Goal: Task Accomplishment & Management: Manage account settings

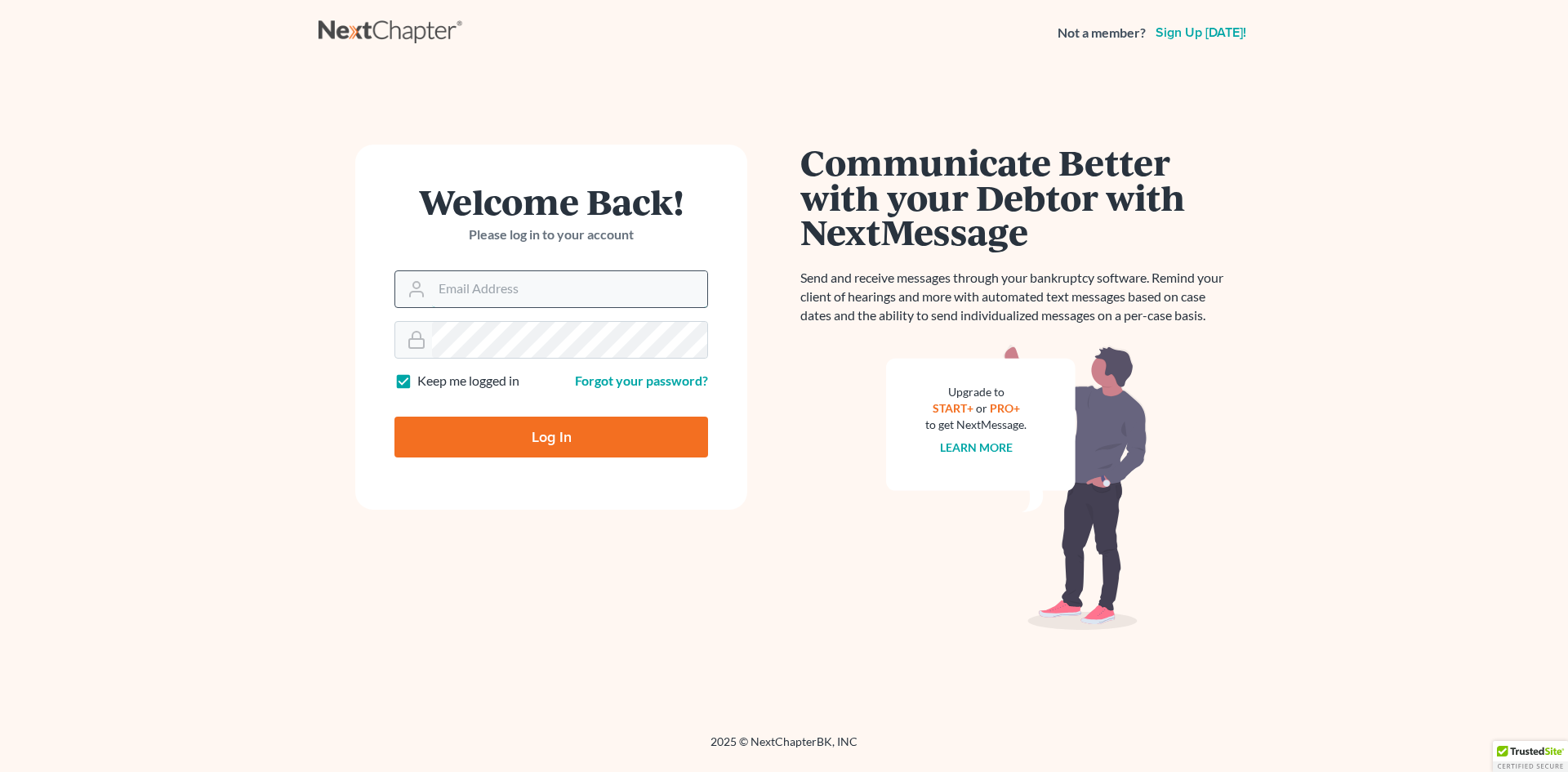
click at [483, 281] on input "Email Address" at bounding box center [569, 289] width 275 height 36
type input "[EMAIL_ADDRESS][DOMAIN_NAME]"
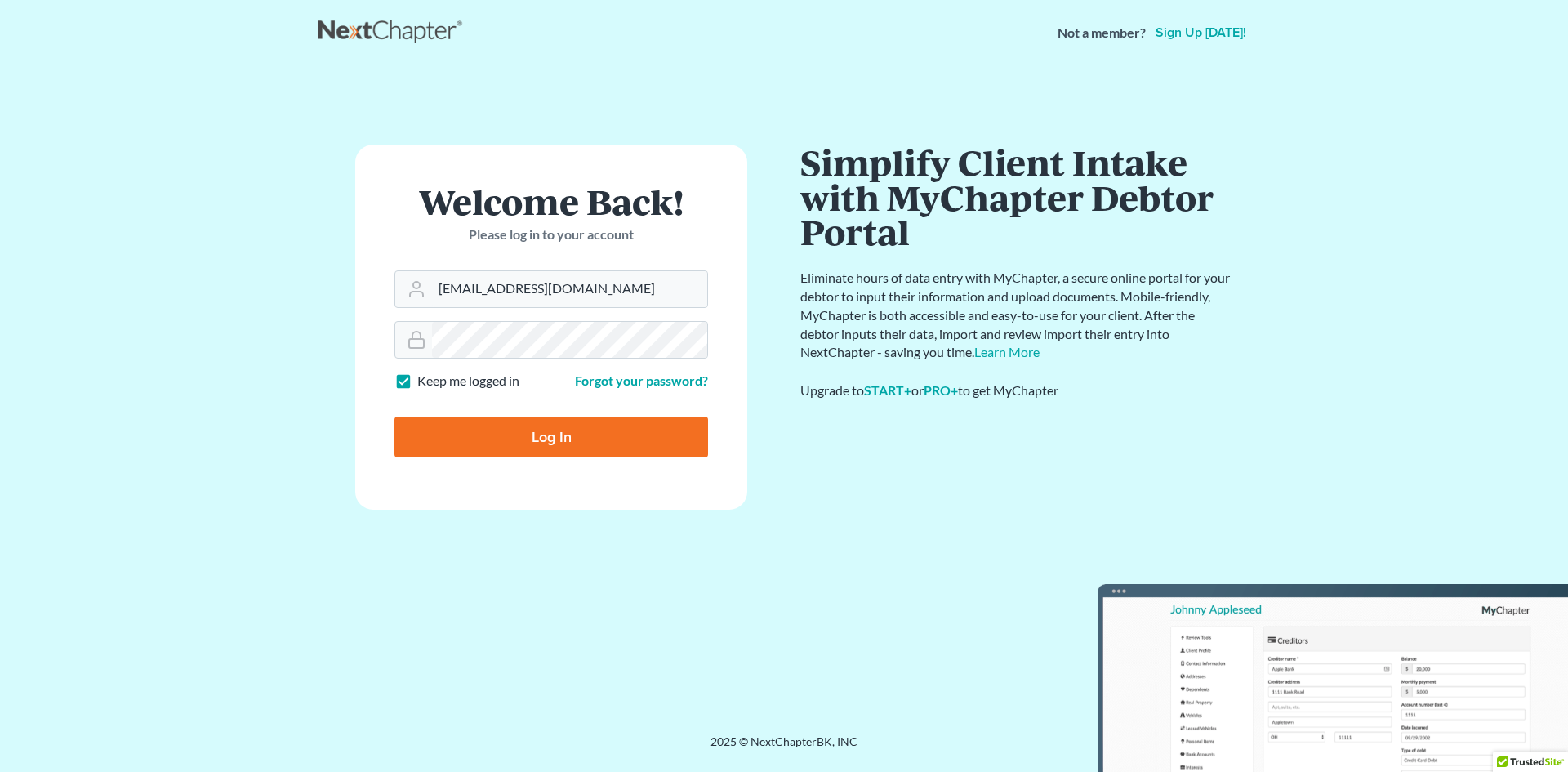
click at [597, 431] on input "Log In" at bounding box center [551, 437] width 314 height 41
type input "Thinking..."
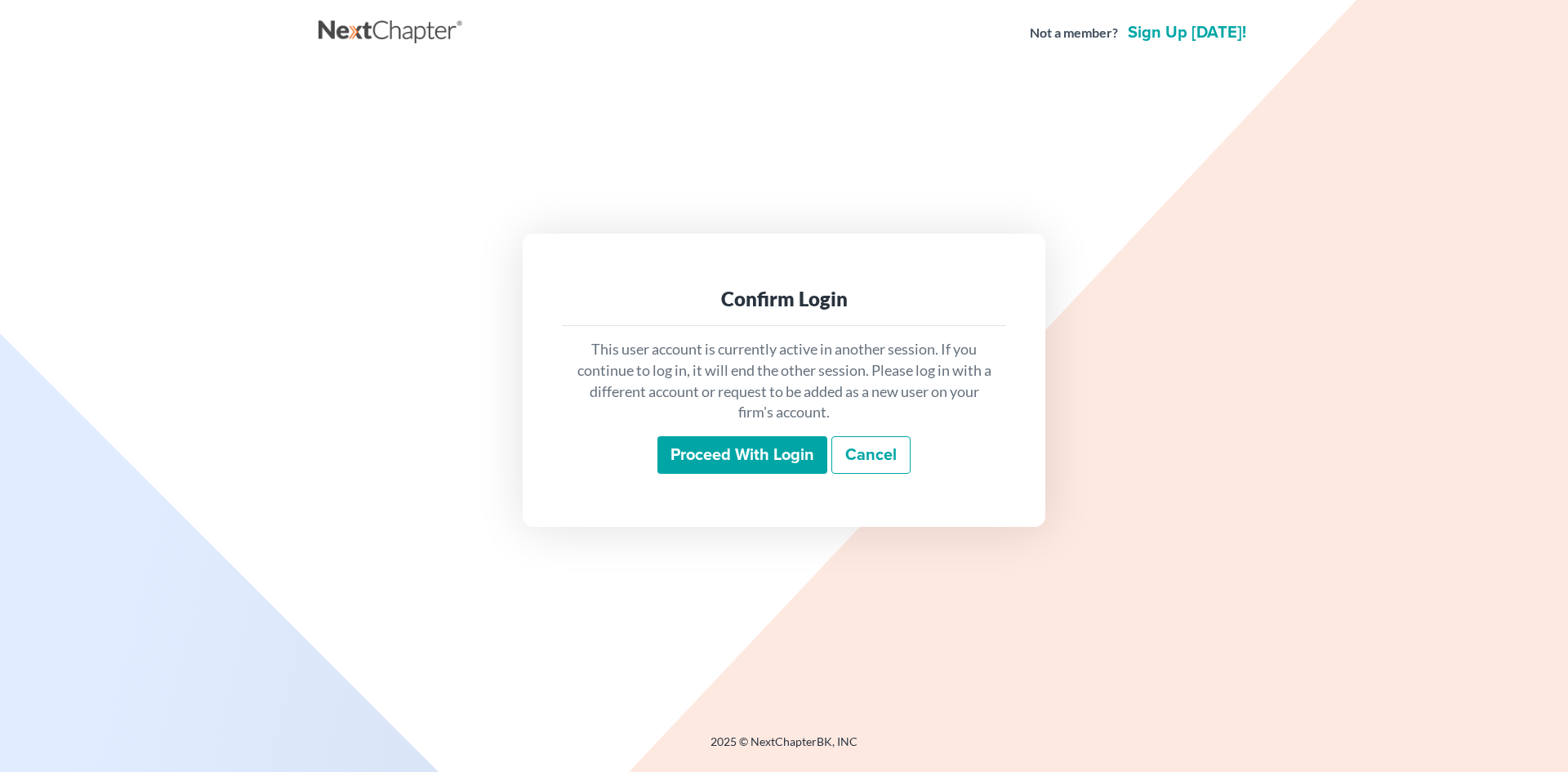
click at [811, 465] on input "Proceed with login" at bounding box center [742, 455] width 170 height 37
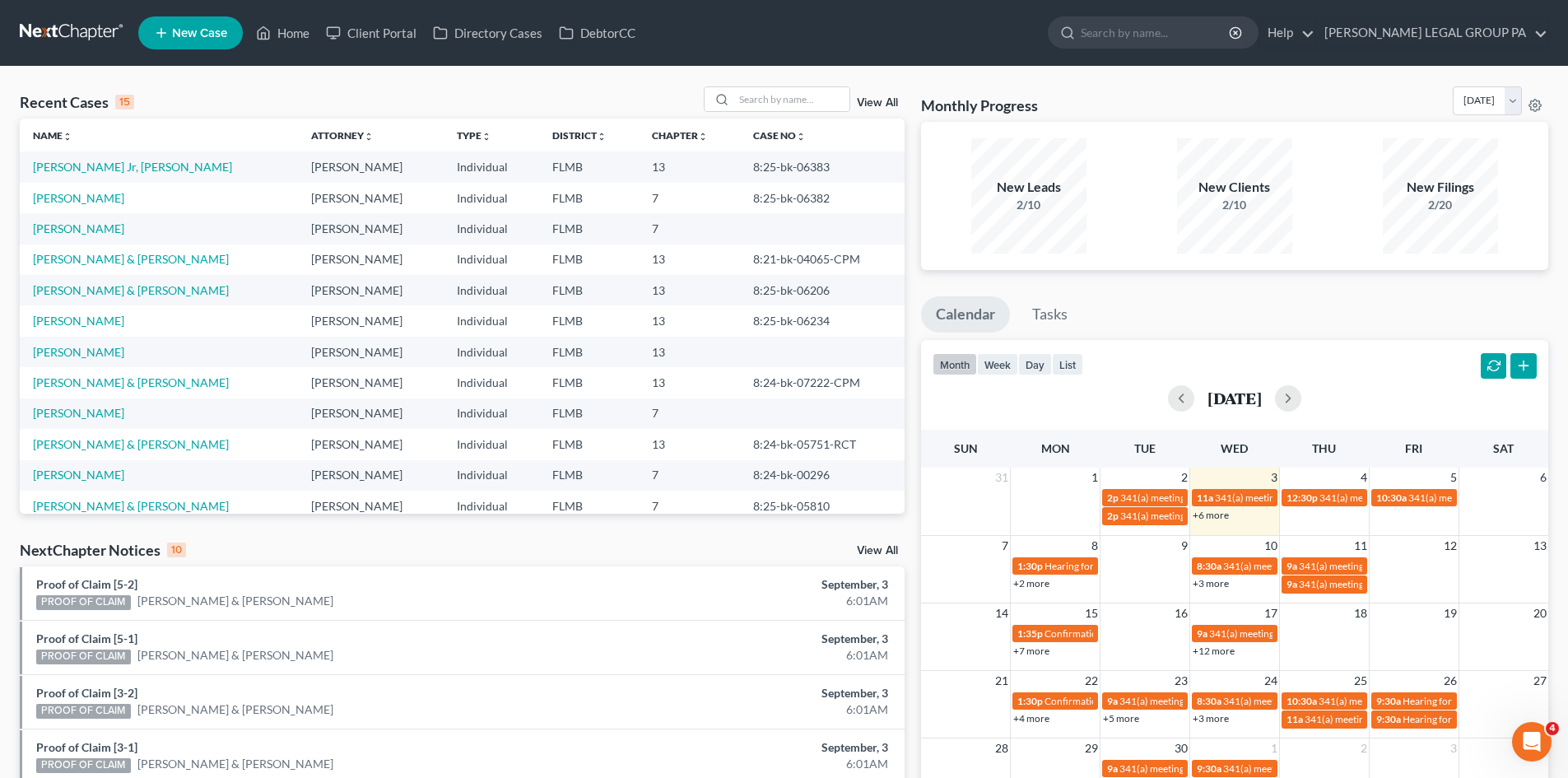
click at [790, 86] on div "Recent Cases 15 View All Name unfold_more expand_more expand_less Attorney unfo…" at bounding box center [784, 611] width 1568 height 1089
drag, startPoint x: 795, startPoint y: 98, endPoint x: 726, endPoint y: 20, distance: 104.1
click at [793, 98] on input "search" at bounding box center [791, 100] width 115 height 24
type input "short"
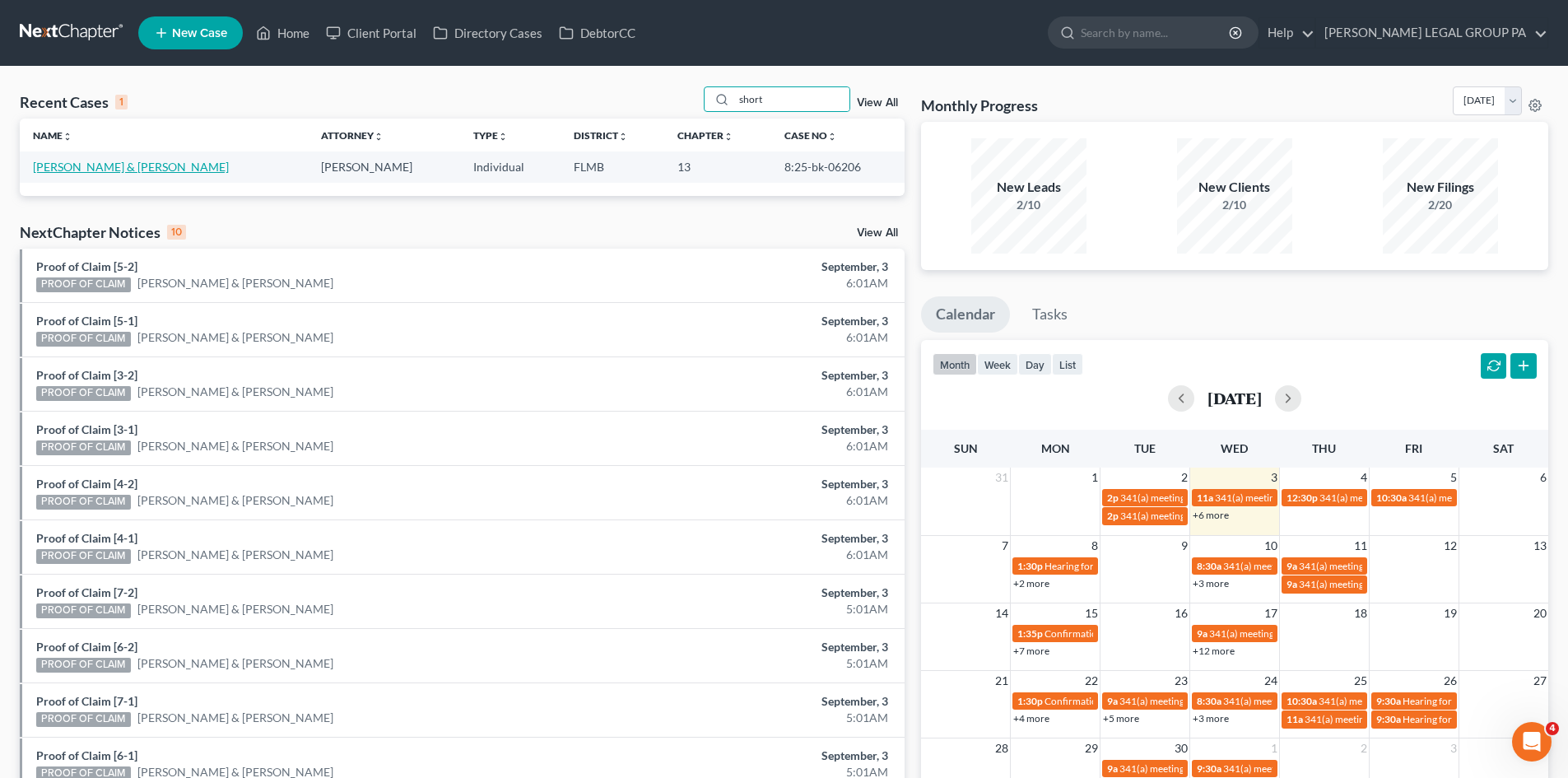
click at [98, 164] on link "[PERSON_NAME] & [PERSON_NAME]" at bounding box center [130, 167] width 196 height 14
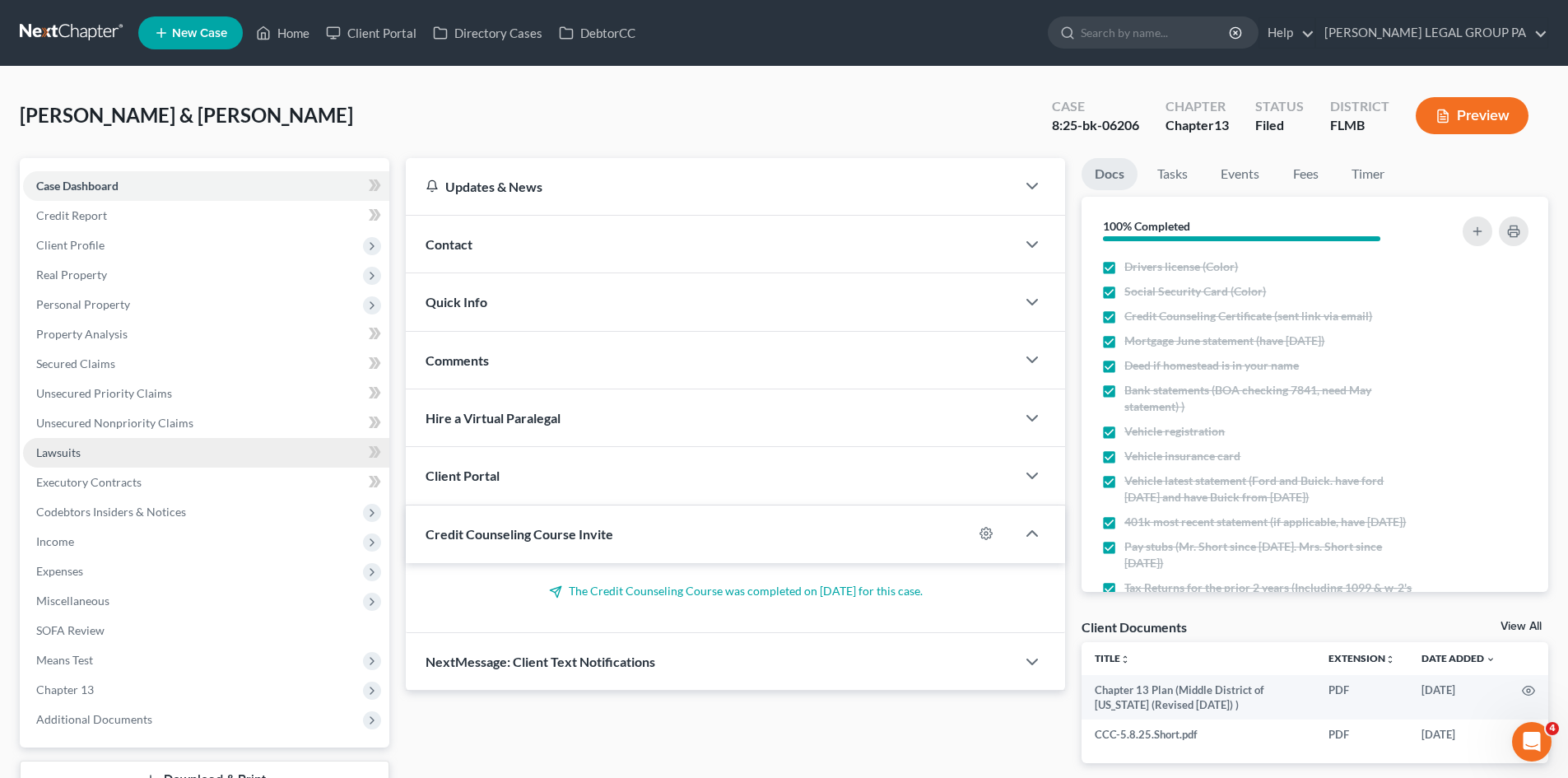
click at [110, 456] on link "Lawsuits" at bounding box center [206, 453] width 367 height 30
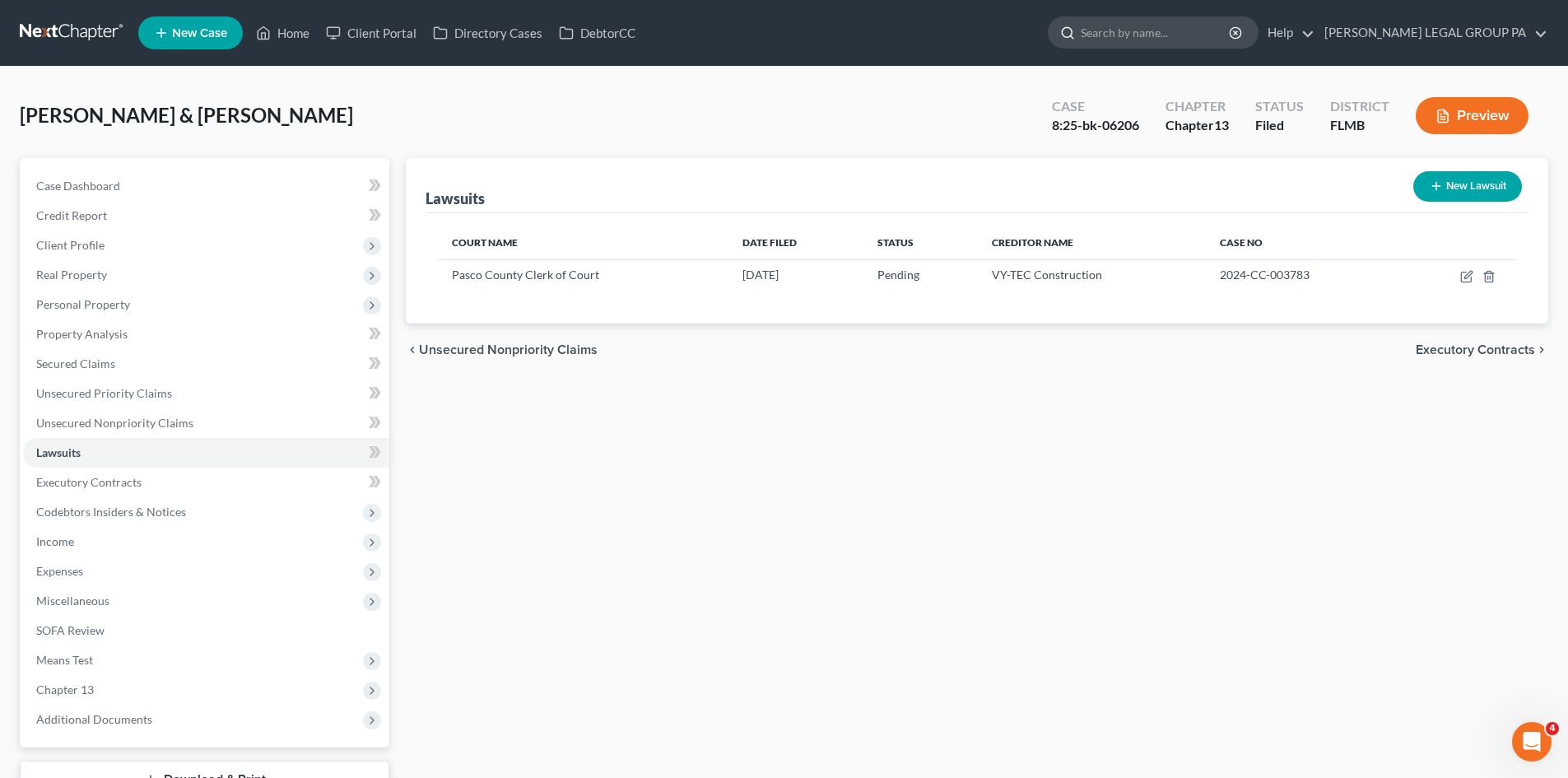
drag, startPoint x: 1213, startPoint y: 35, endPoint x: 1237, endPoint y: 37, distance: 24.1
click at [1225, 35] on input "search" at bounding box center [1155, 33] width 151 height 31
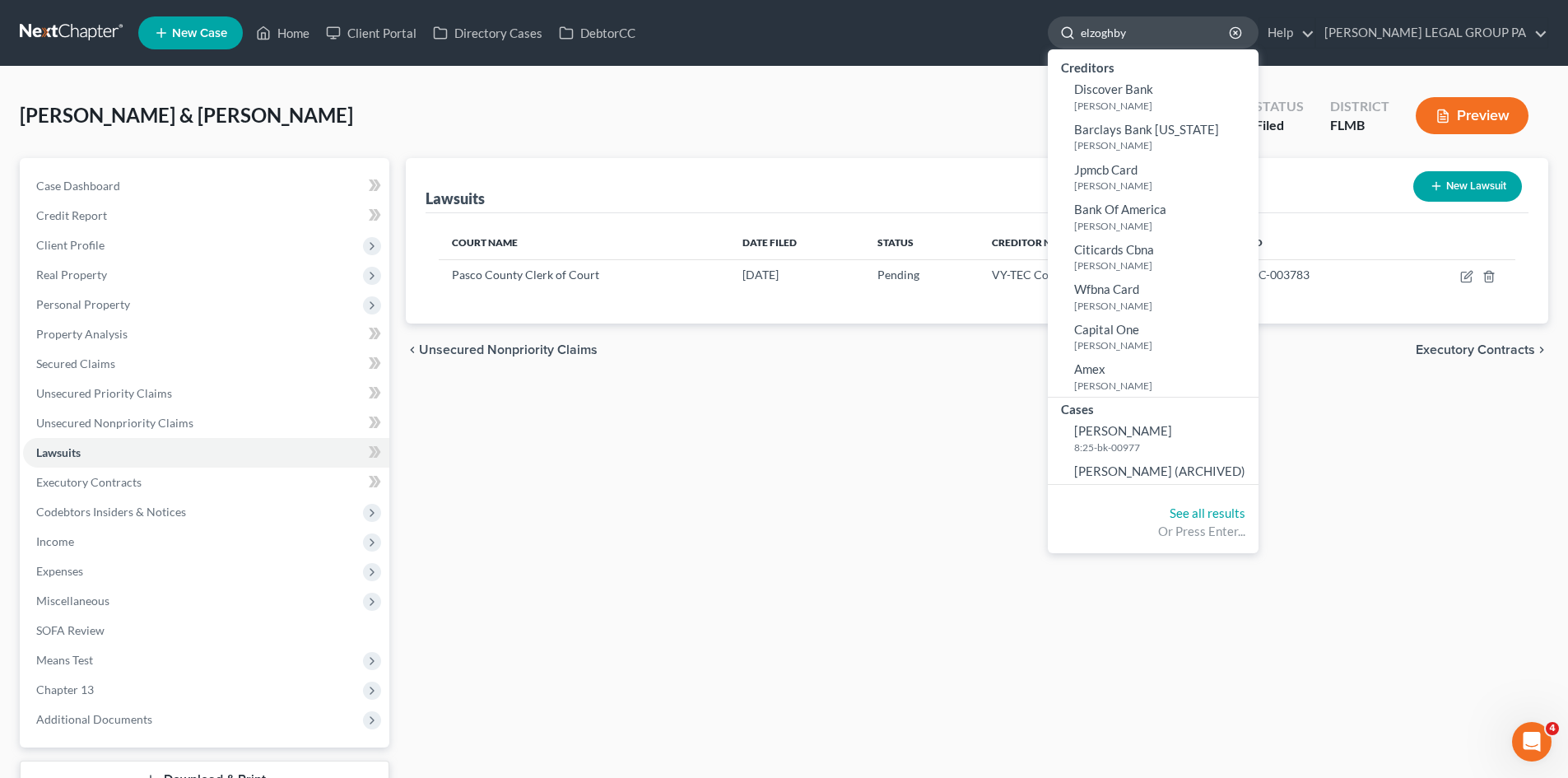
type input "elzoghby"
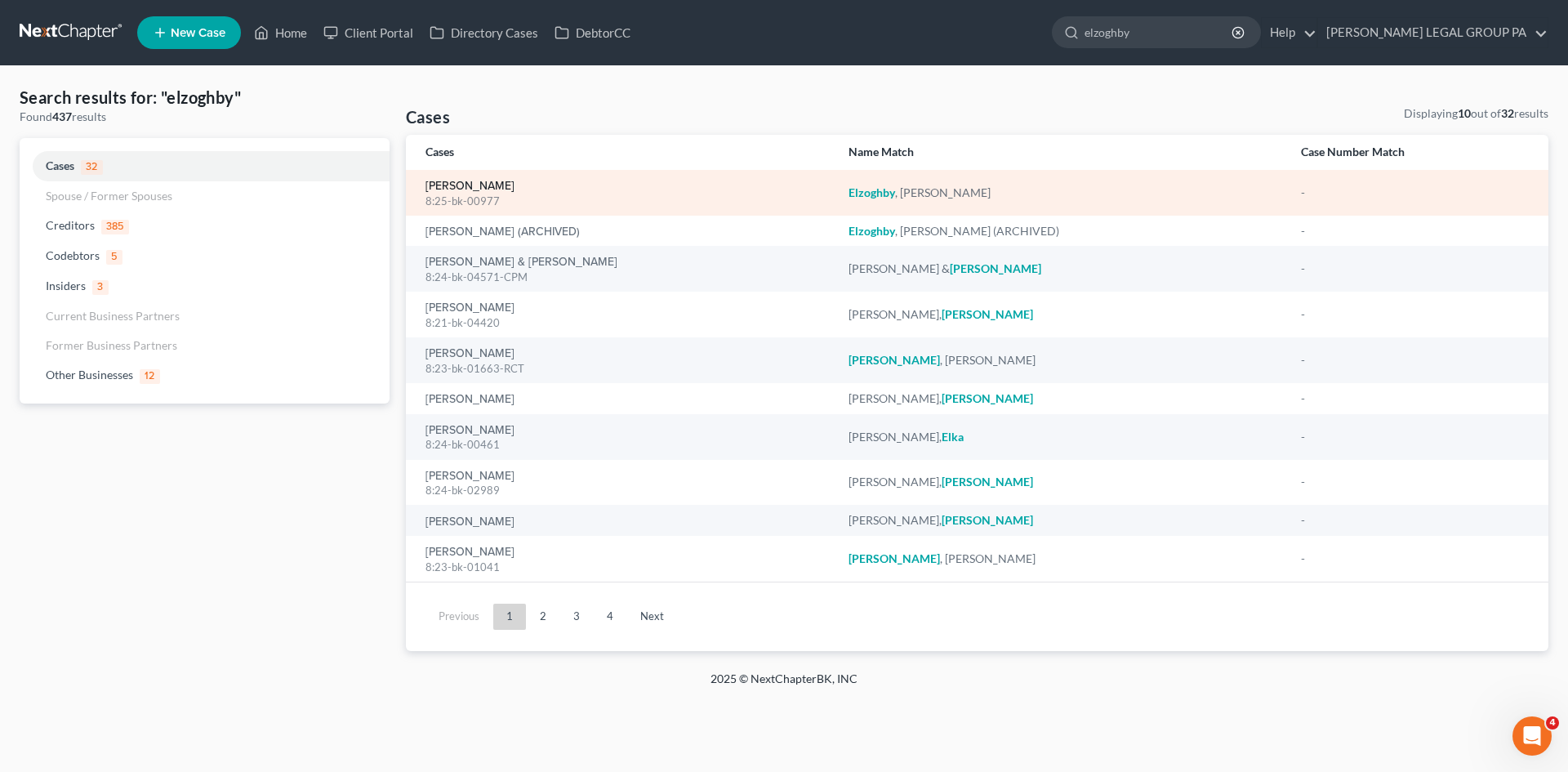
click at [465, 181] on link "[PERSON_NAME]" at bounding box center [470, 187] width 89 height 12
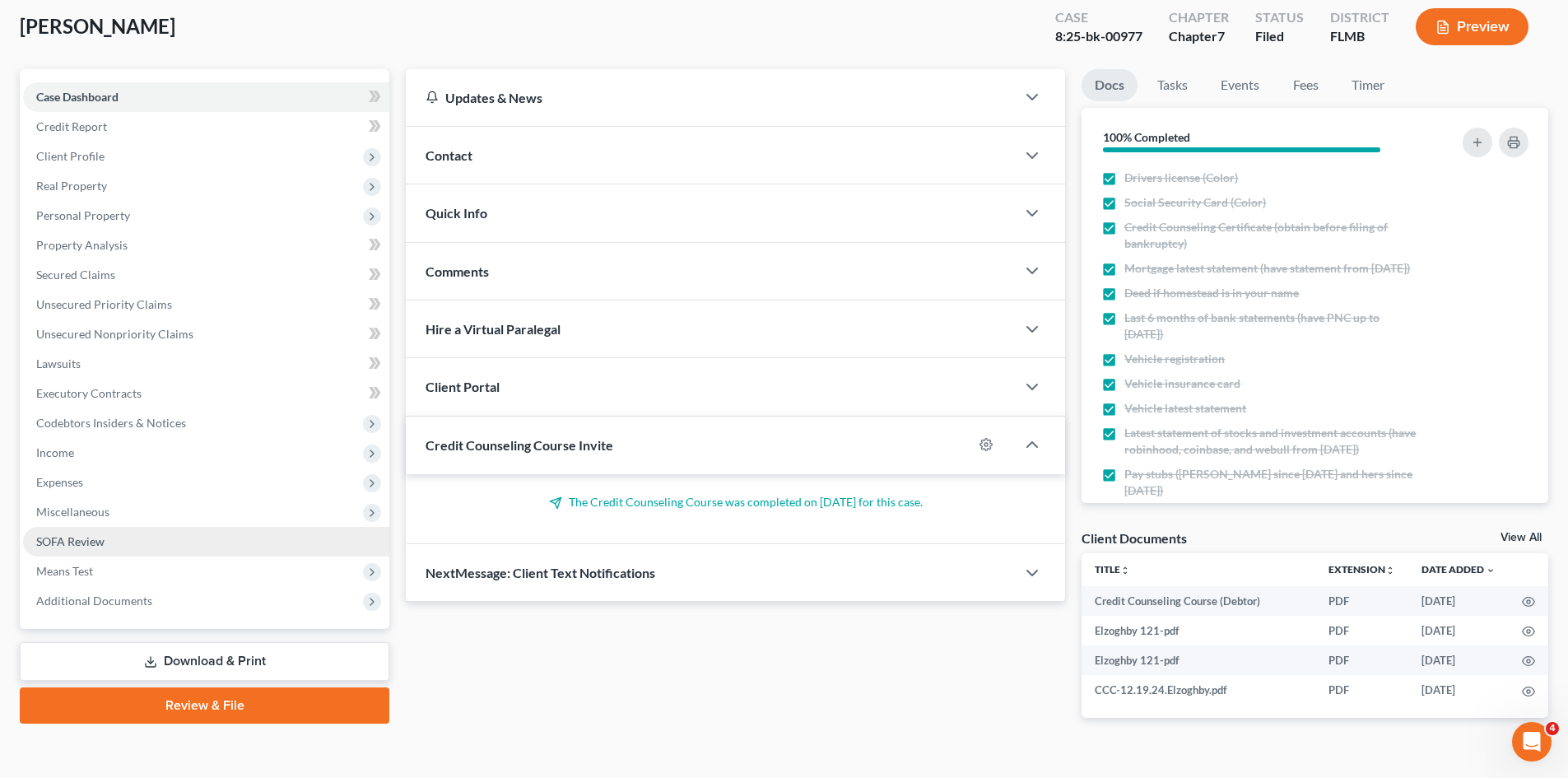
scroll to position [117, 0]
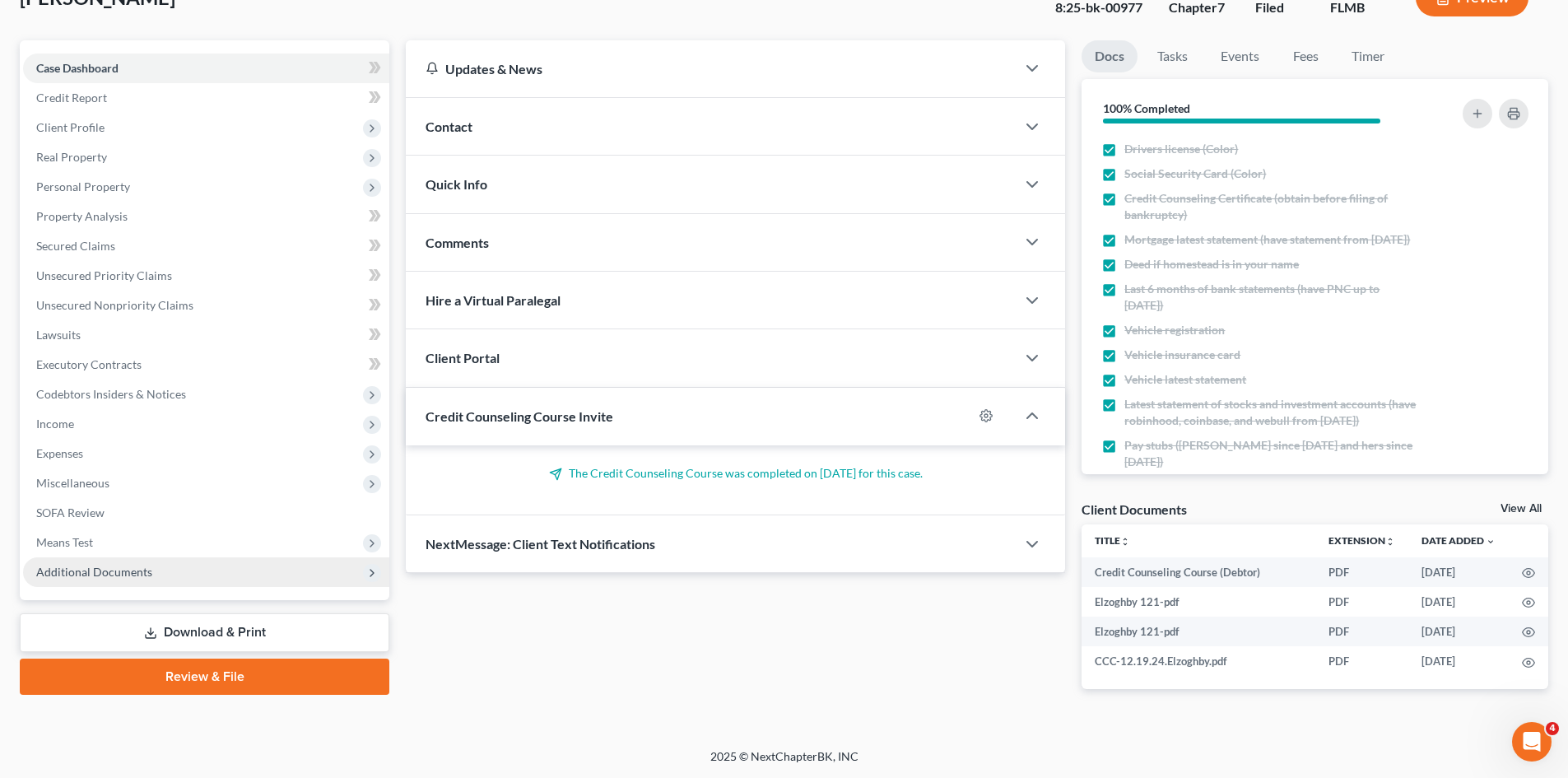
click at [131, 572] on span "Additional Documents" at bounding box center [95, 572] width 116 height 14
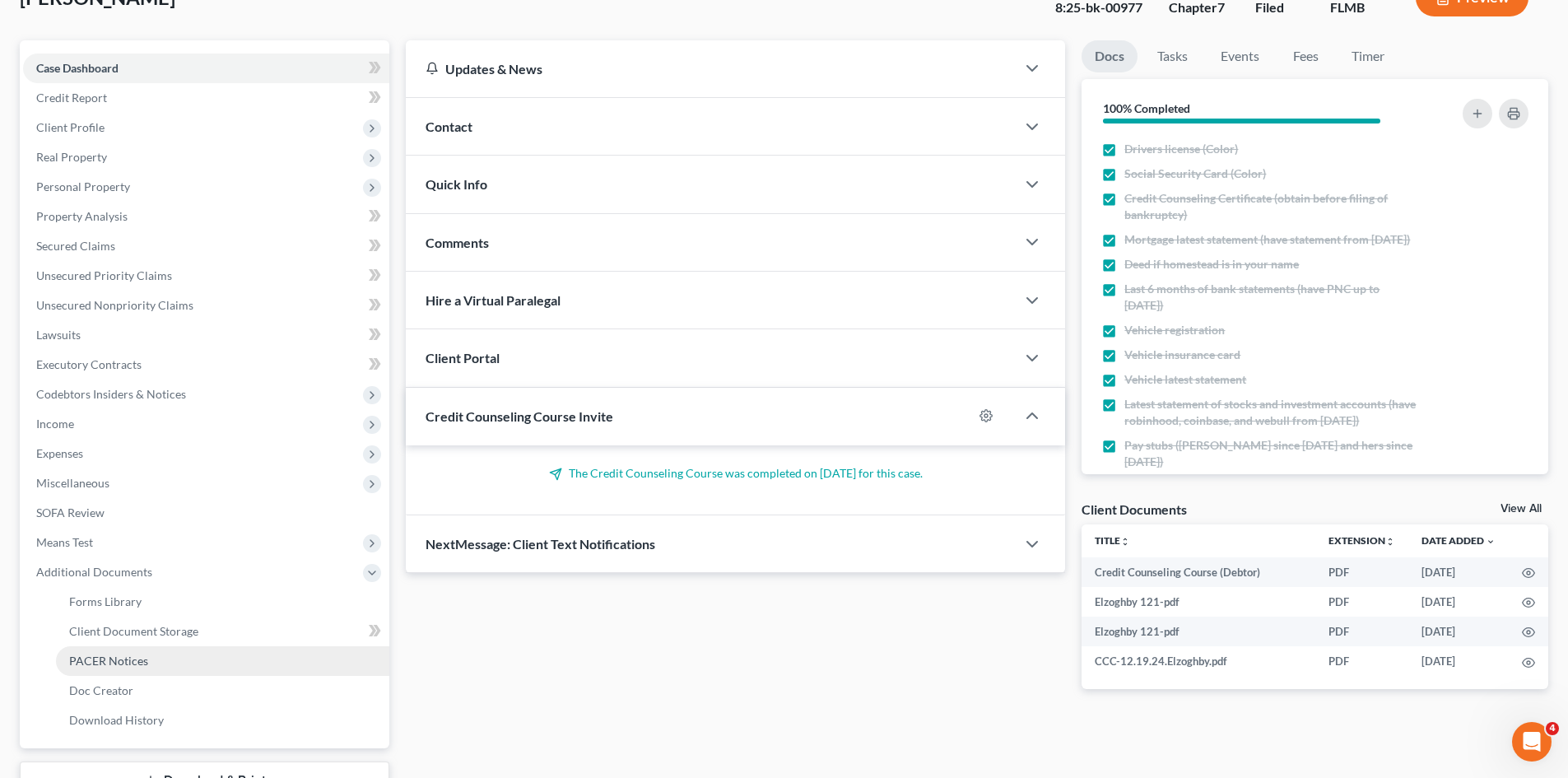
click at [139, 669] on link "PACER Notices" at bounding box center [223, 661] width 333 height 30
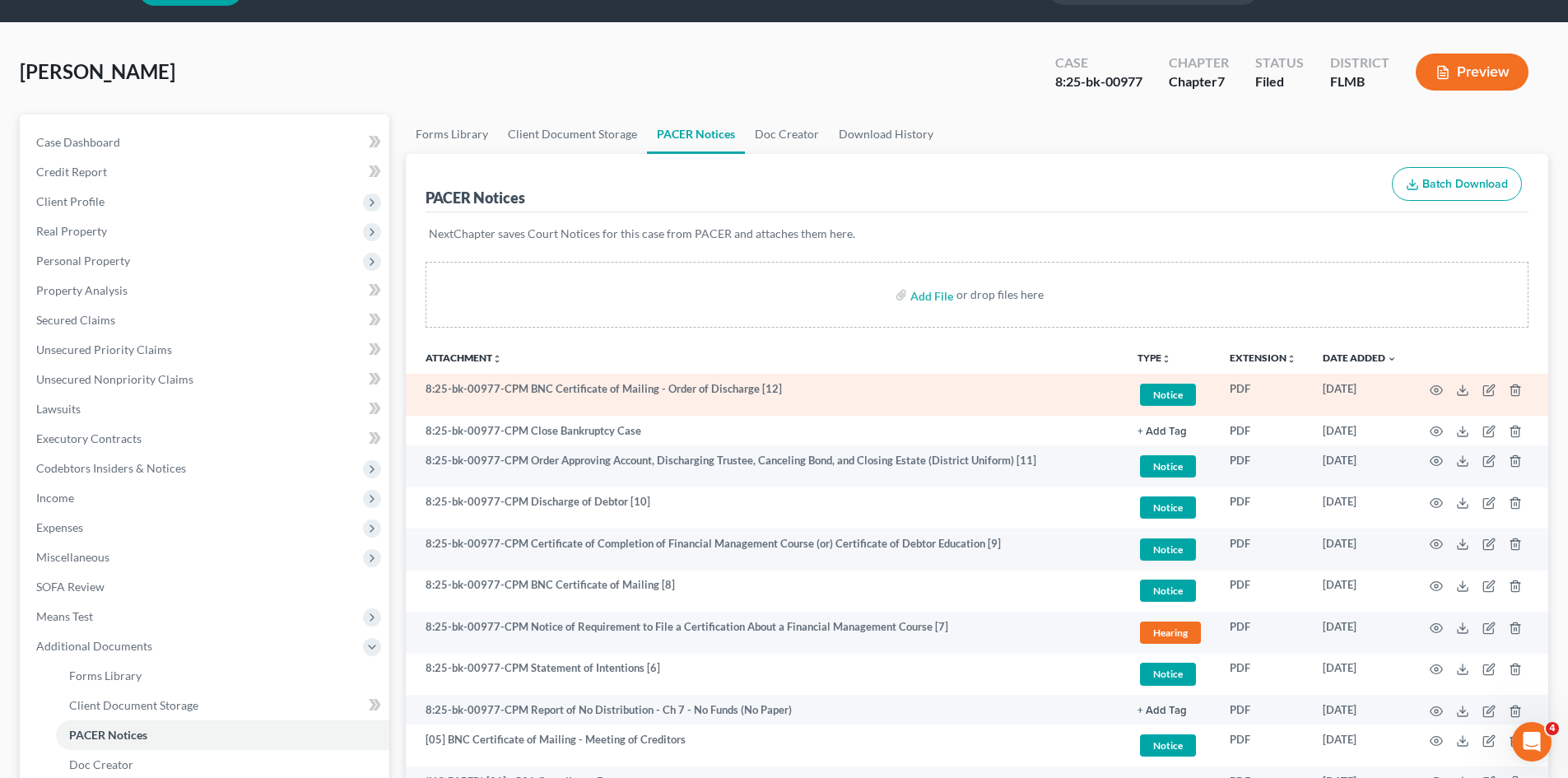
scroll to position [82, 0]
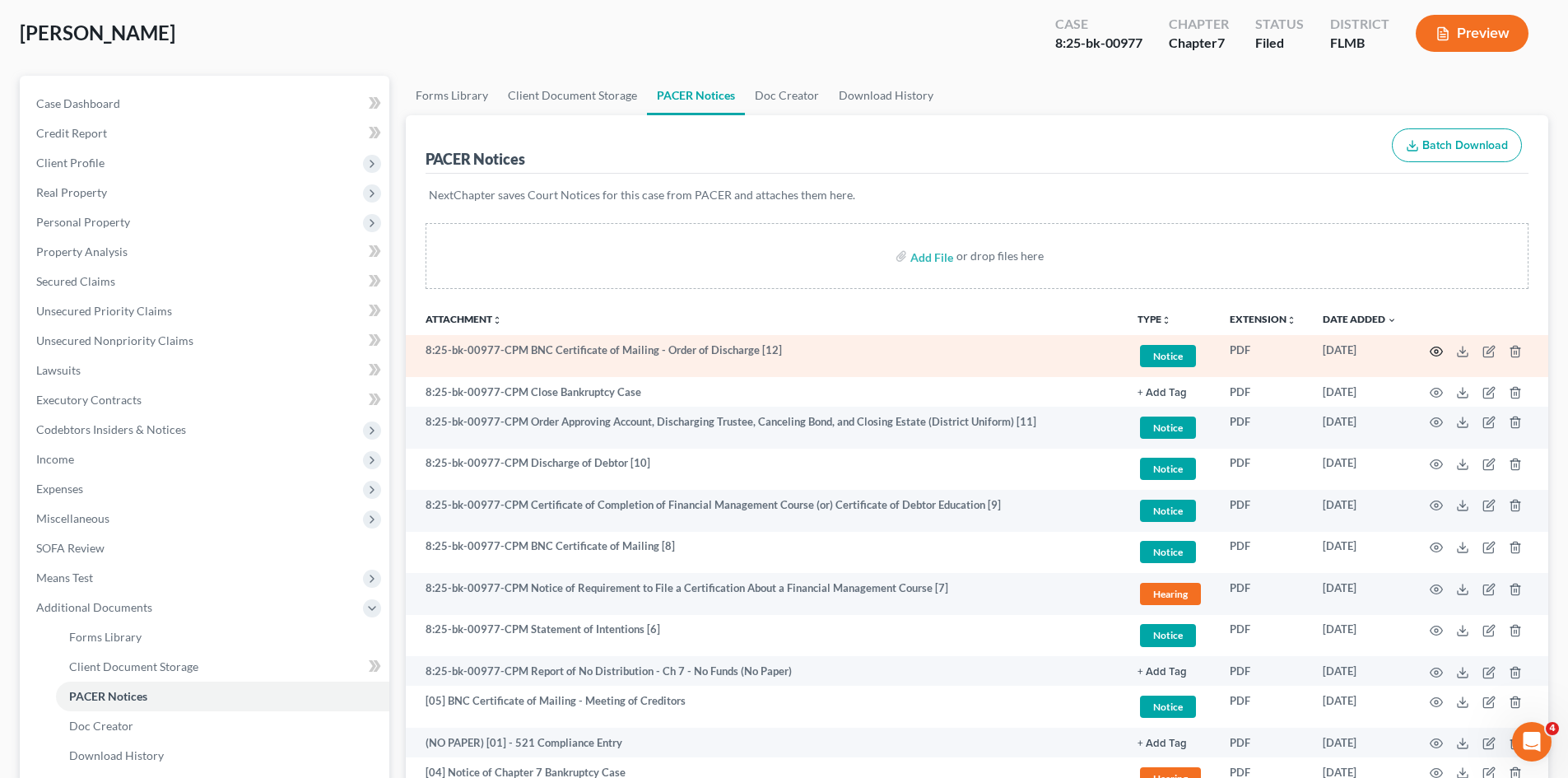
click at [1434, 345] on icon "button" at bounding box center [1435, 351] width 13 height 13
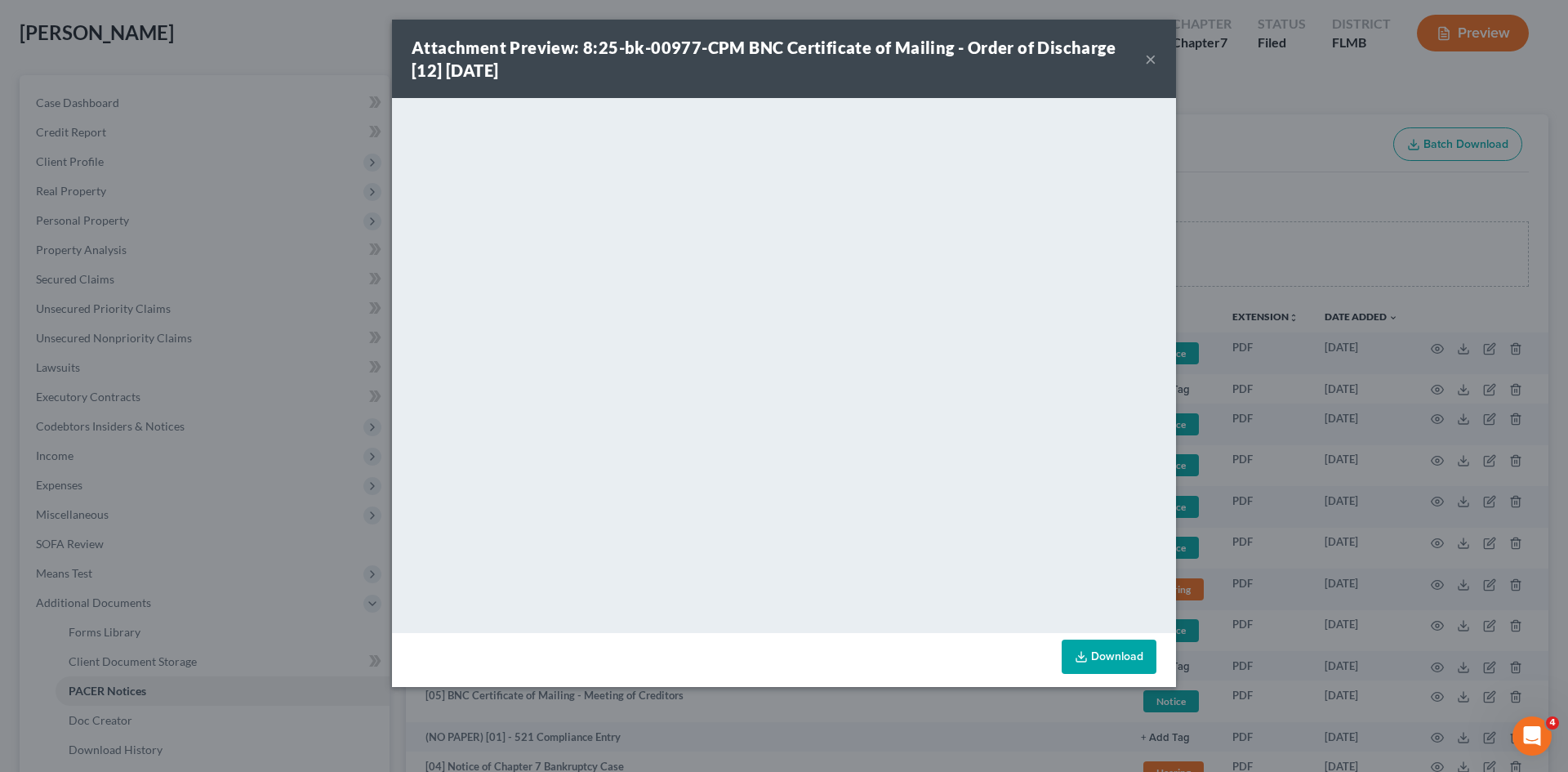
click at [1148, 59] on button "×" at bounding box center [1151, 59] width 12 height 20
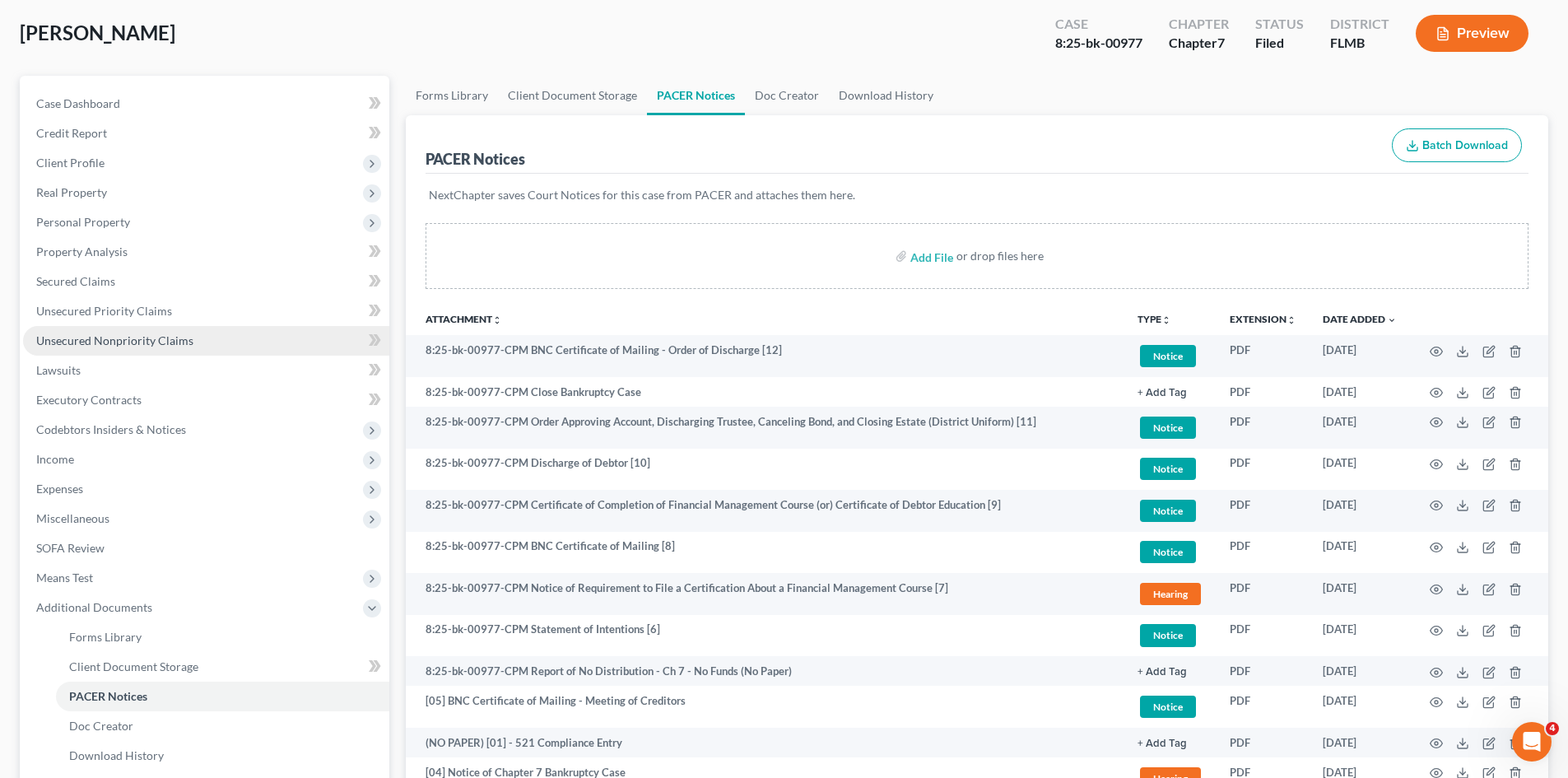
click at [80, 342] on span "Unsecured Nonpriority Claims" at bounding box center [114, 340] width 157 height 14
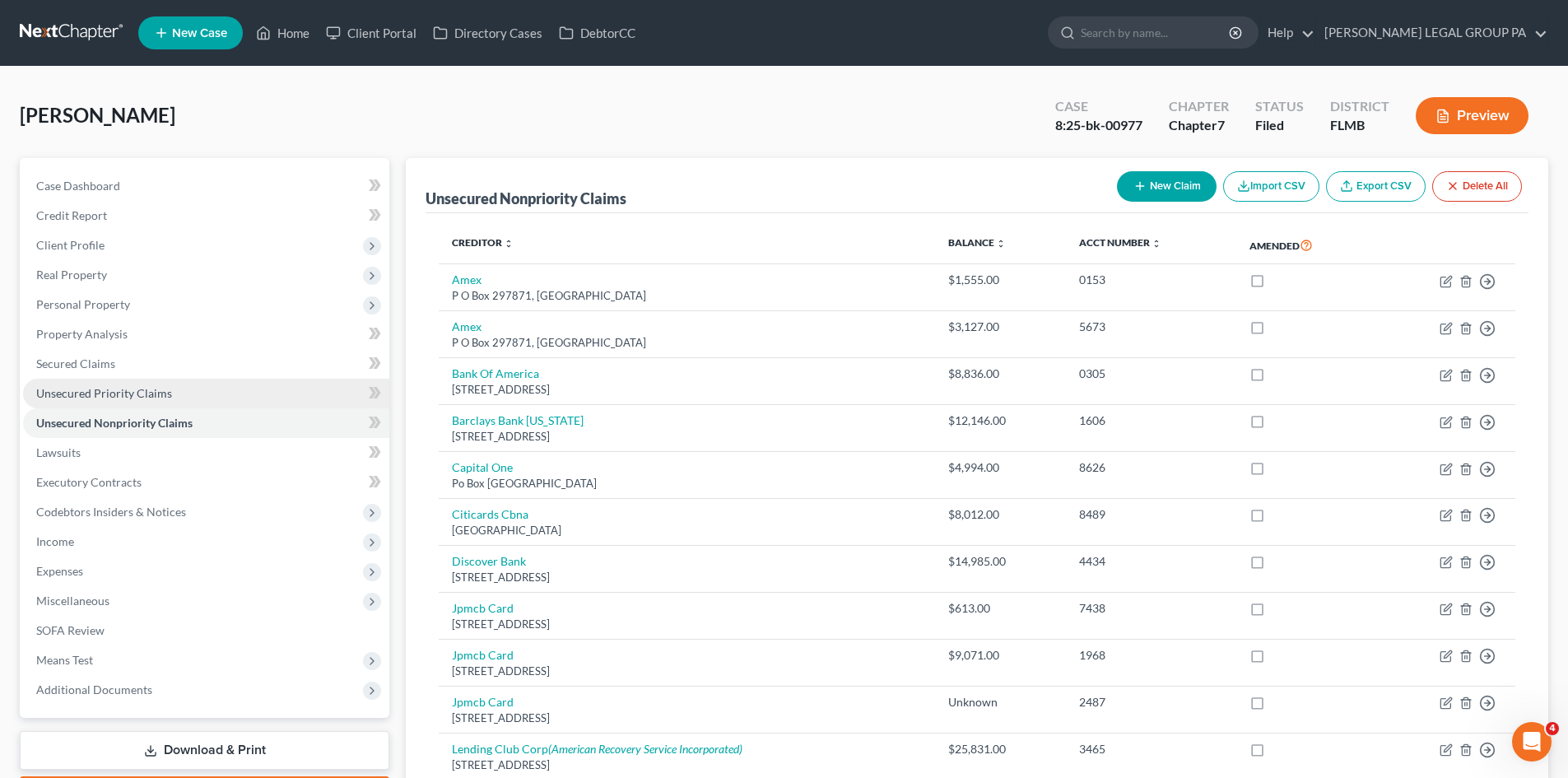
click at [149, 395] on span "Unsecured Priority Claims" at bounding box center [104, 393] width 136 height 14
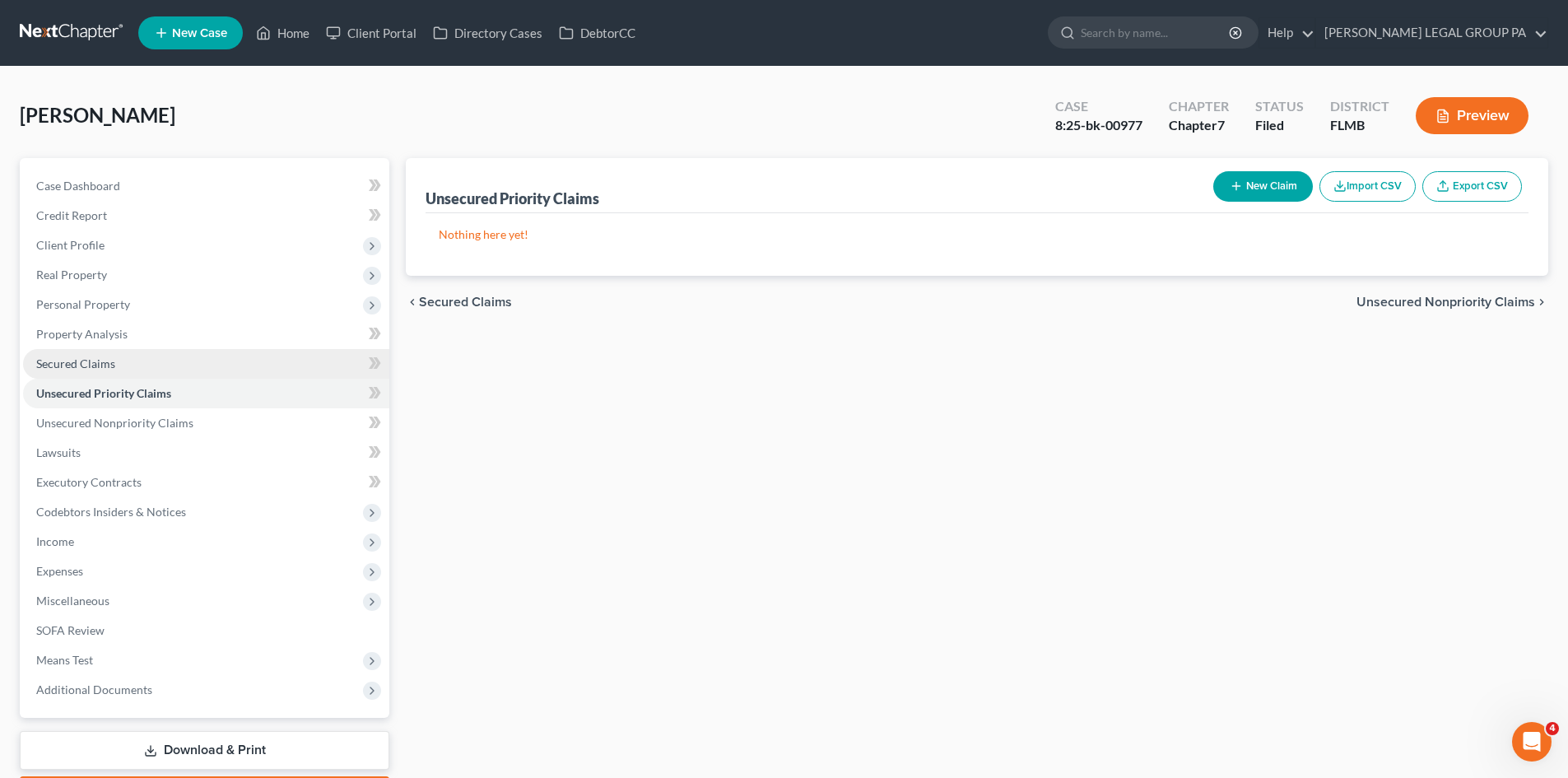
click at [124, 362] on link "Secured Claims" at bounding box center [206, 364] width 367 height 30
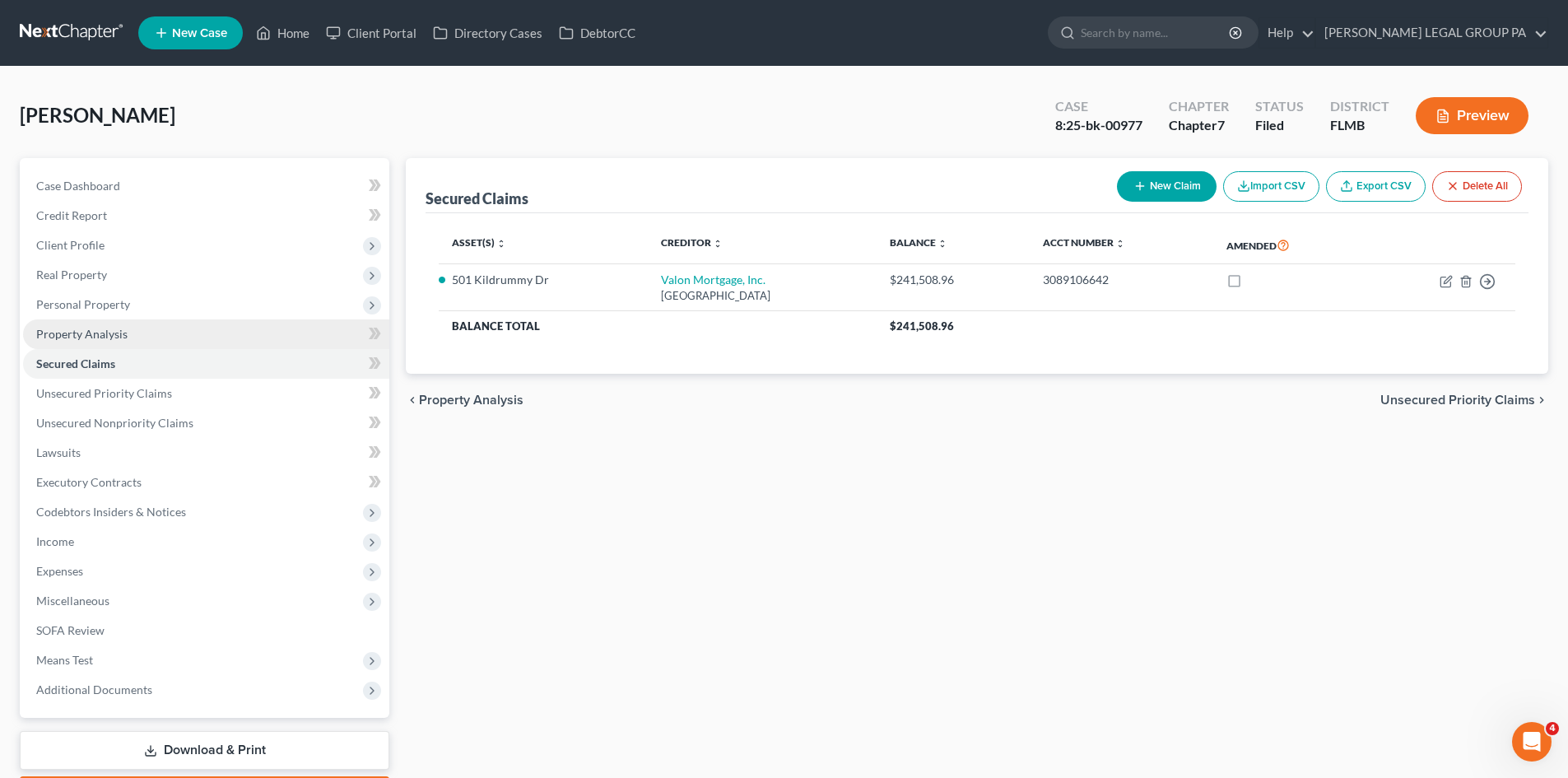
click at [127, 336] on link "Property Analysis" at bounding box center [206, 334] width 367 height 30
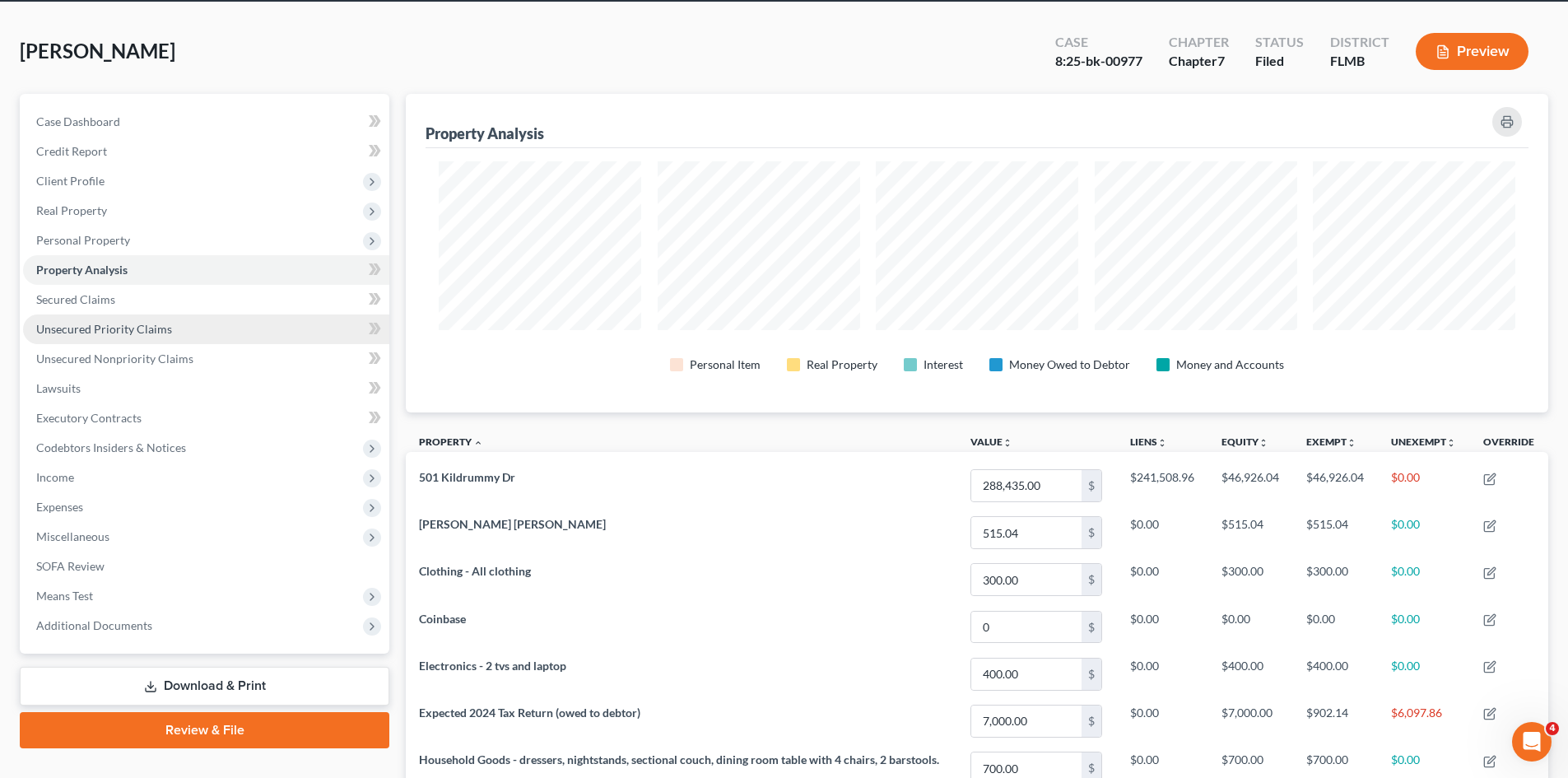
scroll to position [51, 0]
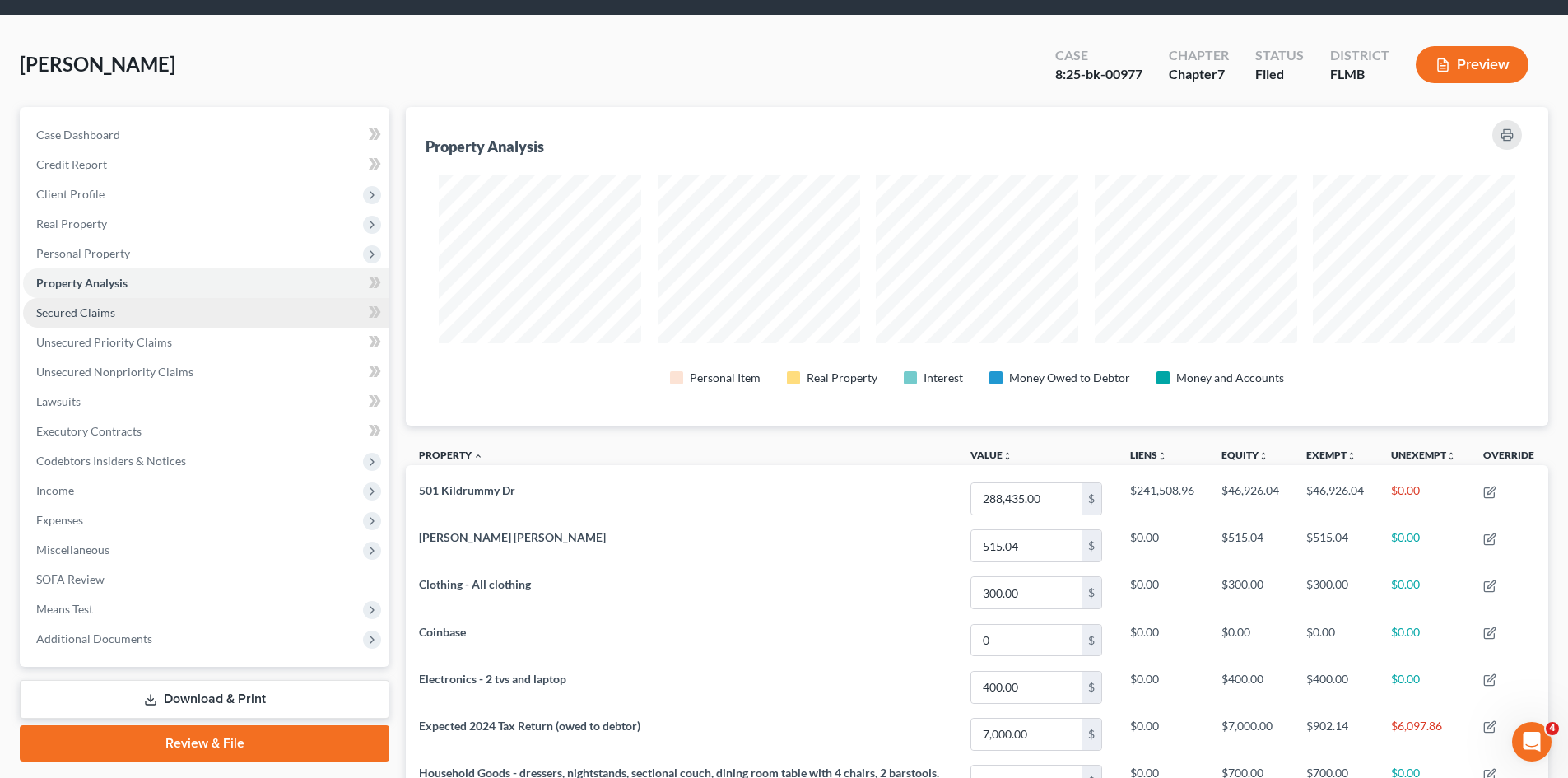
click at [144, 320] on link "Secured Claims" at bounding box center [206, 313] width 367 height 30
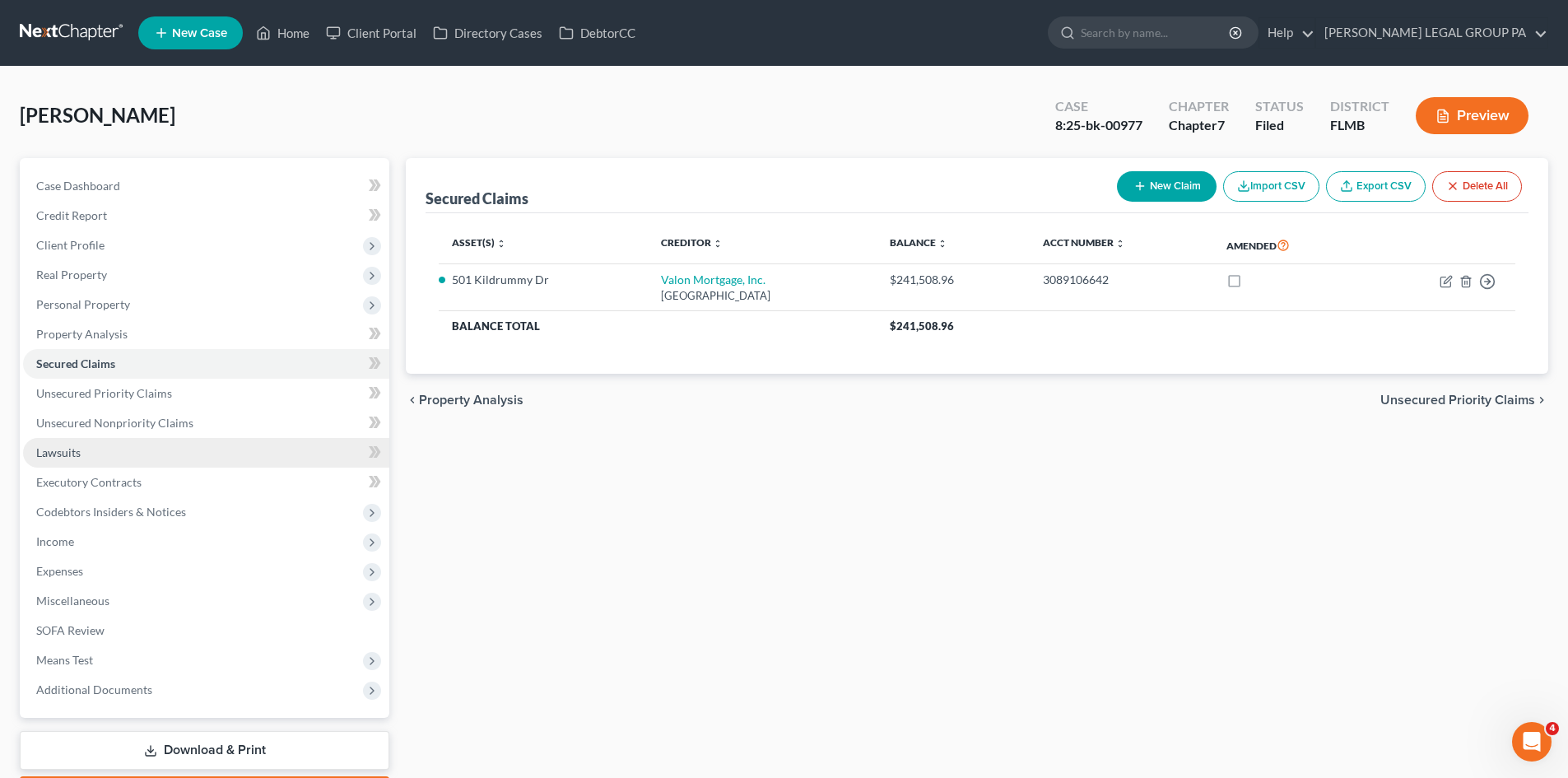
click at [188, 438] on link "Lawsuits" at bounding box center [206, 453] width 367 height 30
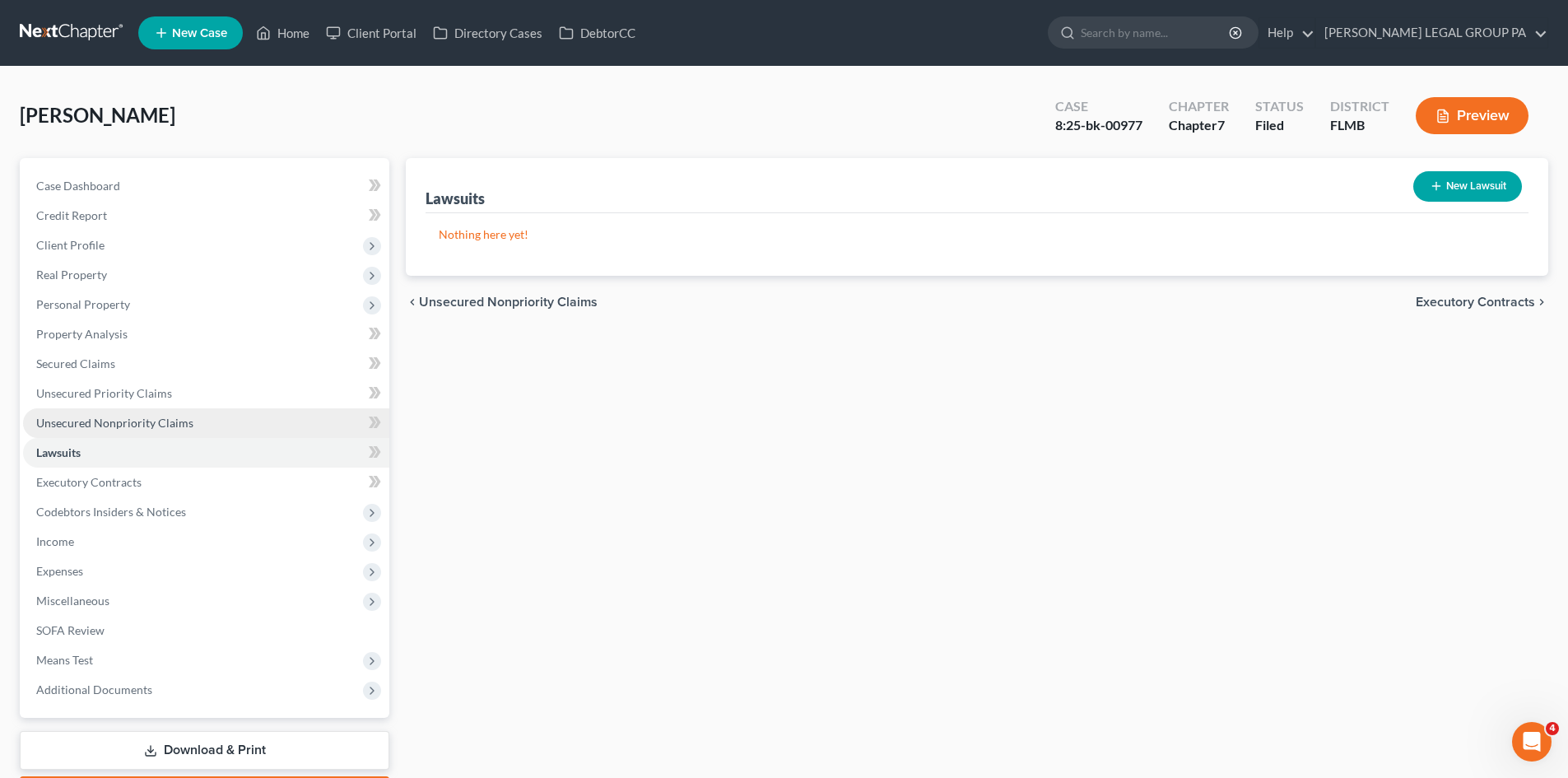
click at [190, 417] on link "Unsecured Nonpriority Claims" at bounding box center [206, 423] width 367 height 30
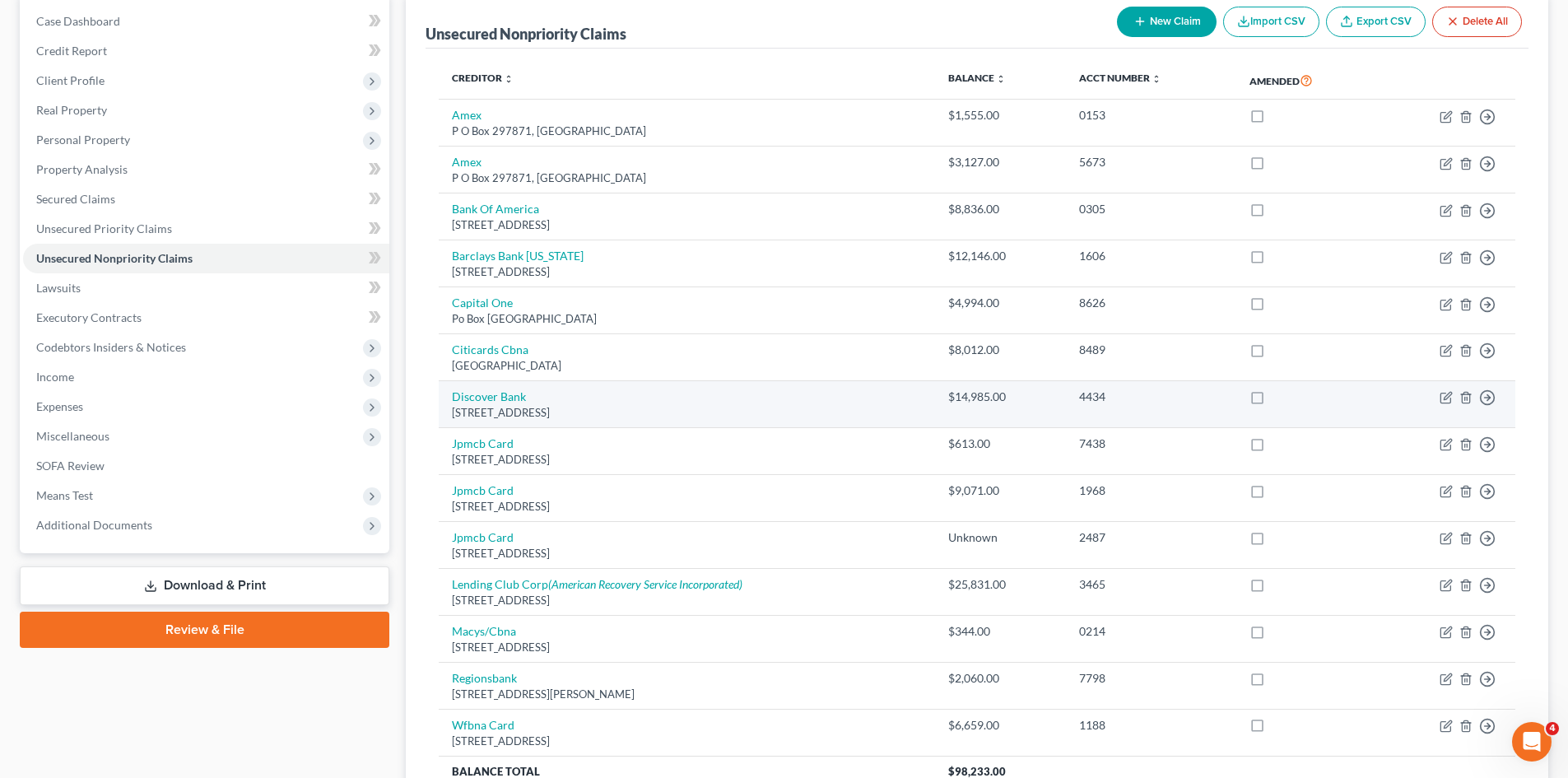
scroll to position [247, 0]
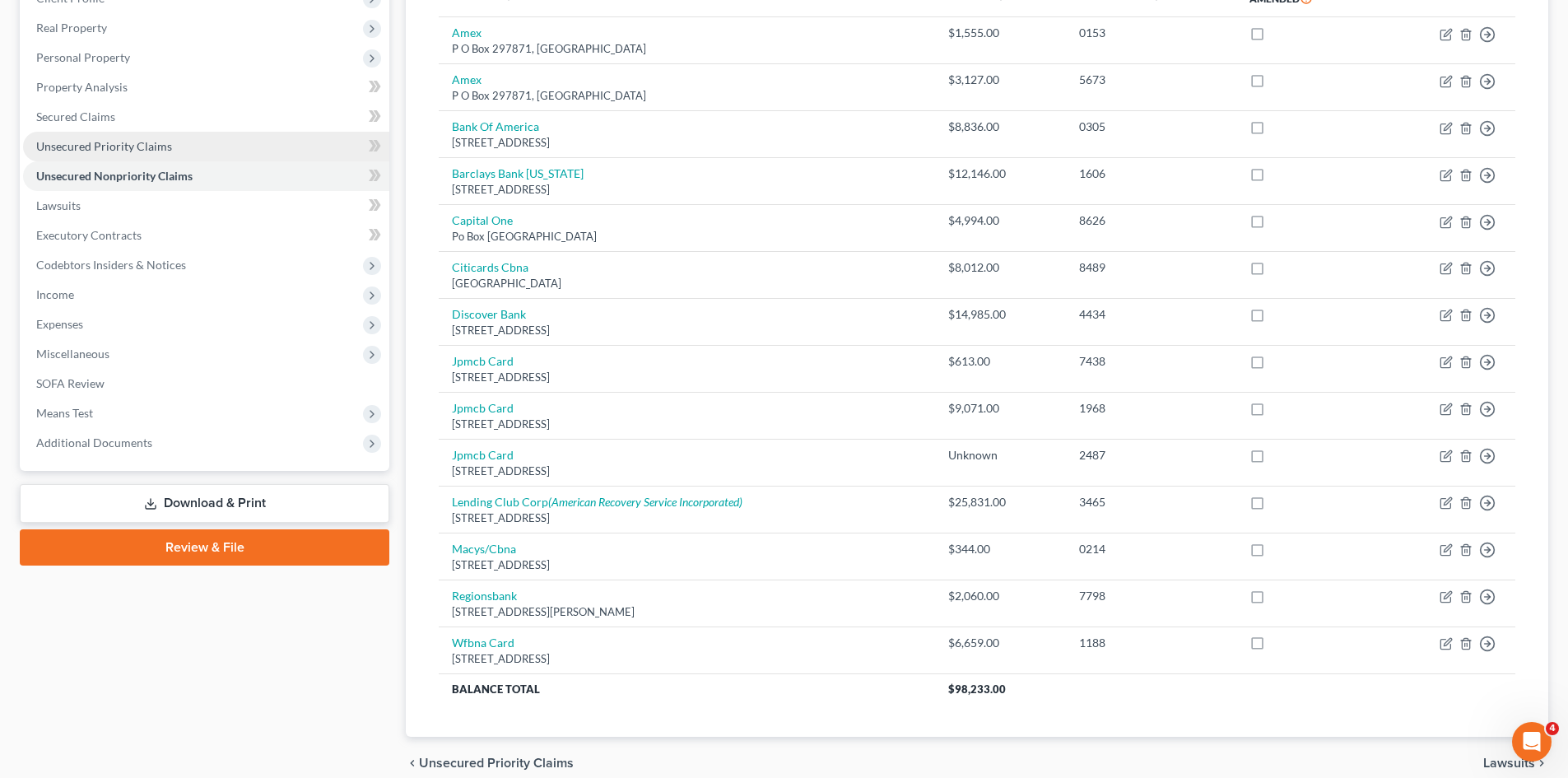
click at [172, 151] on link "Unsecured Priority Claims" at bounding box center [206, 147] width 367 height 30
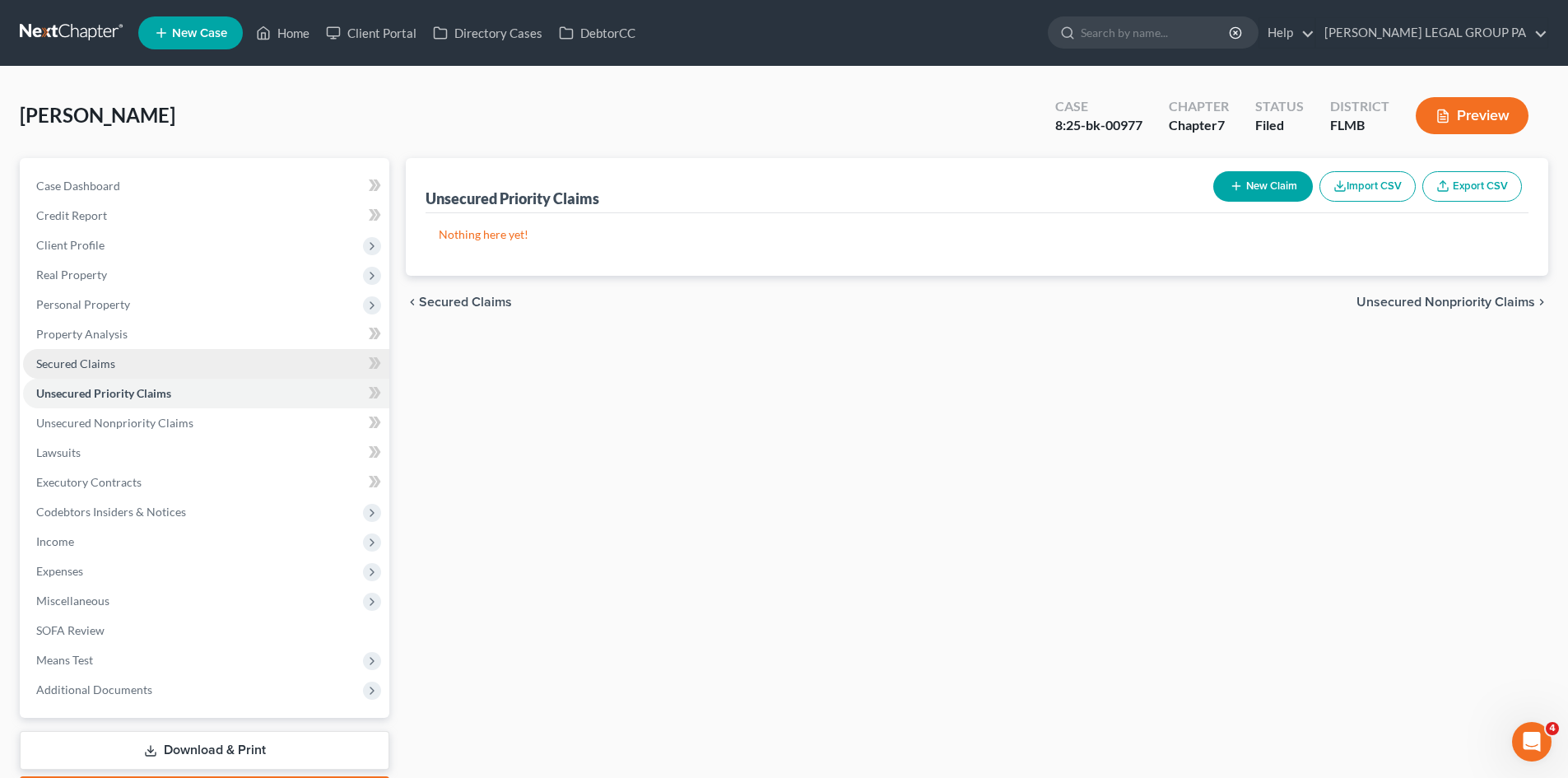
click at [134, 361] on link "Secured Claims" at bounding box center [206, 364] width 367 height 30
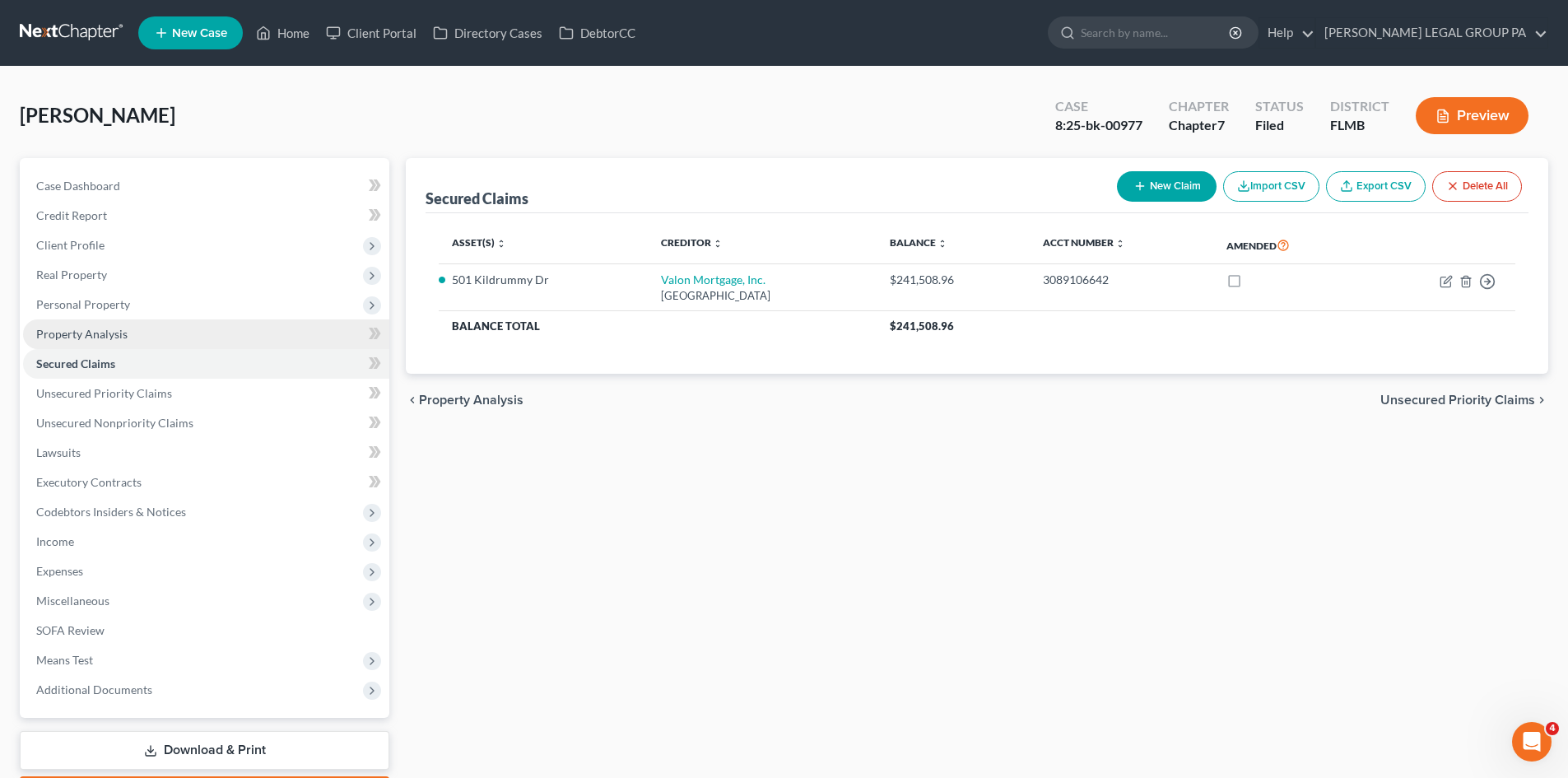
click at [127, 336] on link "Property Analysis" at bounding box center [206, 334] width 367 height 30
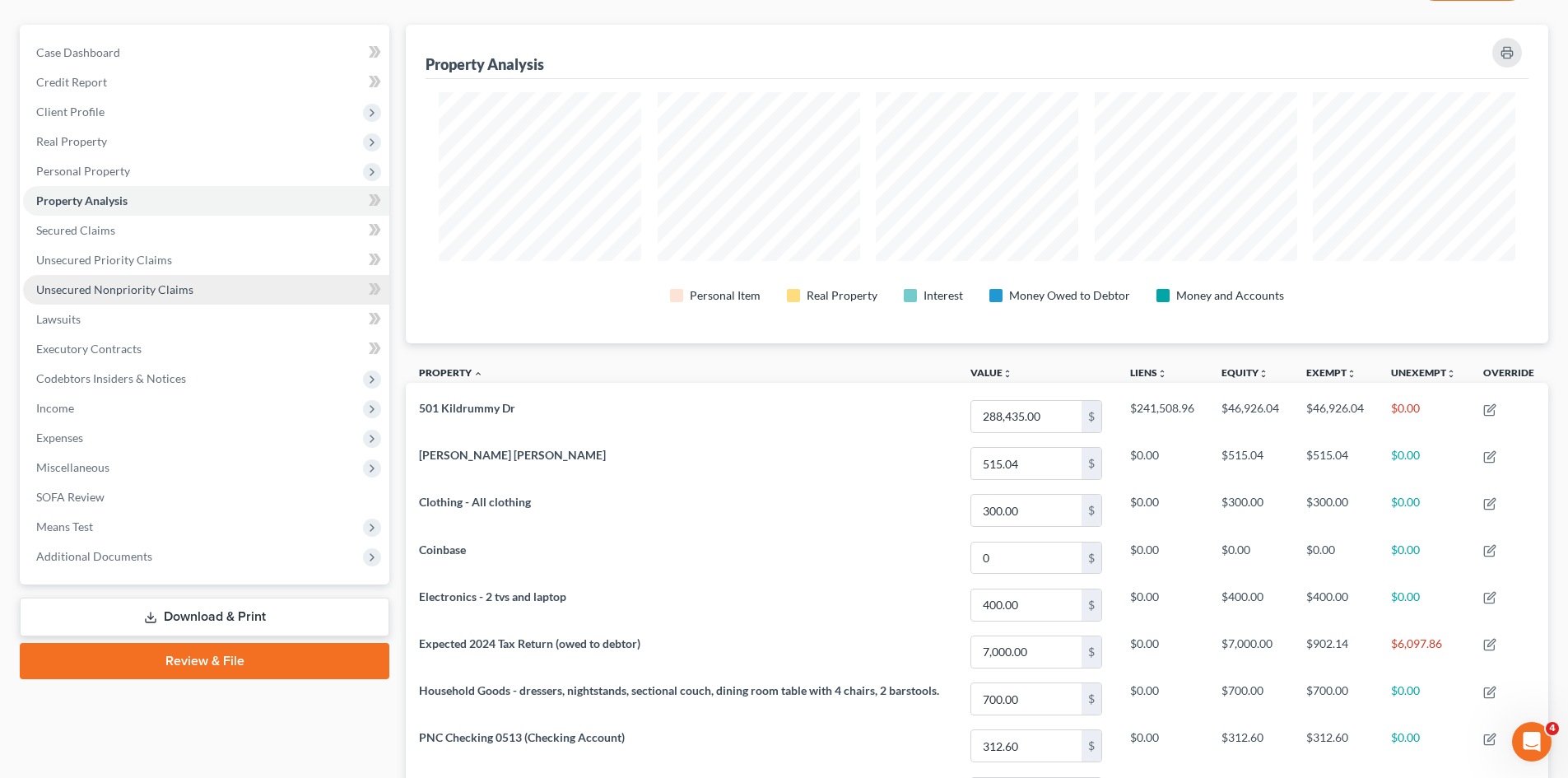
click at [169, 293] on span "Unsecured Nonpriority Claims" at bounding box center [114, 289] width 157 height 14
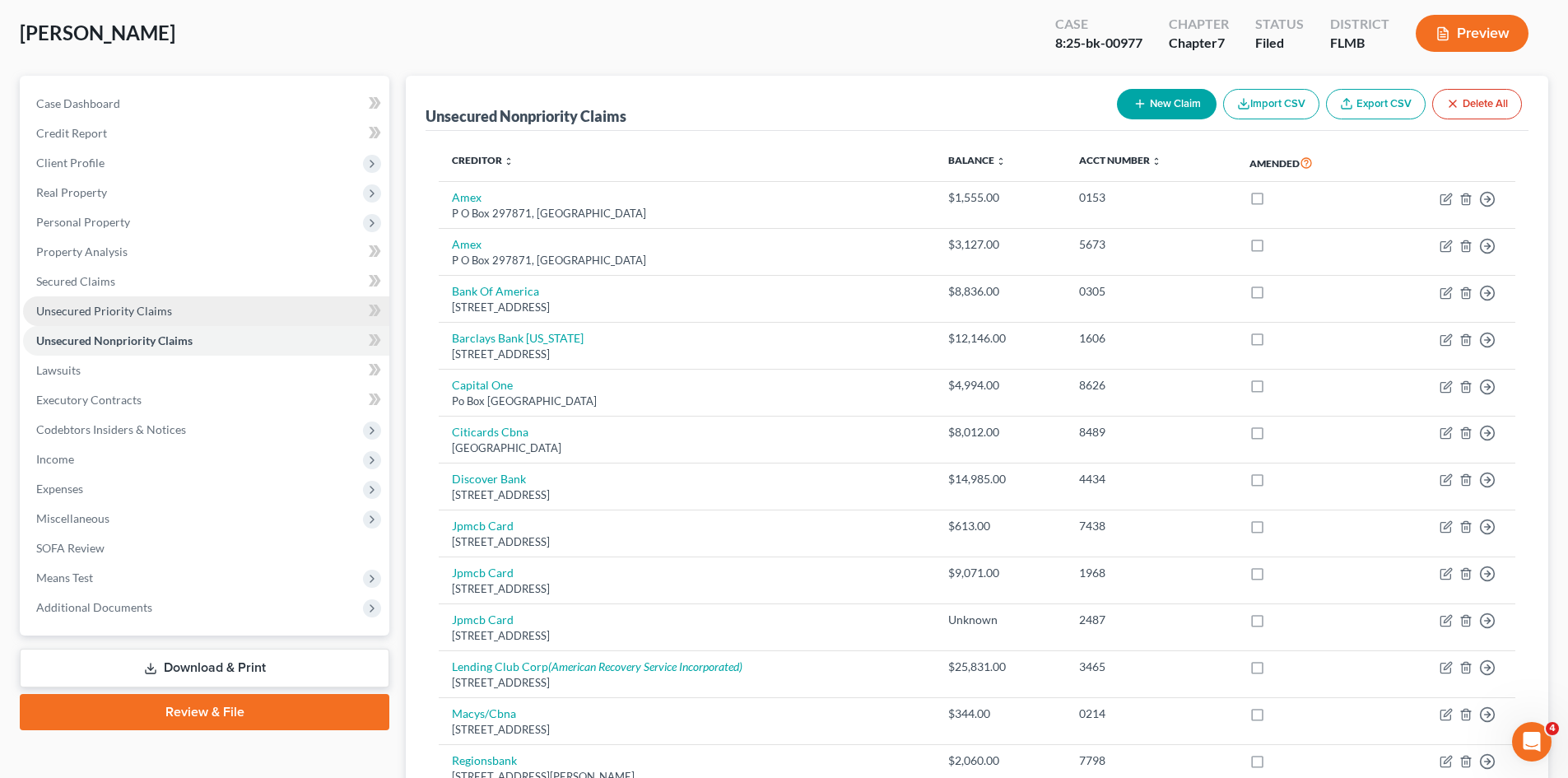
click at [72, 314] on span "Unsecured Priority Claims" at bounding box center [104, 311] width 136 height 14
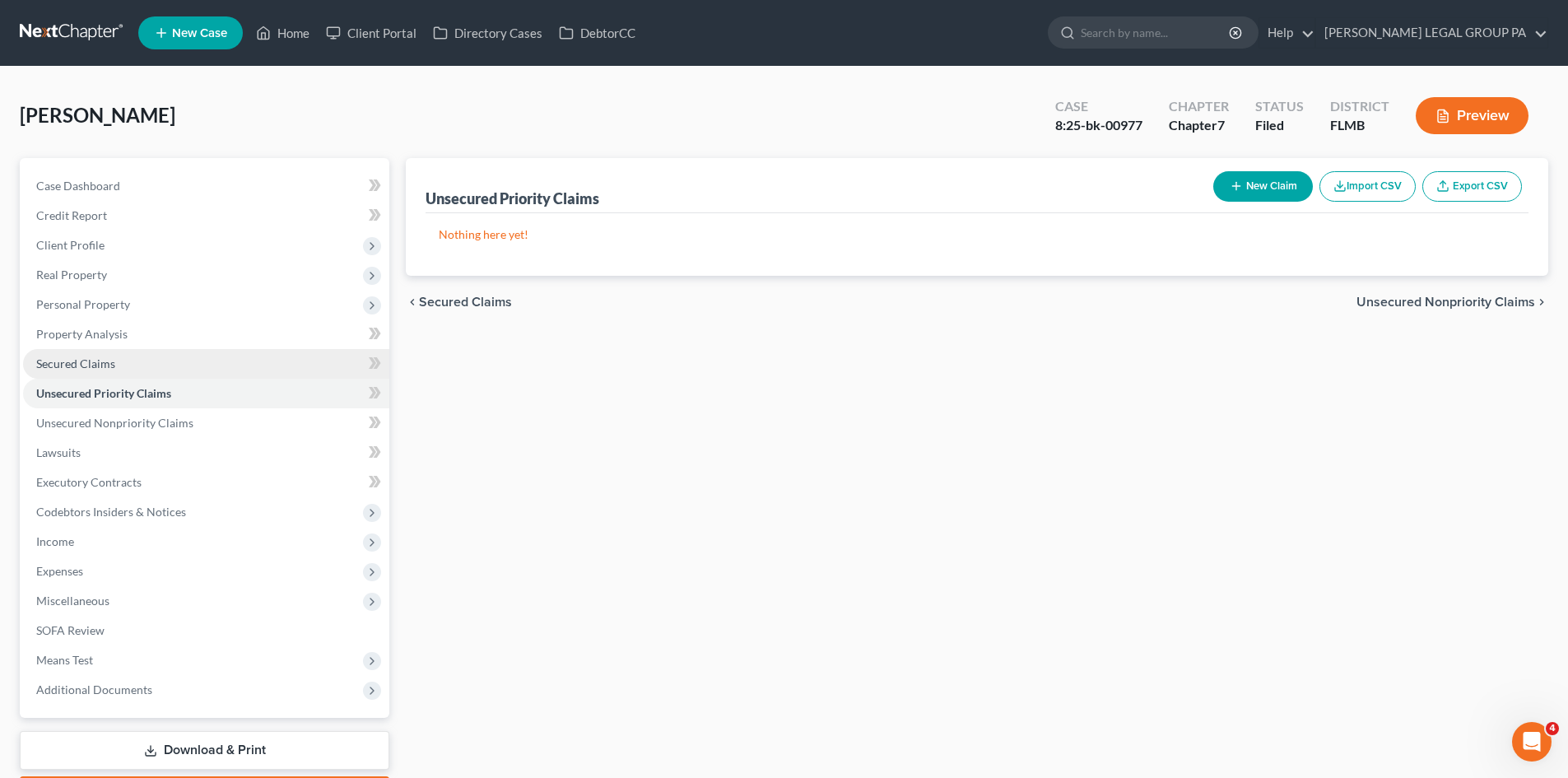
click at [99, 364] on span "Secured Claims" at bounding box center [76, 364] width 79 height 14
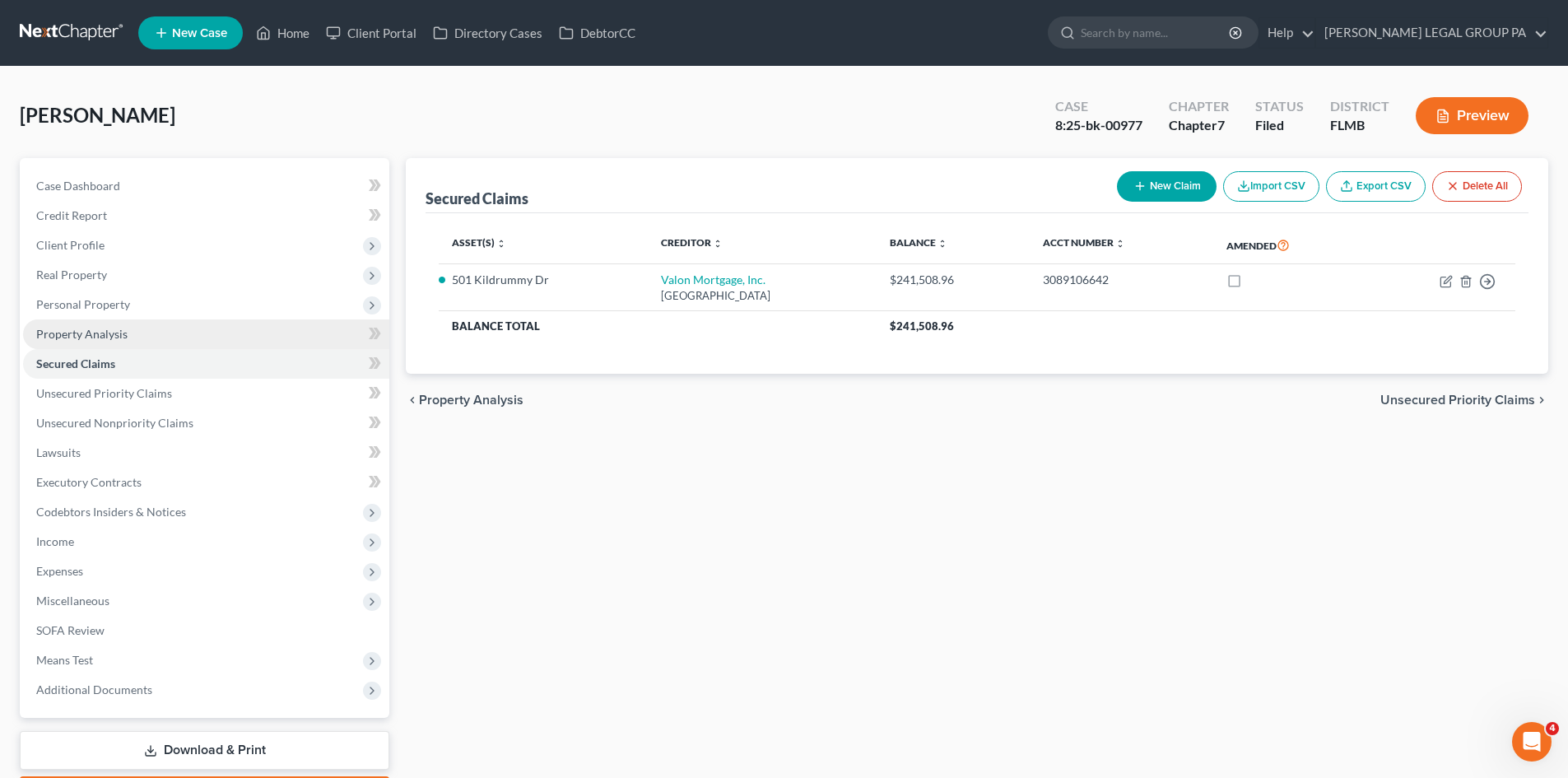
click at [116, 332] on span "Property Analysis" at bounding box center [82, 333] width 92 height 14
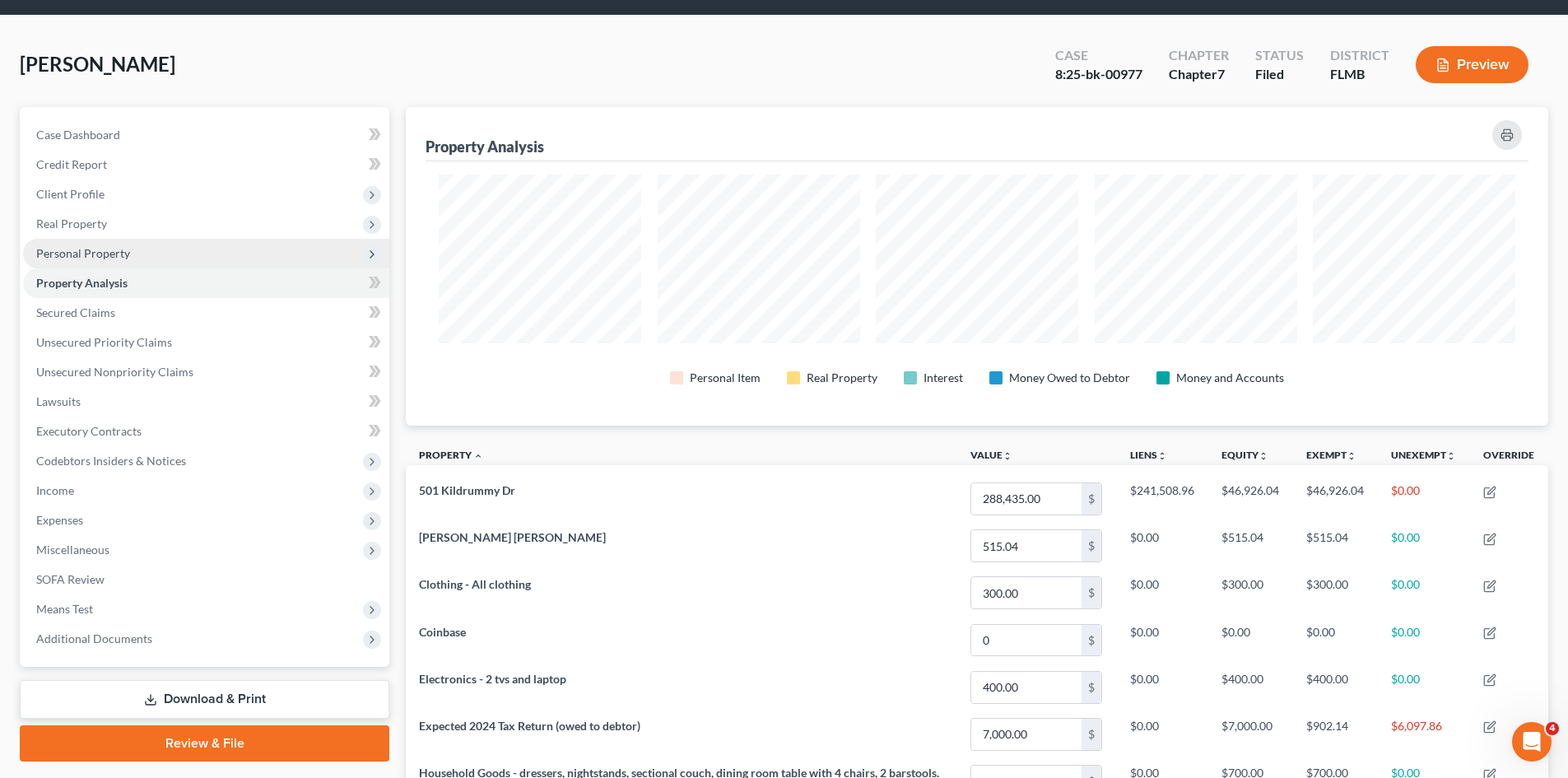
click at [76, 255] on span "Personal Property" at bounding box center [83, 253] width 94 height 14
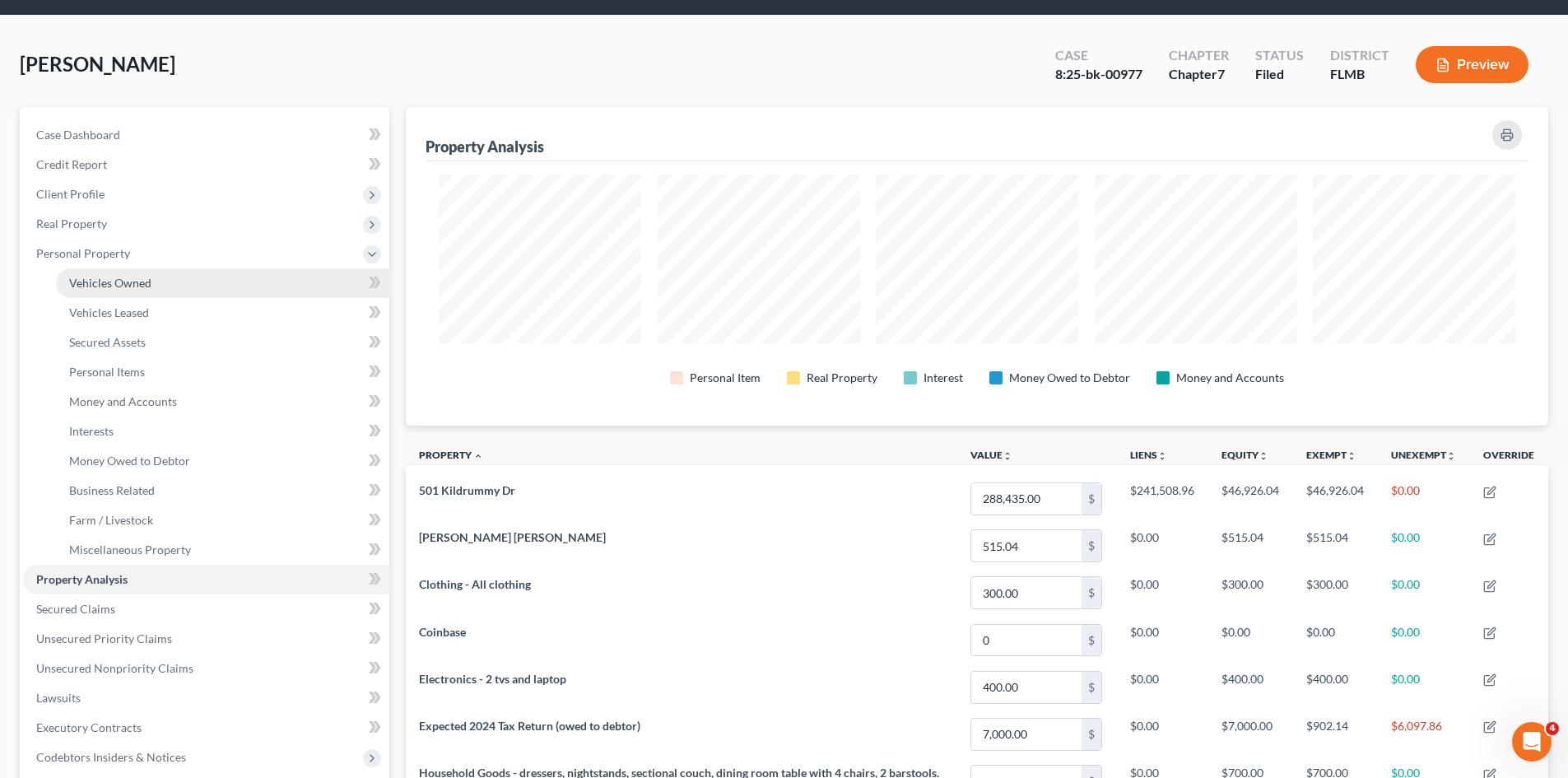
click at [92, 284] on span "Vehicles Owned" at bounding box center [109, 283] width 82 height 14
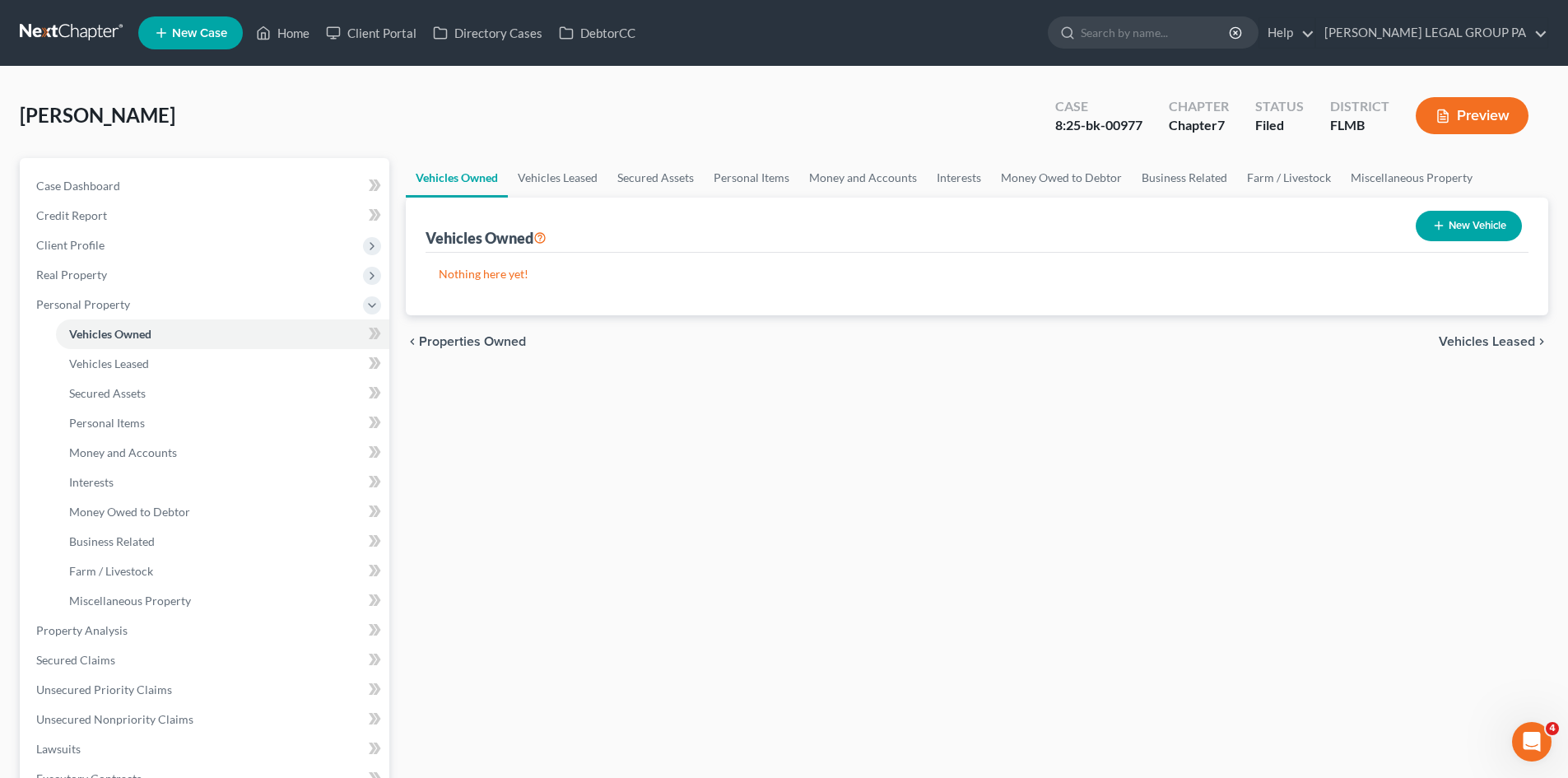
click at [52, 372] on ul "Vehicles Owned Vehicles Leased Machinery and Vehicles Office Related" at bounding box center [206, 467] width 367 height 297
click at [86, 363] on span "Vehicles Leased" at bounding box center [108, 364] width 80 height 14
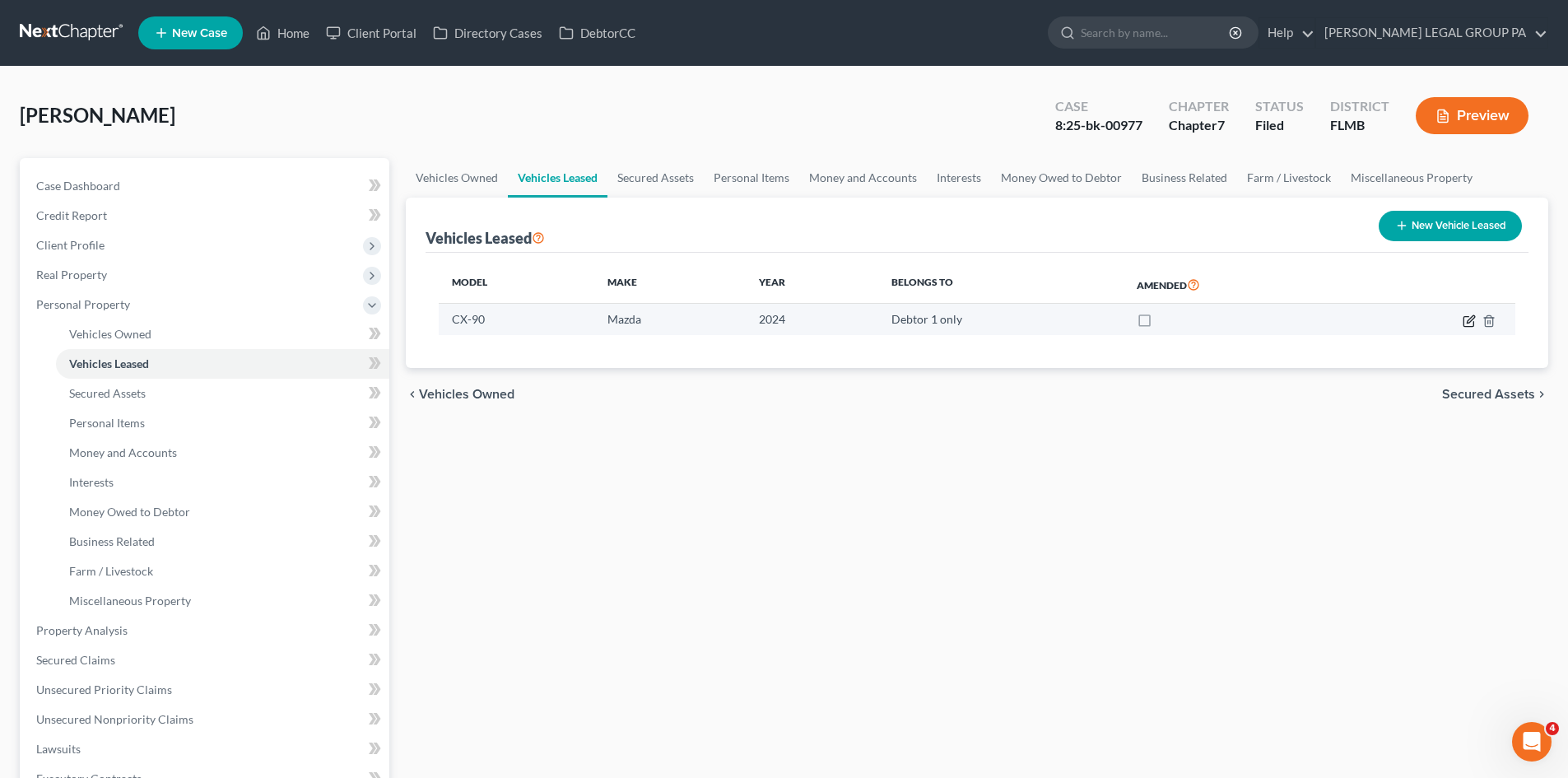
click at [1464, 321] on icon "button" at bounding box center [1468, 321] width 10 height 10
select select "0"
select select "2"
select select "0"
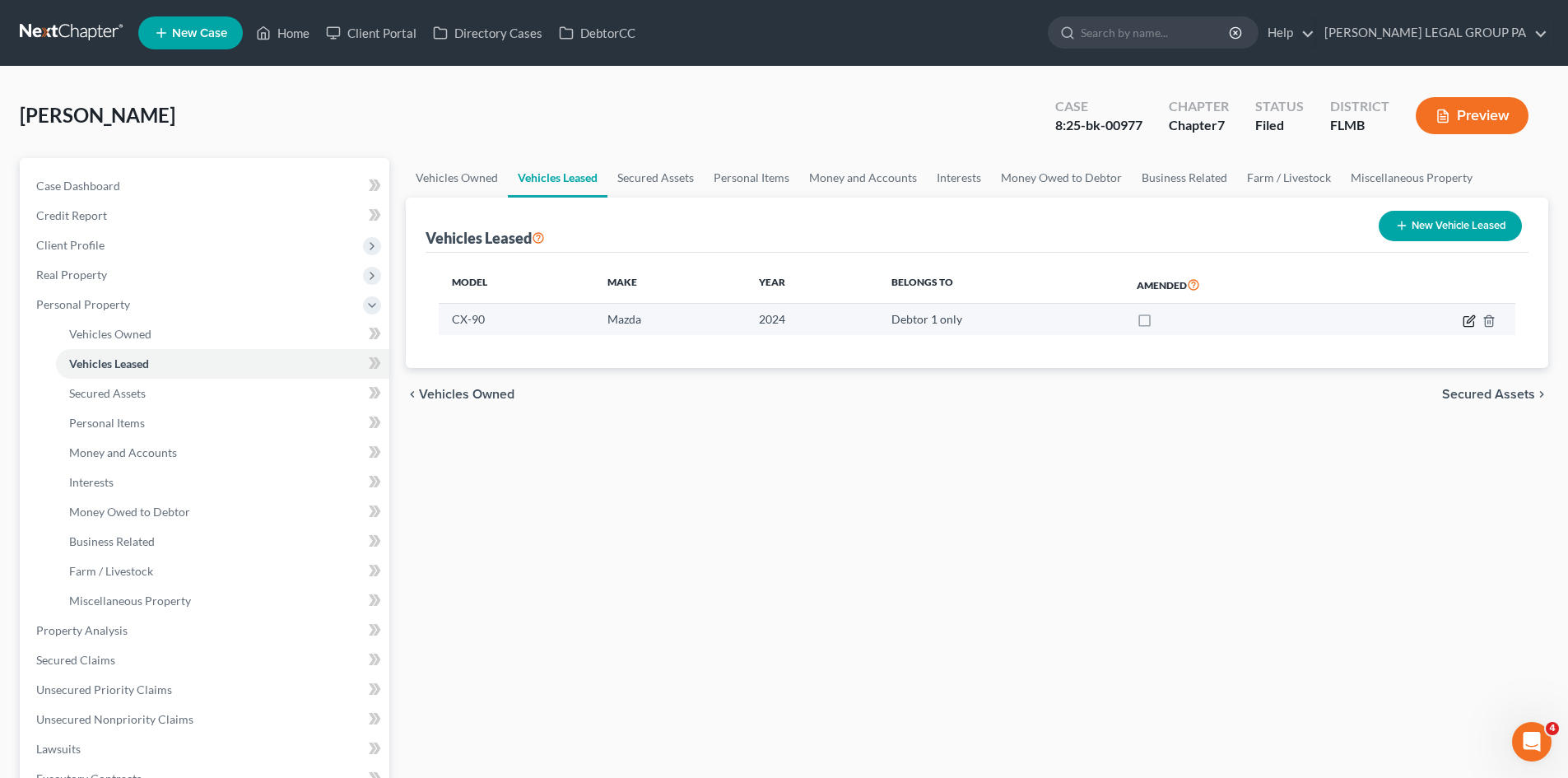
select select "2"
select select "35"
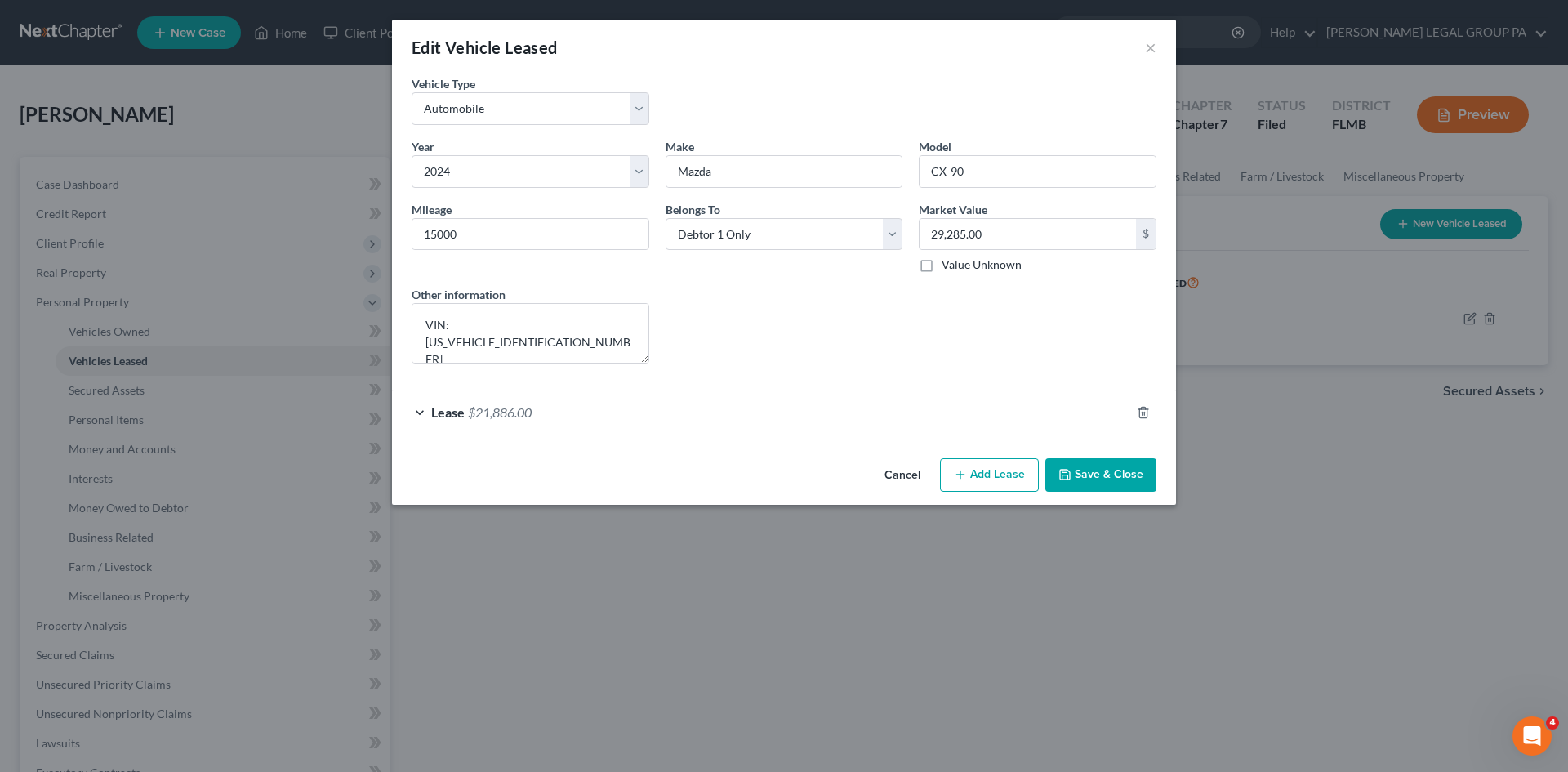
click at [616, 420] on div "Lease $21,886.00" at bounding box center [761, 412] width 739 height 43
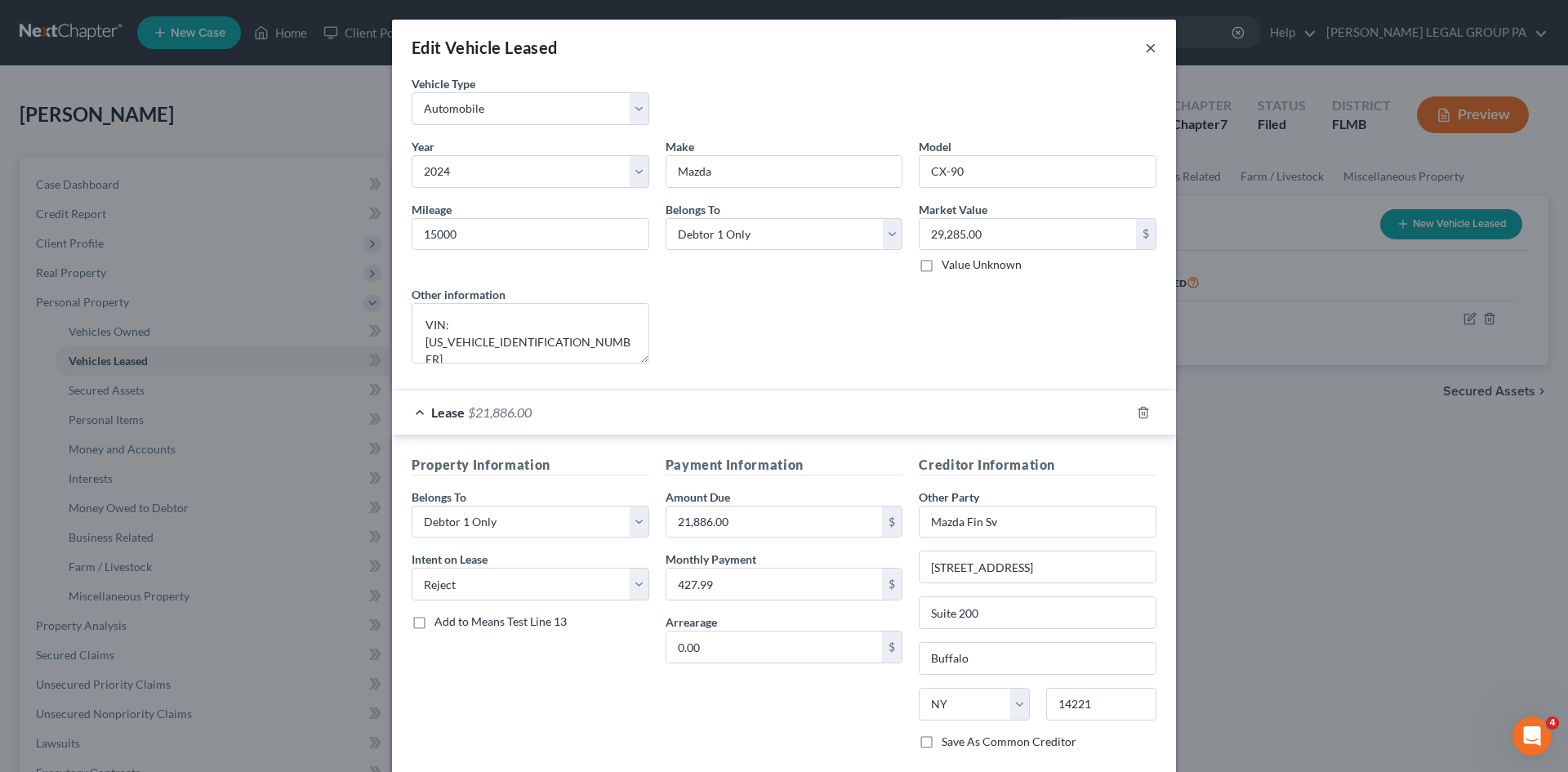
click at [1147, 49] on div "Edit Vehicle Leased ×" at bounding box center [784, 47] width 784 height 56
click at [1146, 47] on button "×" at bounding box center [1151, 47] width 12 height 20
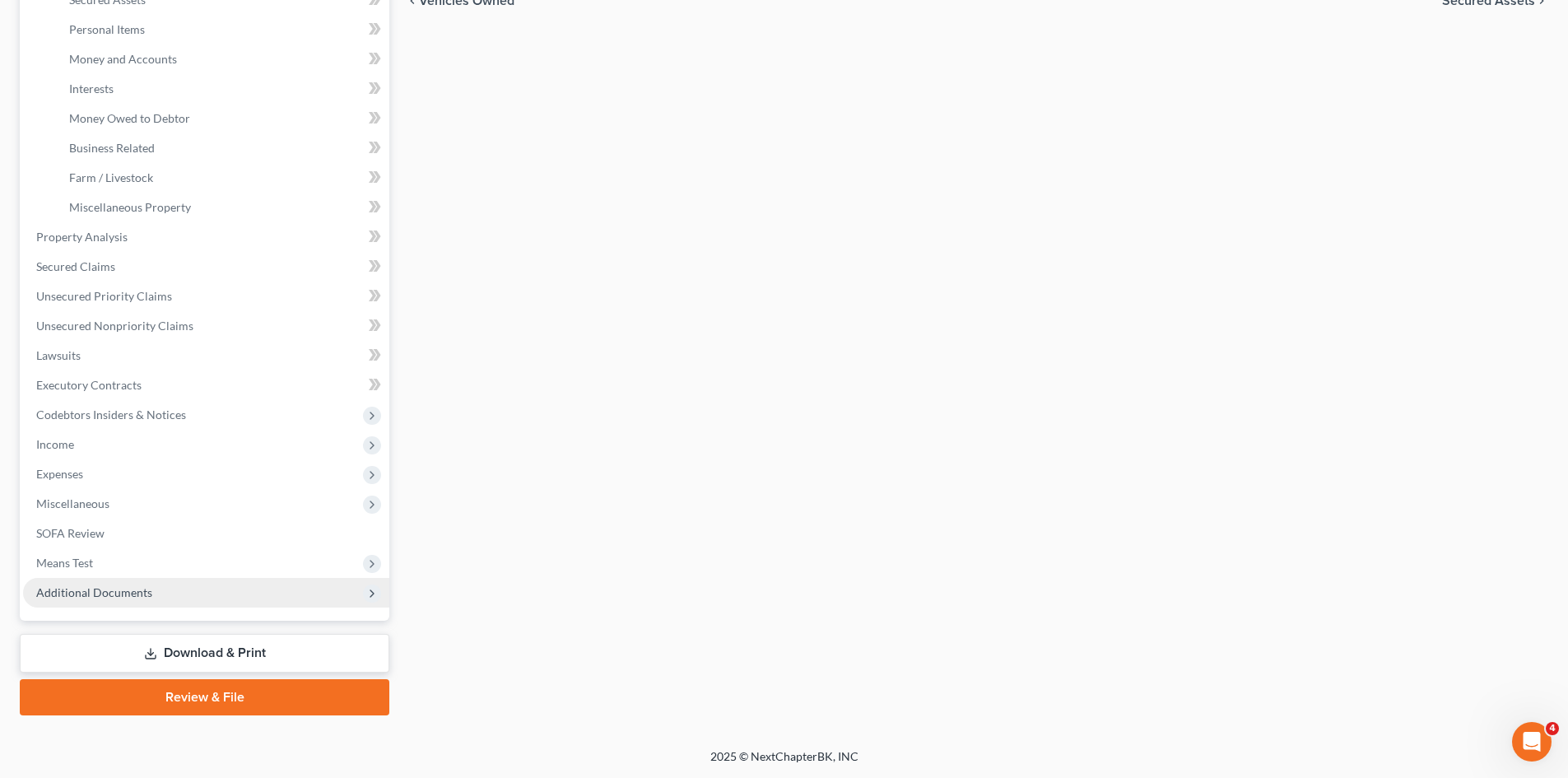
click at [147, 601] on span "Additional Documents" at bounding box center [206, 593] width 367 height 30
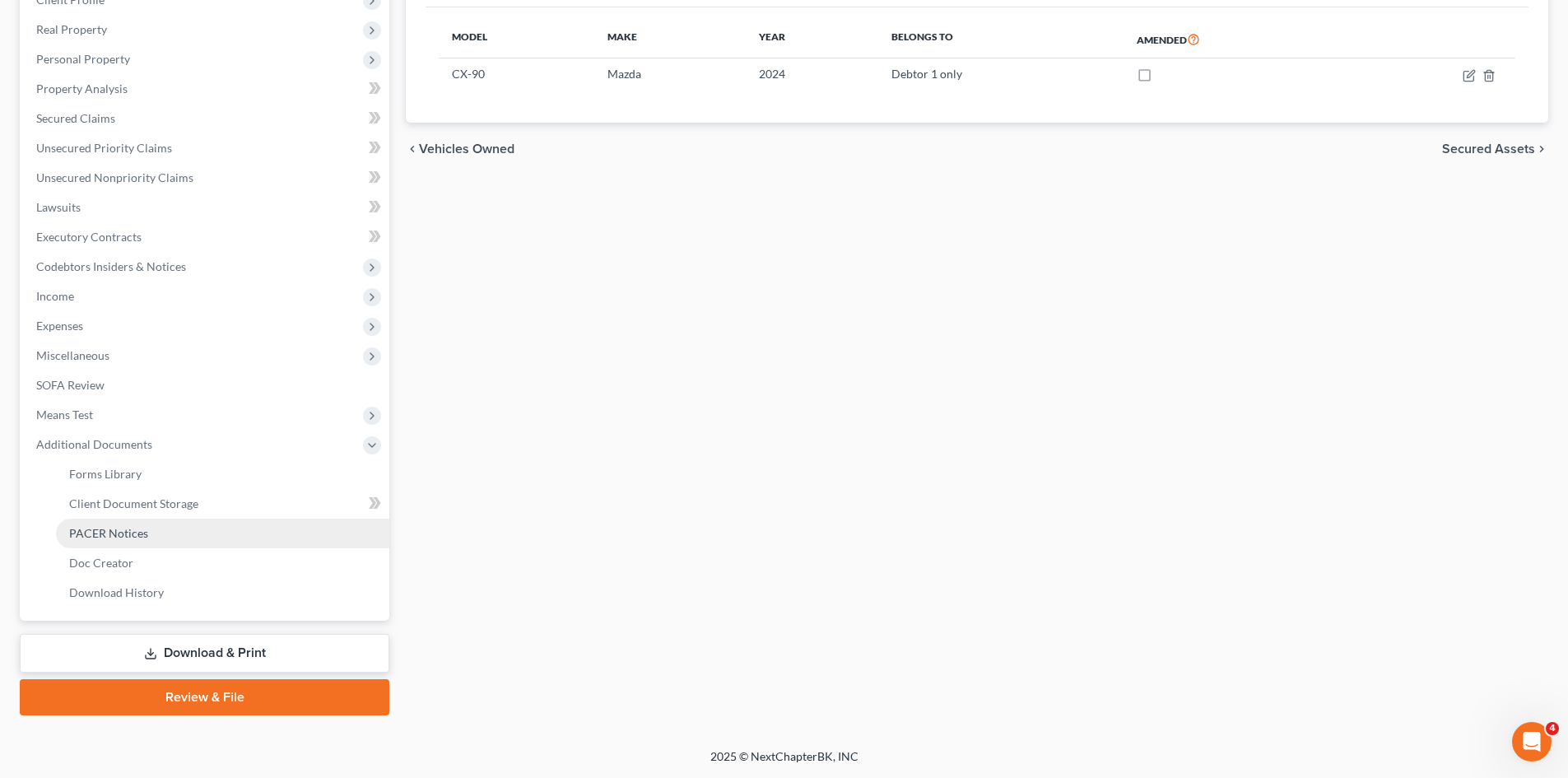
click at [127, 535] on span "PACER Notices" at bounding box center [108, 533] width 79 height 14
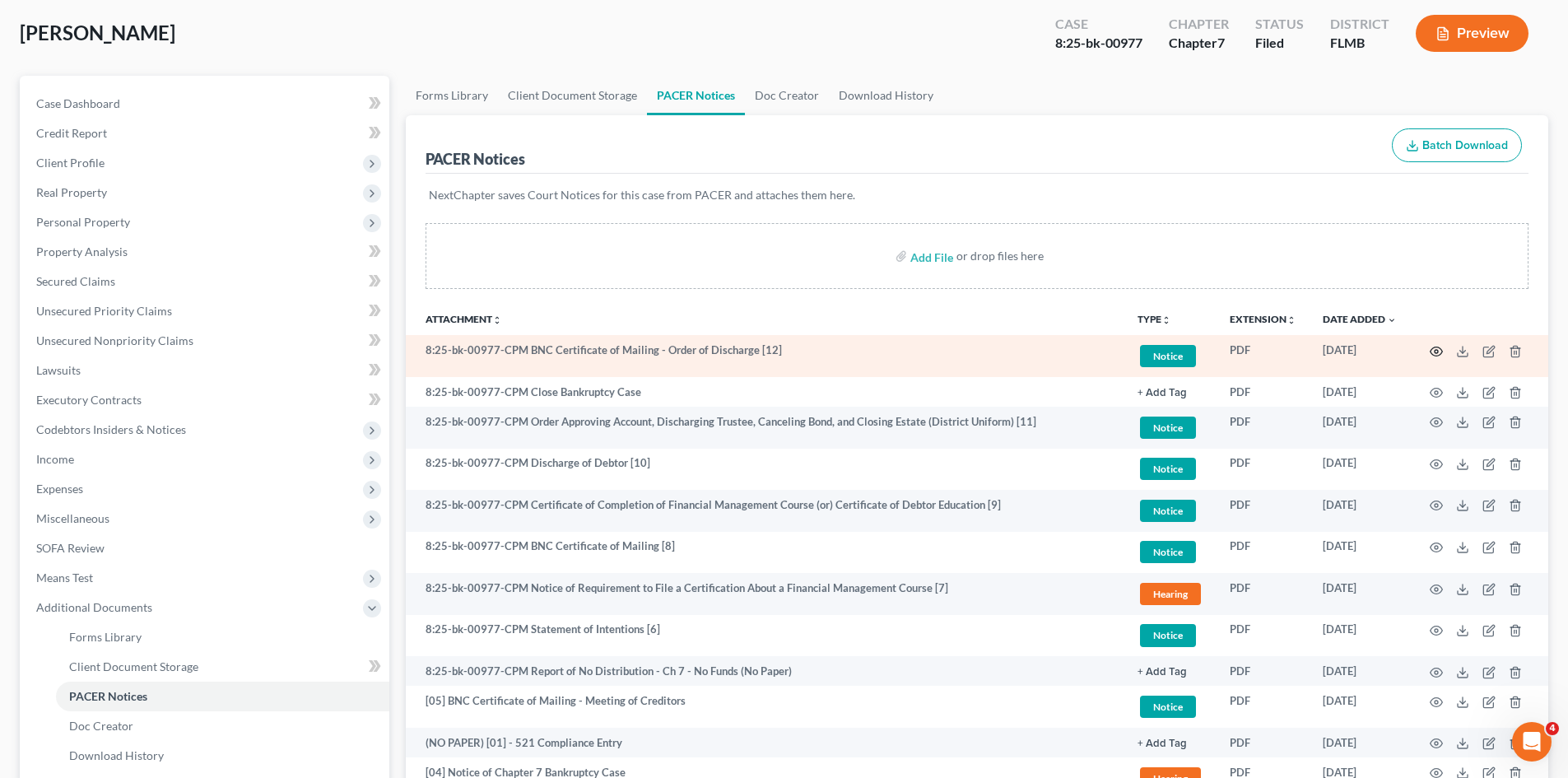
click at [1434, 355] on icon "button" at bounding box center [1435, 351] width 13 height 13
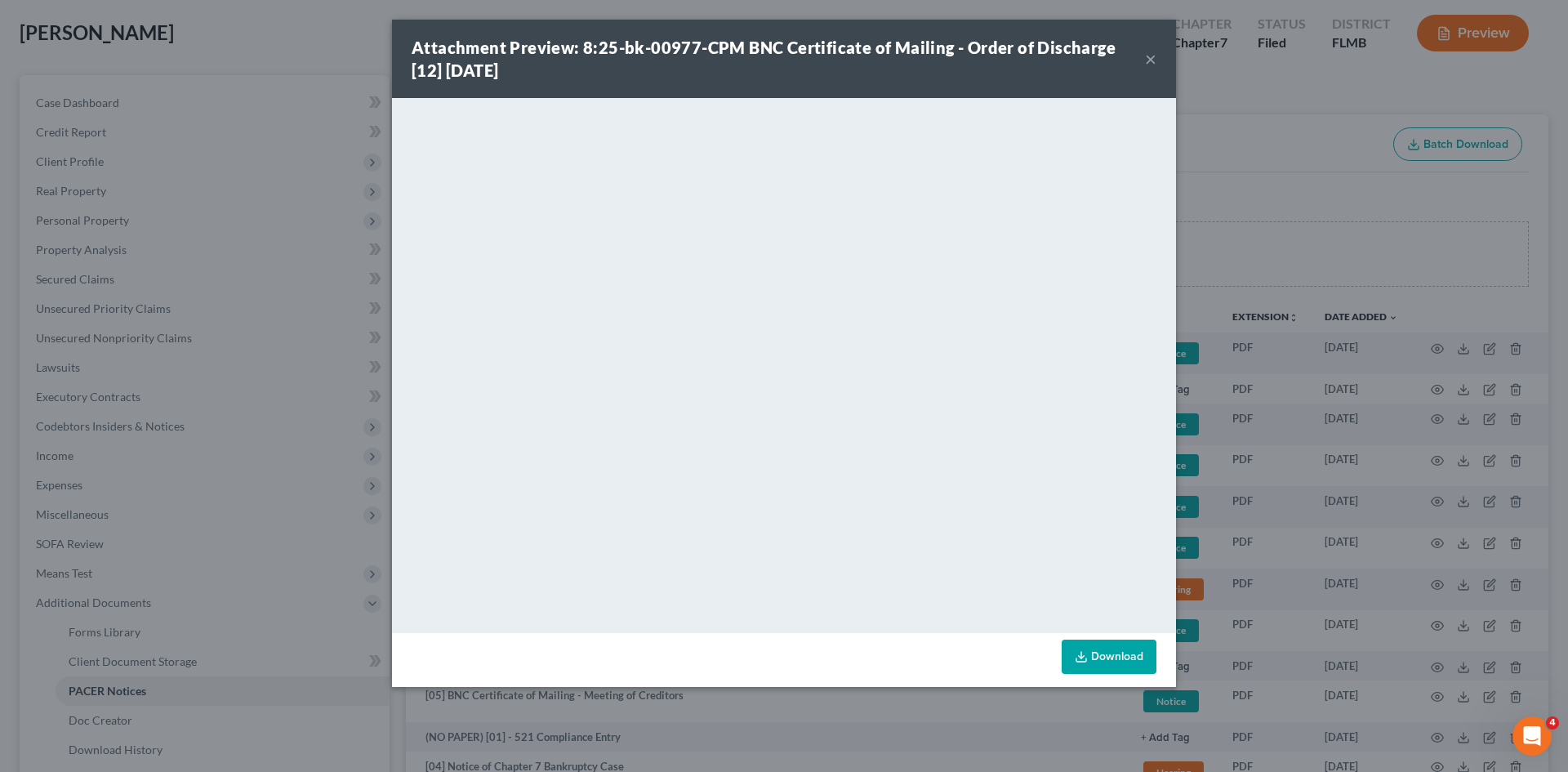
click at [1151, 65] on button "×" at bounding box center [1151, 59] width 12 height 20
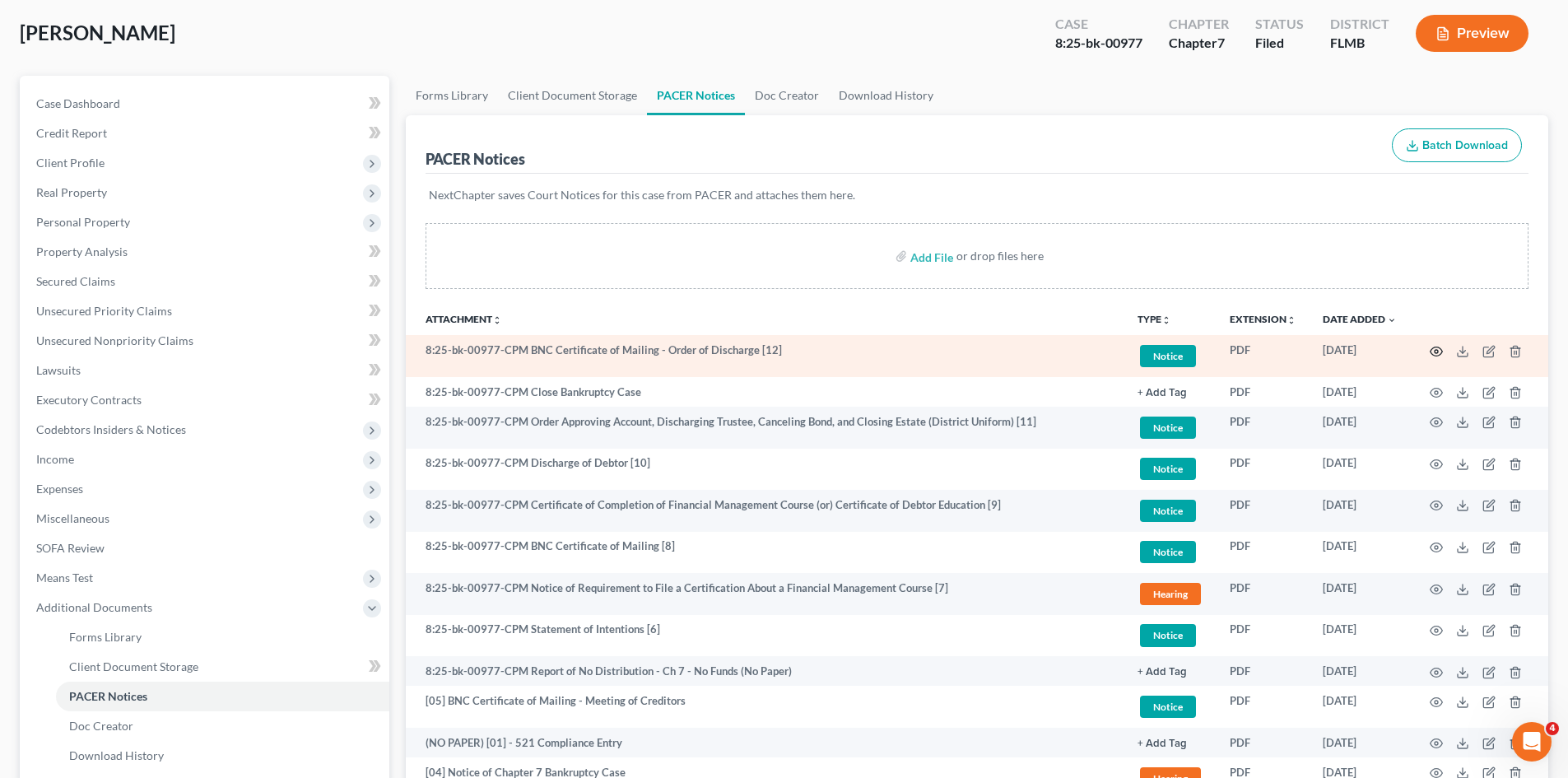
click at [1435, 353] on circle "button" at bounding box center [1435, 351] width 3 height 3
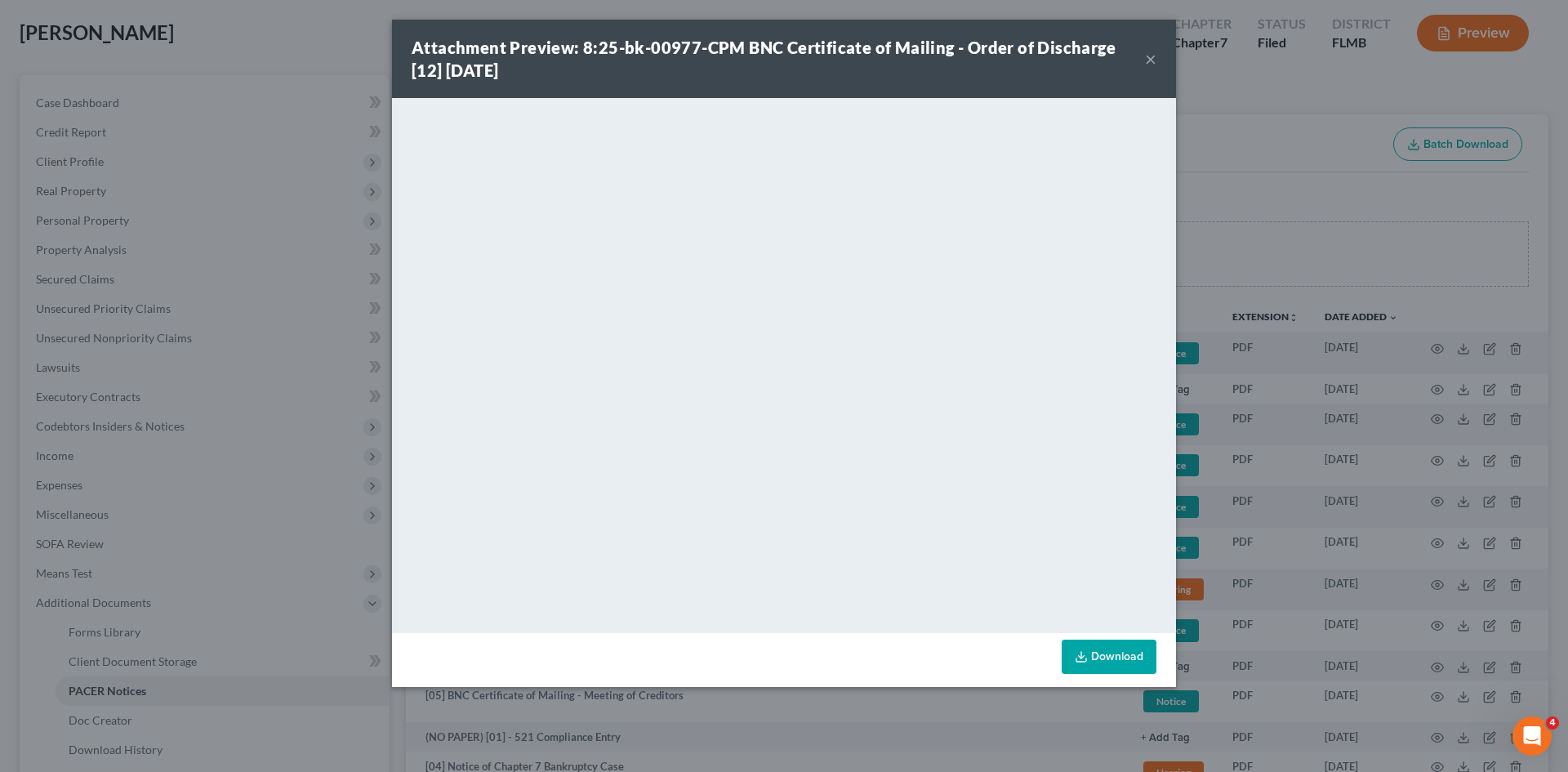
click at [1155, 61] on button "×" at bounding box center [1151, 59] width 12 height 20
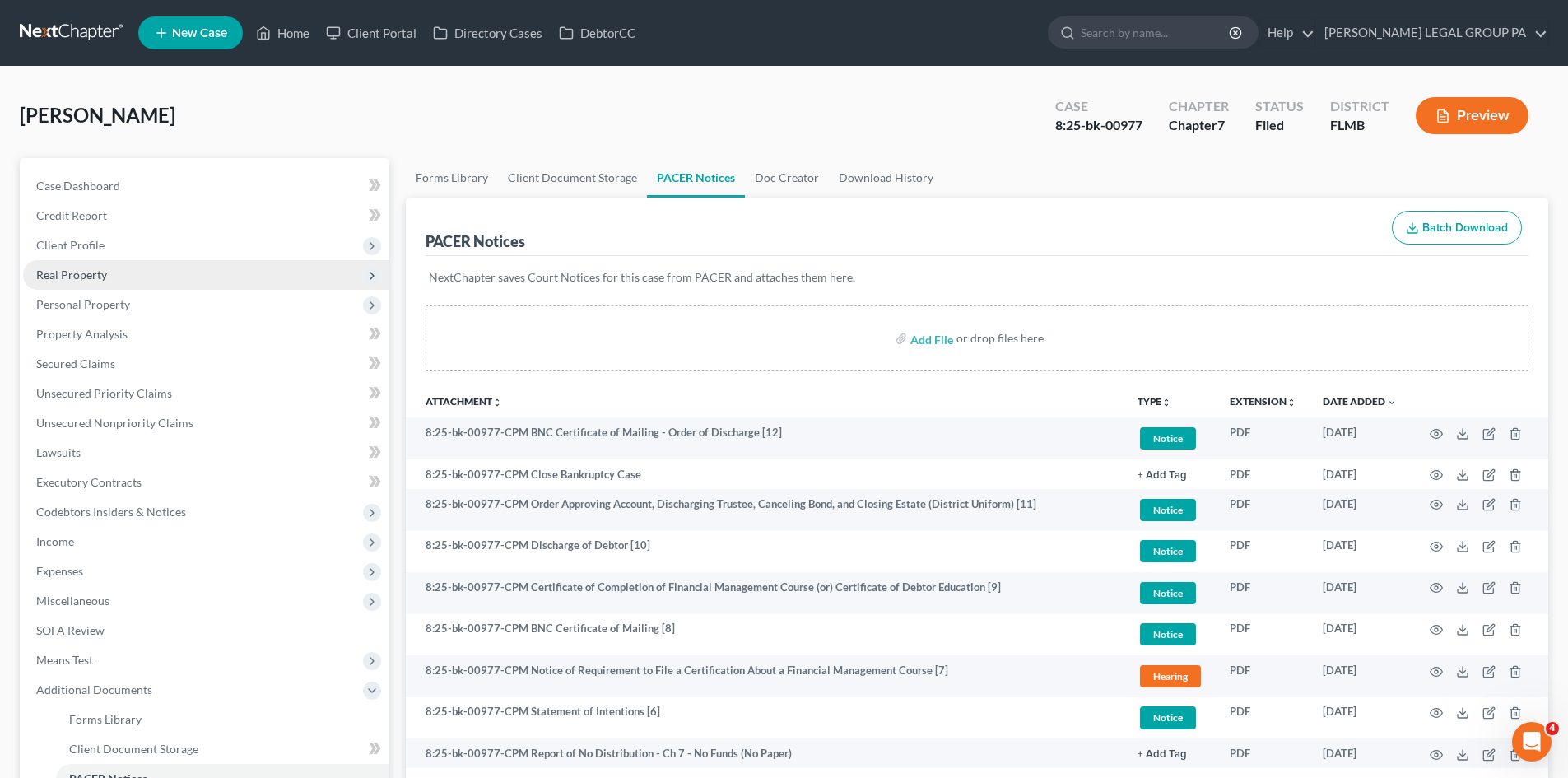
click at [86, 269] on span "Real Property" at bounding box center [72, 274] width 71 height 14
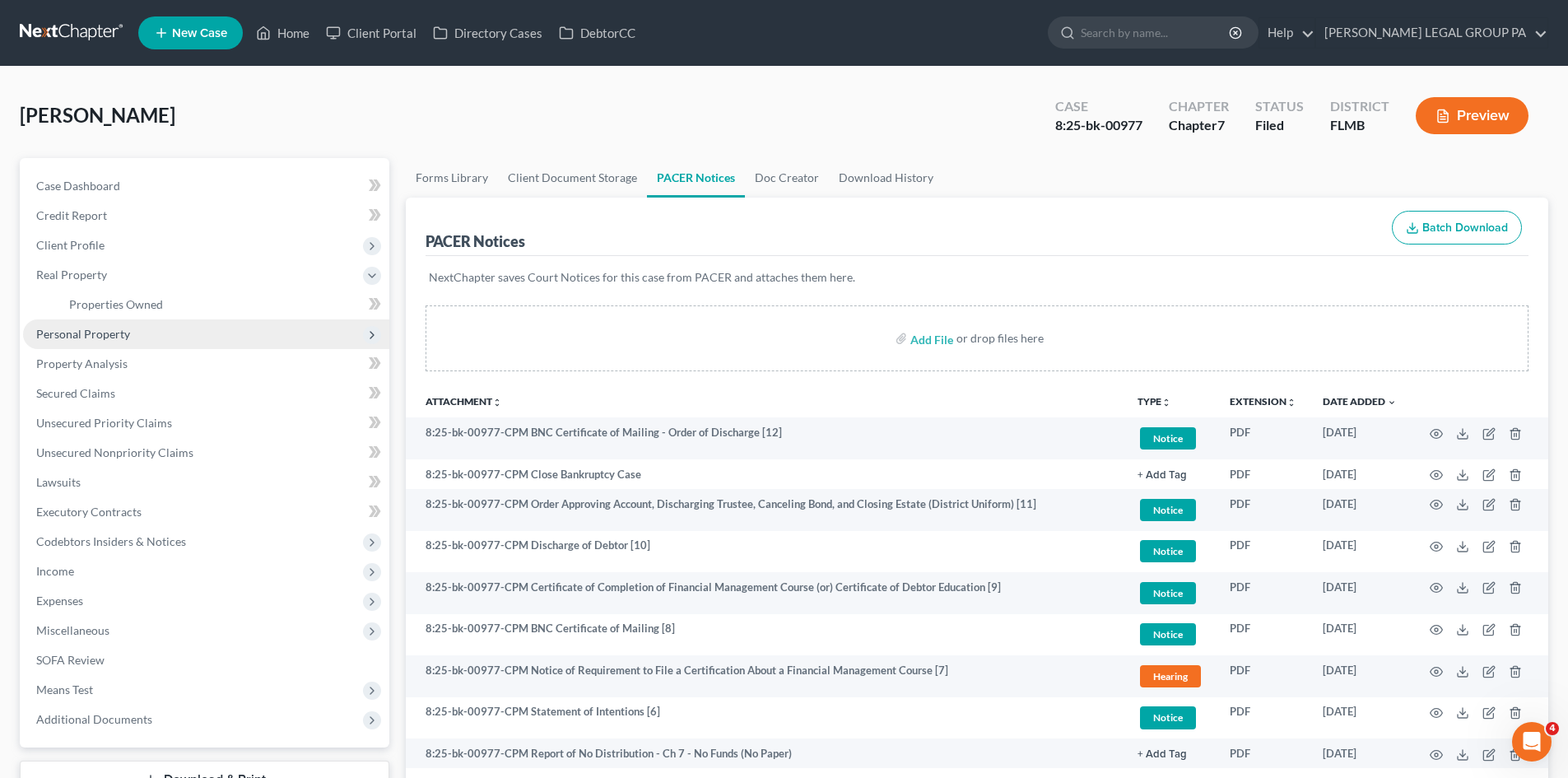
click at [137, 337] on span "Personal Property" at bounding box center [206, 334] width 367 height 30
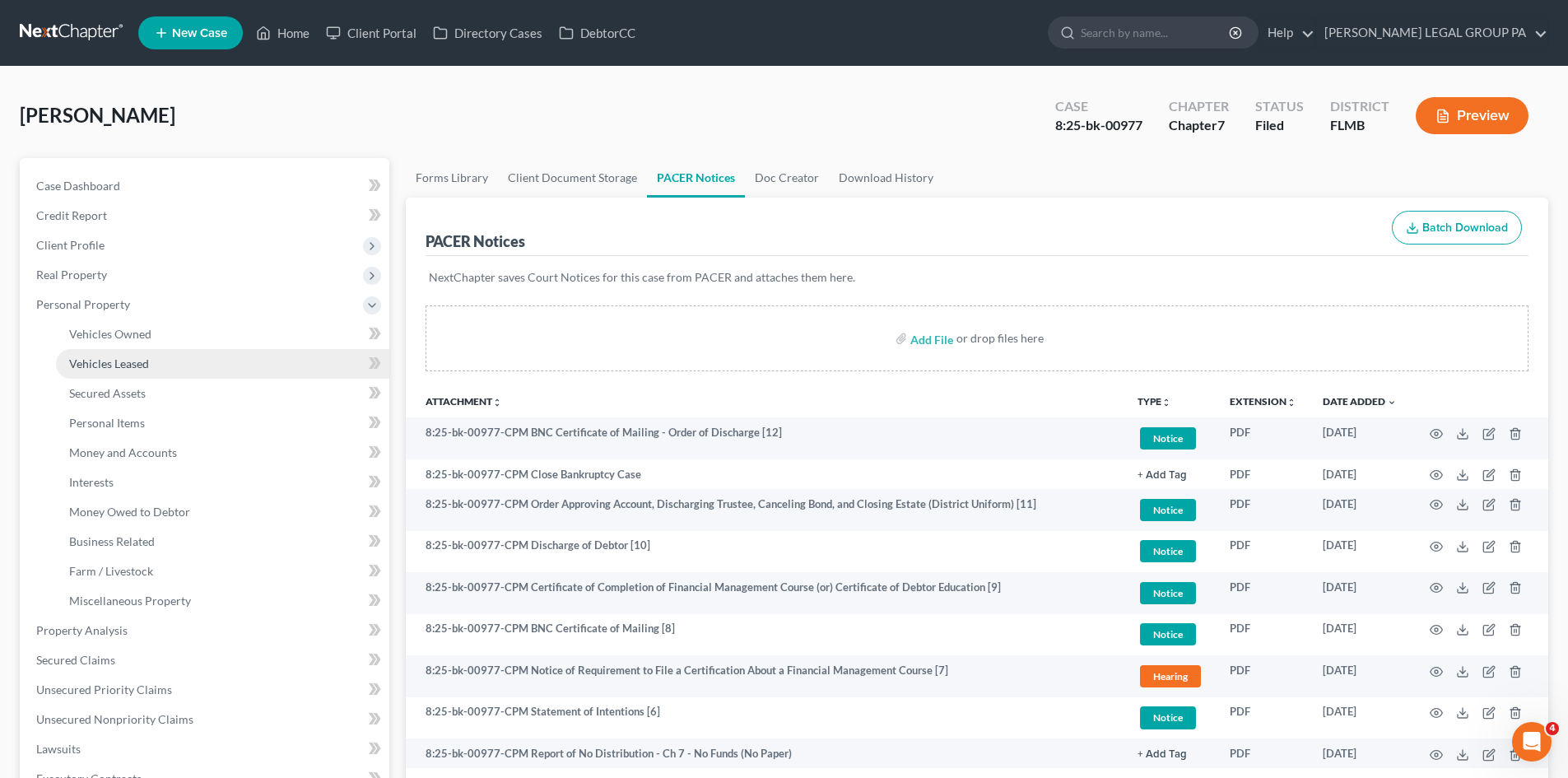
click at [190, 362] on link "Vehicles Leased" at bounding box center [223, 364] width 333 height 30
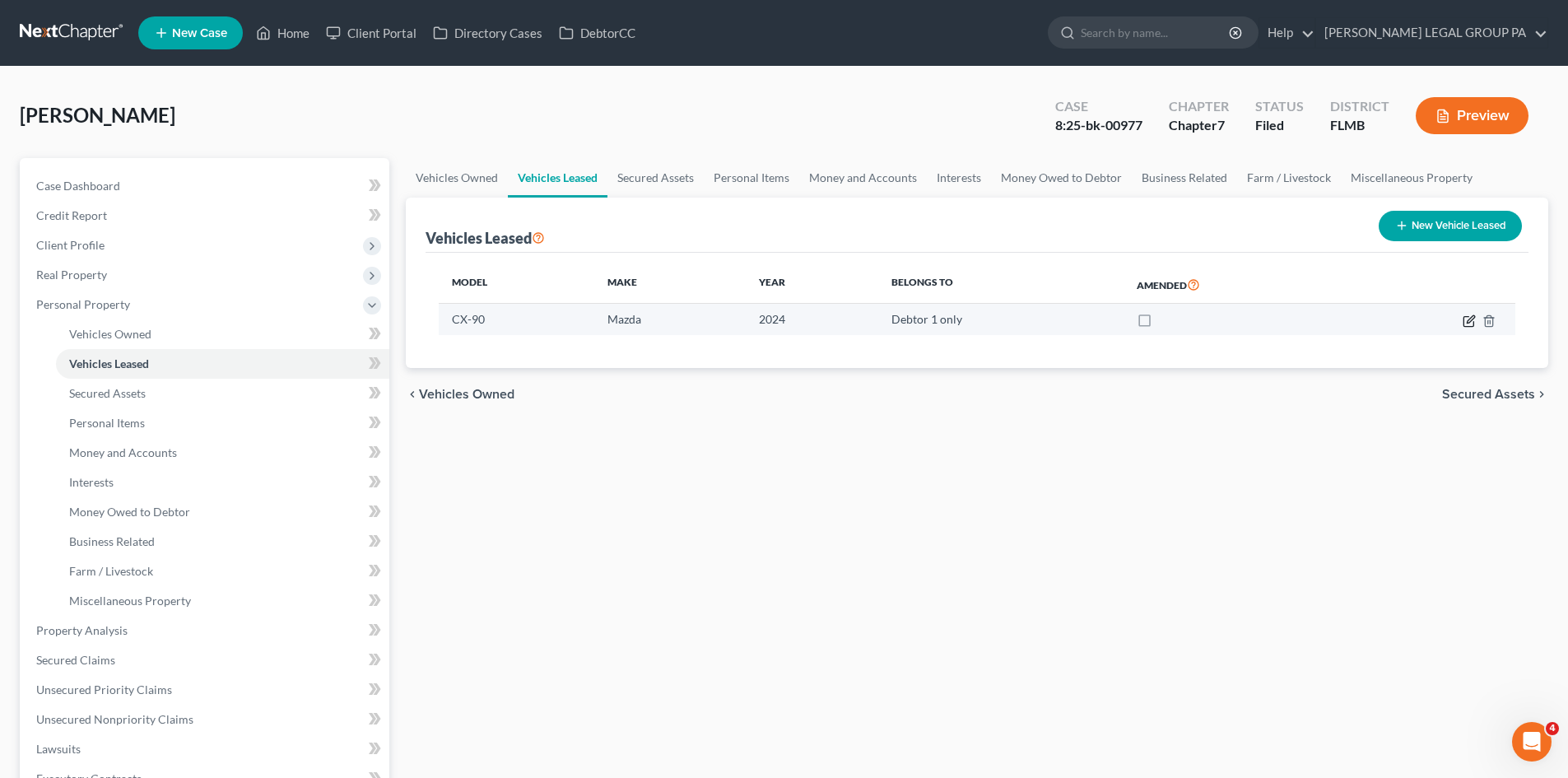
click at [1468, 321] on icon "button" at bounding box center [1468, 320] width 13 height 13
select select "0"
select select "2"
select select "0"
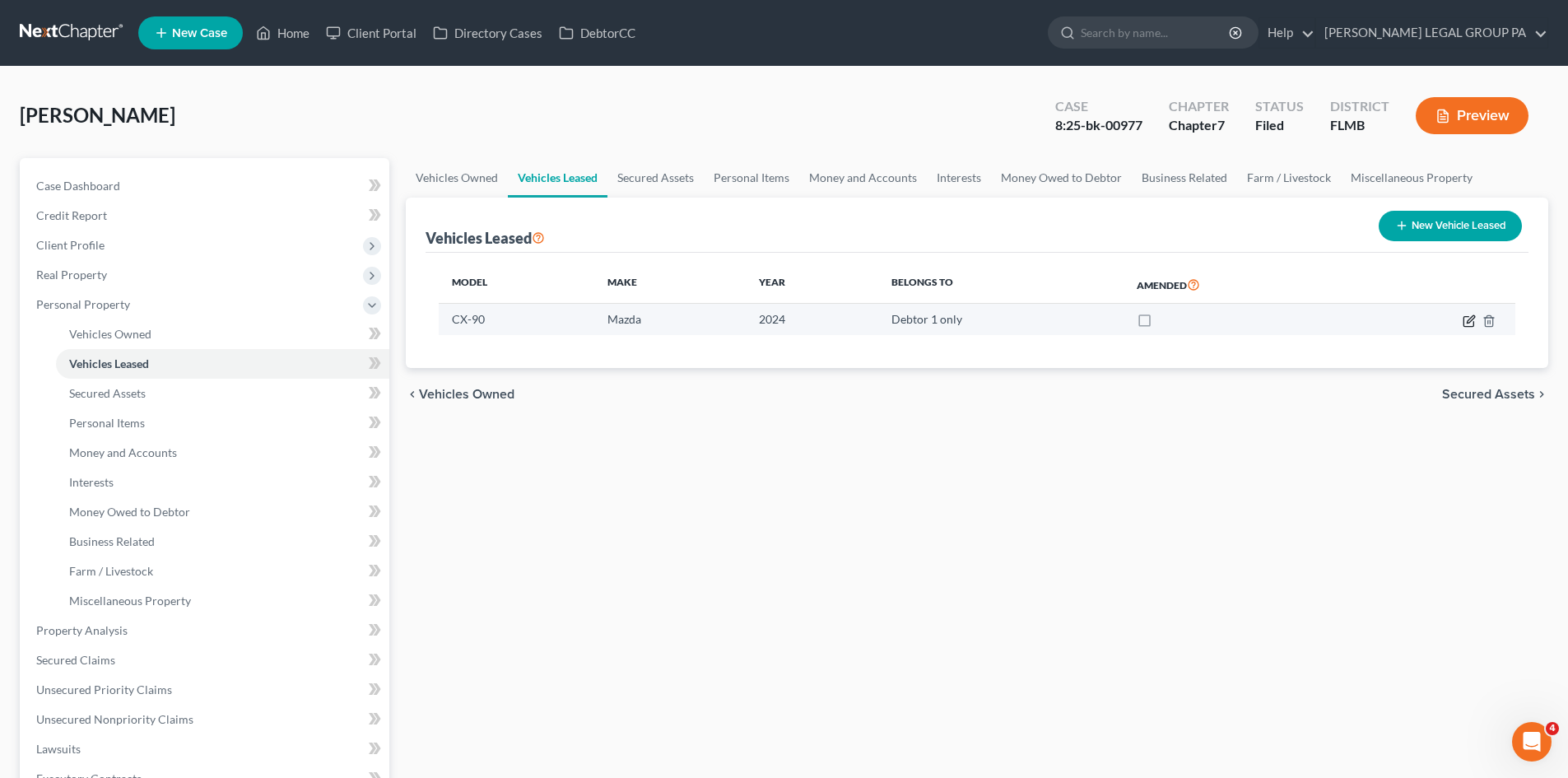
select select "2"
select select "35"
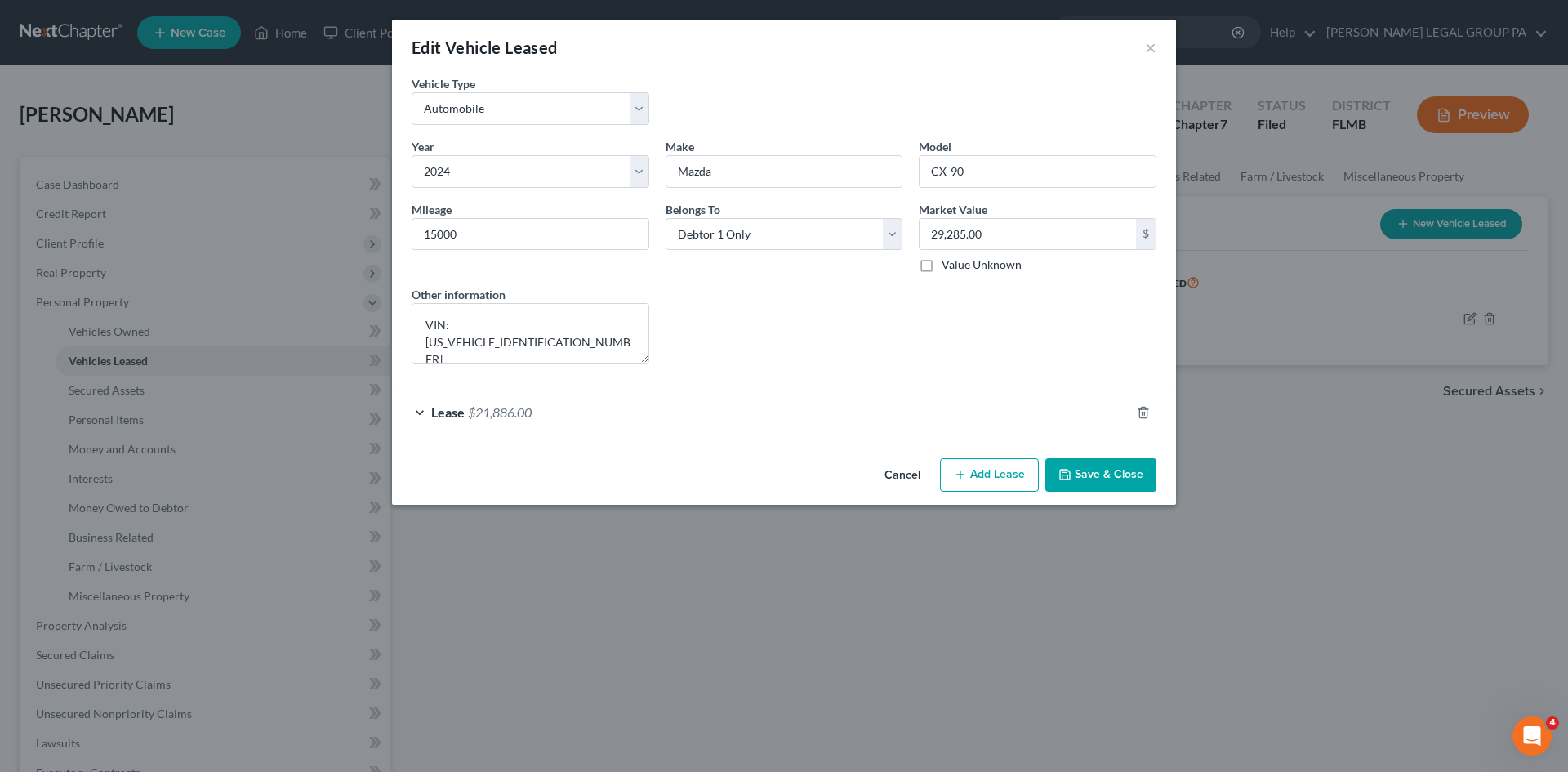
click at [502, 406] on span "$21,886.00" at bounding box center [499, 412] width 64 height 16
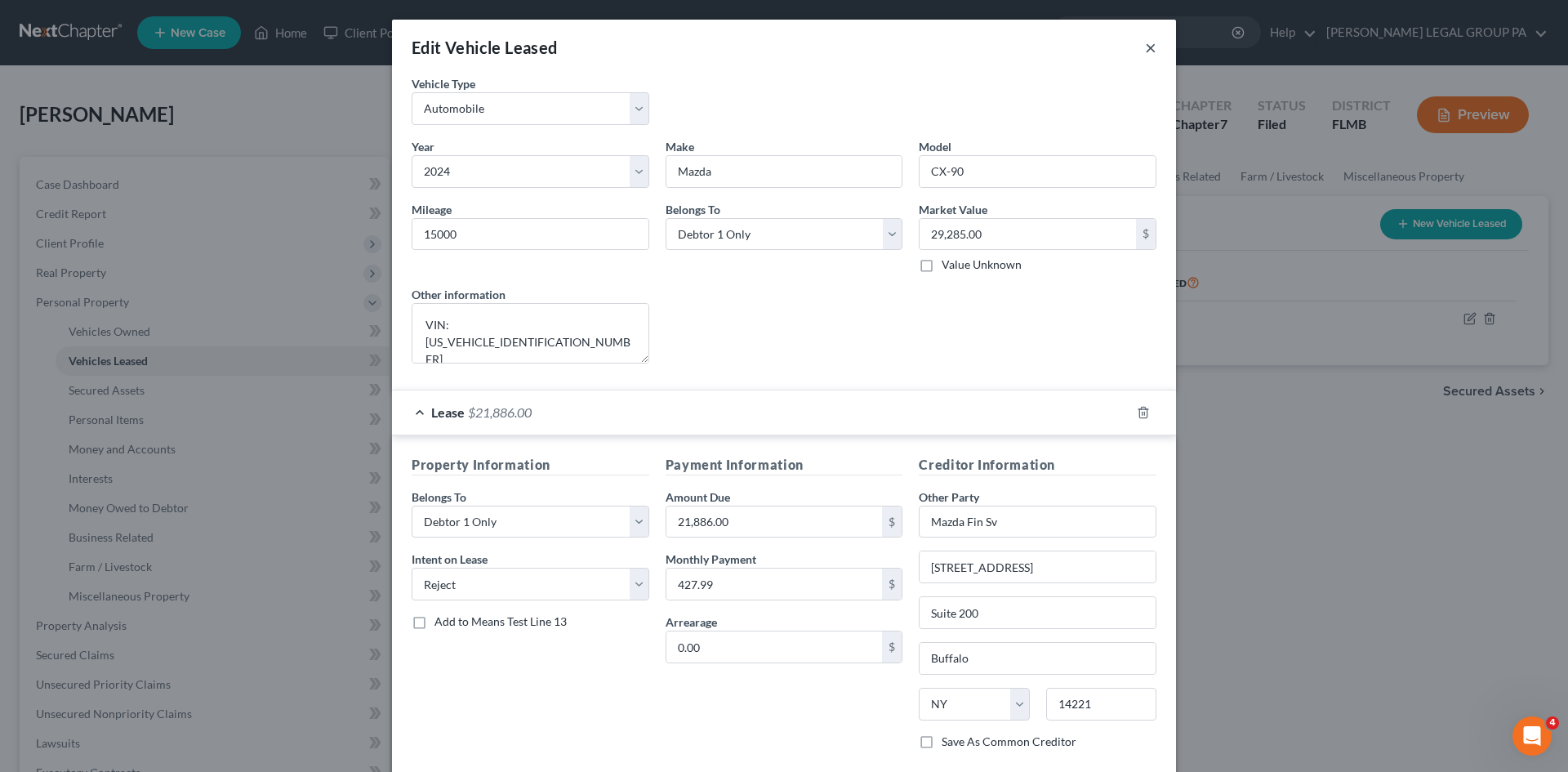
drag, startPoint x: 1143, startPoint y: 52, endPoint x: 1133, endPoint y: 51, distance: 10.0
click at [1145, 52] on button "×" at bounding box center [1151, 47] width 12 height 20
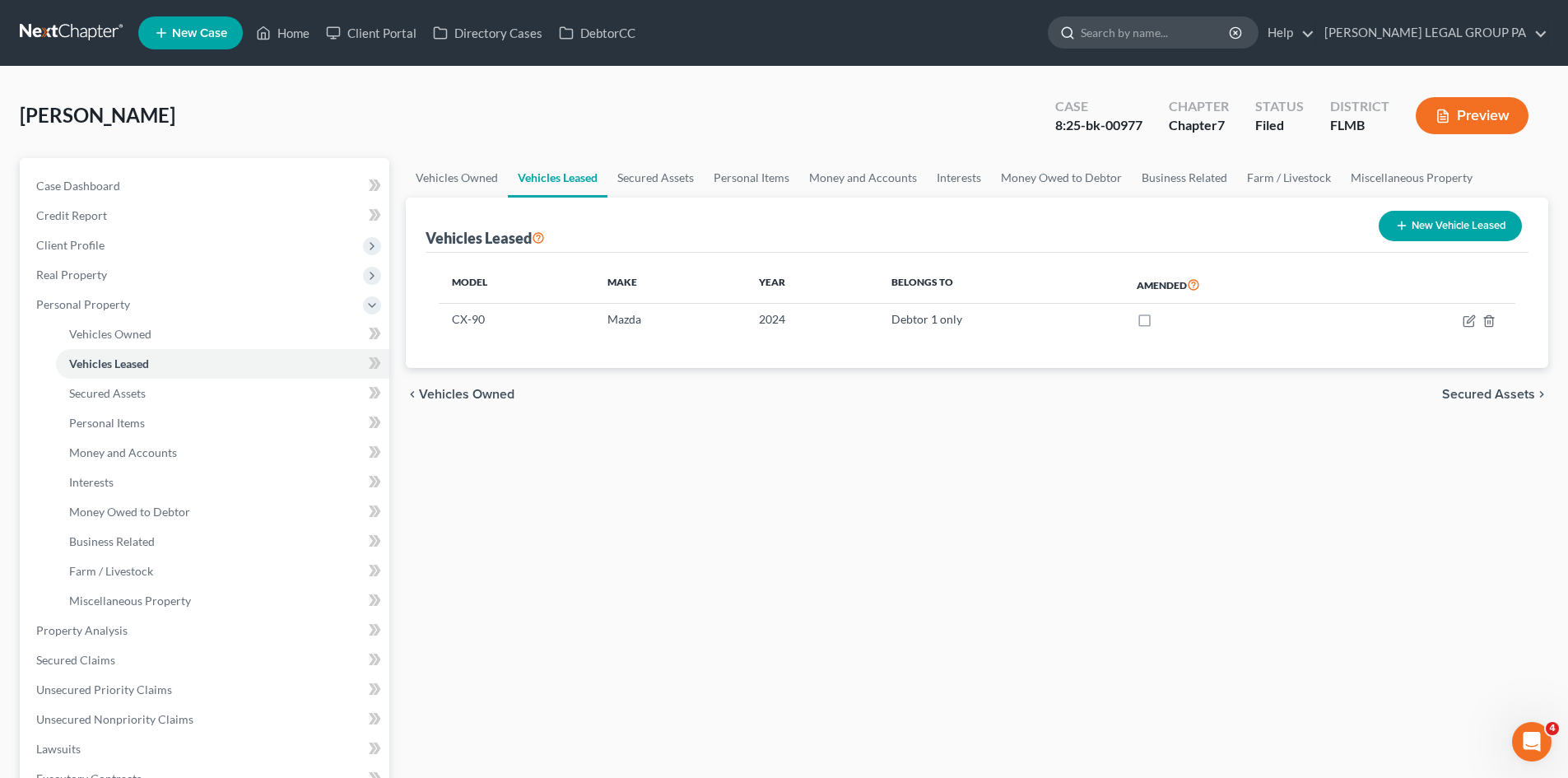
drag, startPoint x: 1234, startPoint y: 38, endPoint x: 1247, endPoint y: 43, distance: 13.9
click at [1231, 33] on input "search" at bounding box center [1155, 33] width 151 height 31
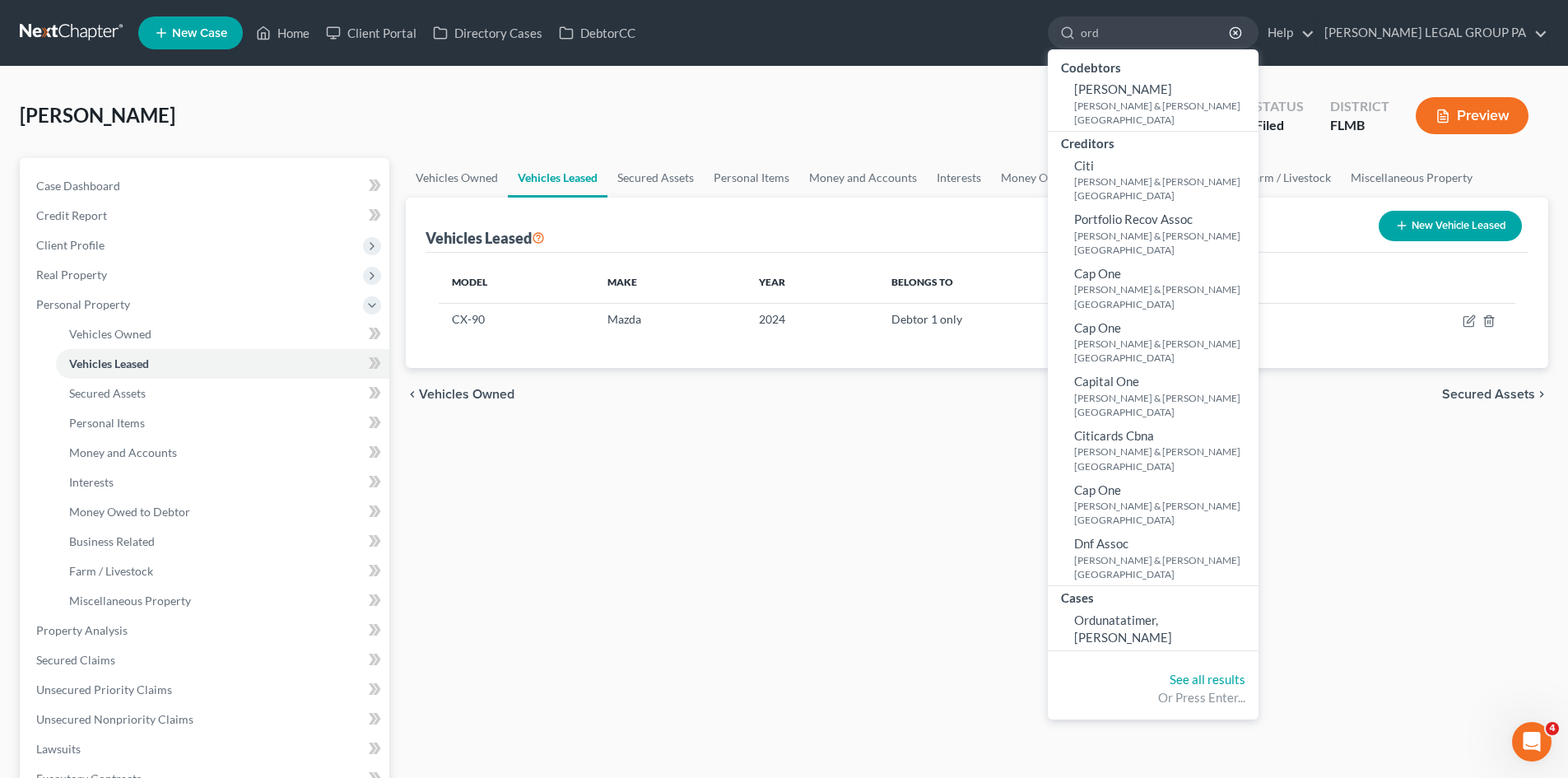
type input "ord"
drag, startPoint x: 1194, startPoint y: 597, endPoint x: 1205, endPoint y: 609, distance: 16.3
click at [1202, 602] on div "Cases" at bounding box center [1153, 597] width 211 height 21
click at [1172, 616] on span "Ordunatatimer, [PERSON_NAME]" at bounding box center [1123, 628] width 98 height 33
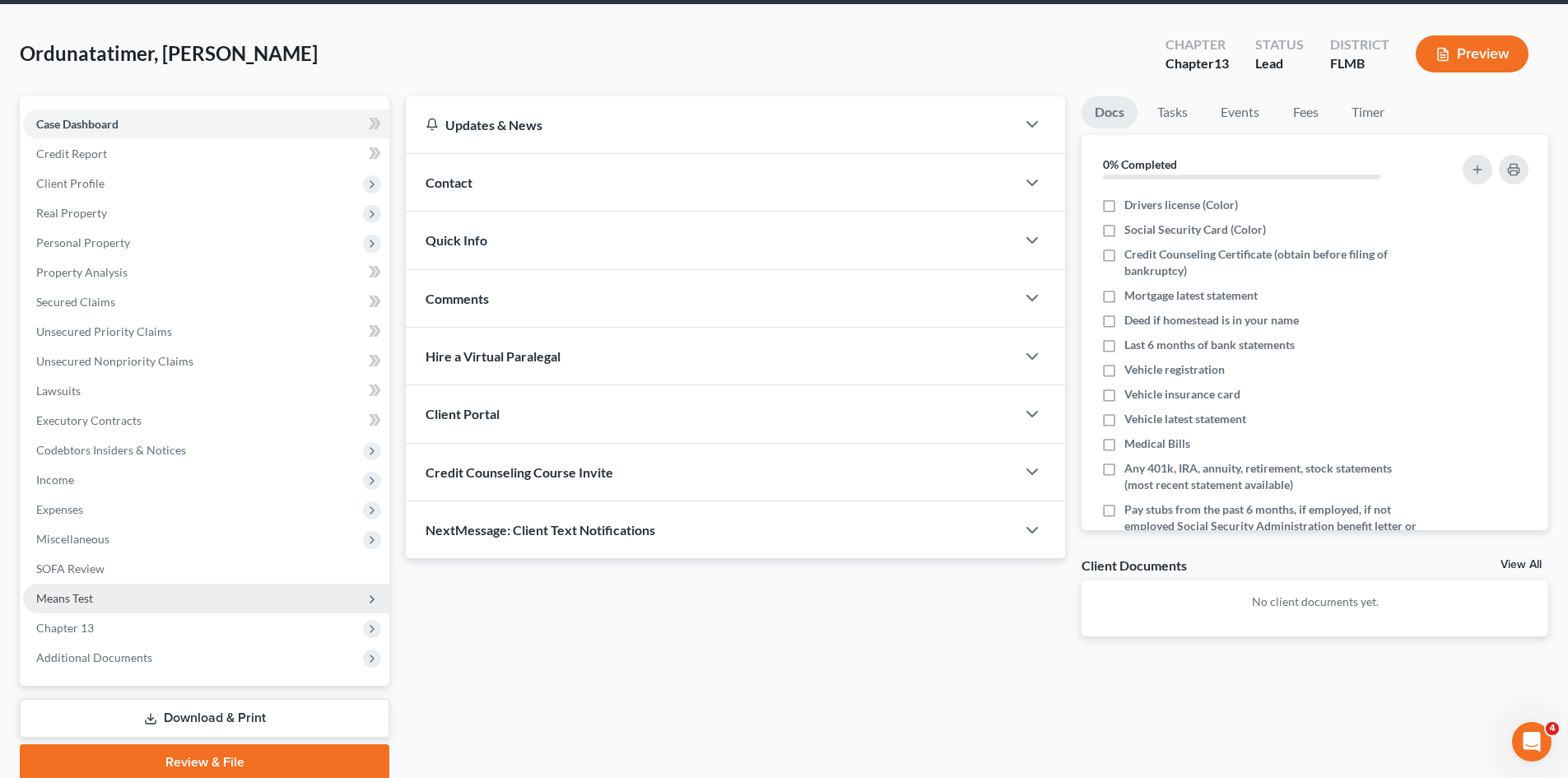
scroll to position [127, 0]
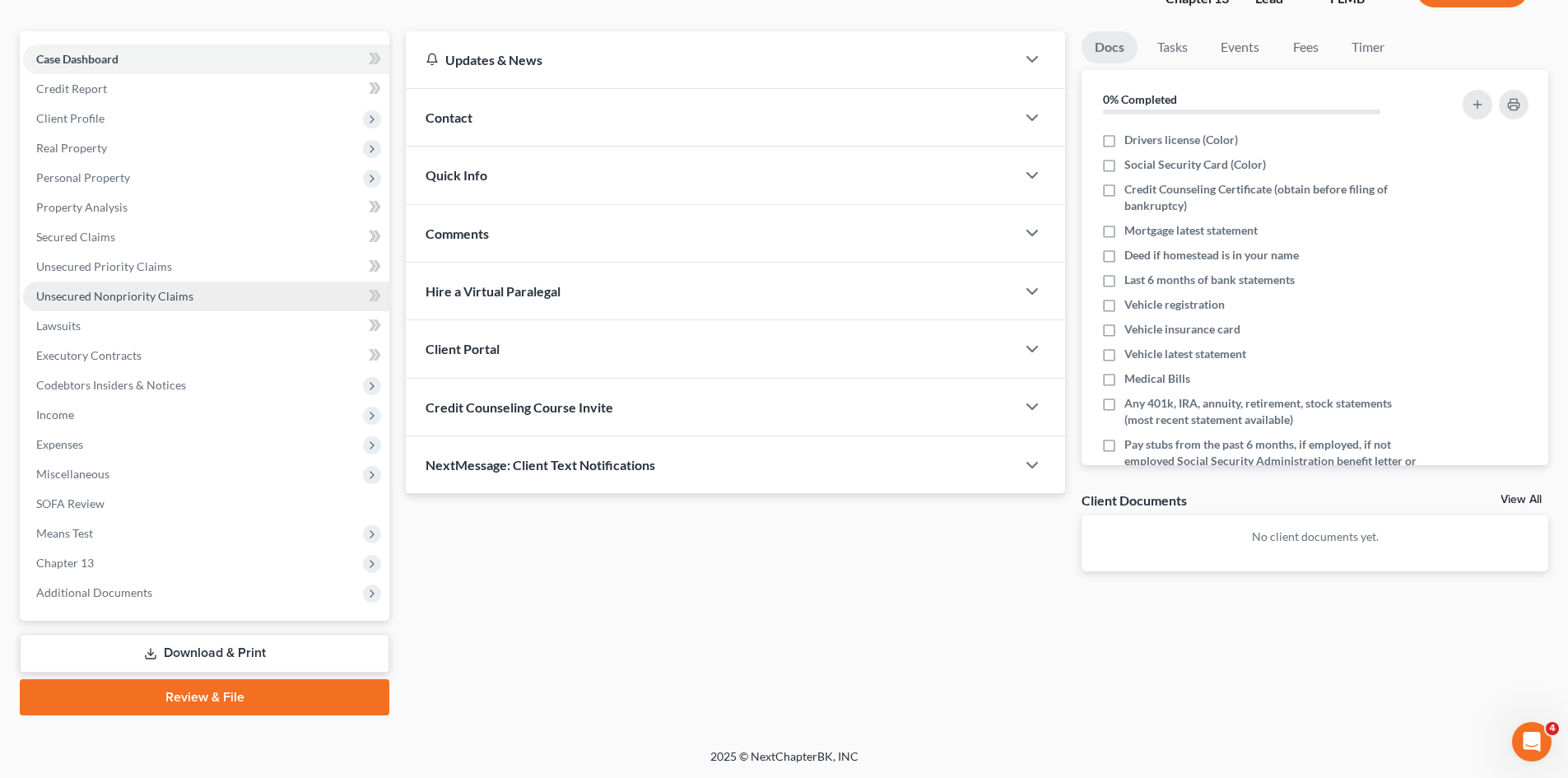
click at [177, 289] on span "Unsecured Nonpriority Claims" at bounding box center [114, 296] width 157 height 14
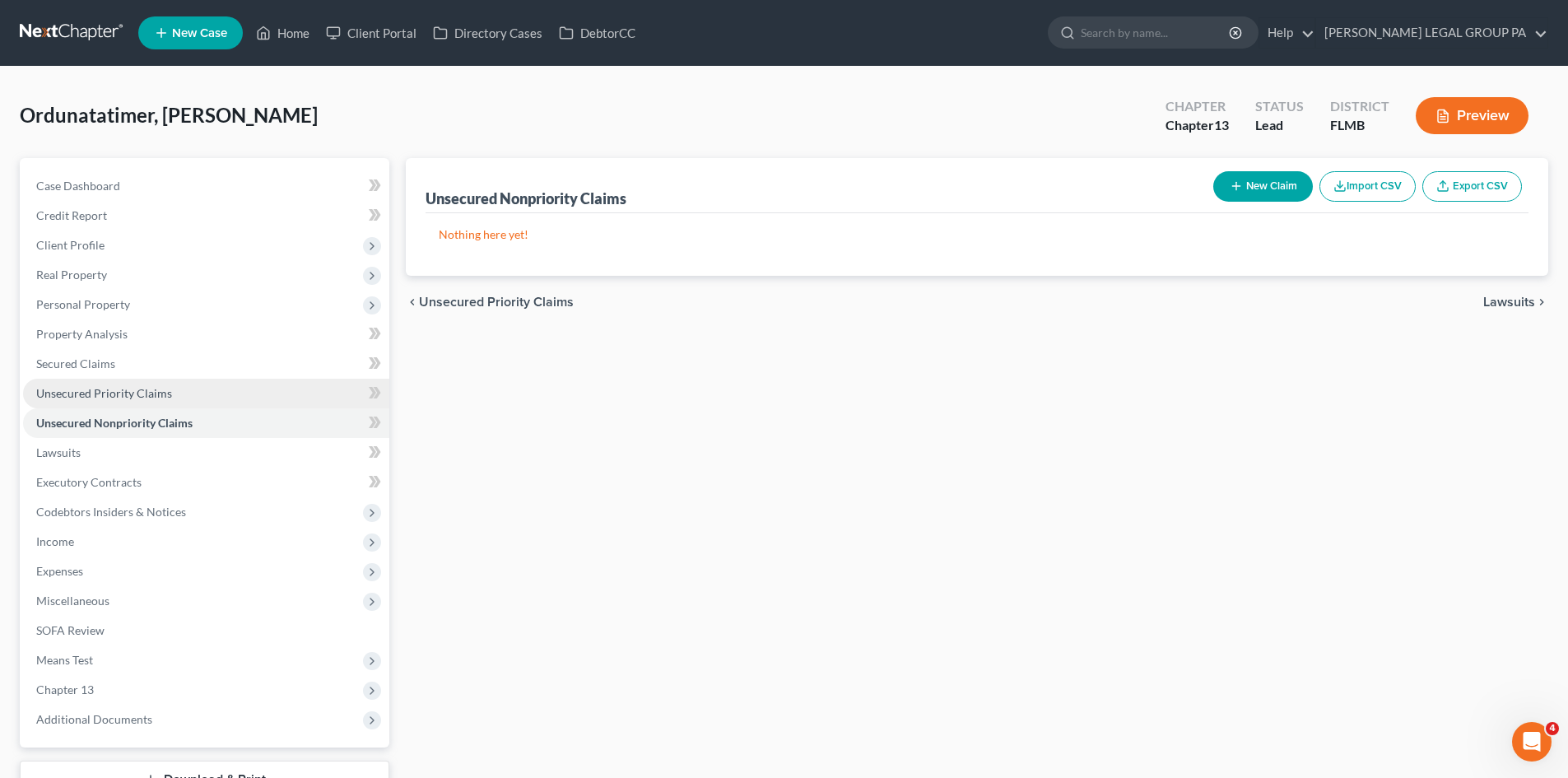
click at [159, 401] on link "Unsecured Priority Claims" at bounding box center [206, 393] width 367 height 30
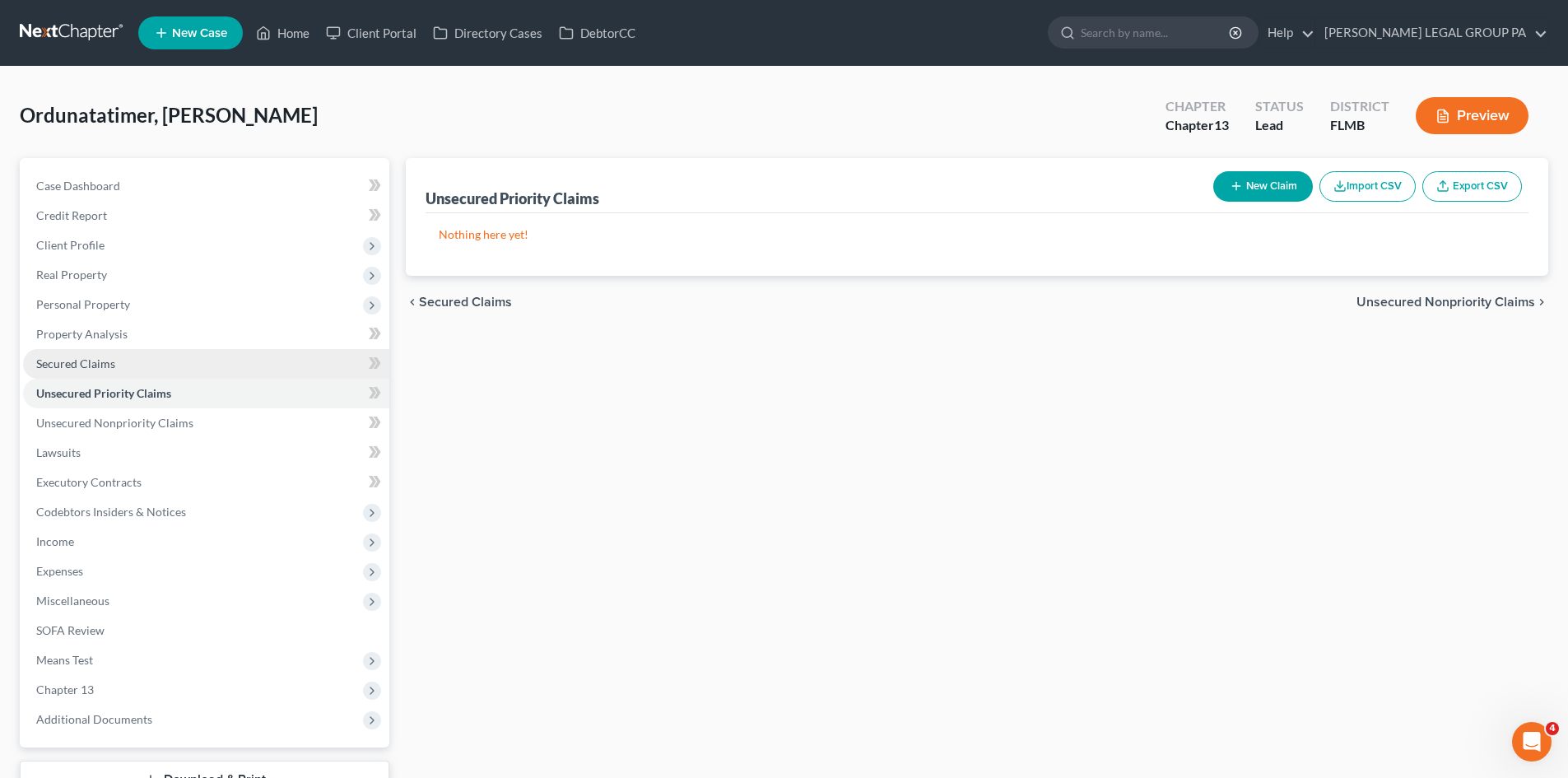
click at [160, 372] on link "Secured Claims" at bounding box center [206, 364] width 367 height 30
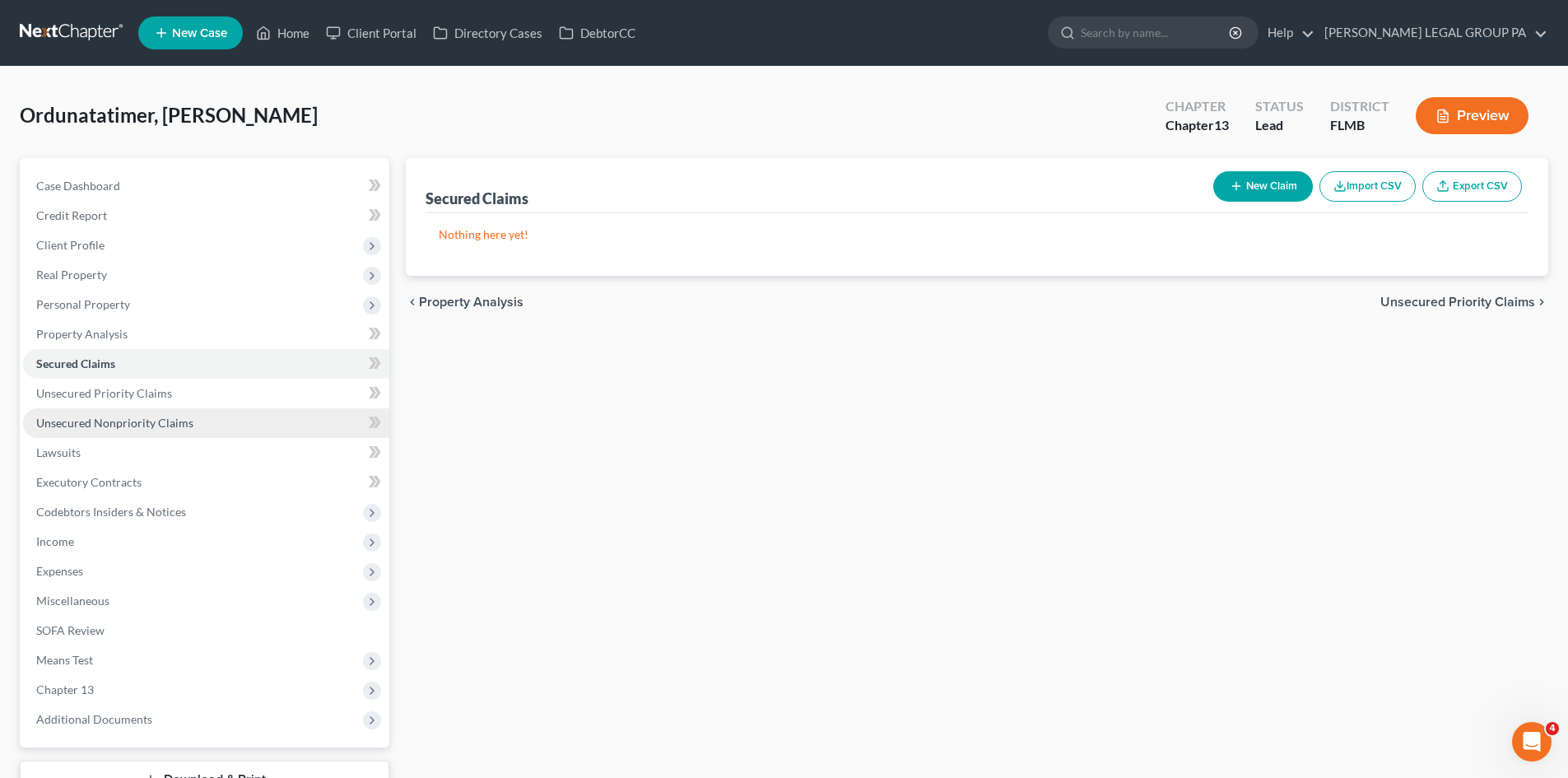
click at [180, 432] on link "Unsecured Nonpriority Claims" at bounding box center [206, 423] width 367 height 30
drag, startPoint x: 1162, startPoint y: 13, endPoint x: 1175, endPoint y: 28, distance: 19.8
click at [1165, 16] on ul "New Case Home Client Portal Directory Cases DebtorCC - No Result - See all resu…" at bounding box center [843, 33] width 1409 height 42
click at [1177, 25] on input "search" at bounding box center [1155, 33] width 151 height 31
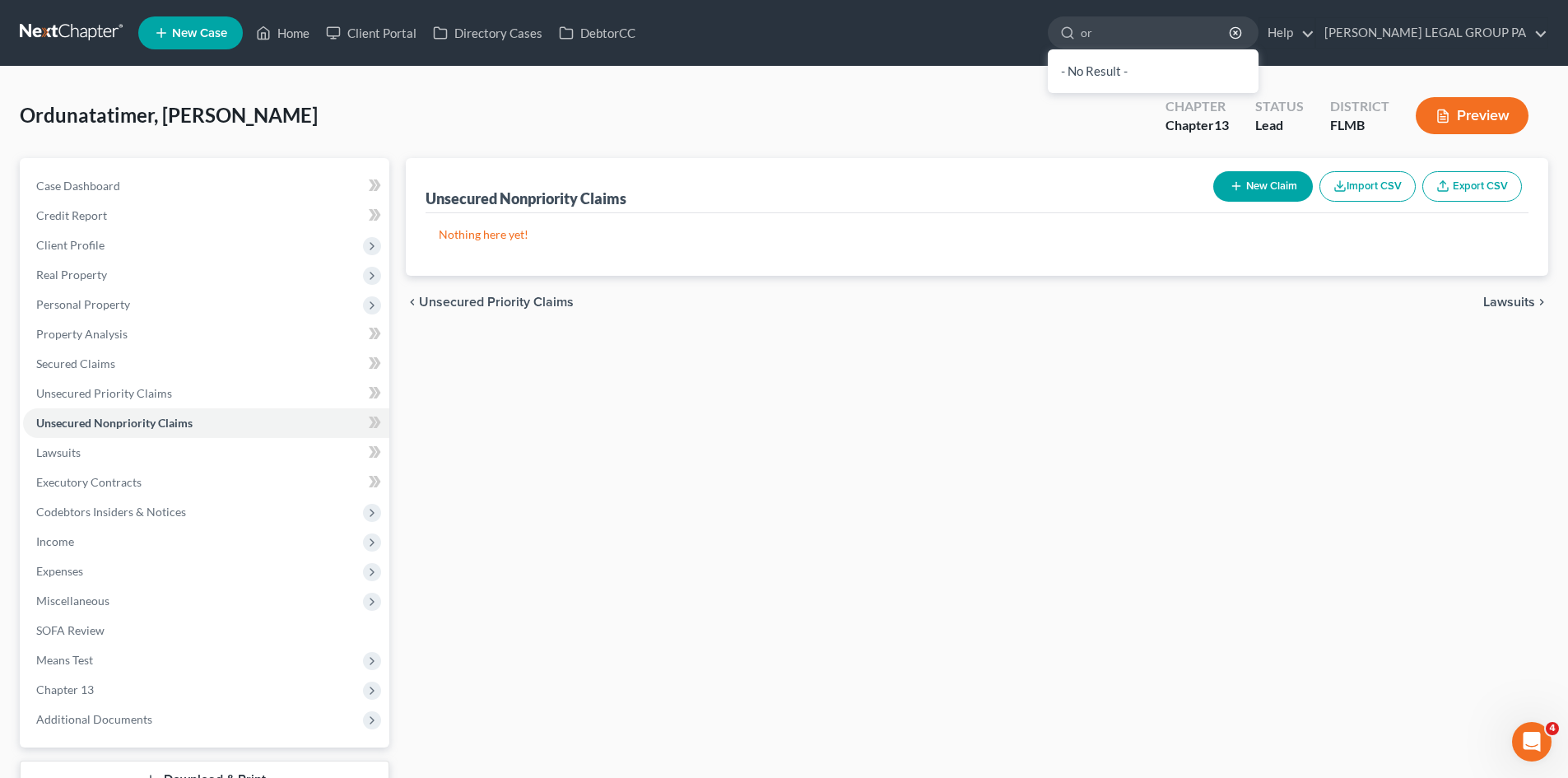
type input "o"
drag, startPoint x: 1199, startPoint y: 42, endPoint x: 812, endPoint y: 82, distance: 389.1
click at [801, 86] on div "Home New Case Client Portal Directory Cases DebtorCC WELLER LEGAL GROUP PA nnew…" at bounding box center [784, 453] width 1568 height 905
type input "orduna"
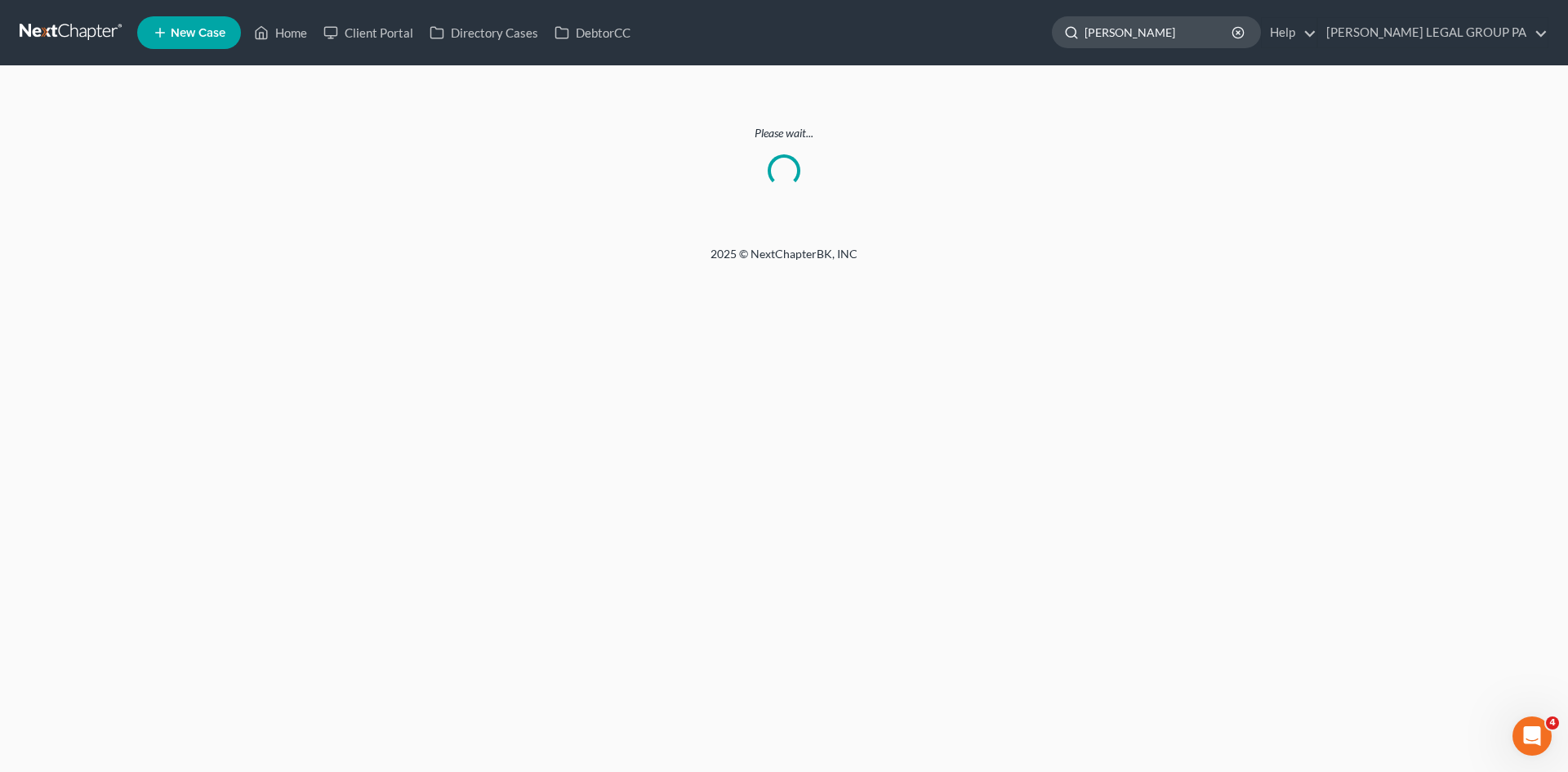
click at [1222, 39] on input "[PERSON_NAME]" at bounding box center [1159, 32] width 150 height 30
click at [297, 34] on link "Home" at bounding box center [280, 32] width 69 height 29
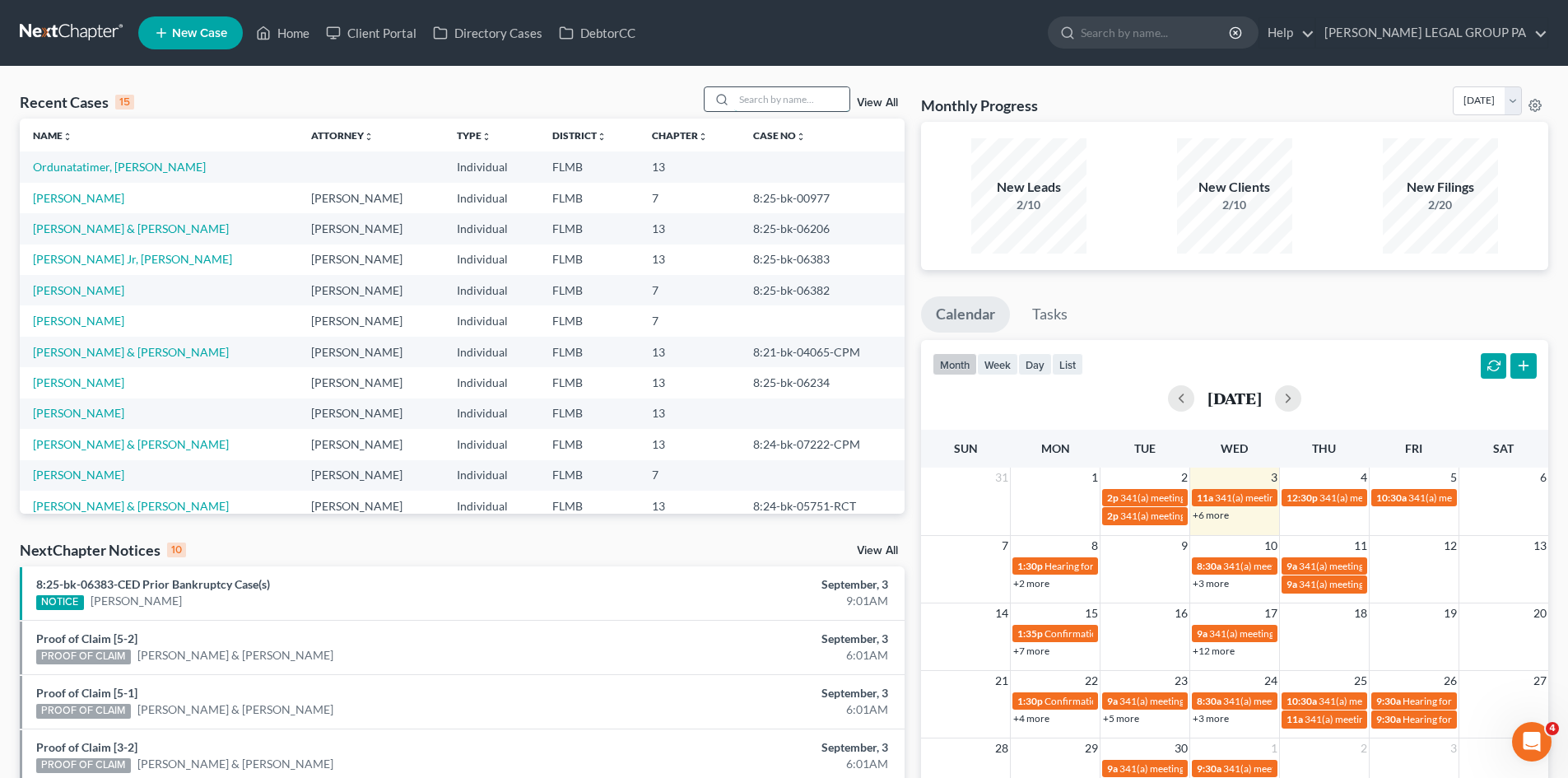
click at [795, 106] on input "search" at bounding box center [791, 100] width 115 height 24
type input "[PERSON_NAME]"
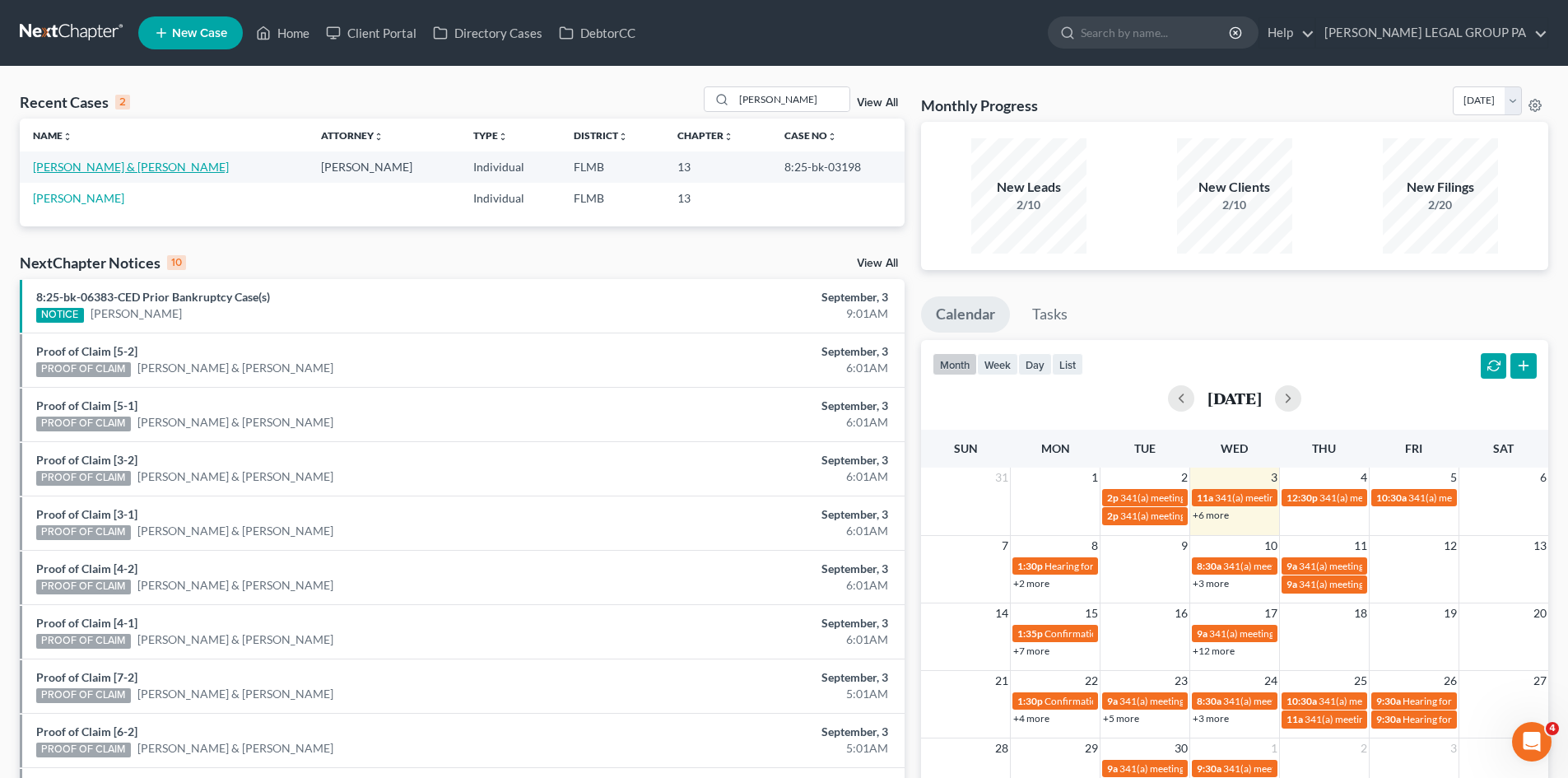
click at [152, 160] on link "Latimer, Quentin & Candace" at bounding box center [130, 167] width 196 height 14
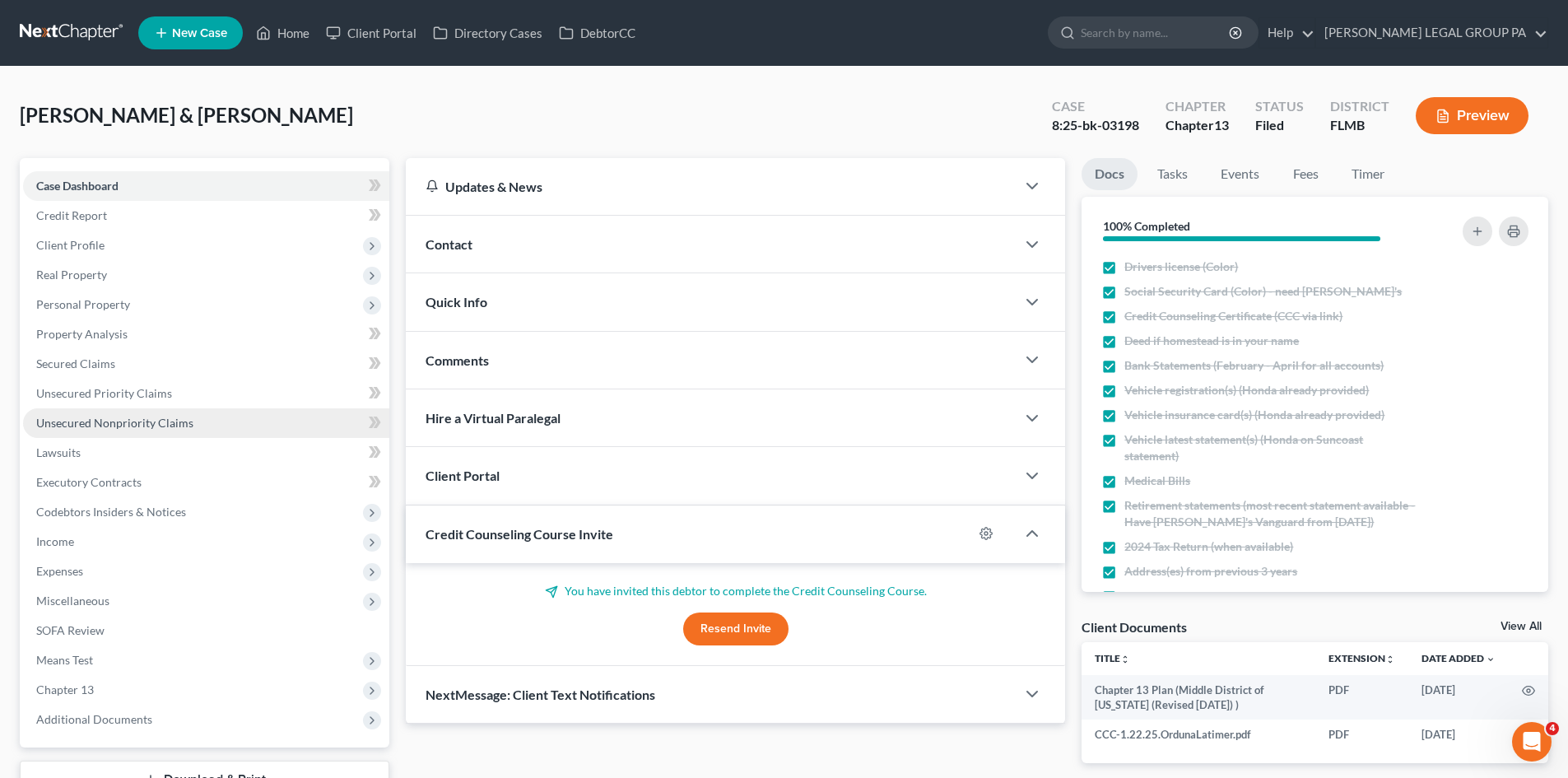
click at [137, 422] on span "Unsecured Nonpriority Claims" at bounding box center [114, 423] width 157 height 14
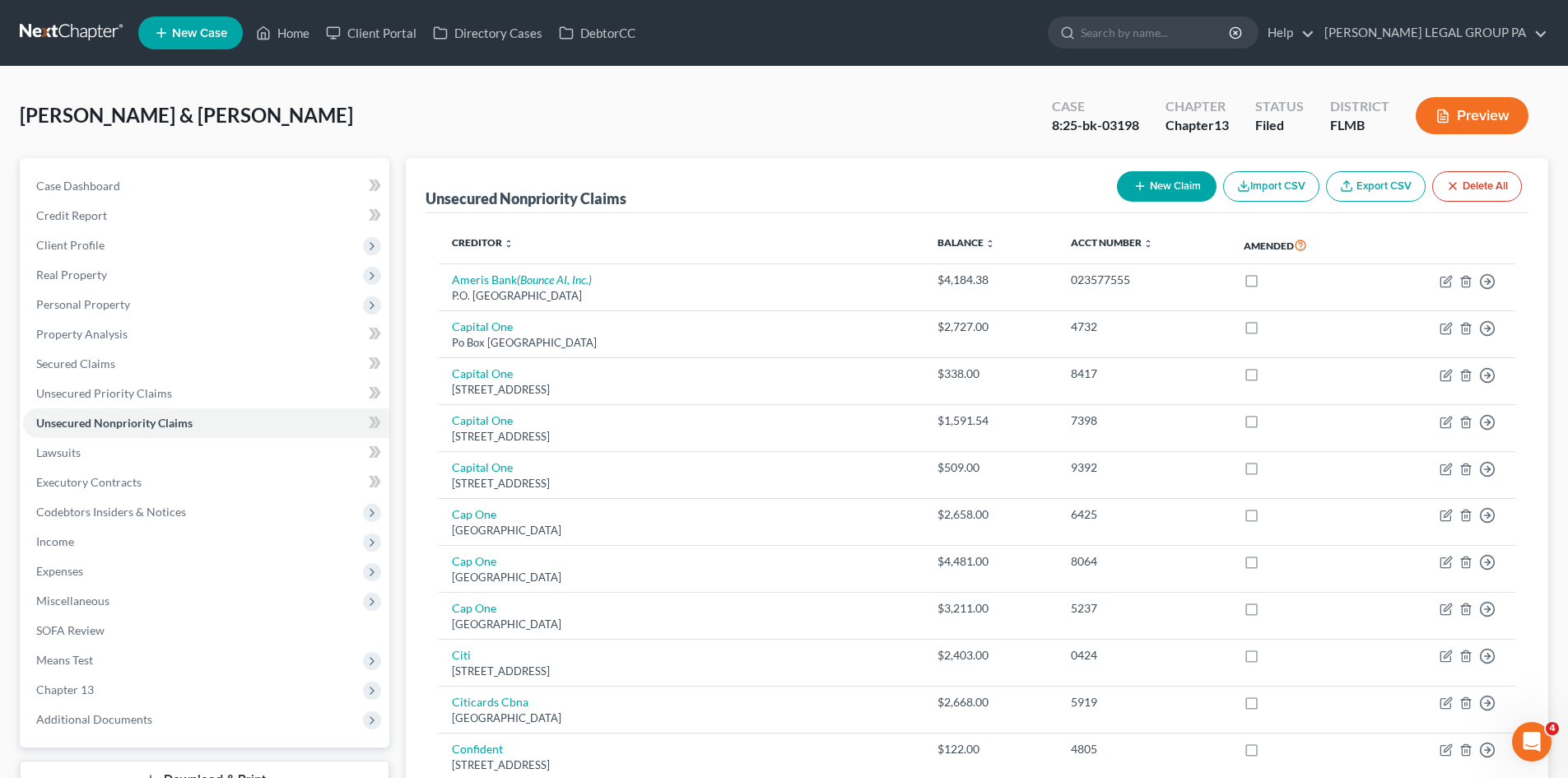
click at [1108, 132] on div "8:25-bk-03198" at bounding box center [1095, 125] width 88 height 19
click at [1113, 122] on div "8:25-bk-03198" at bounding box center [1095, 125] width 88 height 19
click at [1115, 122] on div "8:25-bk-03198" at bounding box center [1095, 125] width 88 height 19
copy div "8:25-bk-03198"
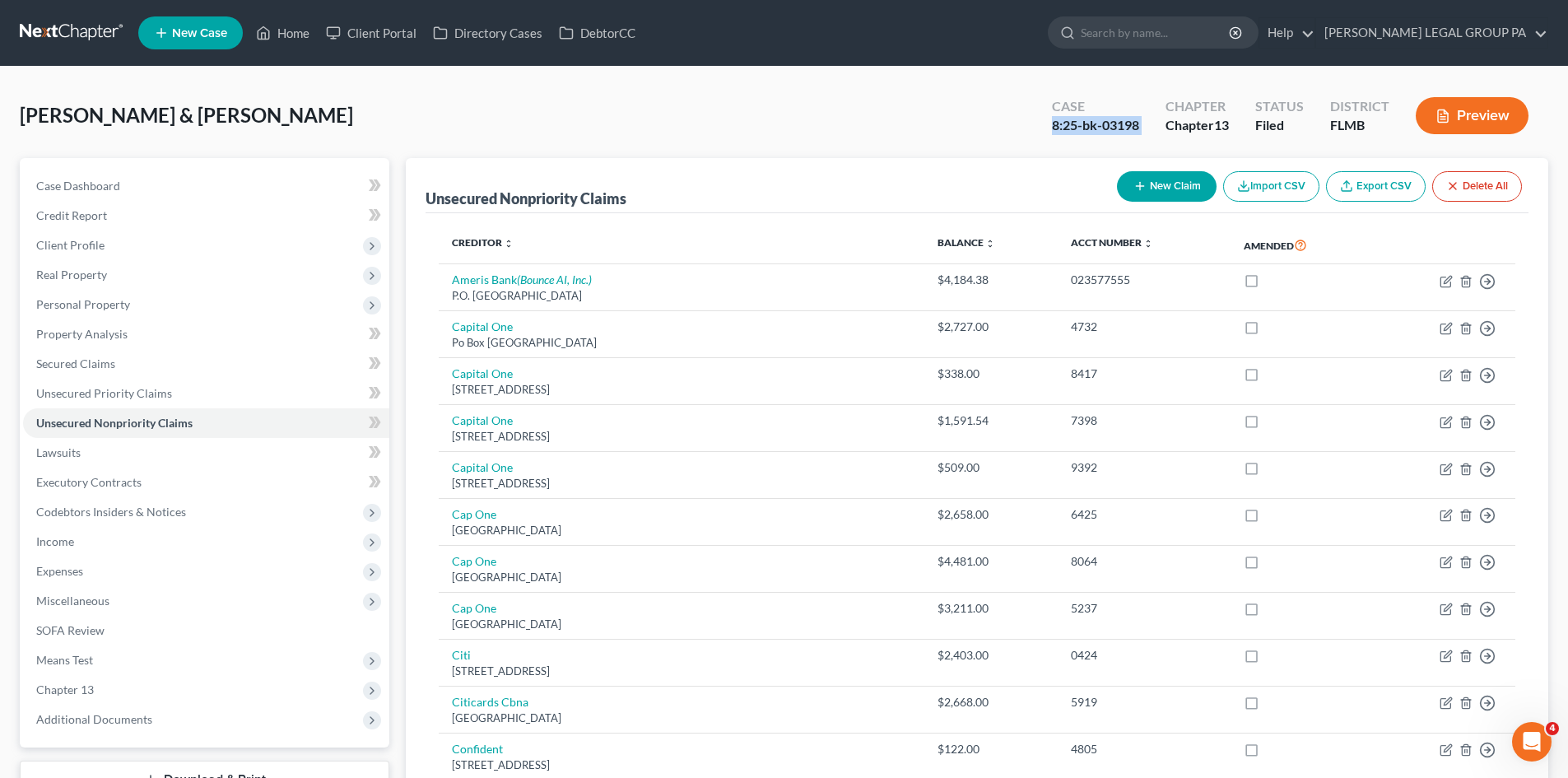
copy div "8:25-bk-03198"
click at [1181, 37] on input "search" at bounding box center [1155, 33] width 151 height 31
type input "dominiak"
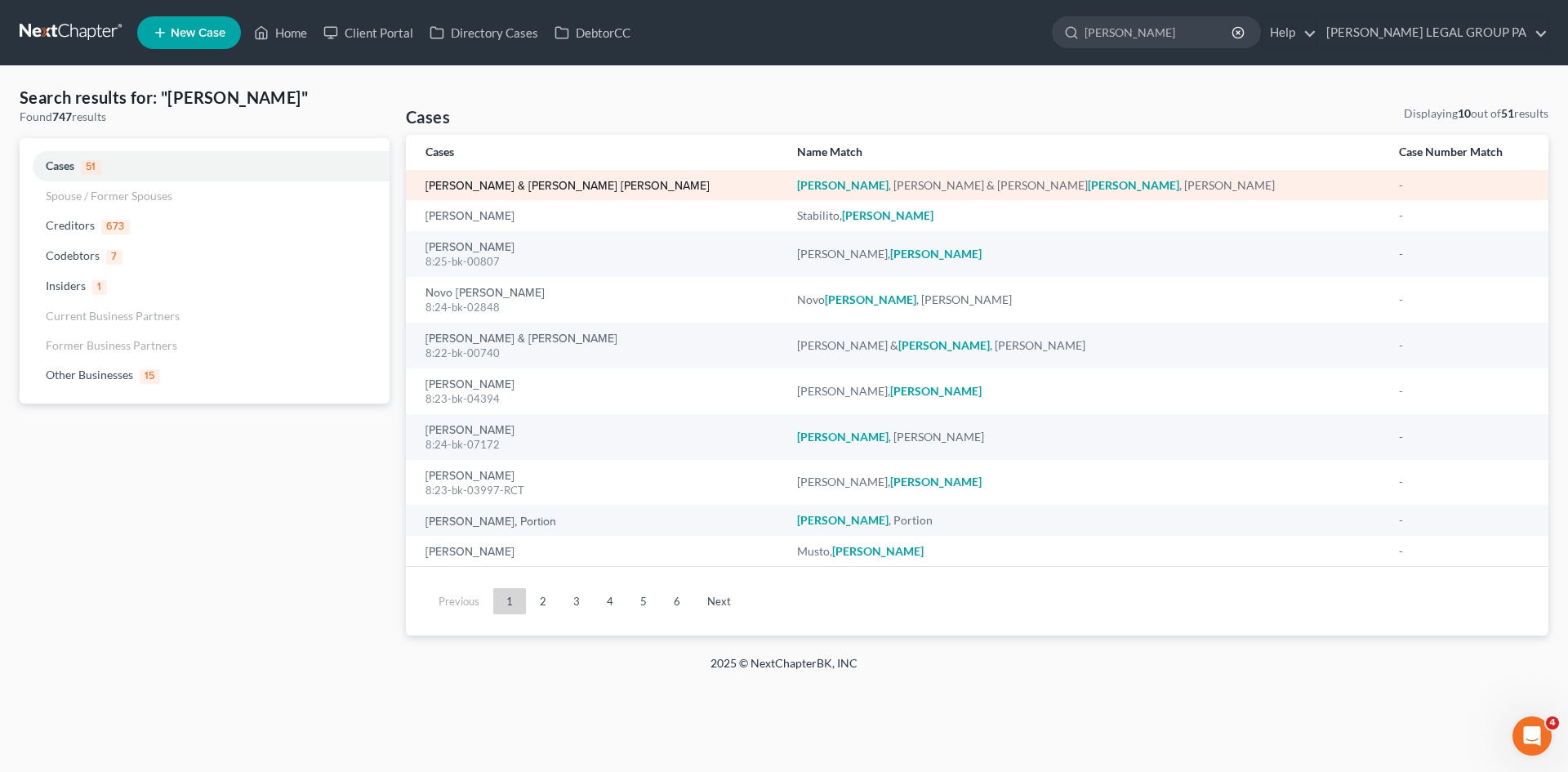
click at [512, 186] on link "[PERSON_NAME] & [PERSON_NAME] [PERSON_NAME]" at bounding box center [567, 187] width 285 height 12
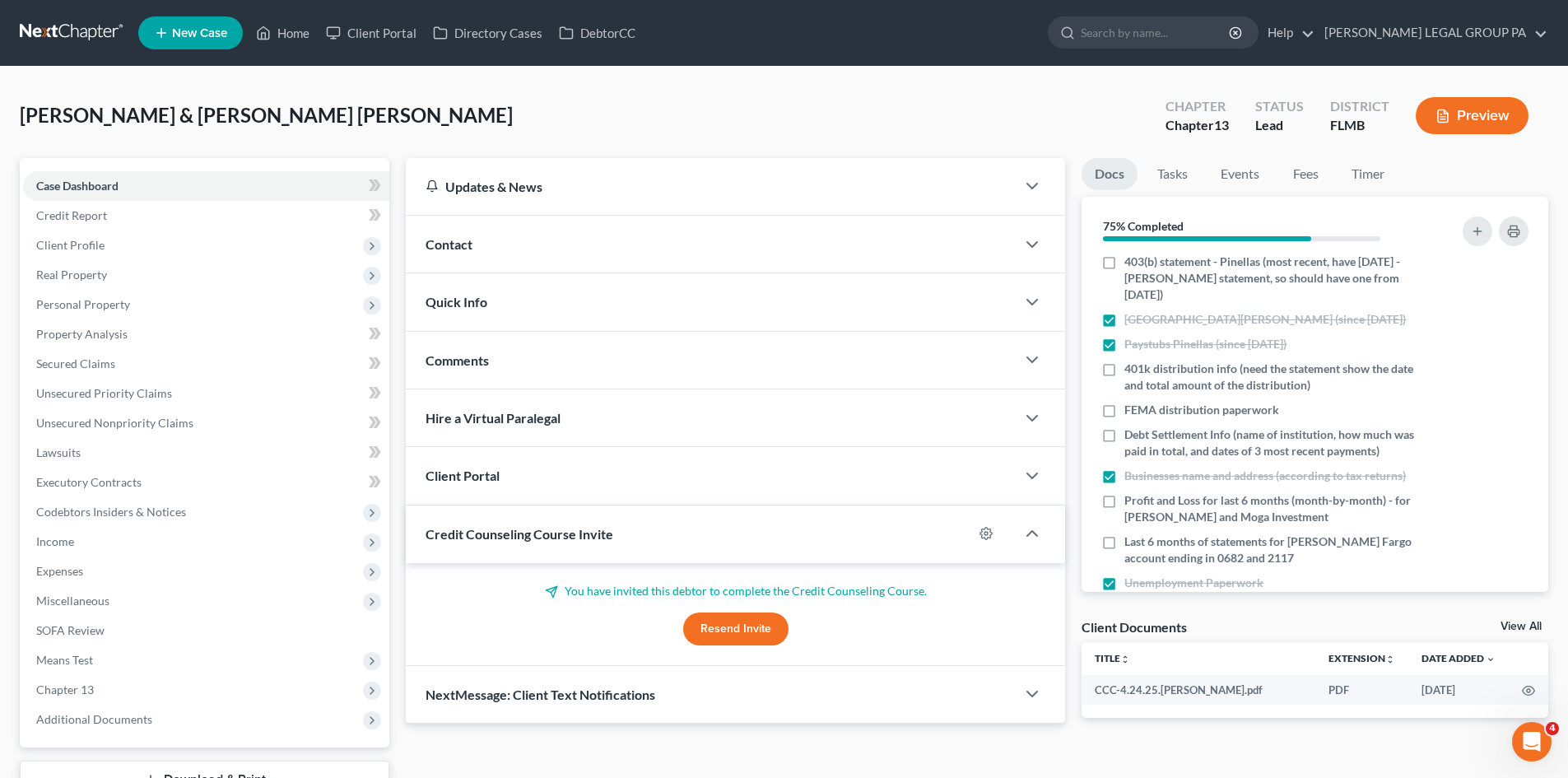
scroll to position [659, 0]
click at [1219, 27] on input "search" at bounding box center [1155, 33] width 151 height 31
type input "mendoza"
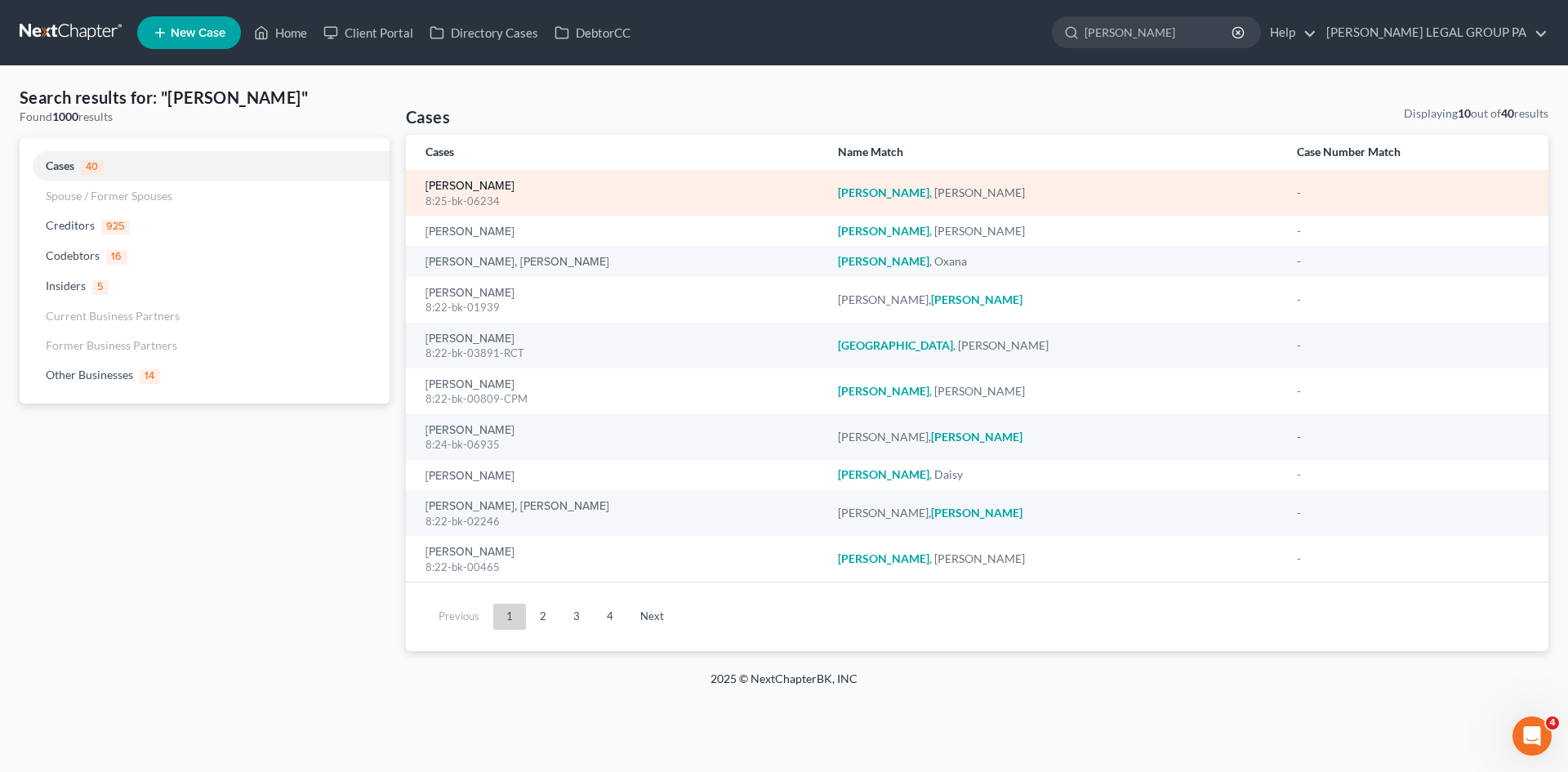
click at [467, 191] on link "[PERSON_NAME]" at bounding box center [470, 187] width 89 height 12
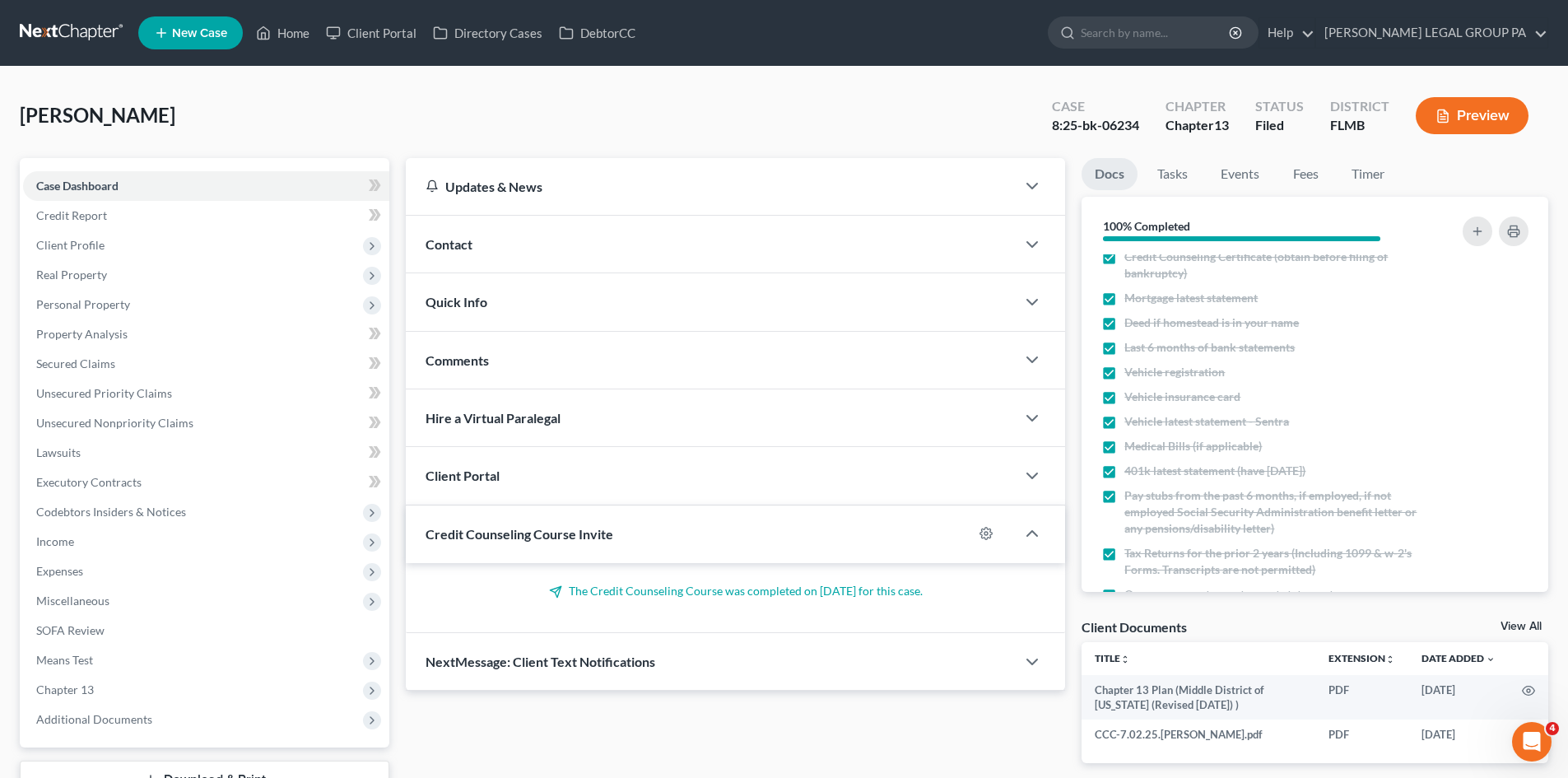
scroll to position [224, 0]
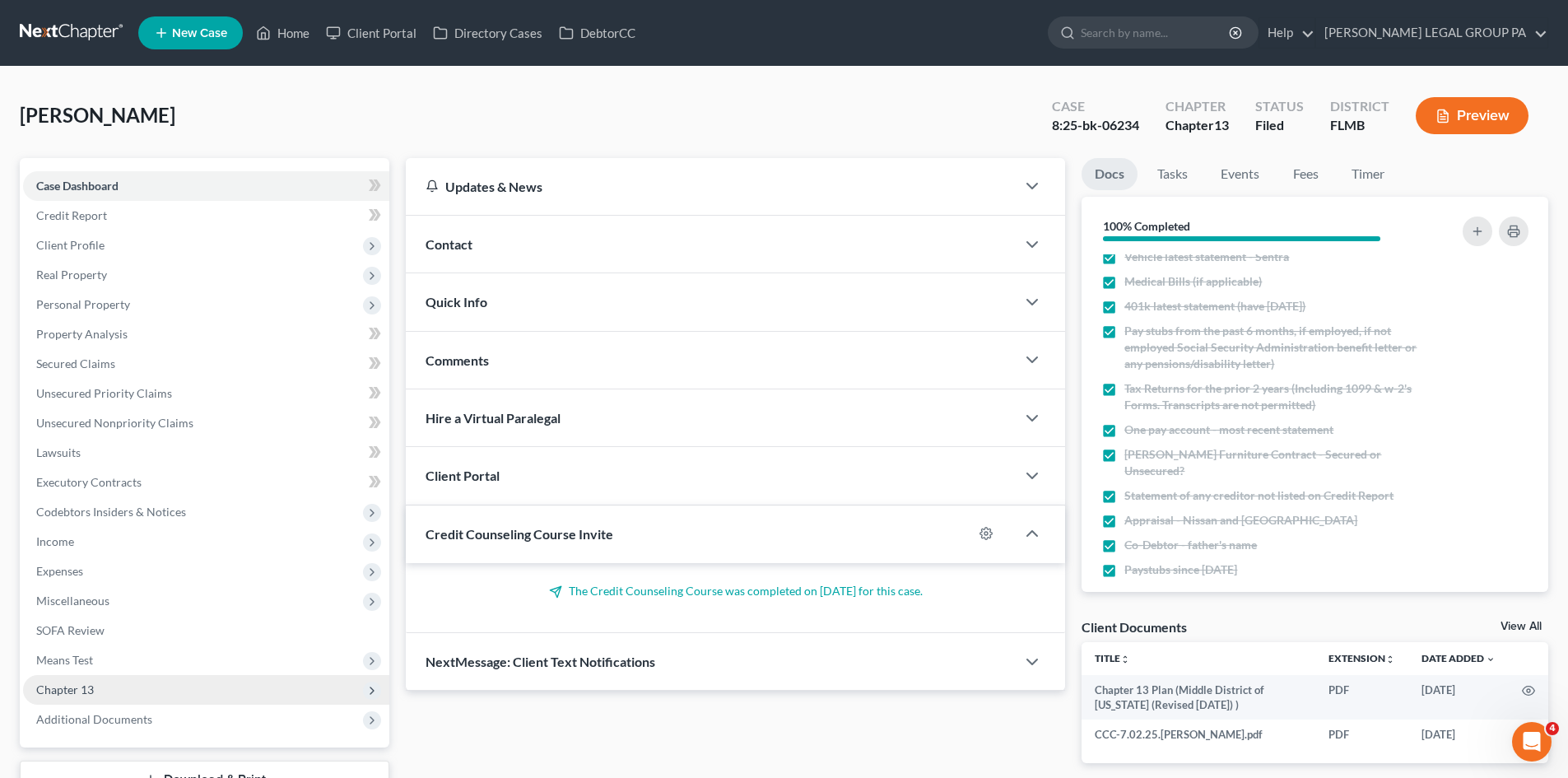
click at [132, 682] on span "Chapter 13" at bounding box center [206, 690] width 367 height 30
click at [173, 746] on link "Chapter 13 Plan" at bounding box center [223, 749] width 333 height 30
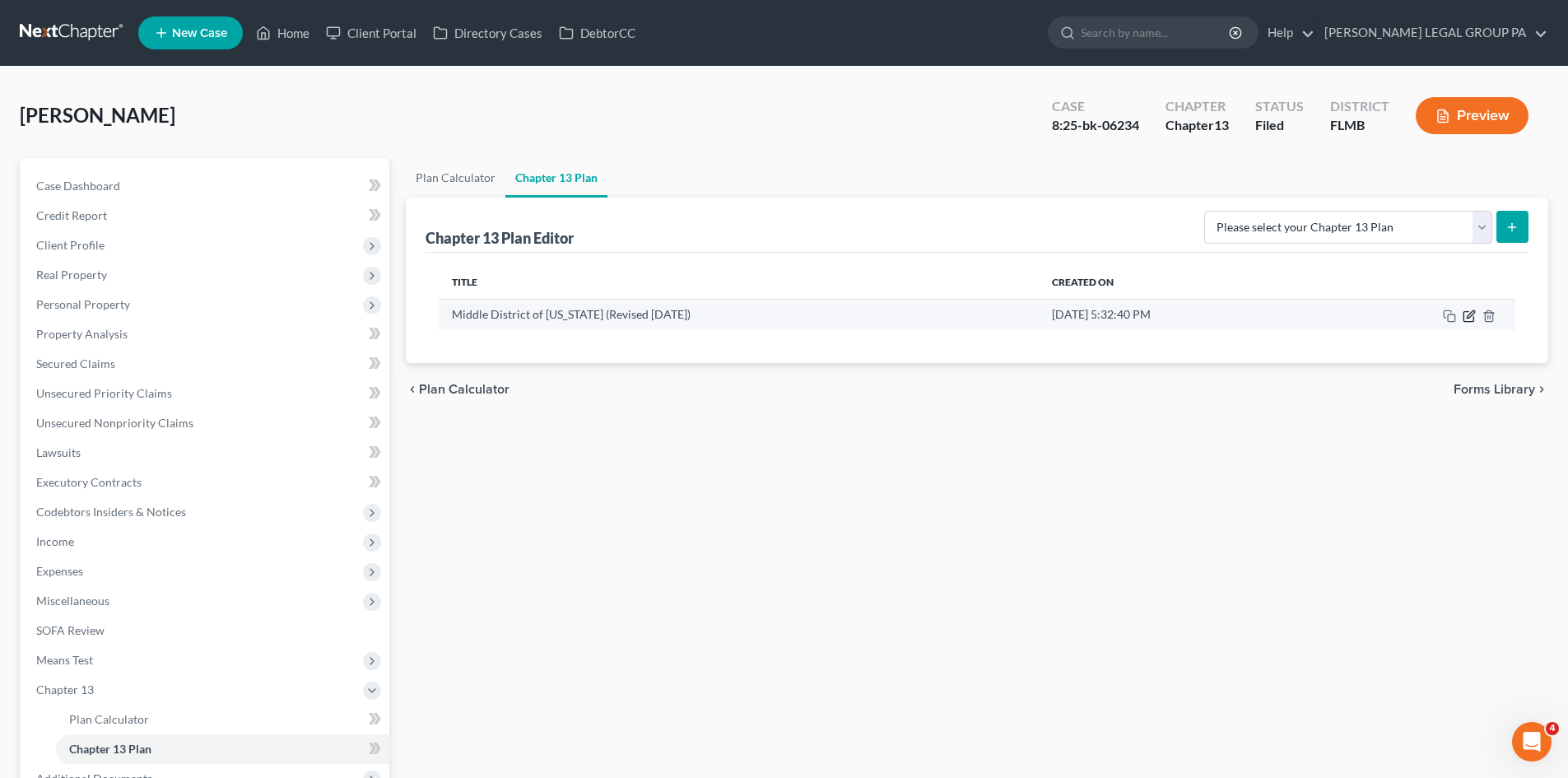
click at [1470, 317] on icon "button" at bounding box center [1468, 316] width 13 height 13
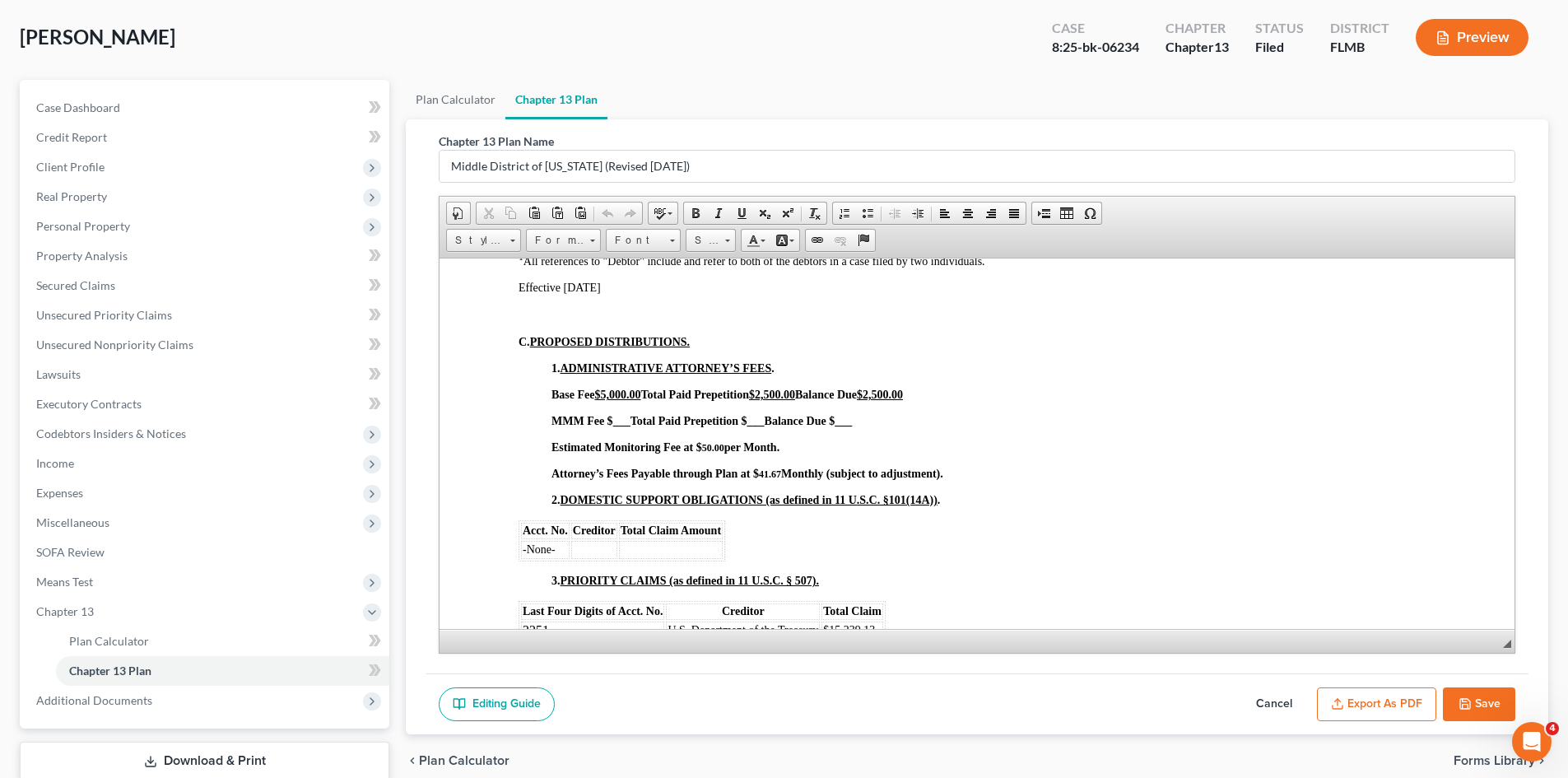
scroll to position [186, 0]
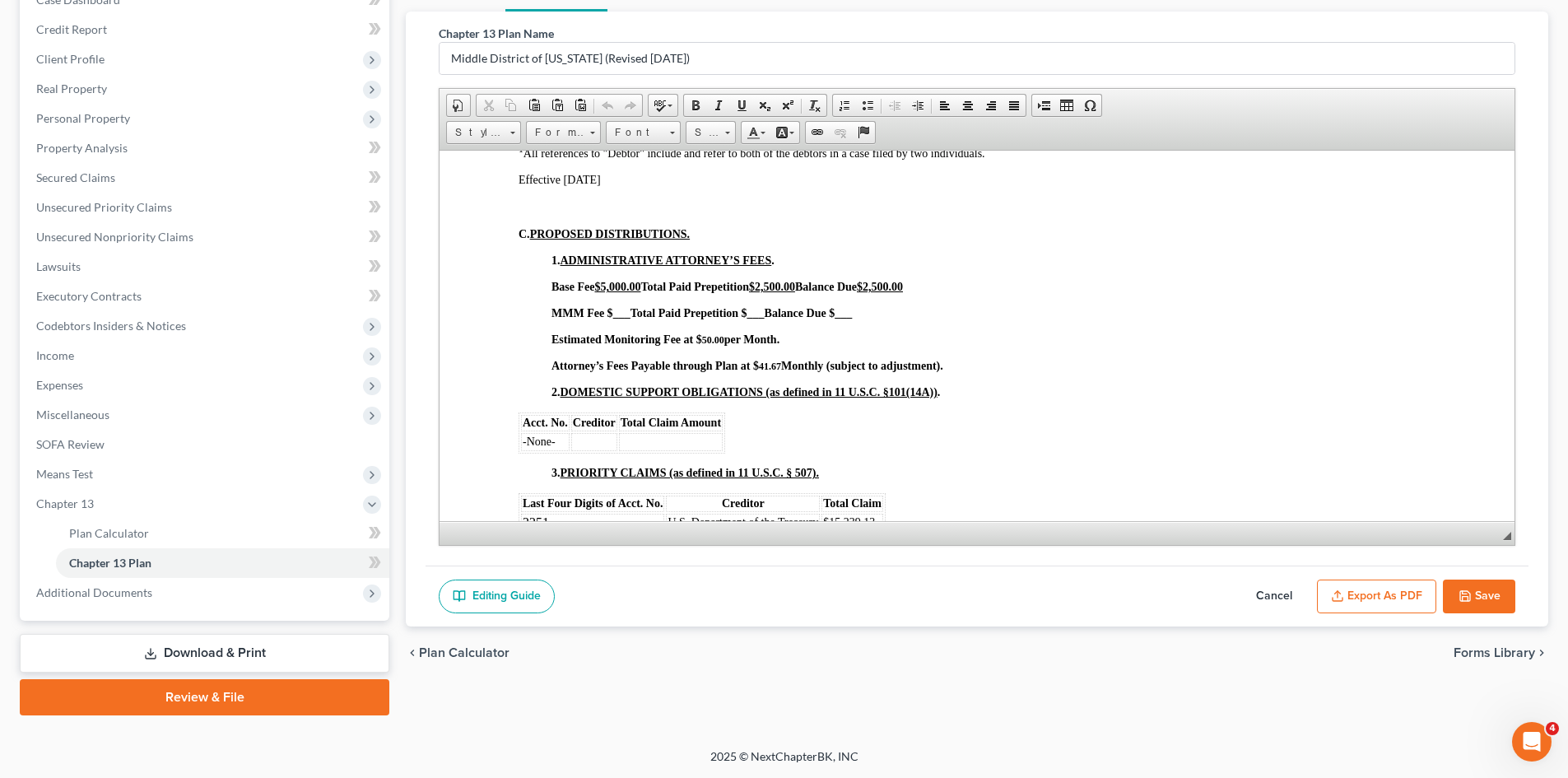
click at [1276, 590] on button "Cancel" at bounding box center [1273, 597] width 72 height 35
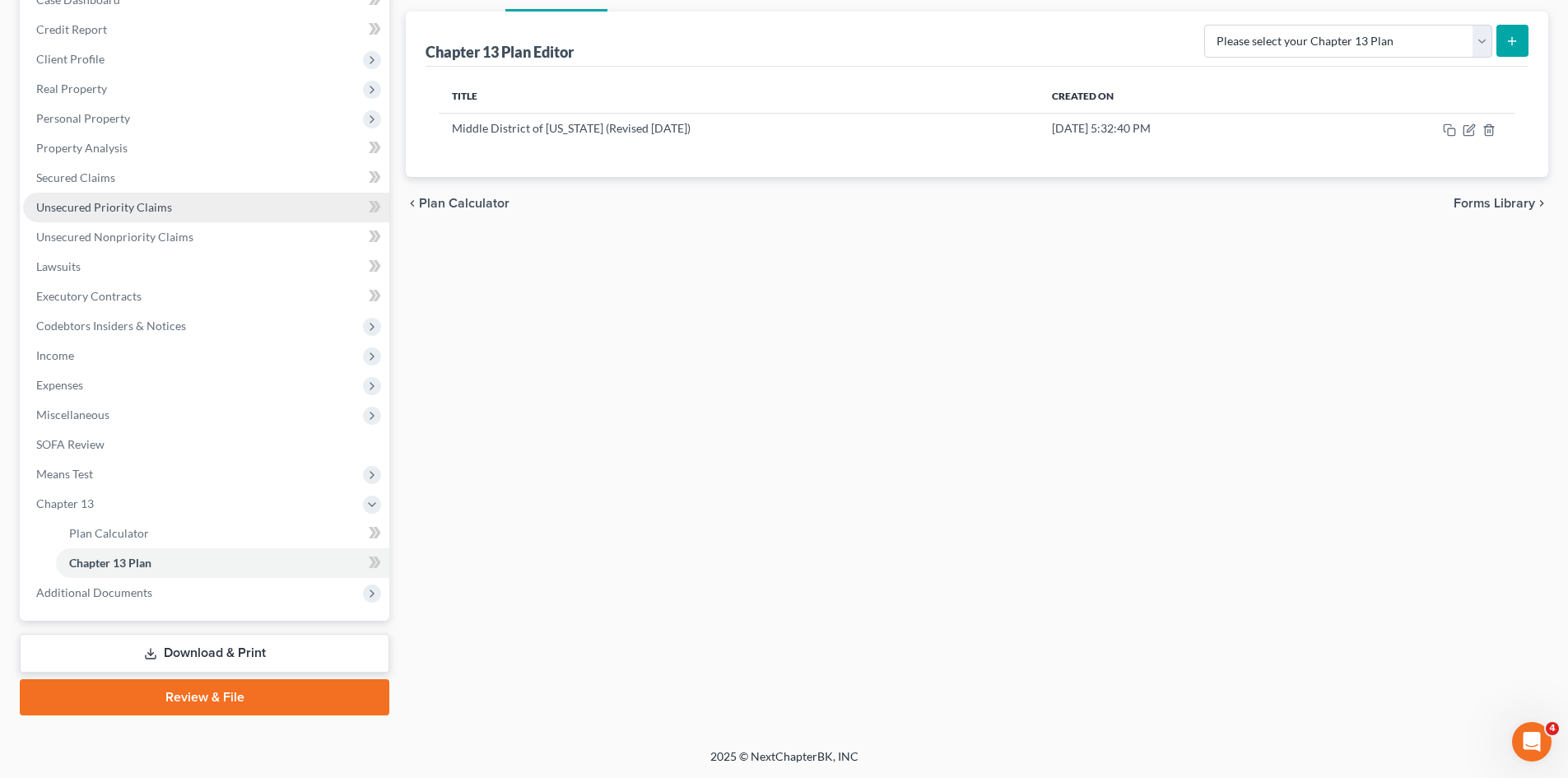
click at [138, 219] on link "Unsecured Priority Claims" at bounding box center [206, 207] width 367 height 30
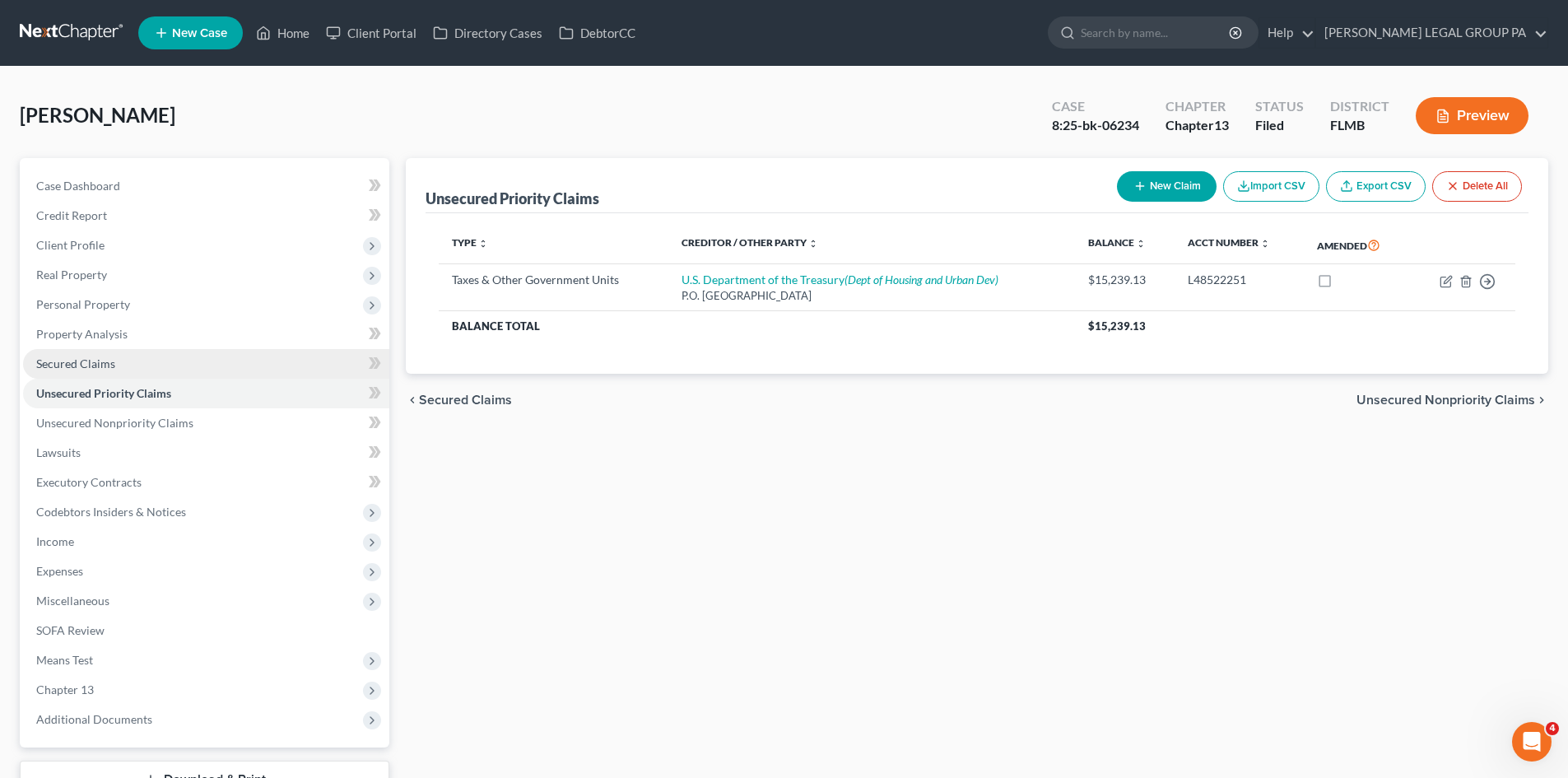
click at [151, 367] on link "Secured Claims" at bounding box center [206, 364] width 367 height 30
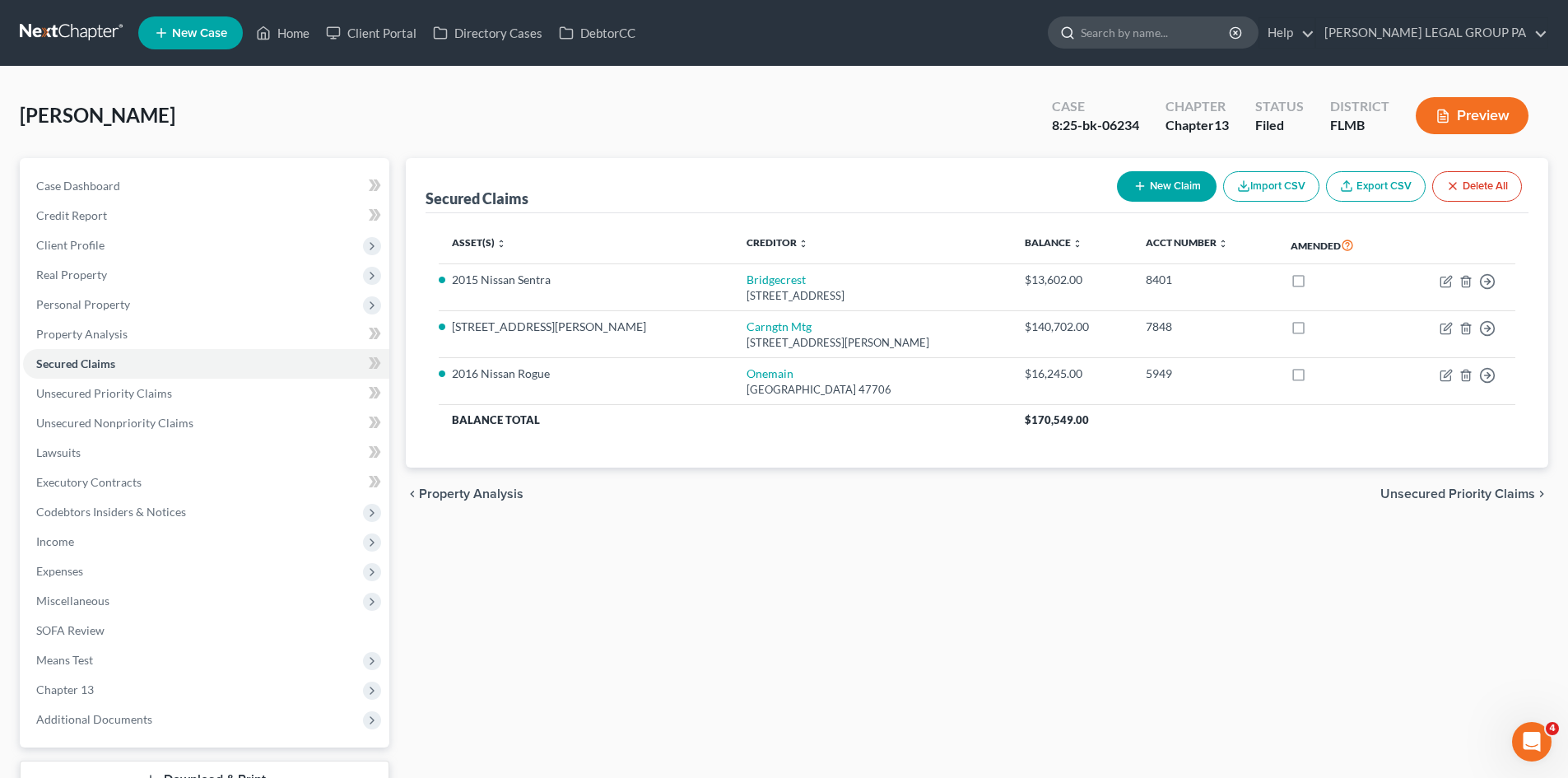
click at [1145, 35] on input "search" at bounding box center [1155, 33] width 151 height 31
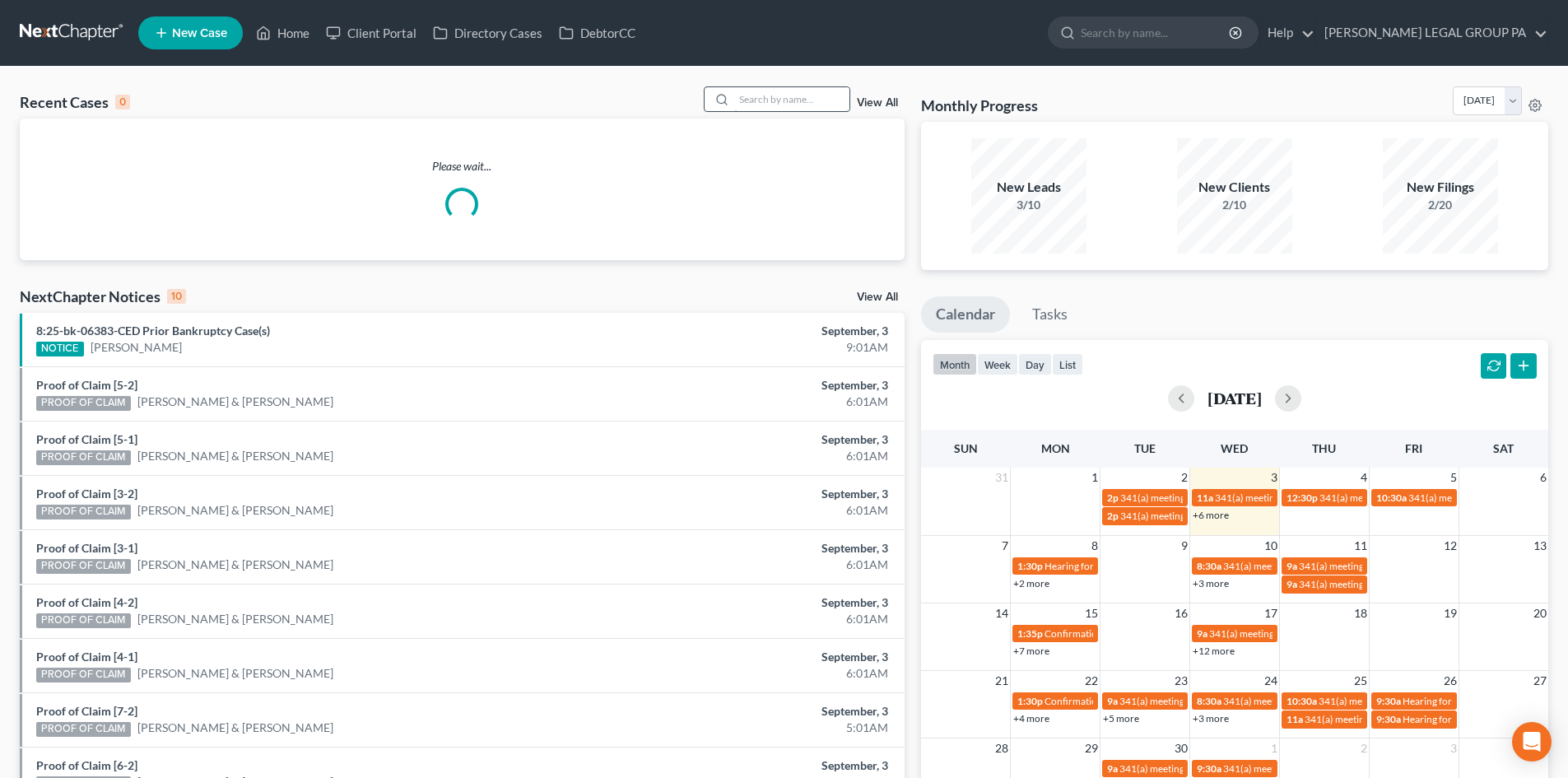
click at [786, 103] on input "search" at bounding box center [791, 100] width 115 height 24
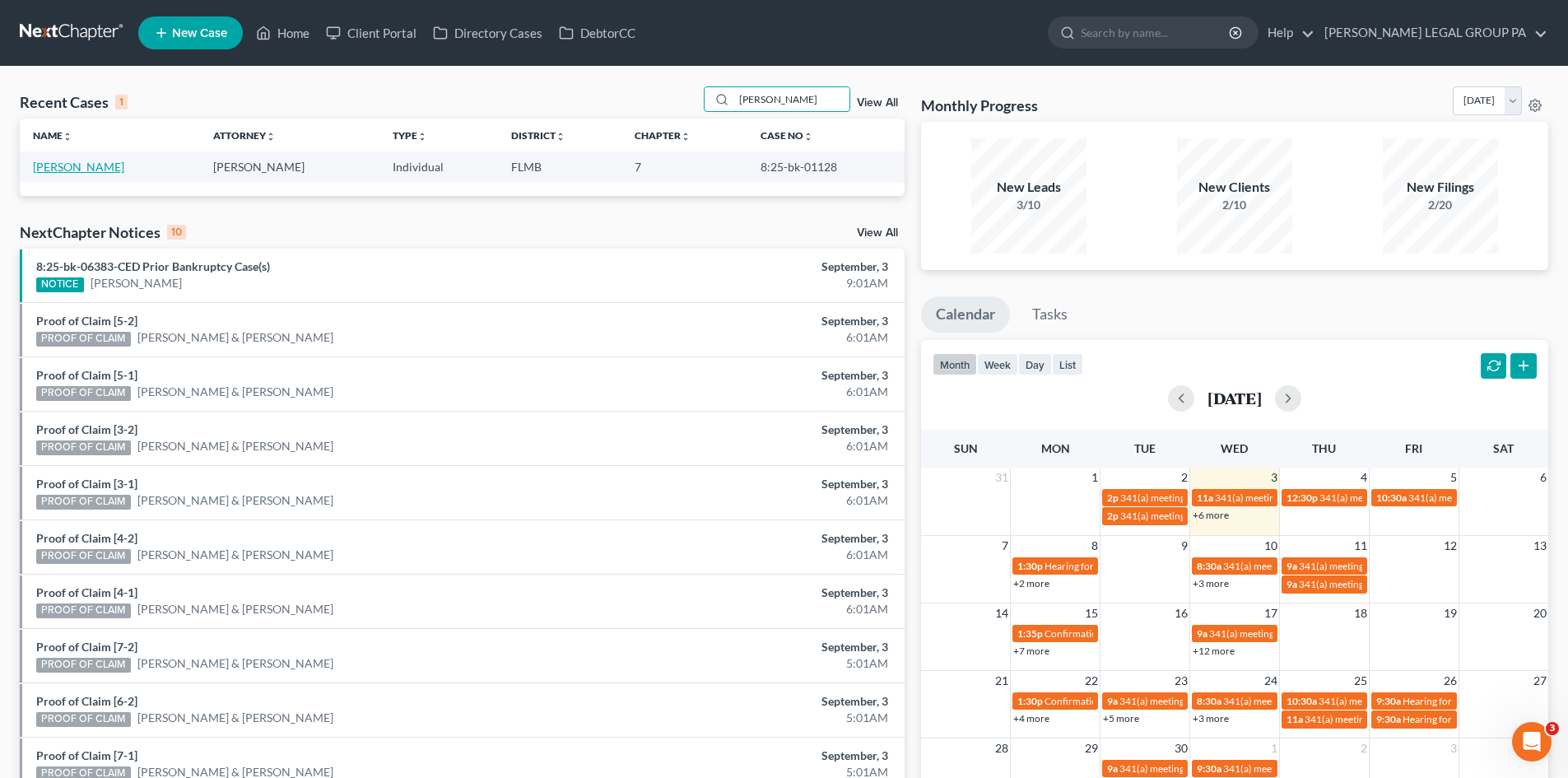
type input "barbee"
click at [87, 173] on link "Barbee, Robert" at bounding box center [78, 167] width 92 height 14
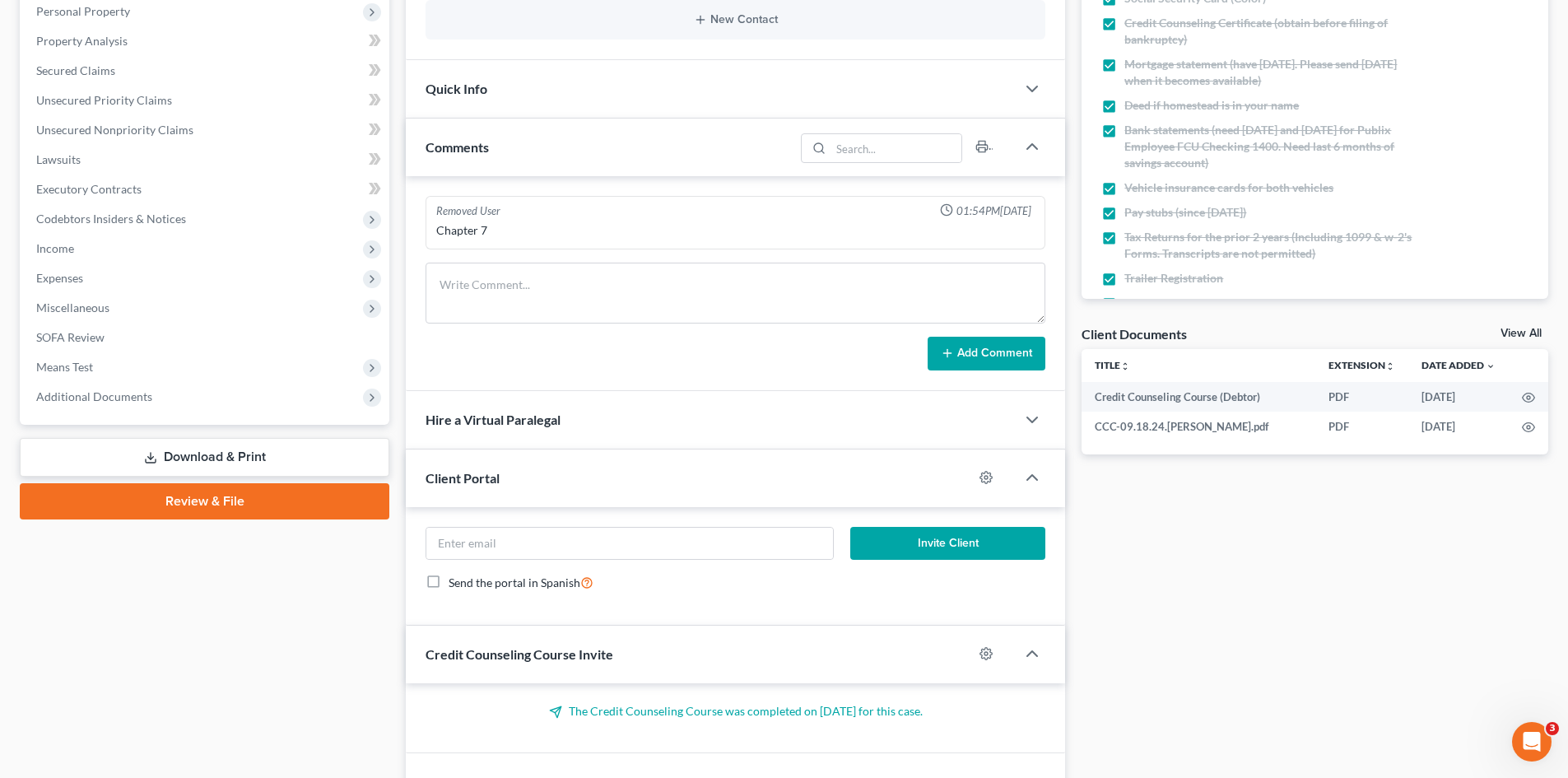
scroll to position [329, 0]
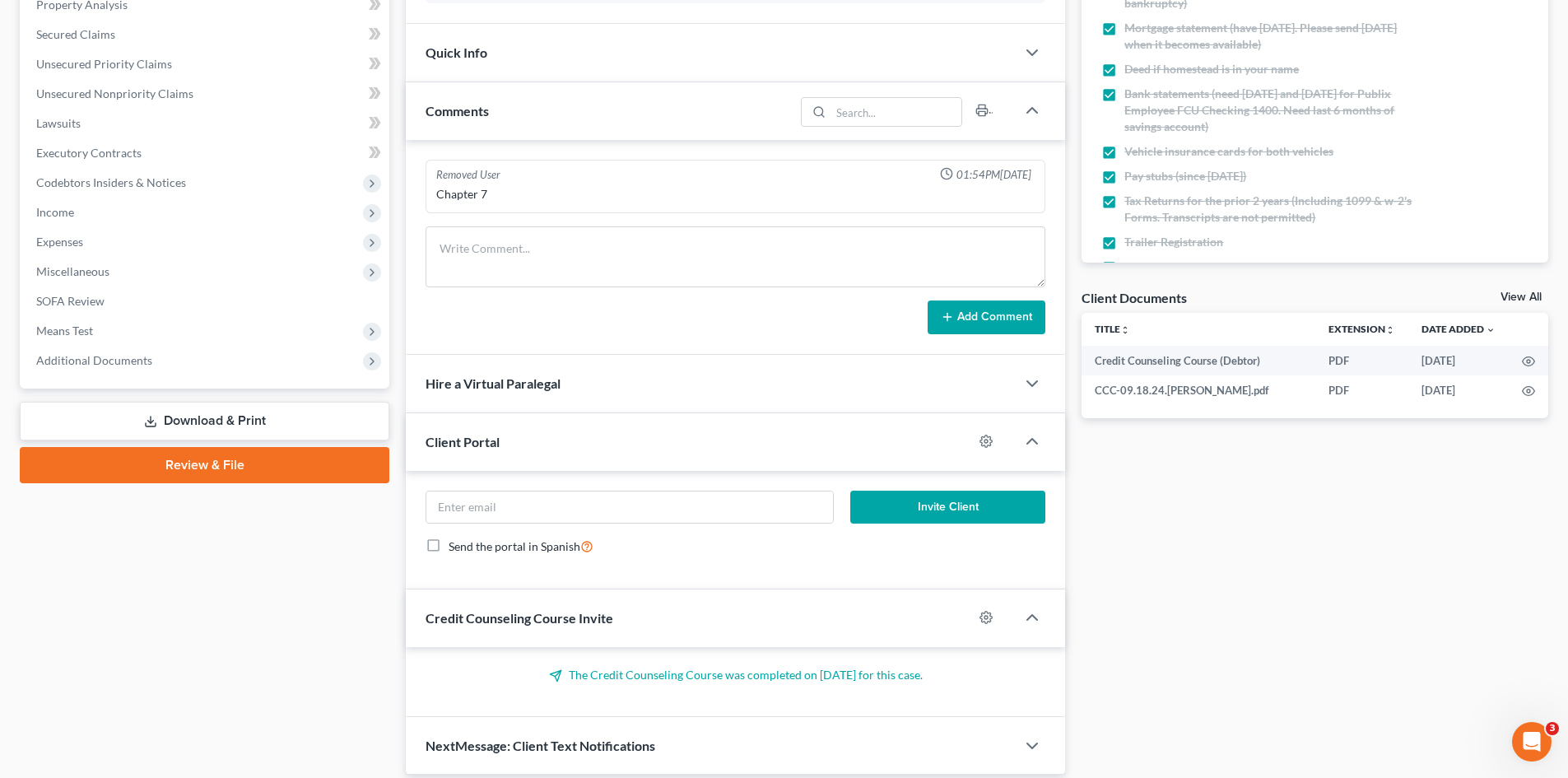
drag, startPoint x: 127, startPoint y: 355, endPoint x: 141, endPoint y: 389, distance: 36.8
click at [128, 355] on span "Additional Documents" at bounding box center [95, 360] width 116 height 14
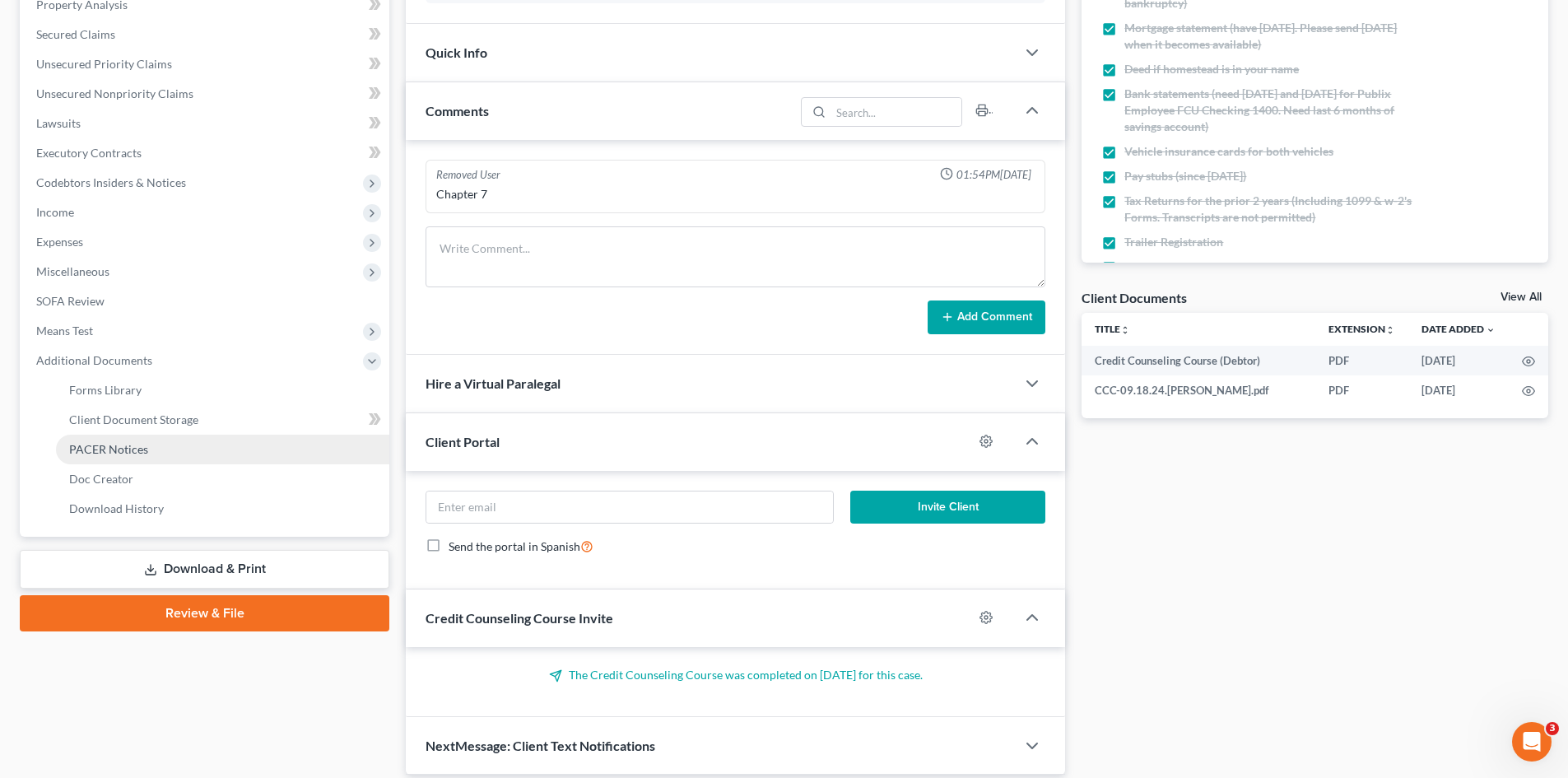
click at [146, 444] on span "PACER Notices" at bounding box center [108, 449] width 79 height 14
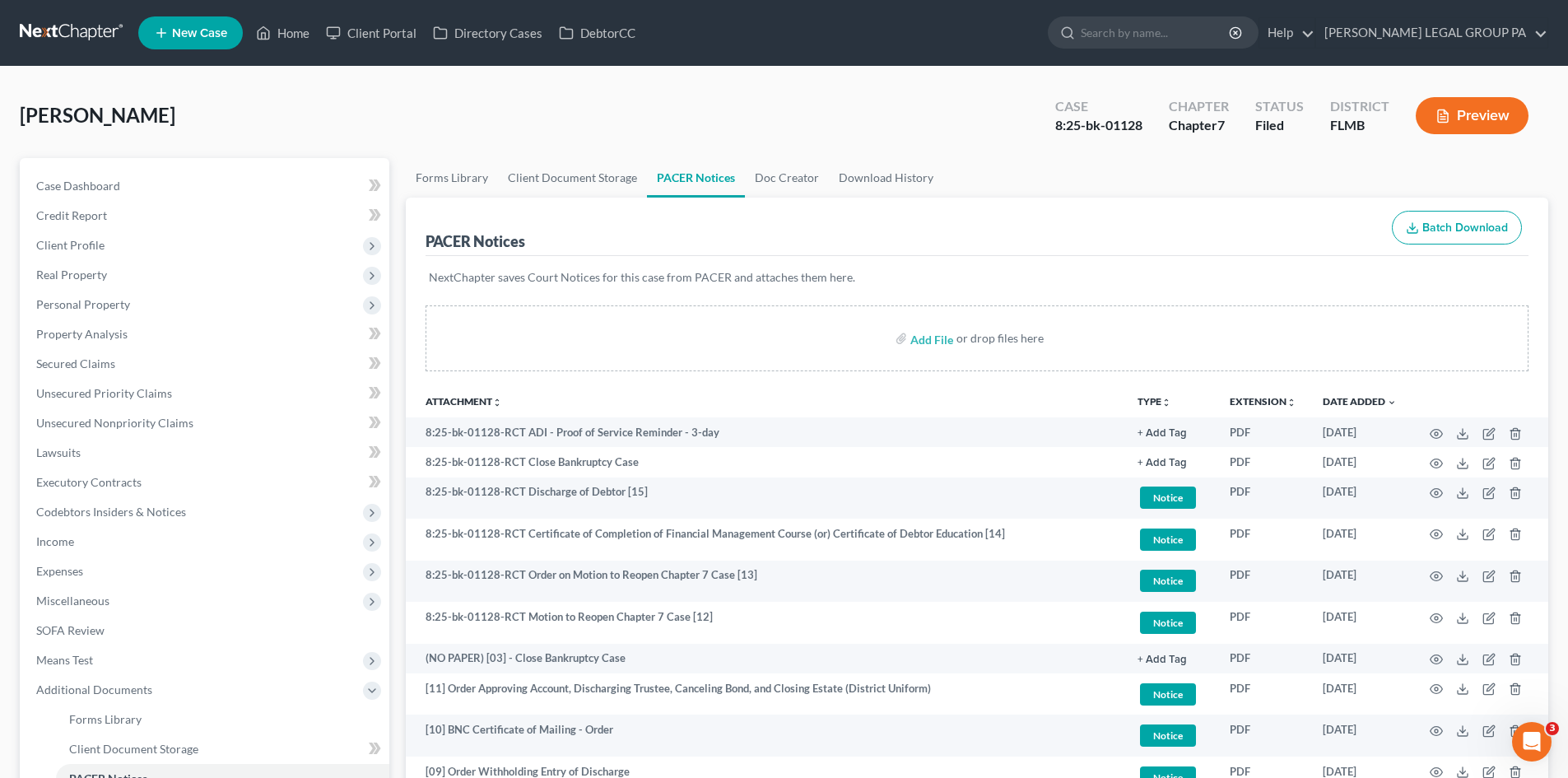
scroll to position [82, 0]
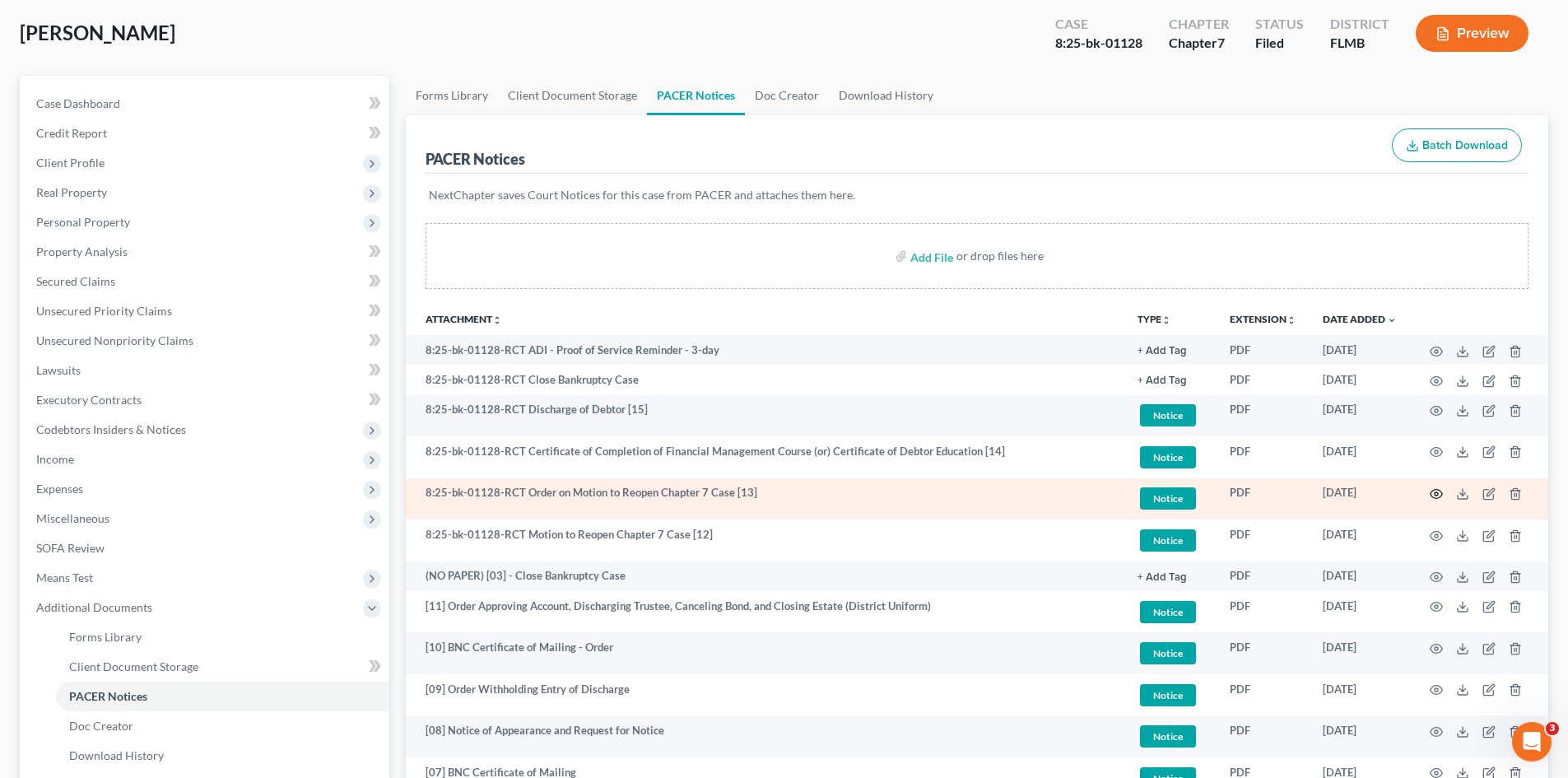
click at [1434, 487] on icon "button" at bounding box center [1435, 493] width 13 height 13
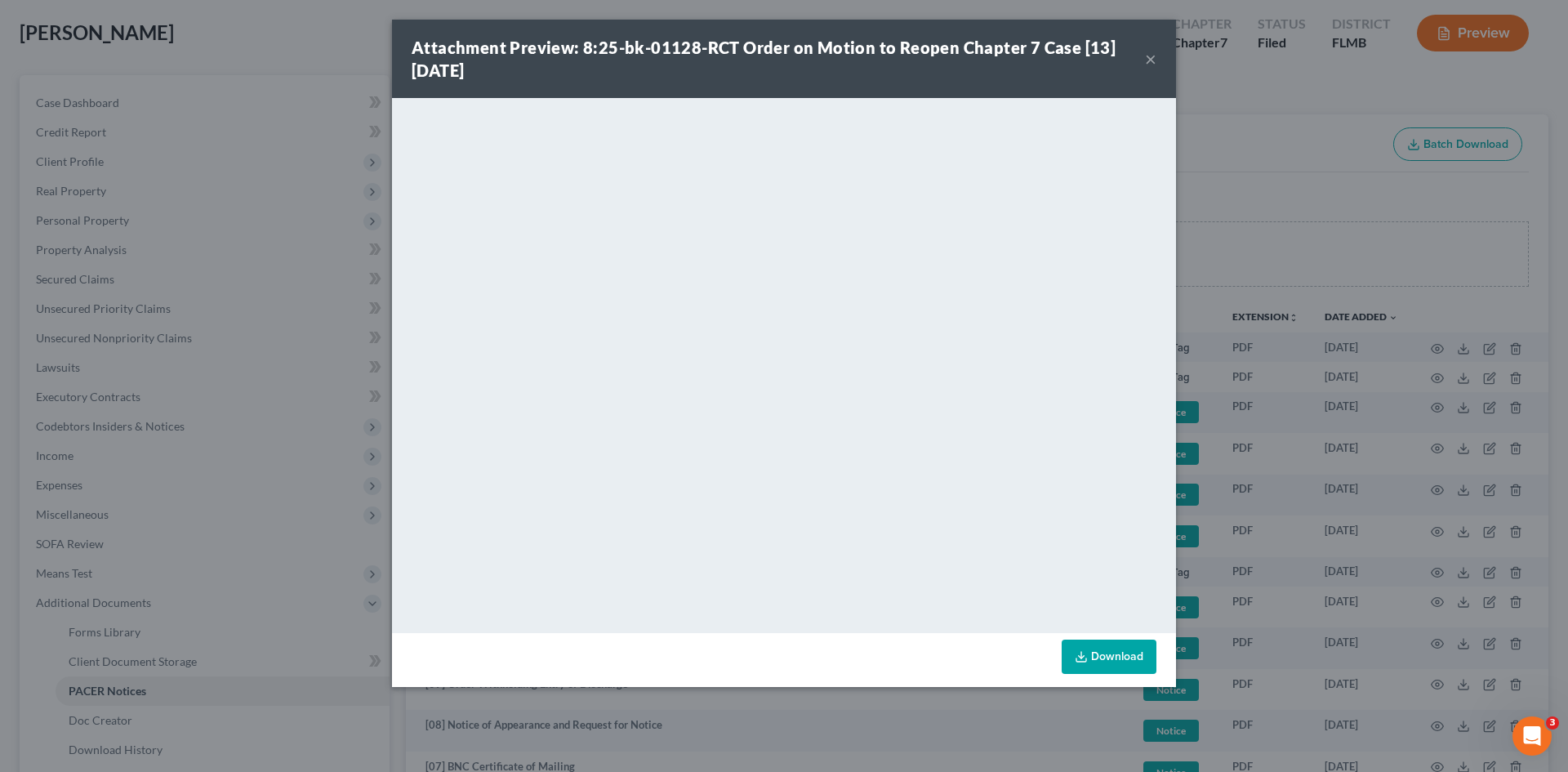
click at [1153, 53] on button "×" at bounding box center [1151, 59] width 12 height 20
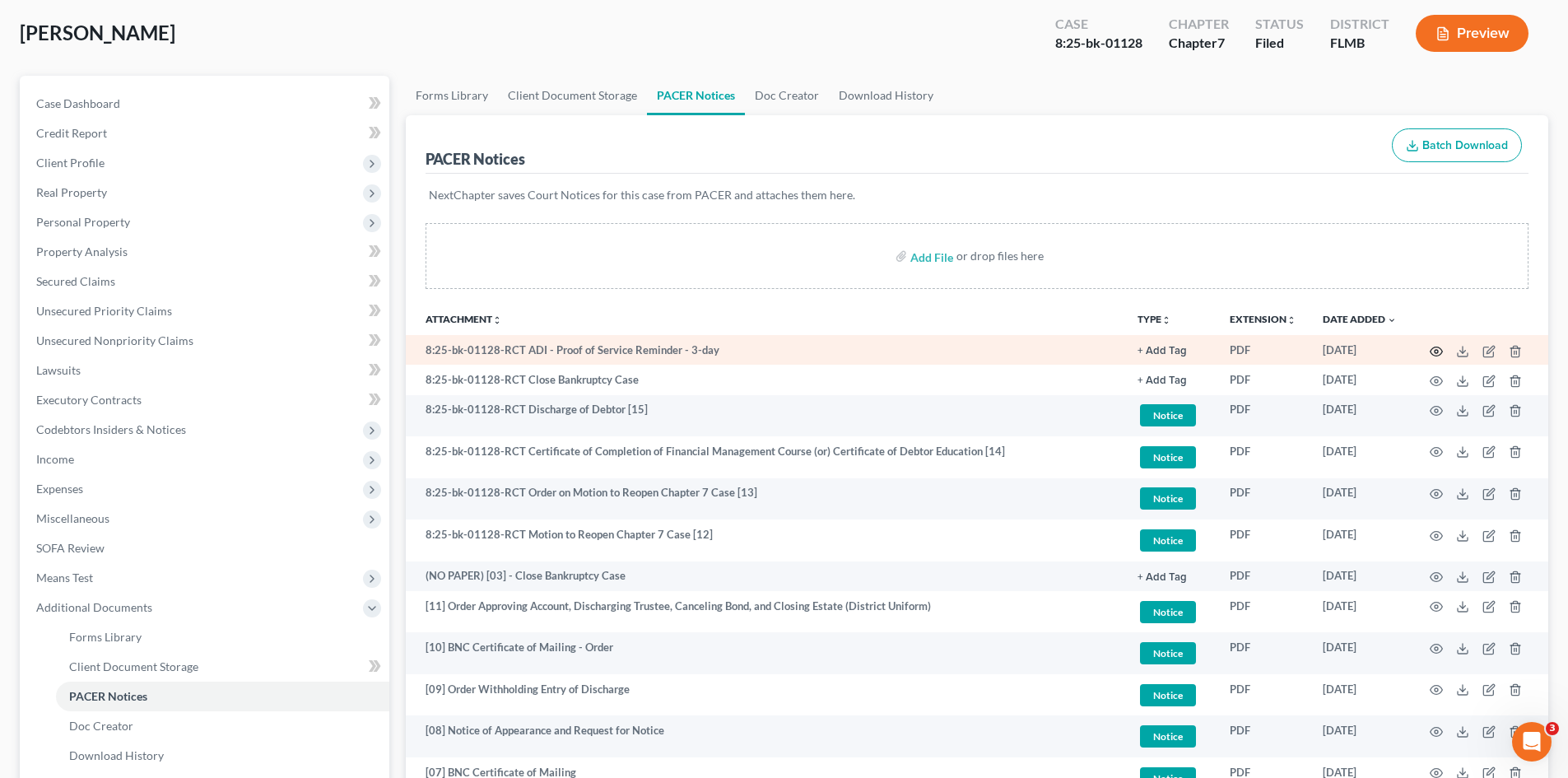
click at [1429, 346] on icon "button" at bounding box center [1435, 351] width 13 height 13
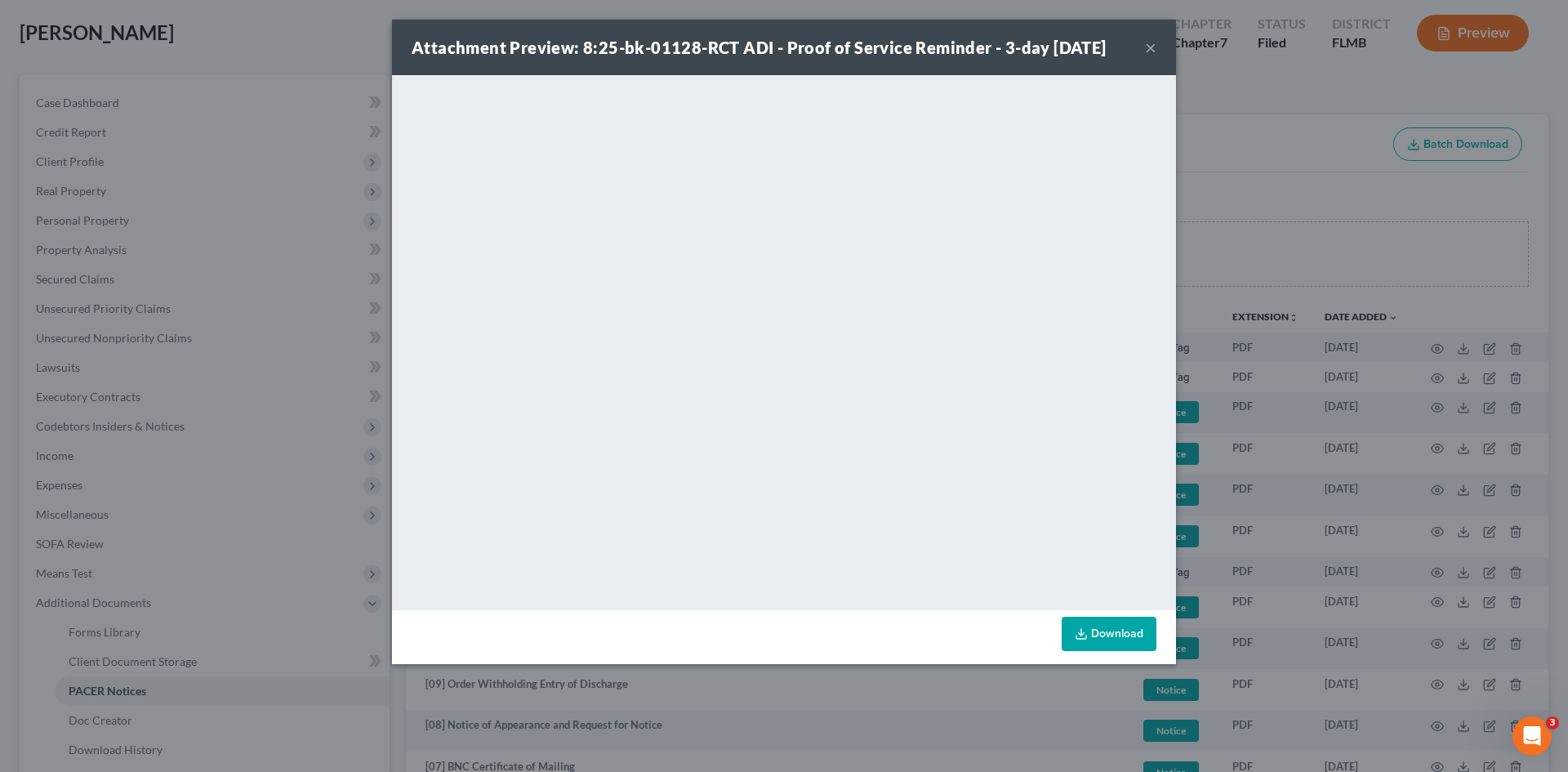
click at [1156, 41] on div "Attachment Preview: 8:25-bk-01128-RCT ADI - Proof of Service Reminder - 3-day 0…" at bounding box center [784, 47] width 784 height 56
click at [1151, 42] on button "×" at bounding box center [1151, 47] width 12 height 20
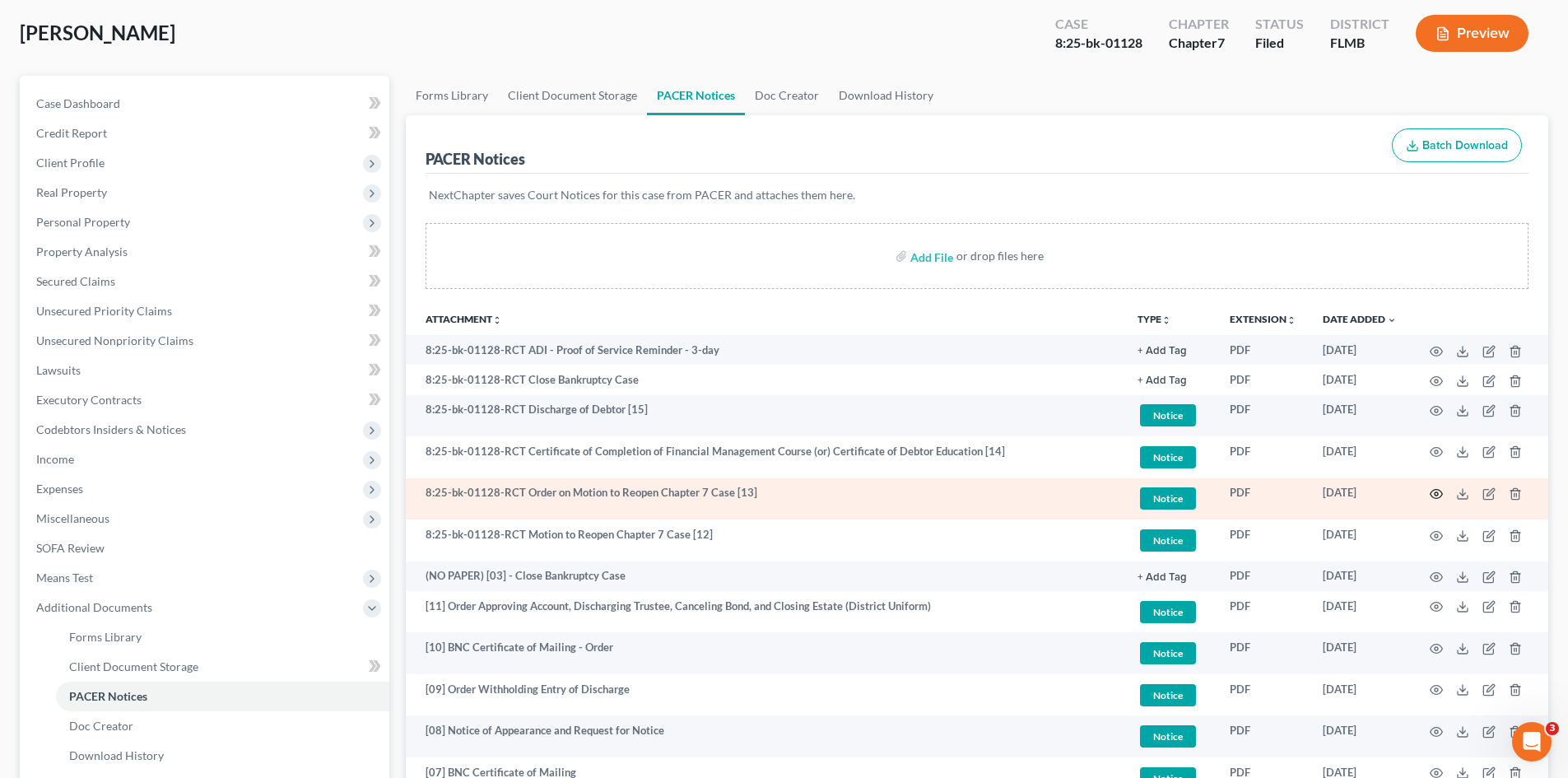
click at [1434, 492] on icon "button" at bounding box center [1435, 493] width 13 height 13
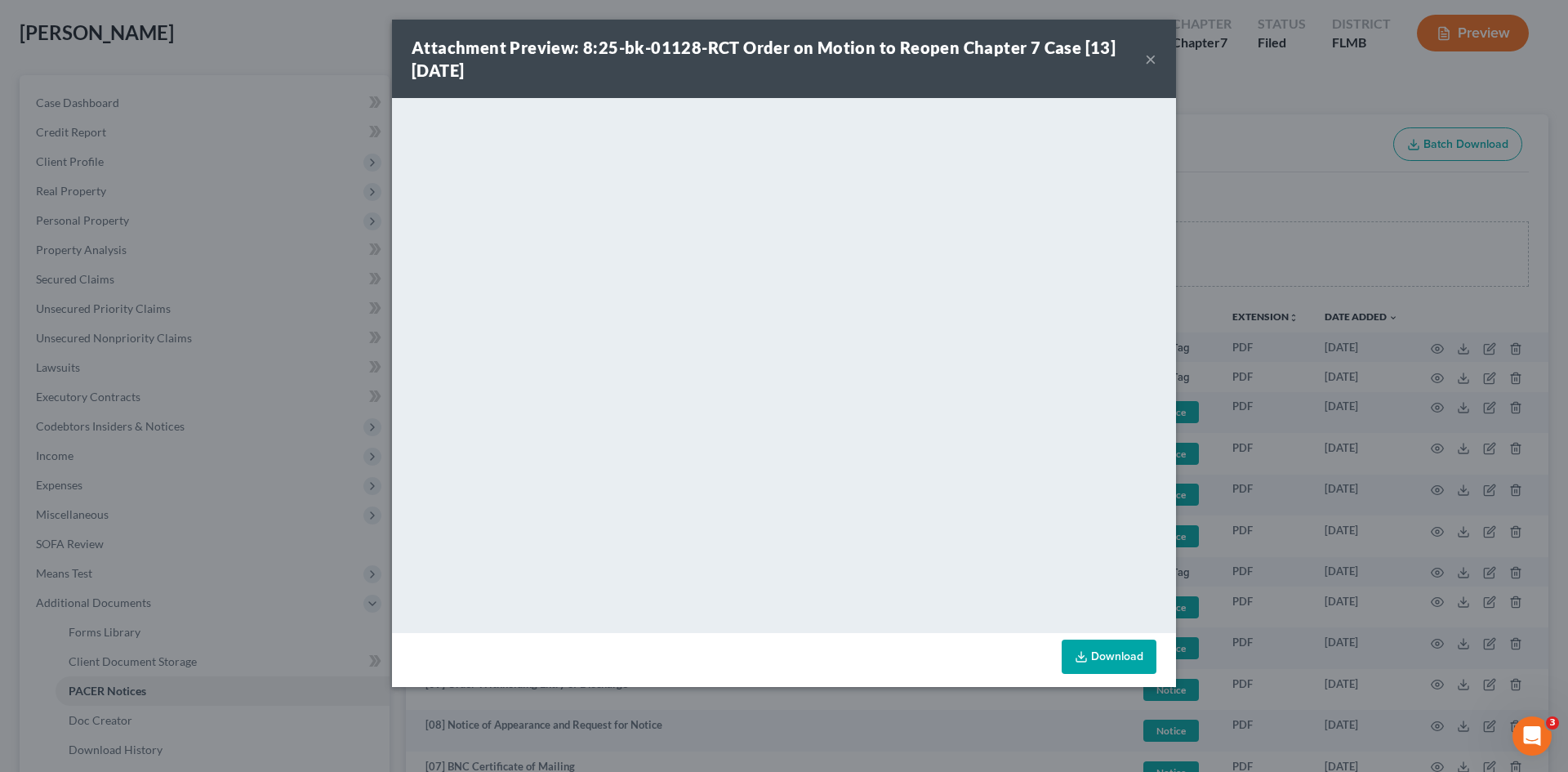
click at [1150, 57] on button "×" at bounding box center [1151, 59] width 12 height 20
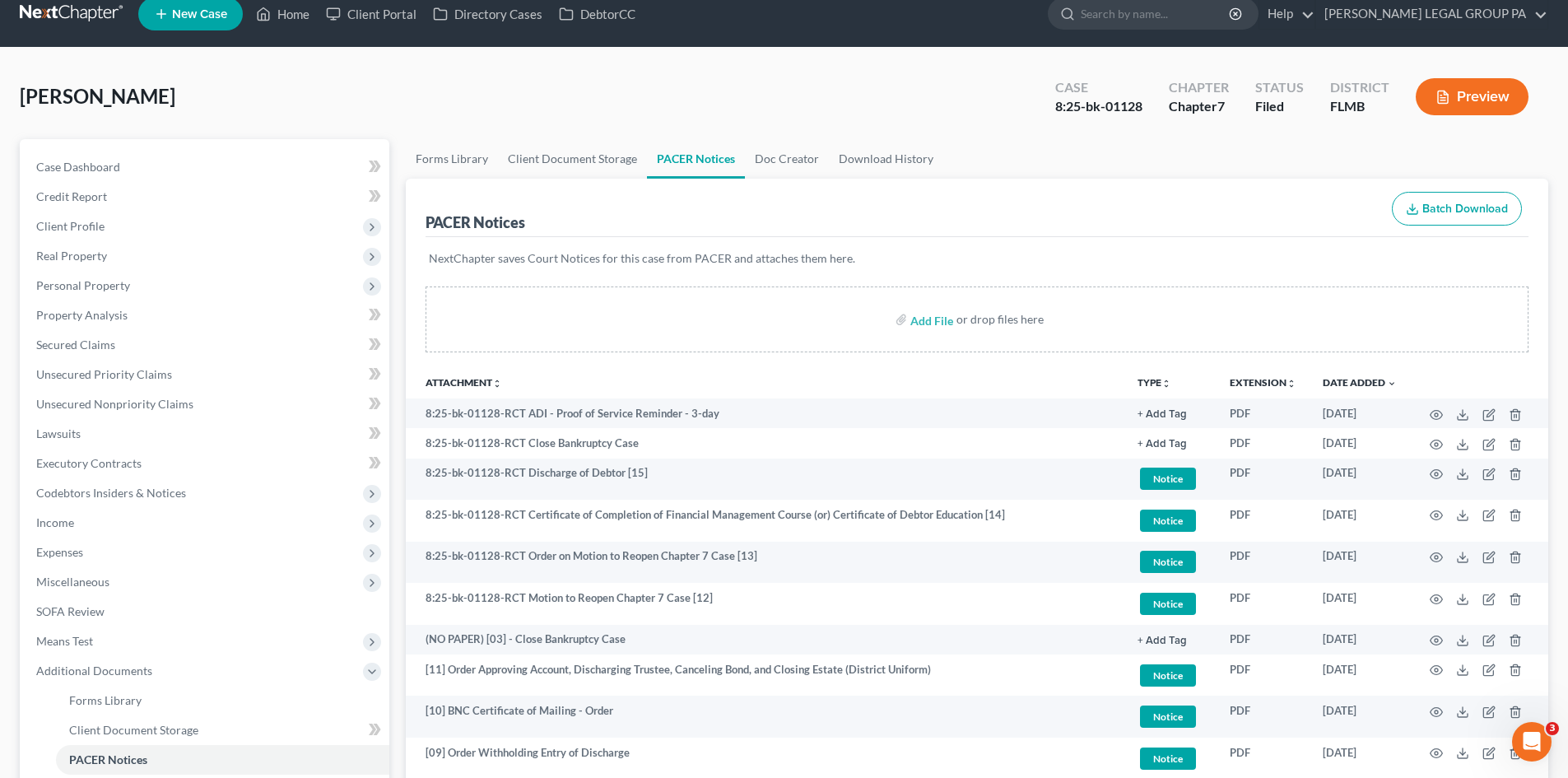
scroll to position [0, 0]
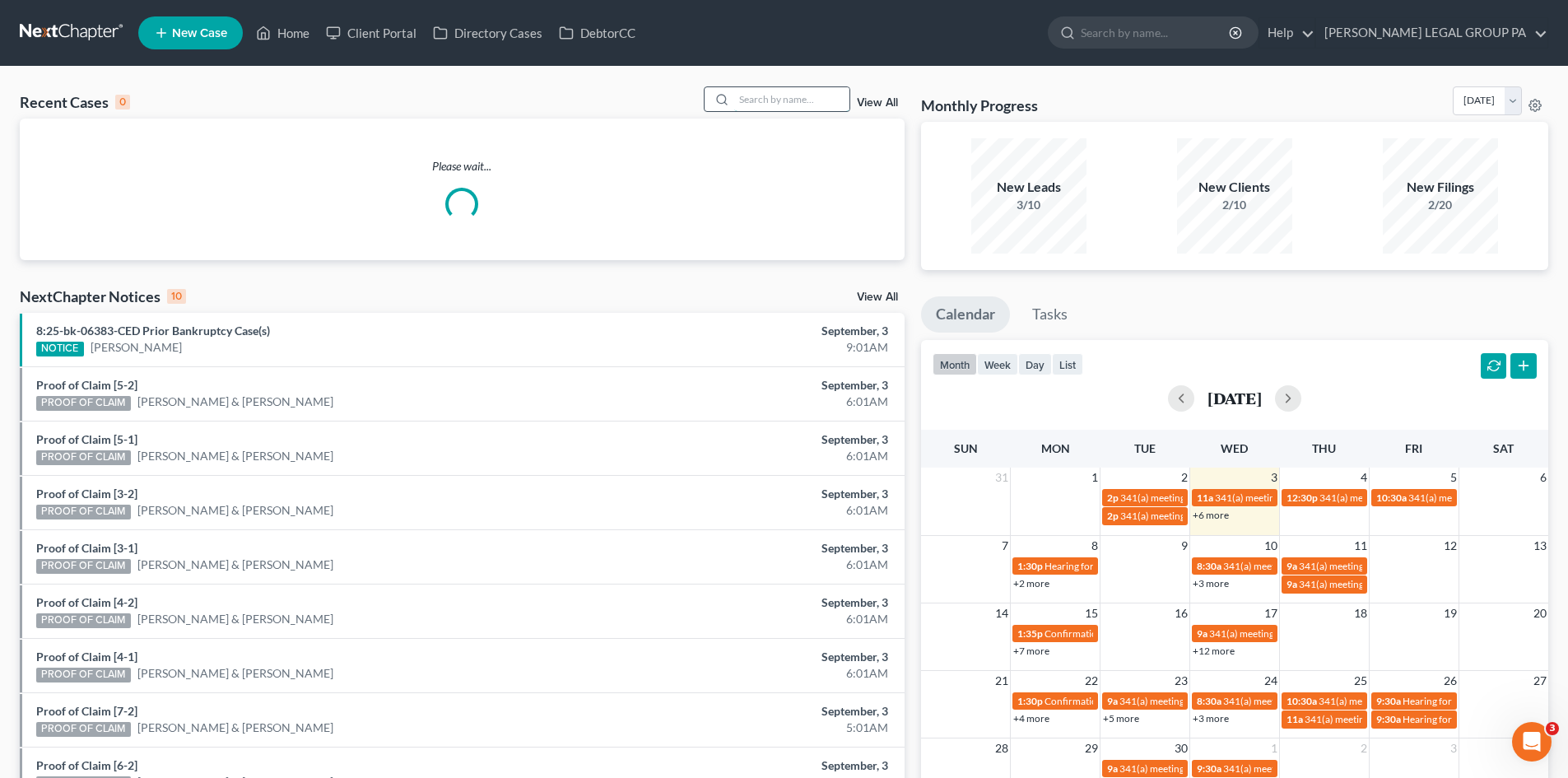
click at [754, 98] on input "search" at bounding box center [791, 100] width 115 height 24
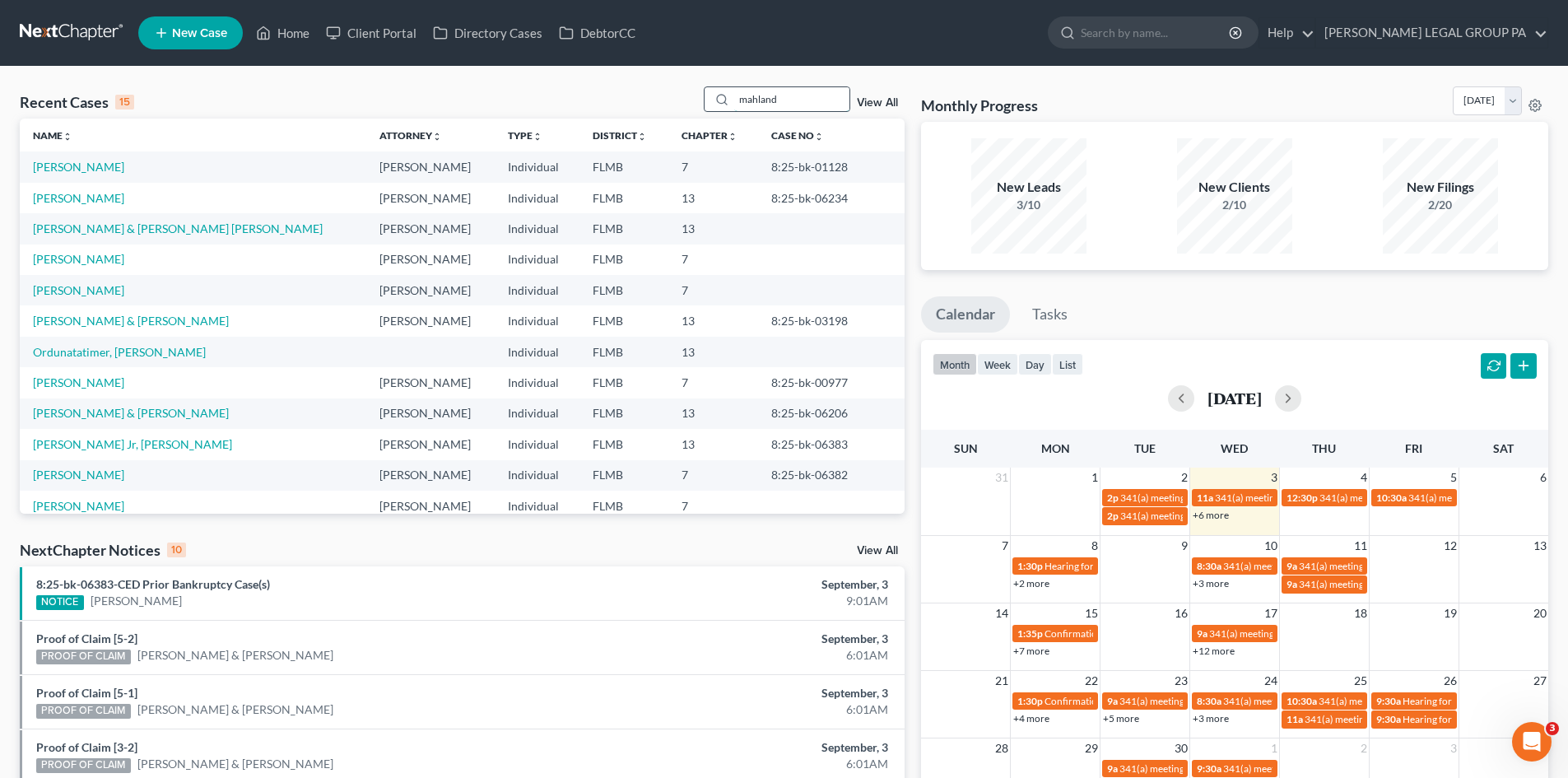
type input "mahland"
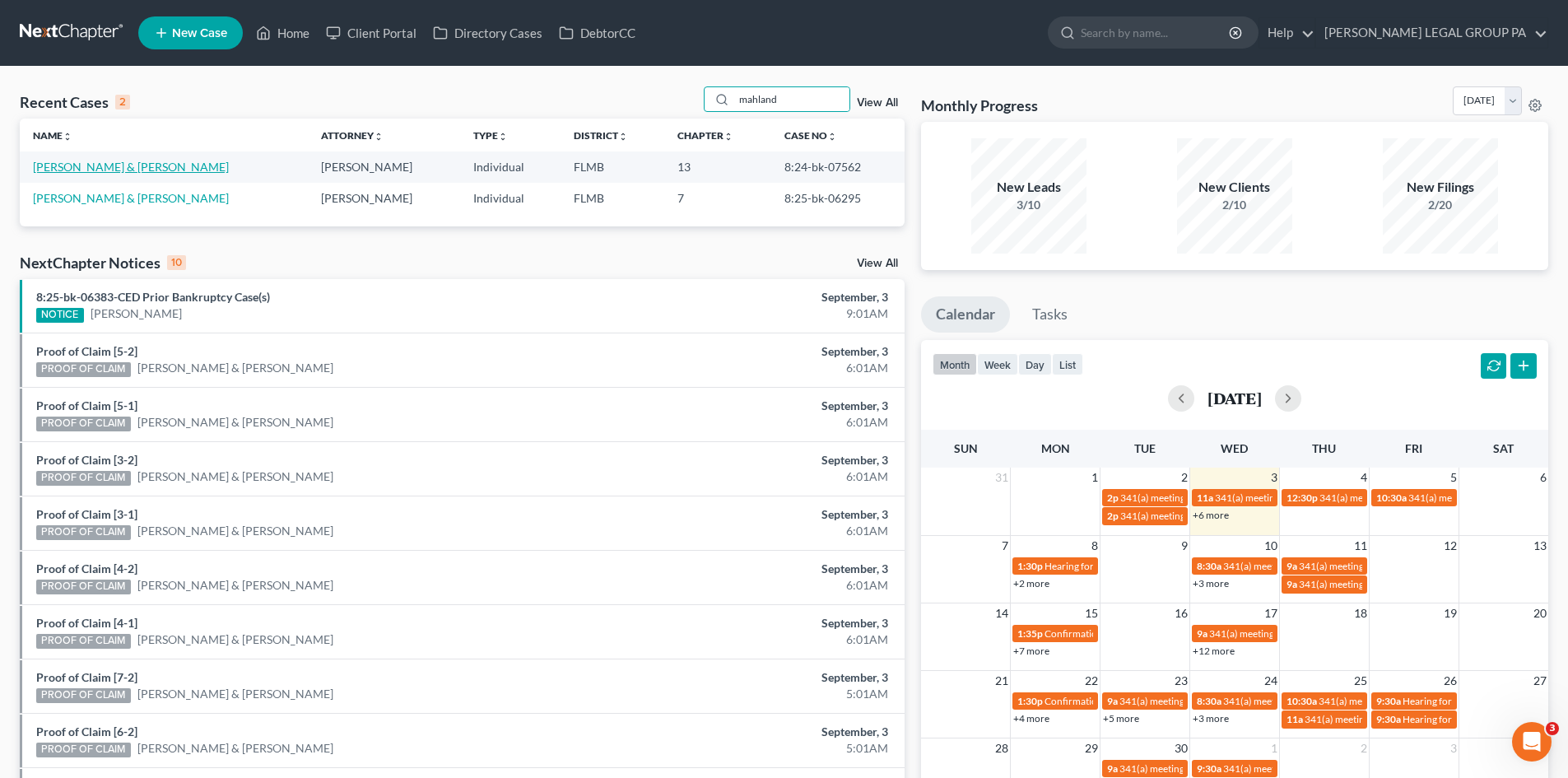
click at [102, 167] on link "Mahland, Peter & Allison" at bounding box center [130, 167] width 196 height 14
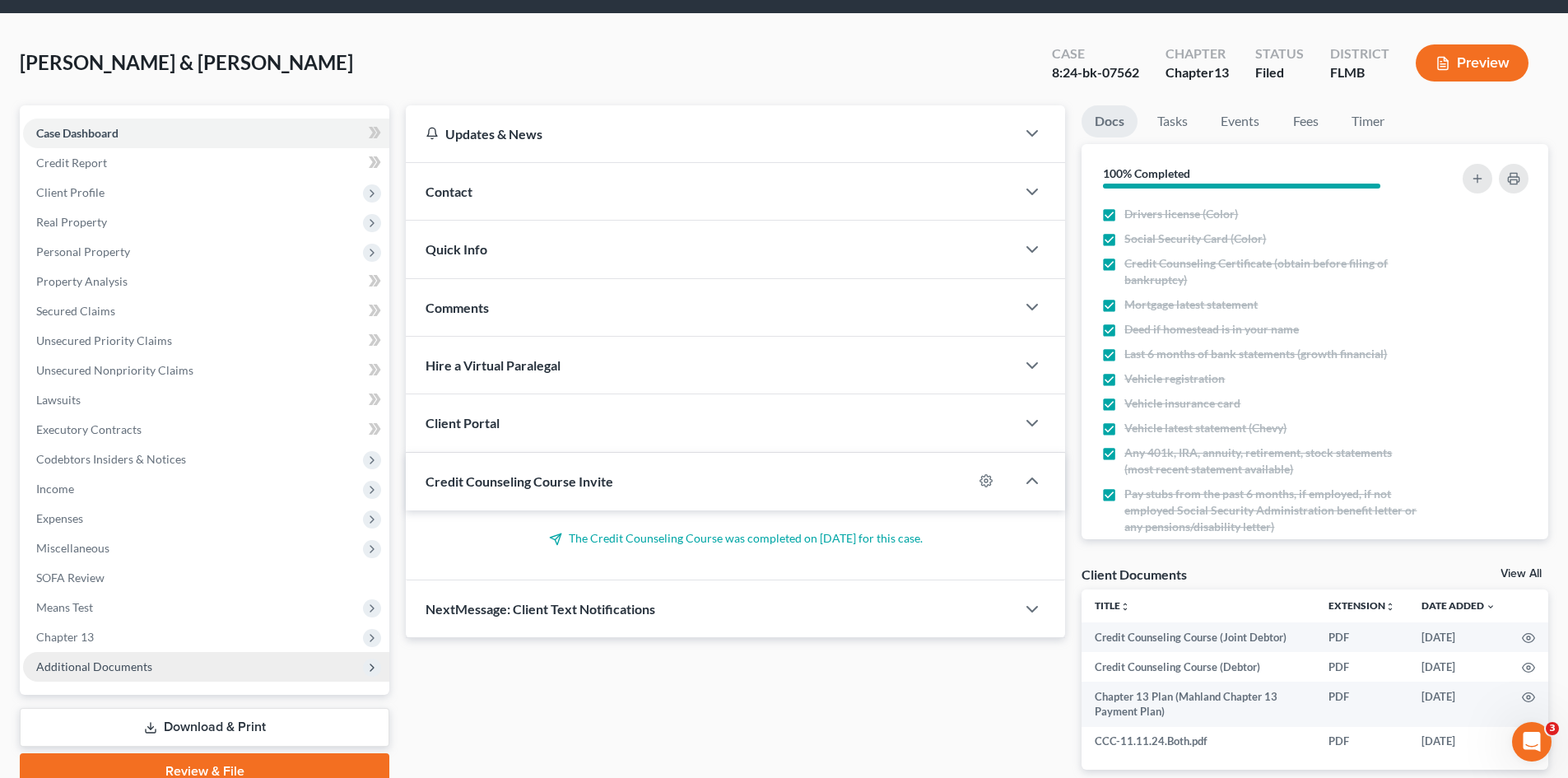
scroll to position [82, 0]
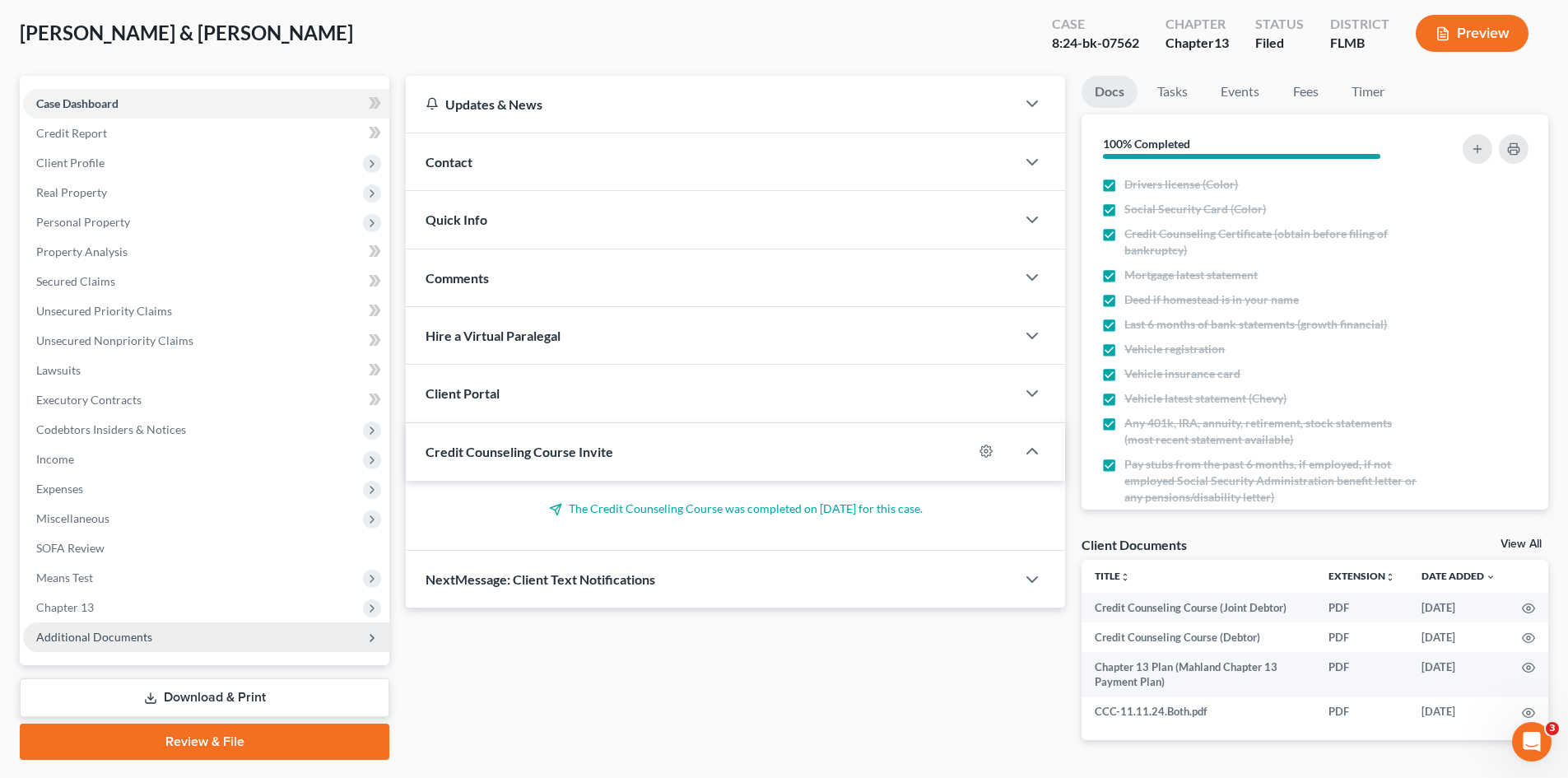
click at [131, 625] on span "Additional Documents" at bounding box center [206, 637] width 367 height 30
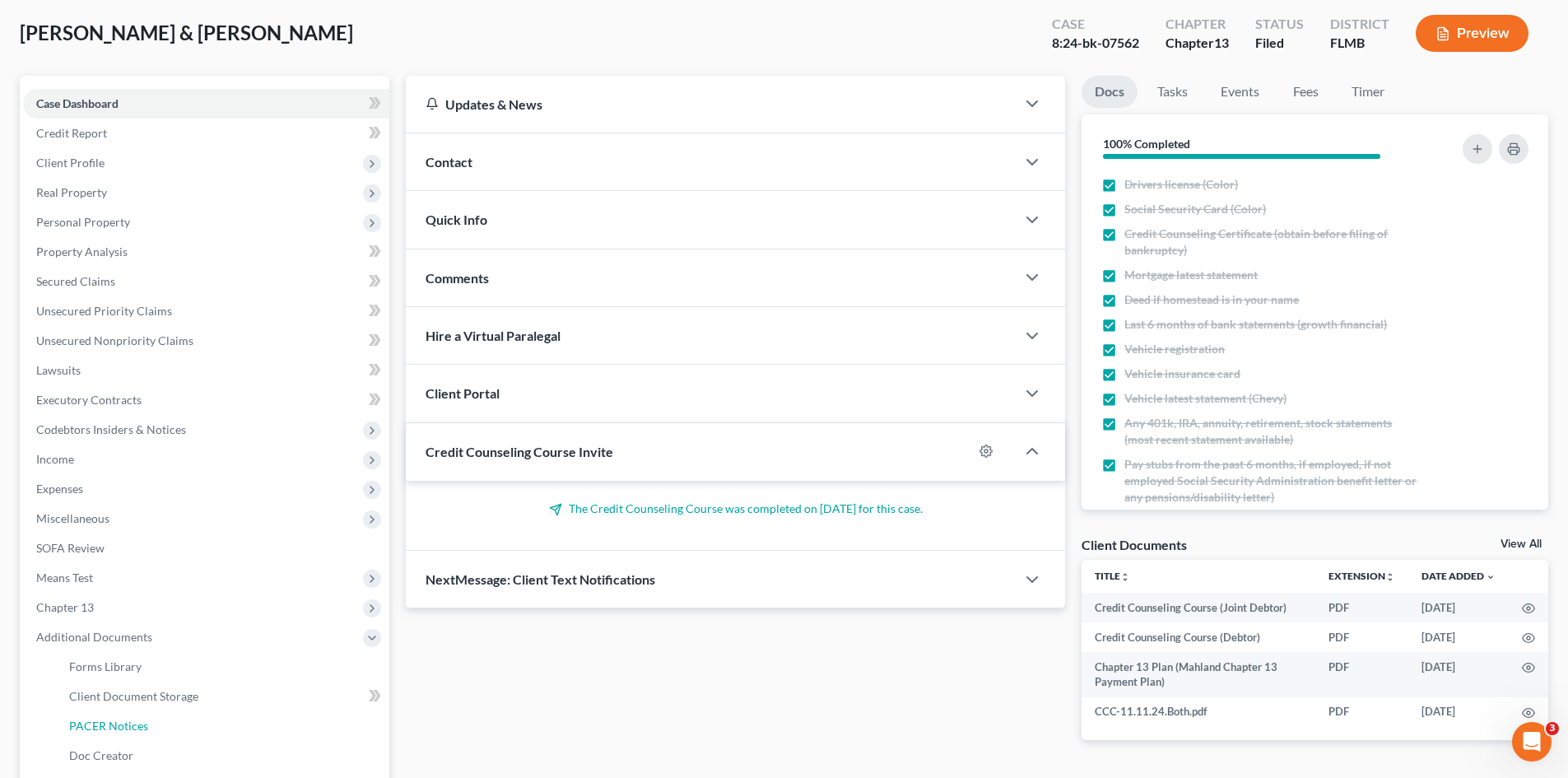
scroll to position [165, 0]
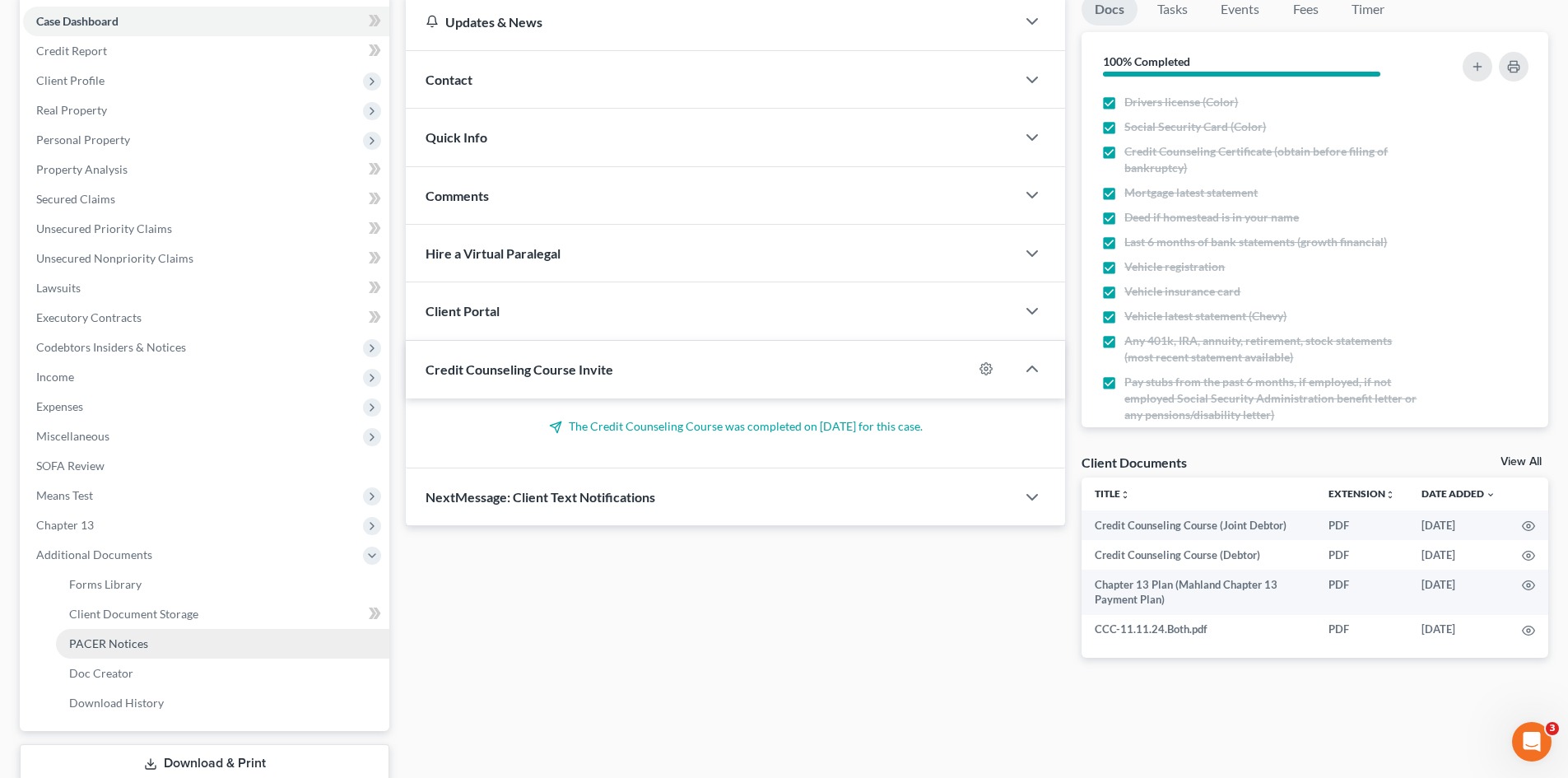
click at [196, 639] on link "PACER Notices" at bounding box center [223, 644] width 333 height 30
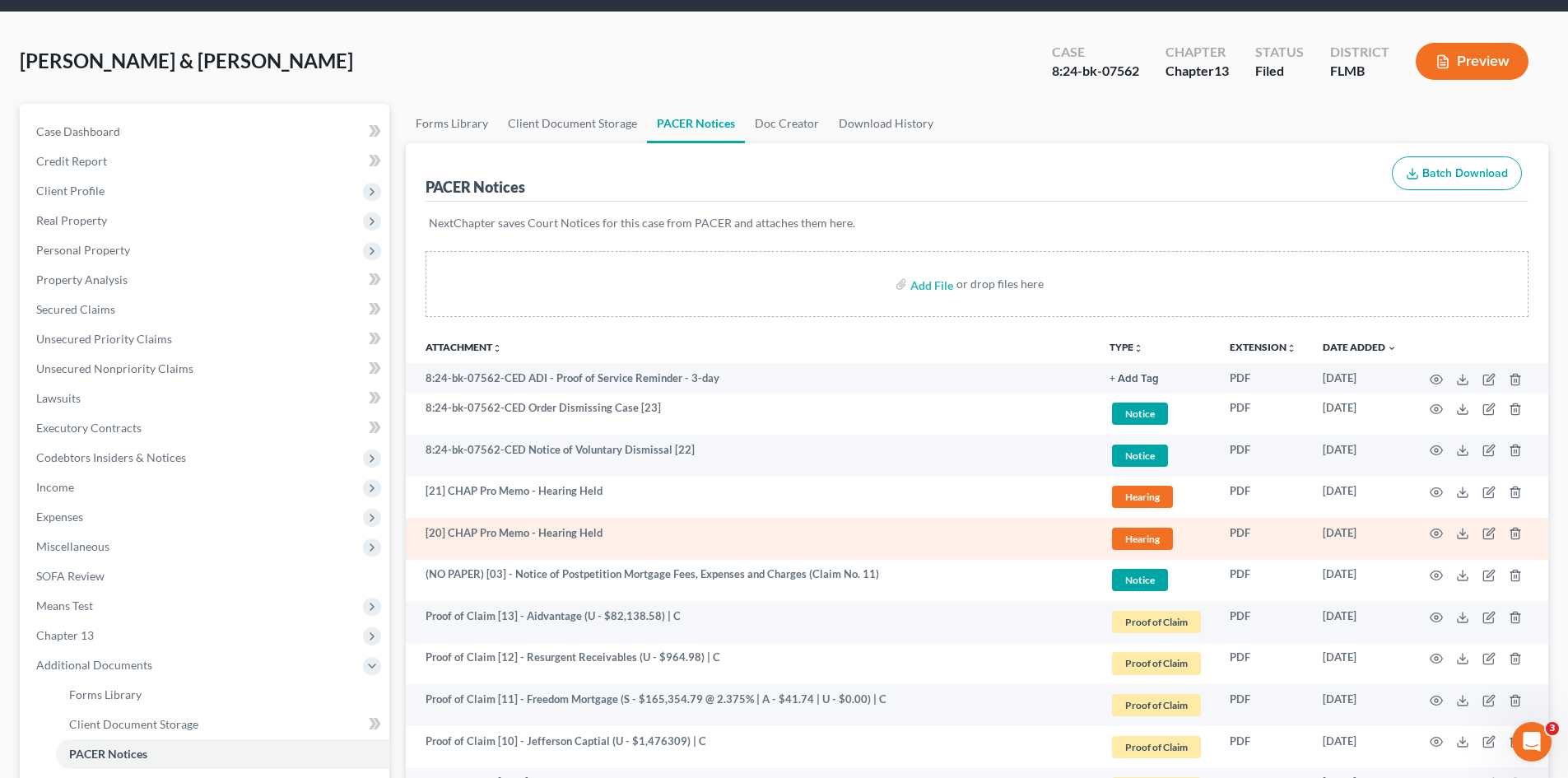
scroll to position [82, 0]
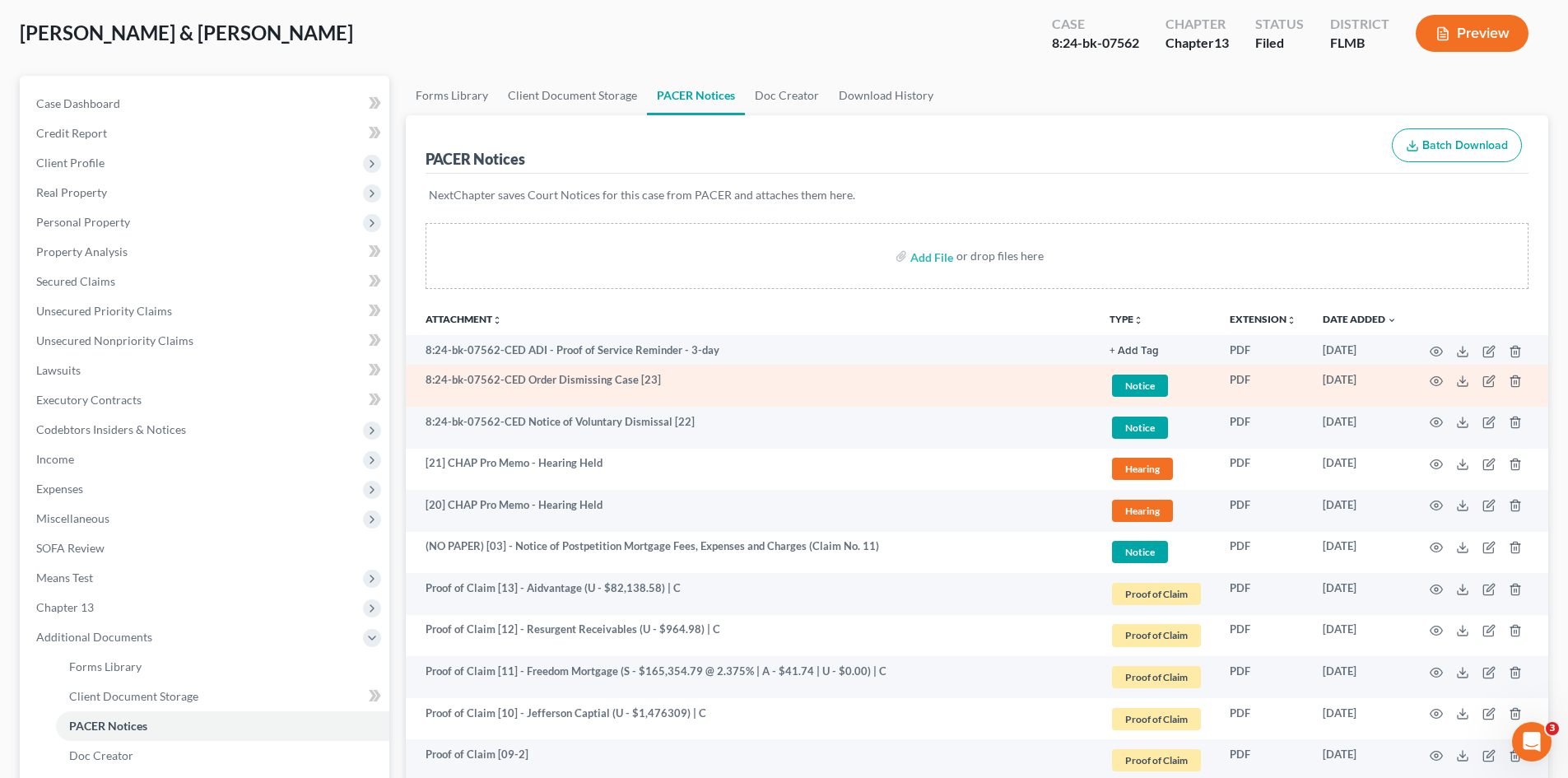
click at [1428, 378] on td at bounding box center [1478, 386] width 138 height 42
click at [1434, 378] on icon "button" at bounding box center [1435, 381] width 13 height 13
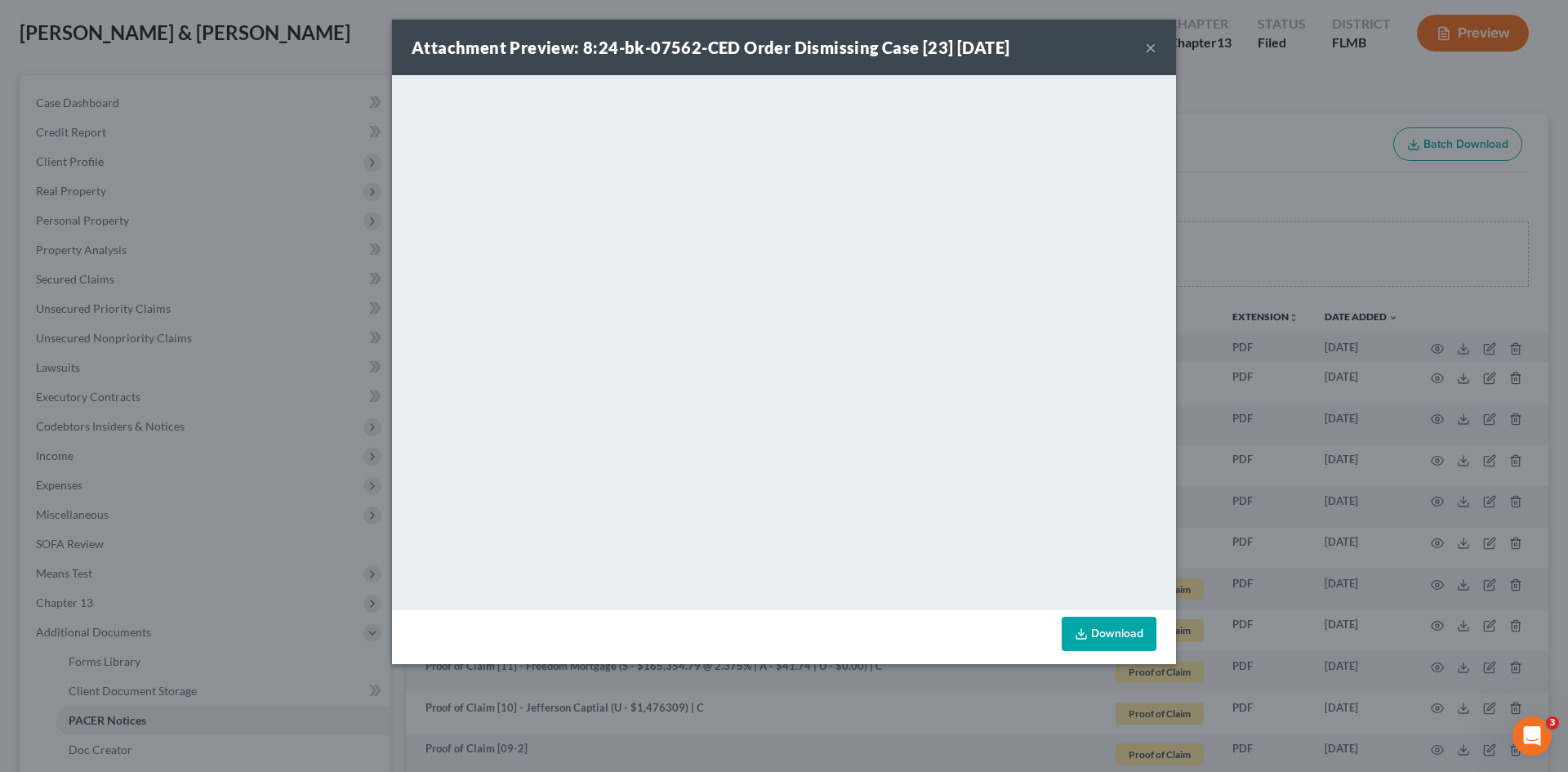
click at [1151, 46] on button "×" at bounding box center [1151, 47] width 12 height 20
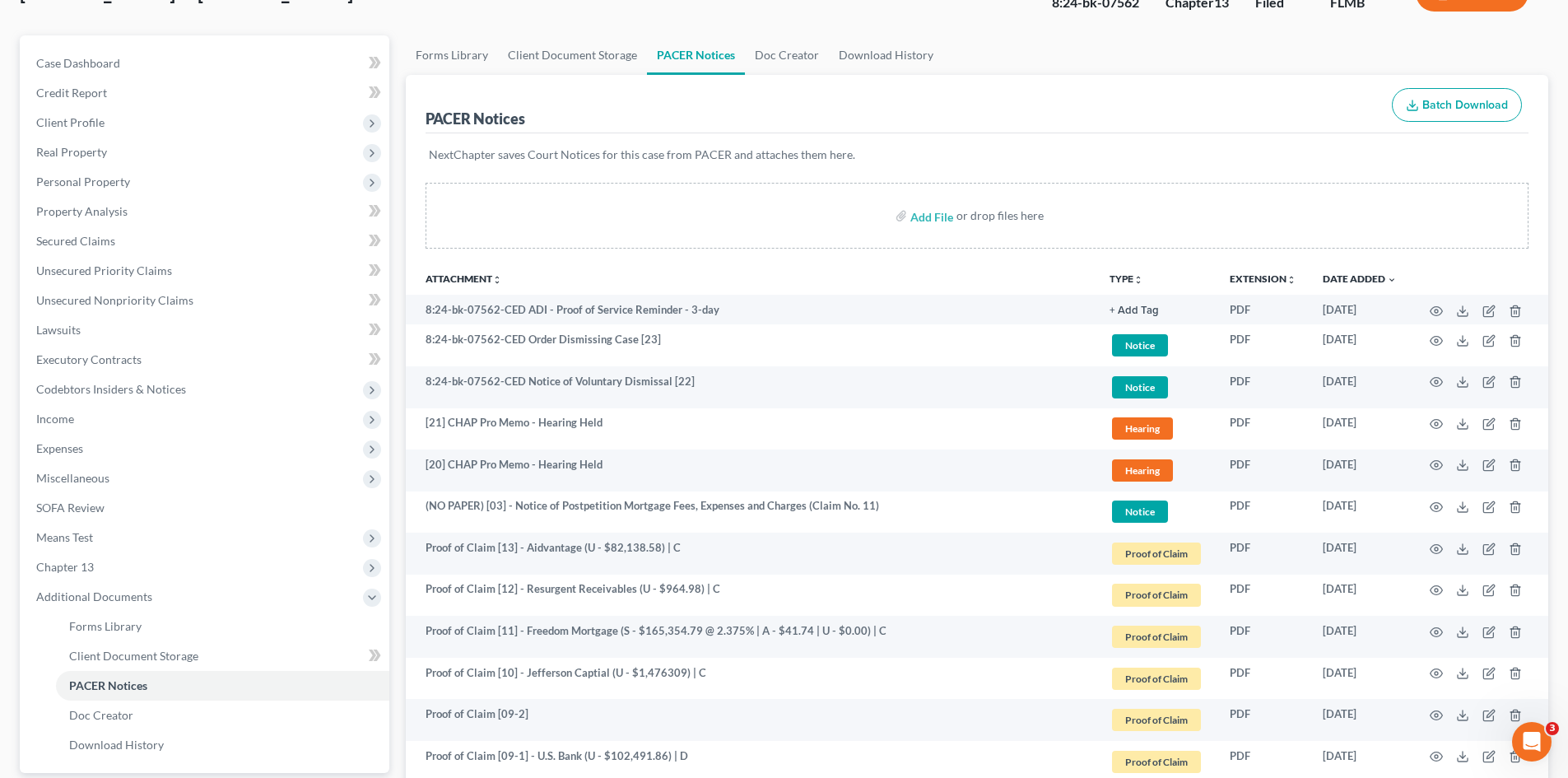
scroll to position [0, 0]
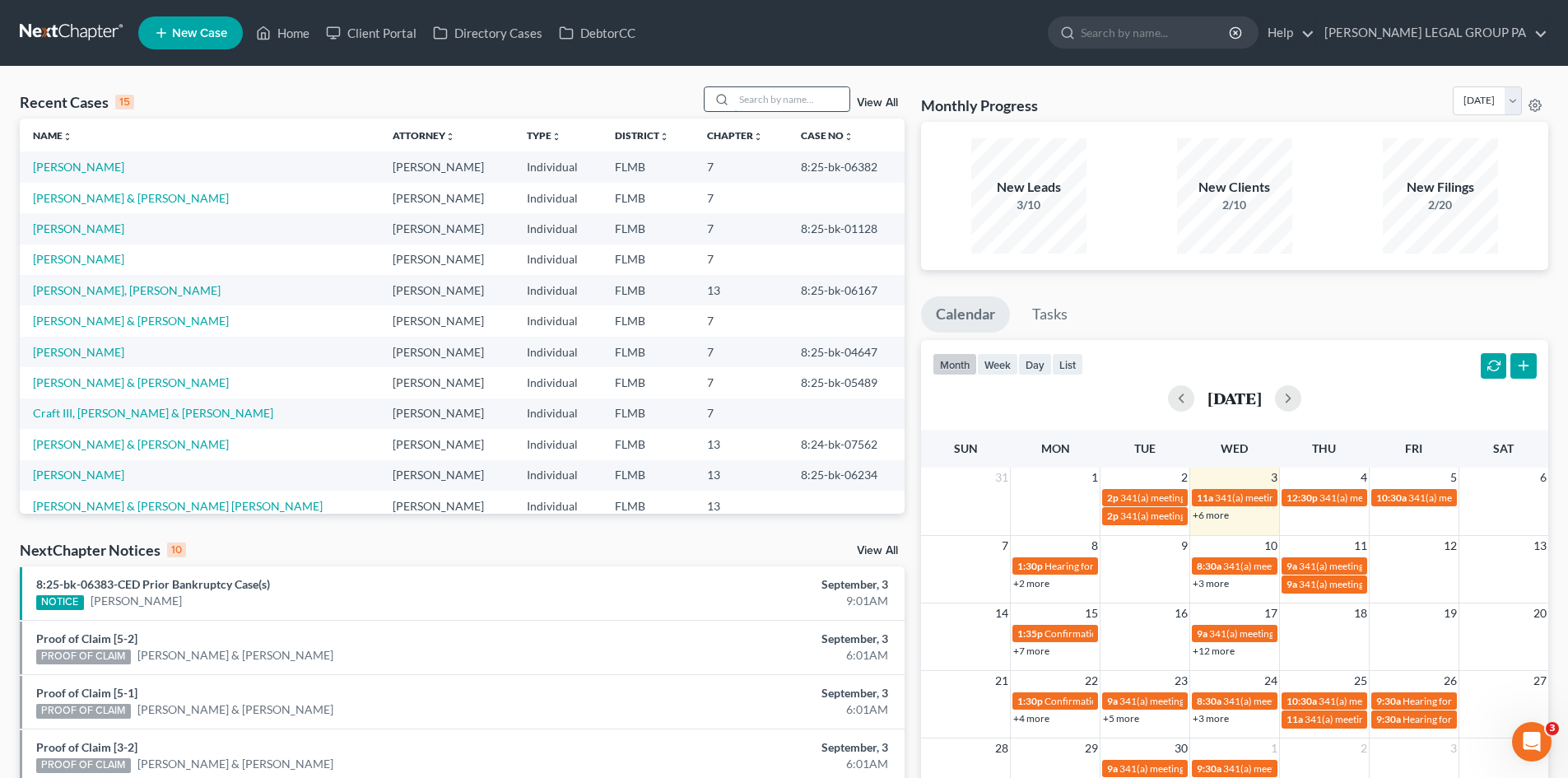
click at [781, 95] on input "search" at bounding box center [791, 100] width 115 height 24
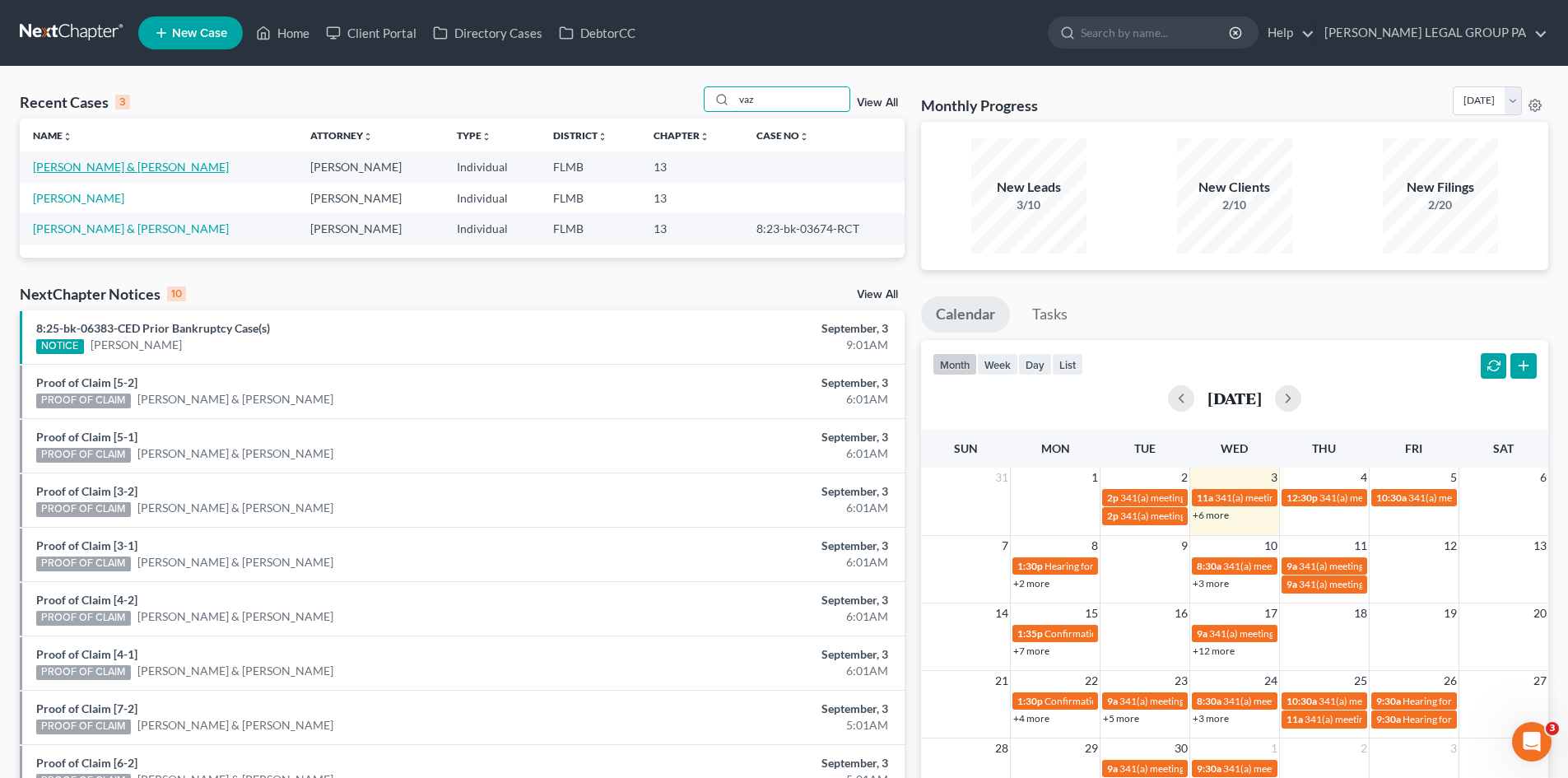
type input "vaz"
click at [143, 166] on link "[PERSON_NAME] & [PERSON_NAME]" at bounding box center [130, 167] width 196 height 14
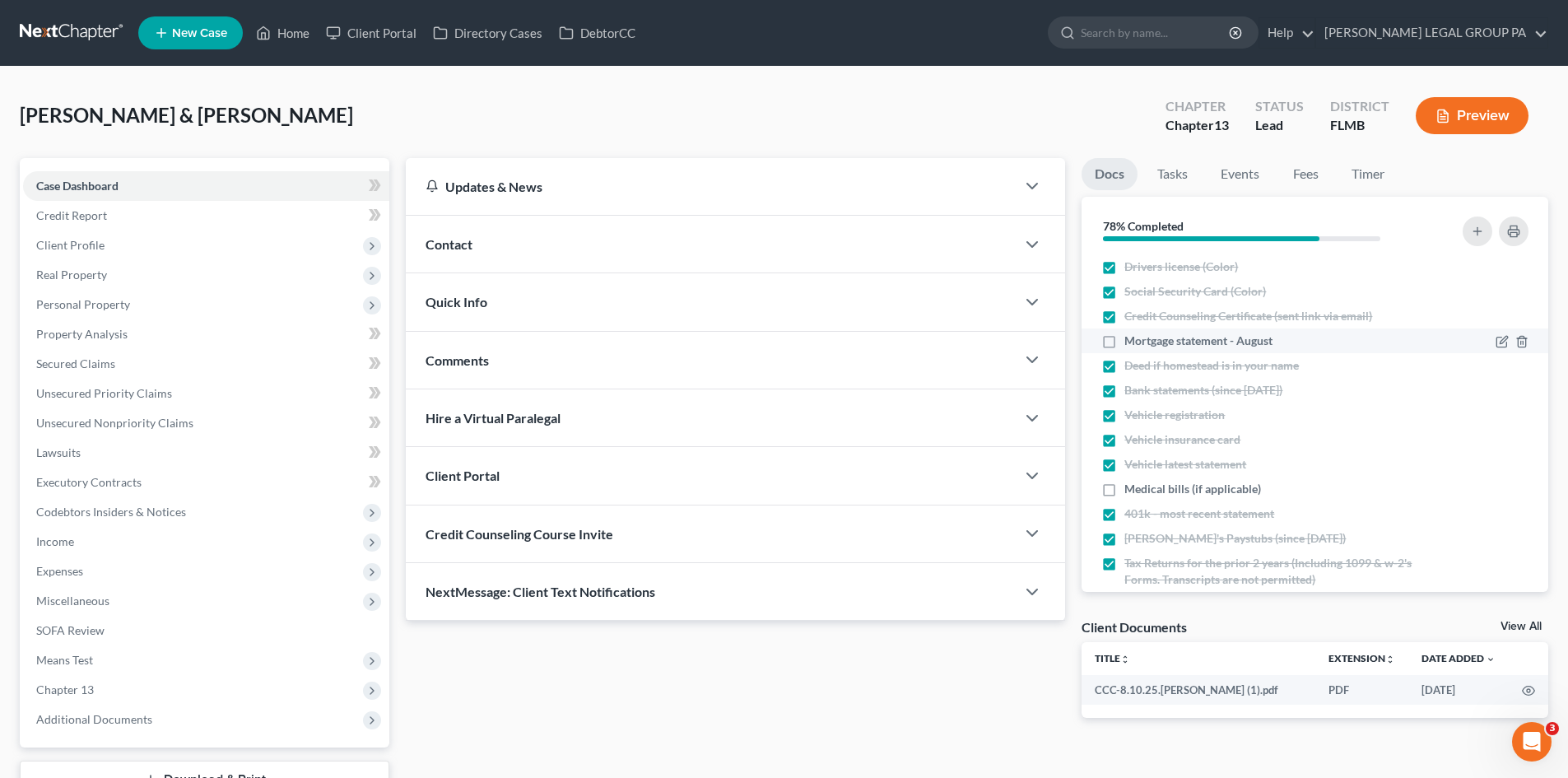
click at [1125, 347] on label "Mortgage statement - August" at bounding box center [1198, 340] width 148 height 17
click at [1130, 343] on input "Mortgage statement - August" at bounding box center [1135, 337] width 11 height 11
checkbox input "true"
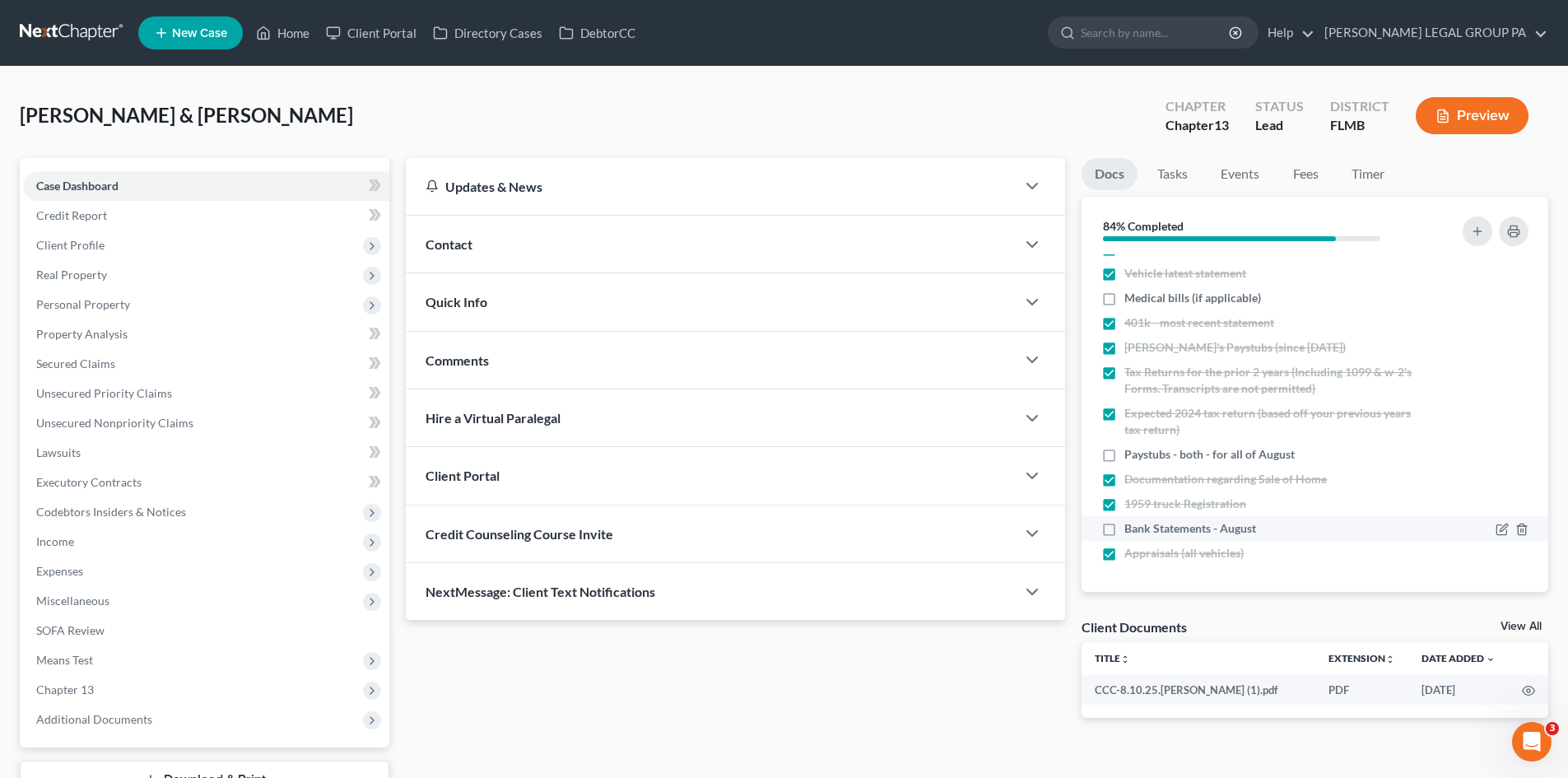
click at [1125, 527] on label "Bank Statements - August" at bounding box center [1191, 529] width 132 height 17
click at [1130, 527] on input "Bank Statements - August" at bounding box center [1135, 526] width 11 height 11
checkbox input "true"
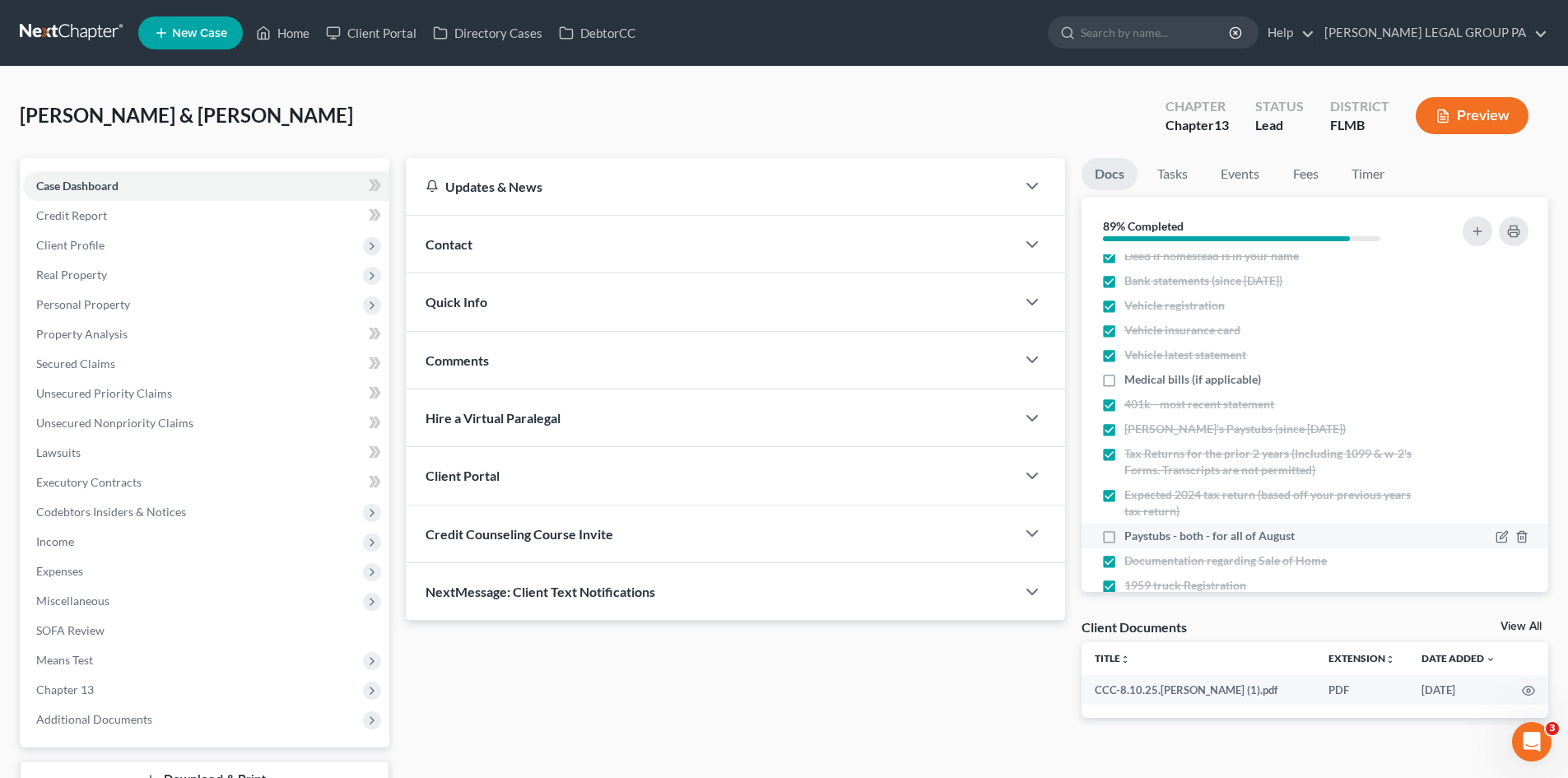
scroll to position [108, 0]
click at [1125, 536] on label "Paystubs - both - for all of August" at bounding box center [1209, 536] width 170 height 17
click at [1130, 536] on input "Paystubs - both - for all of August" at bounding box center [1135, 533] width 11 height 11
checkbox input "true"
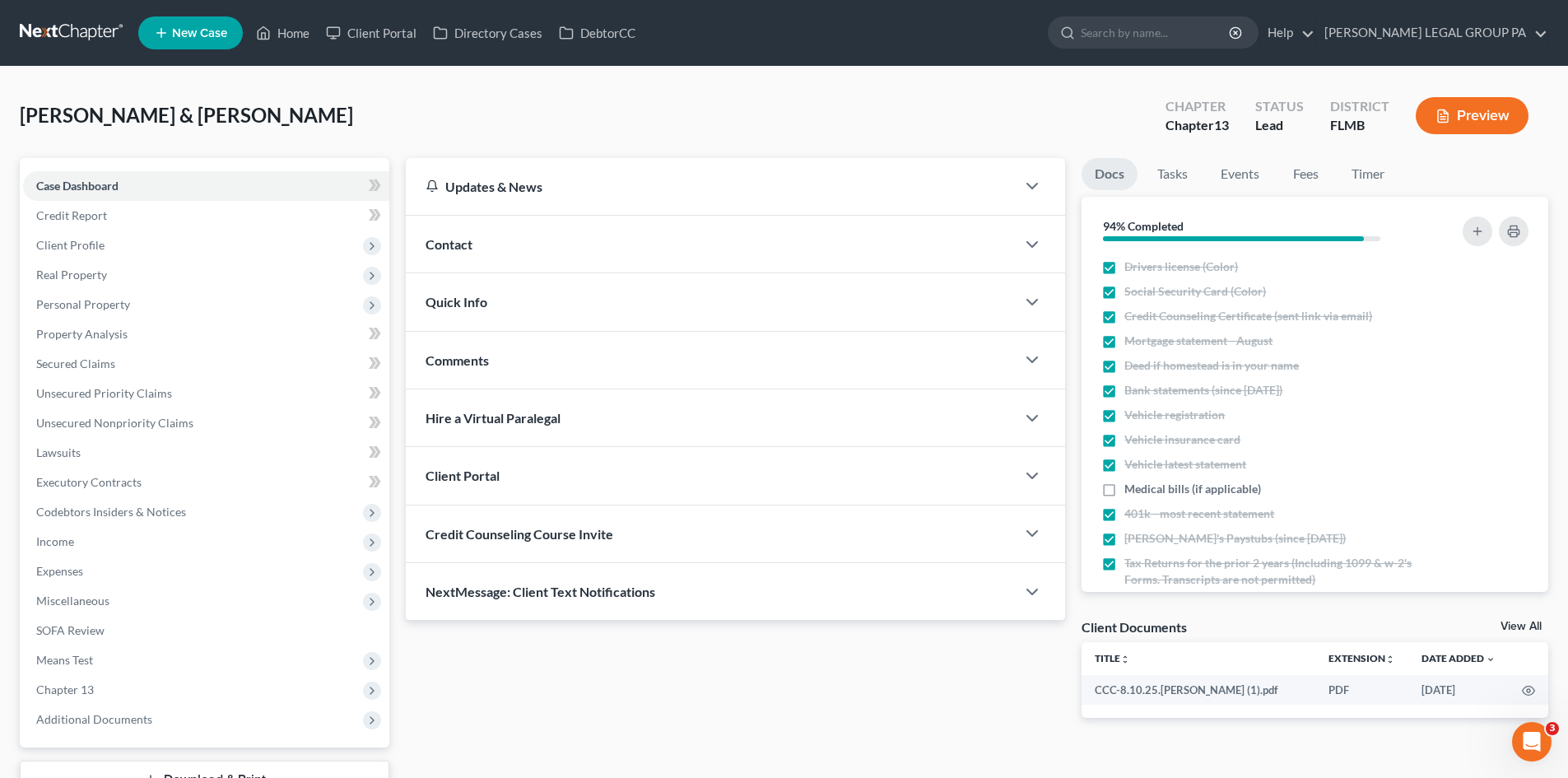
scroll to position [191, 0]
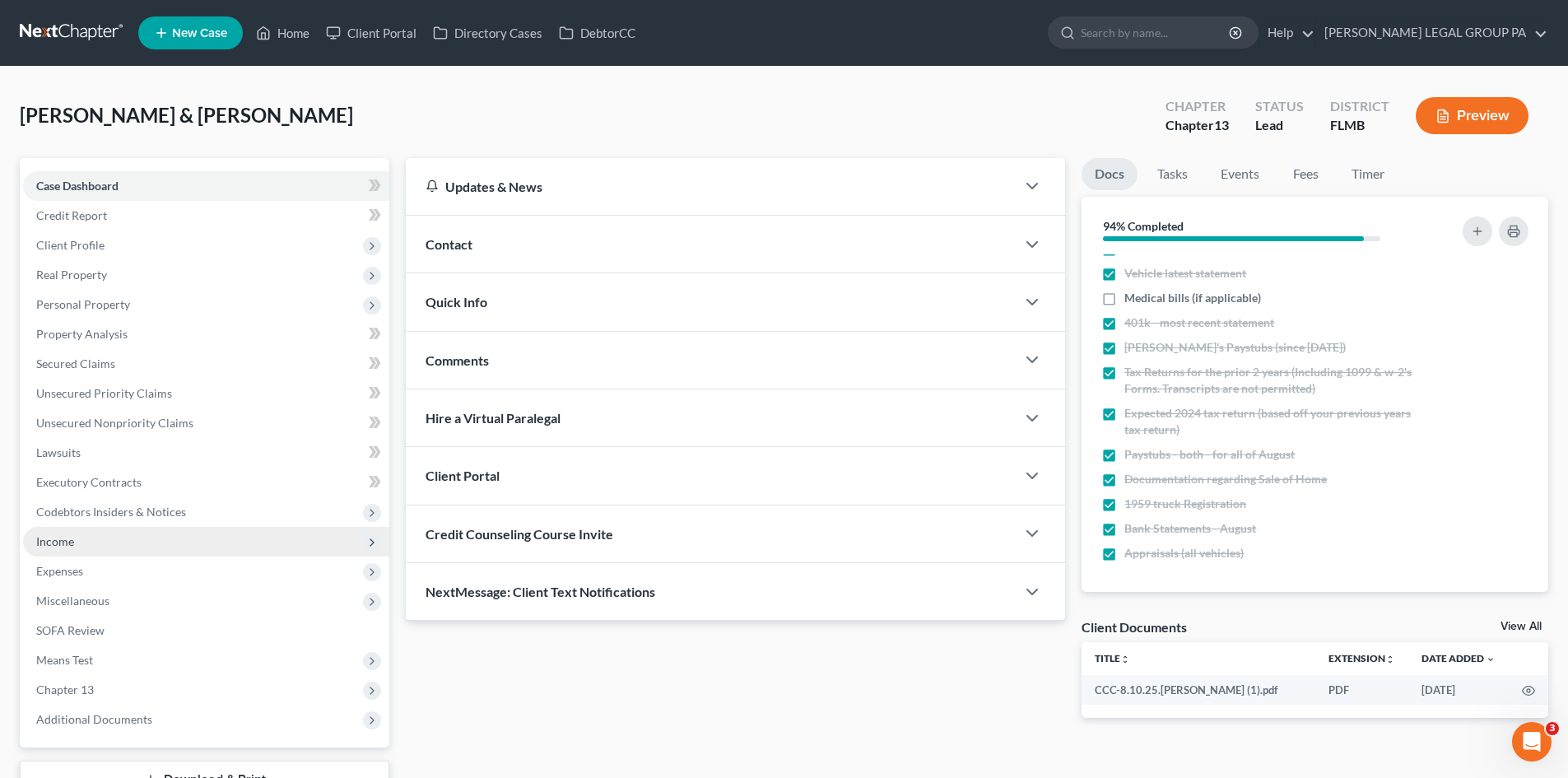
click at [106, 545] on span "Income" at bounding box center [206, 541] width 367 height 30
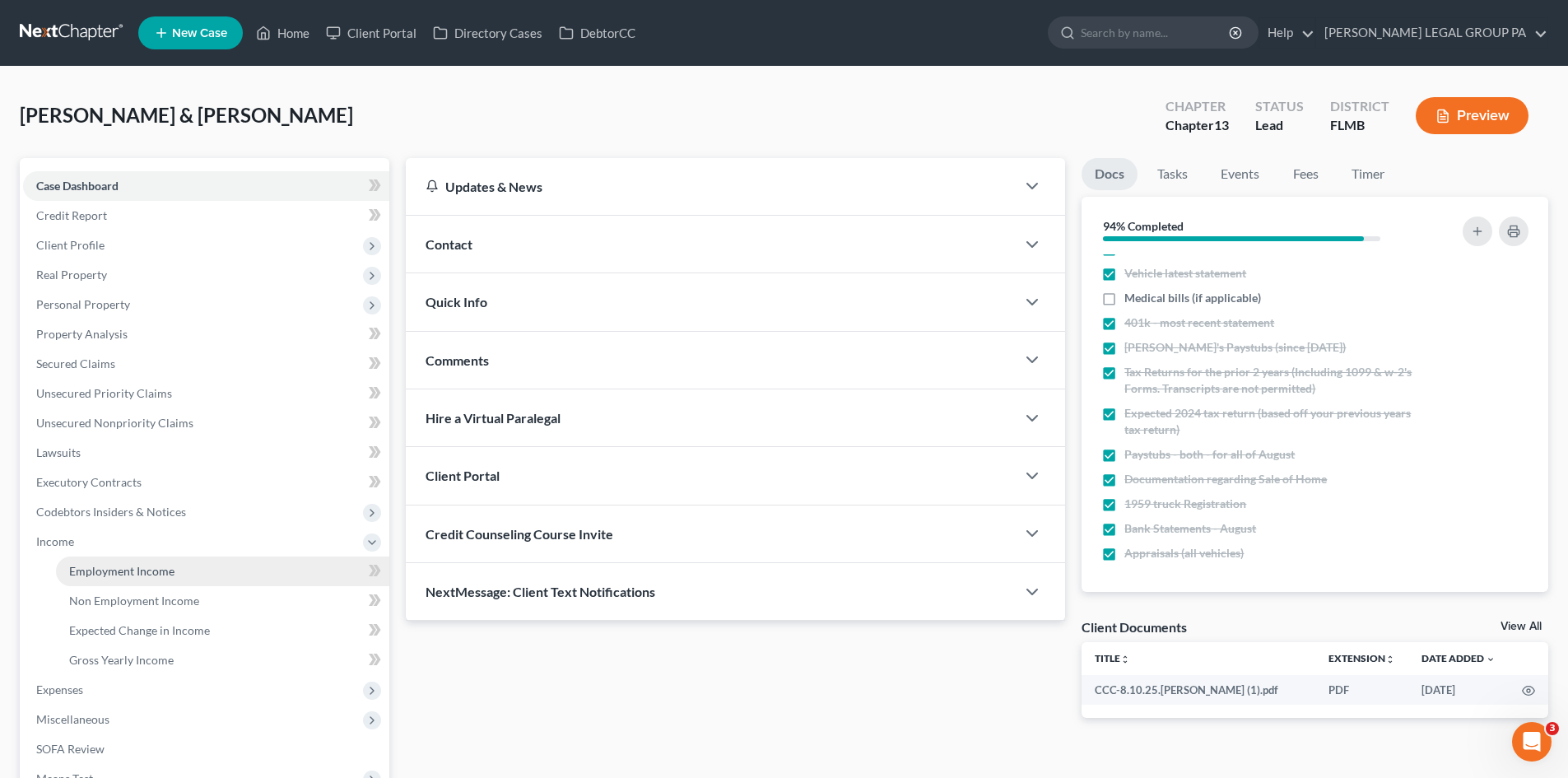
click at [115, 561] on link "Employment Income" at bounding box center [223, 571] width 333 height 30
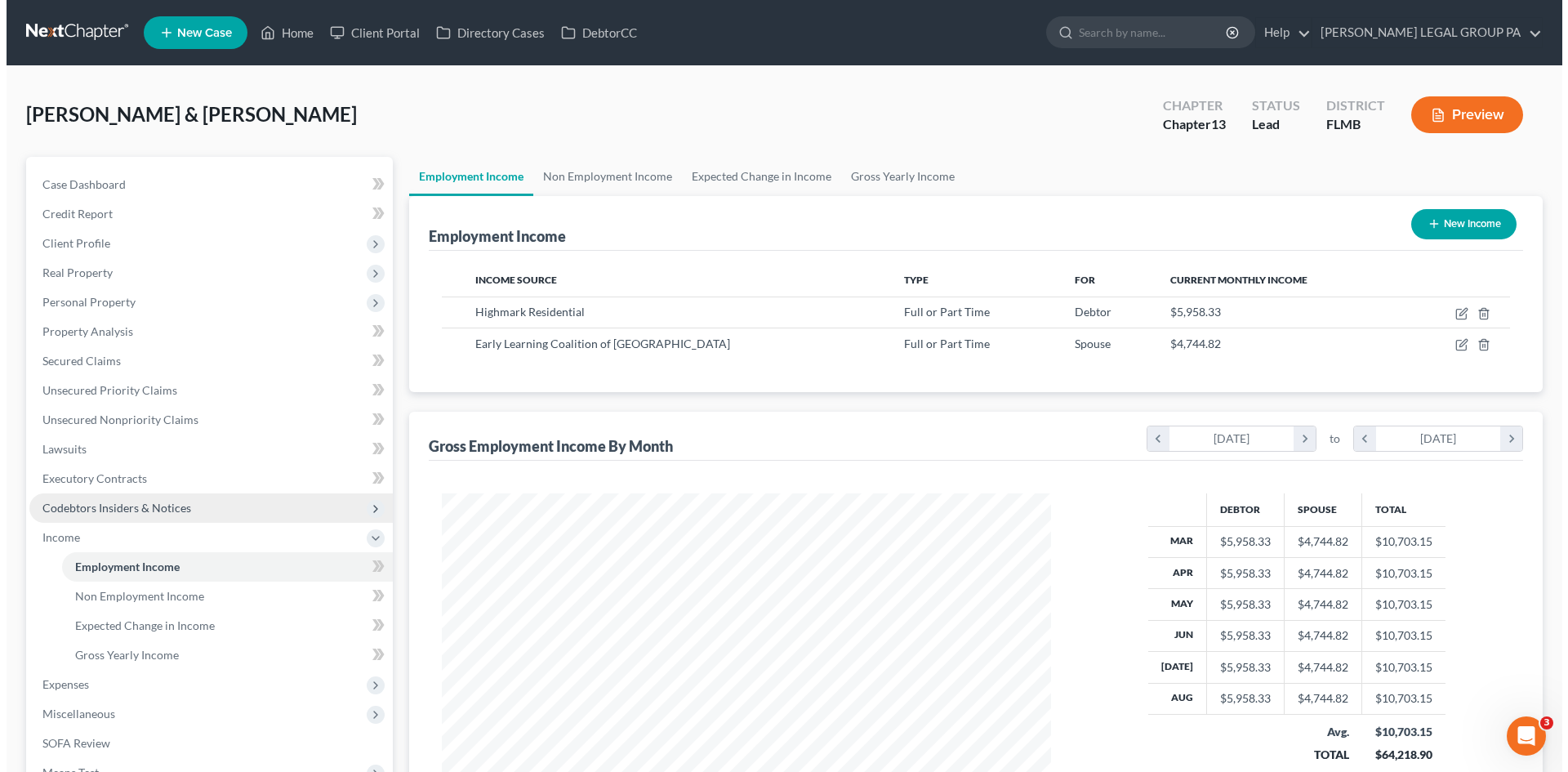
scroll to position [304, 642]
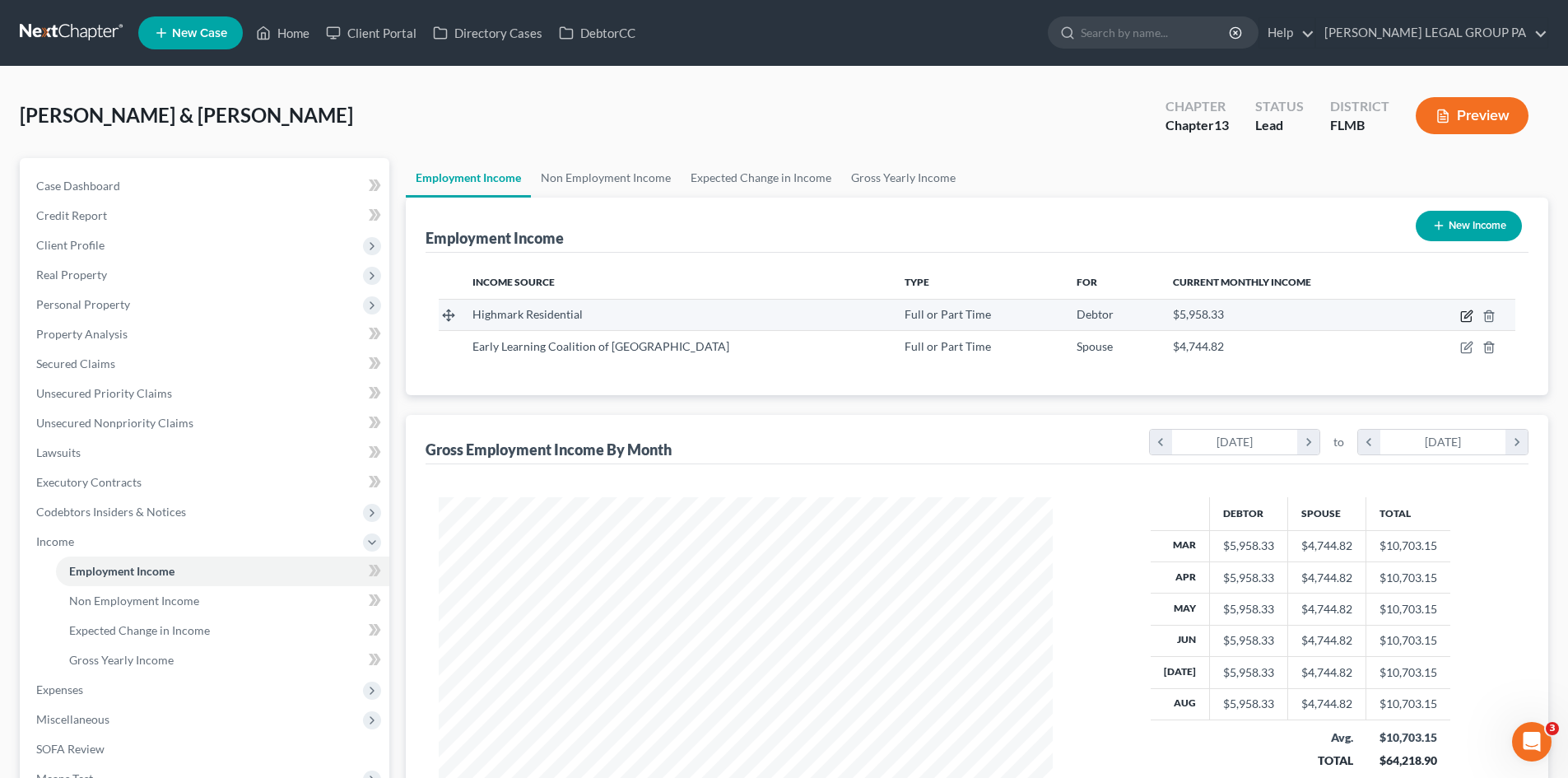
click at [1466, 317] on icon "button" at bounding box center [1466, 316] width 13 height 13
select select "0"
select select "9"
select select "0"
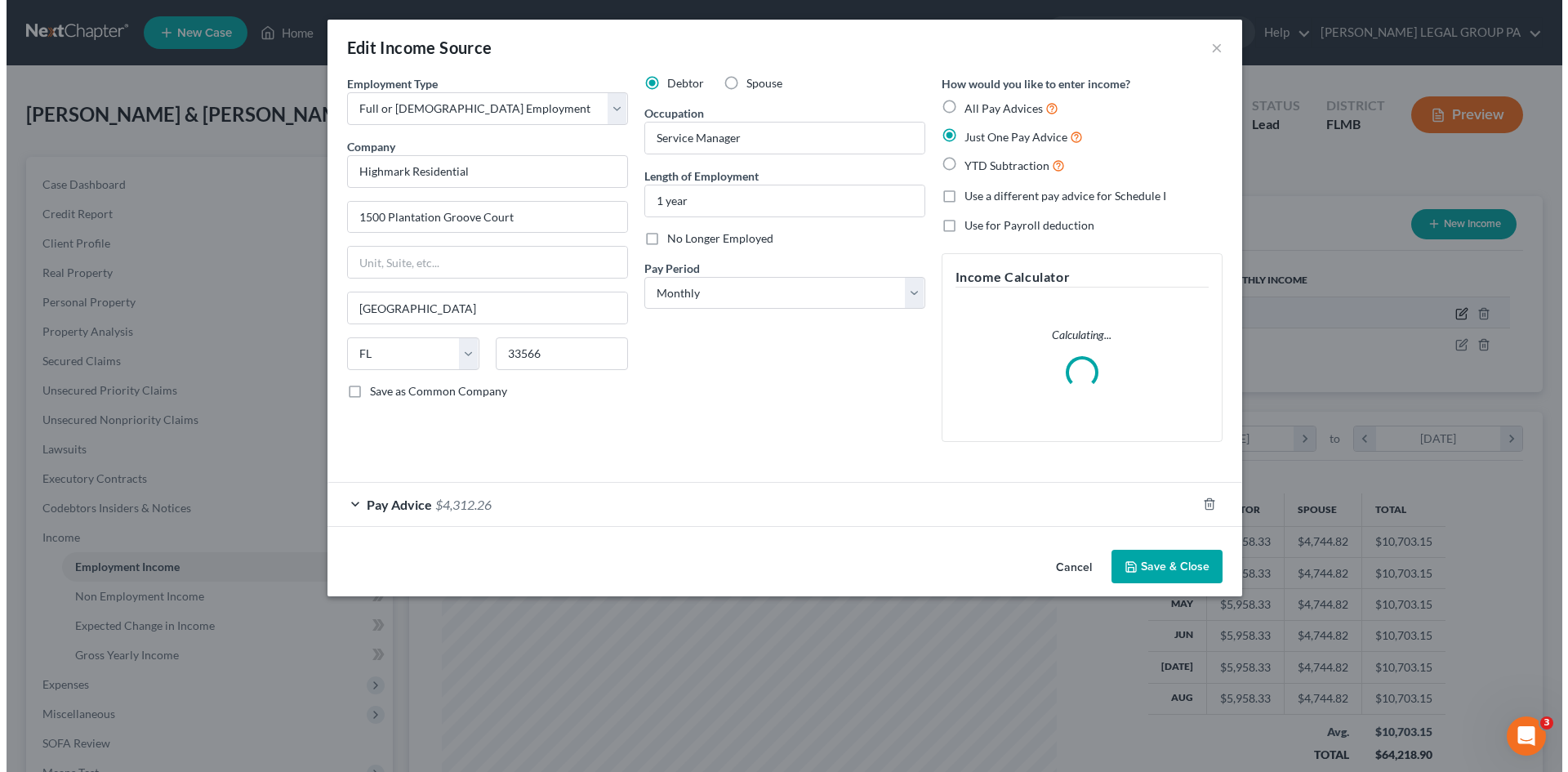
scroll to position [307, 648]
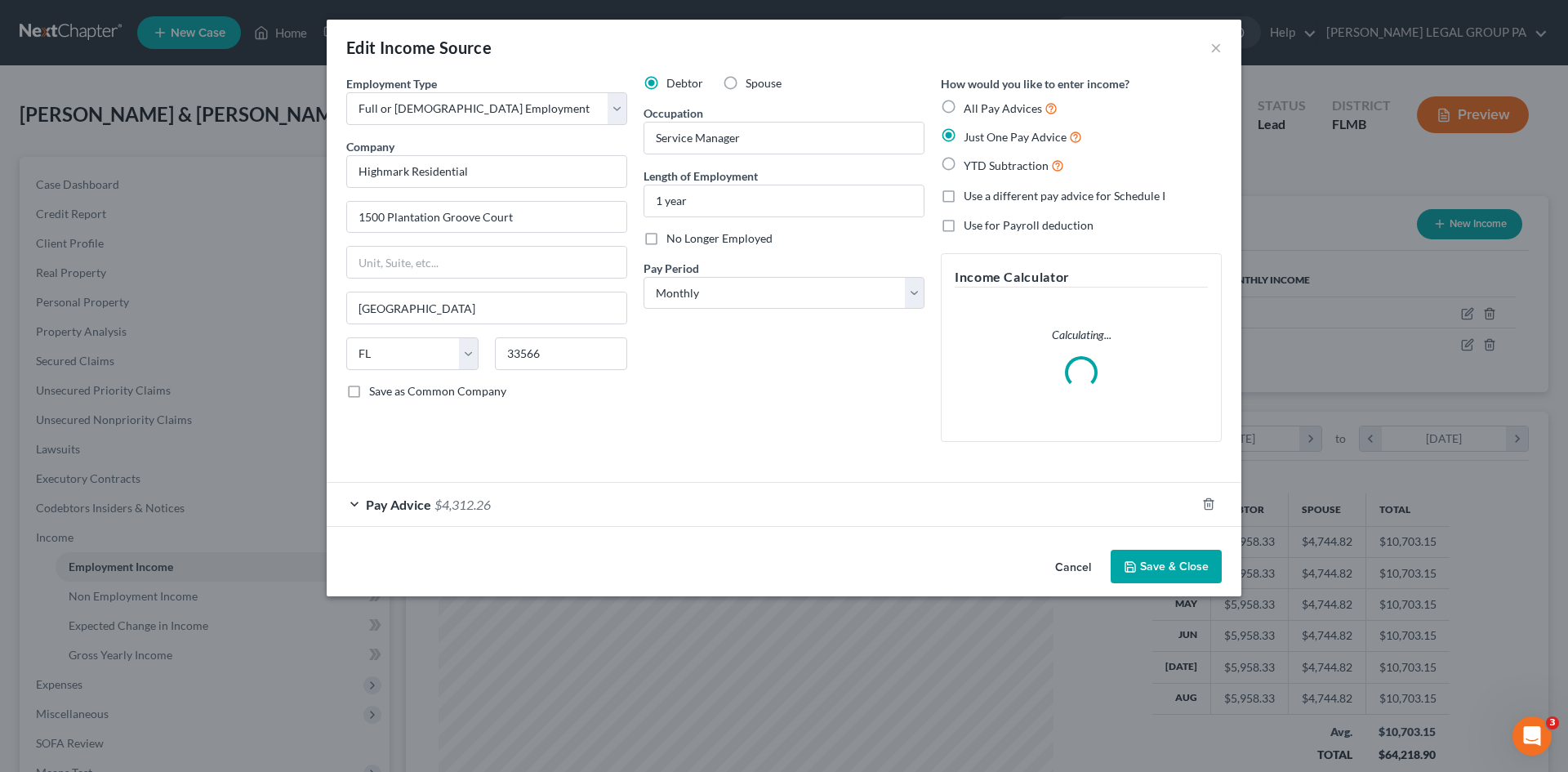
click at [444, 498] on span "$4,312.26" at bounding box center [463, 505] width 57 height 16
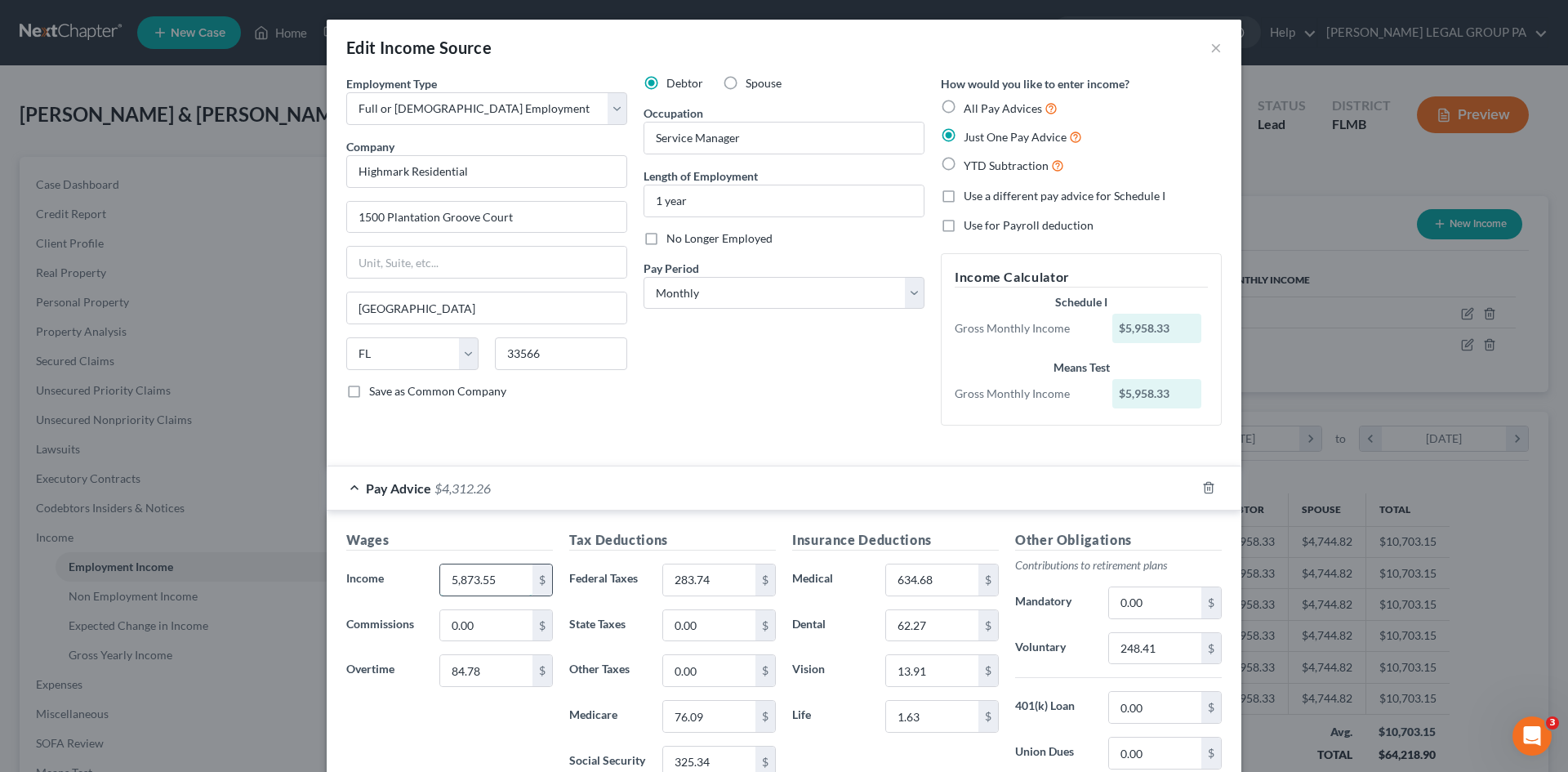
click at [492, 577] on input "5,873.55" at bounding box center [486, 580] width 92 height 31
type input "6,092.25"
click at [485, 678] on input "84.78" at bounding box center [486, 671] width 92 height 31
type input "44.99"
click at [506, 710] on div "Wages Income * 6,092.25 $ Commissions 0.00 $ Overtime 44.99 $" at bounding box center [450, 660] width 223 height 261
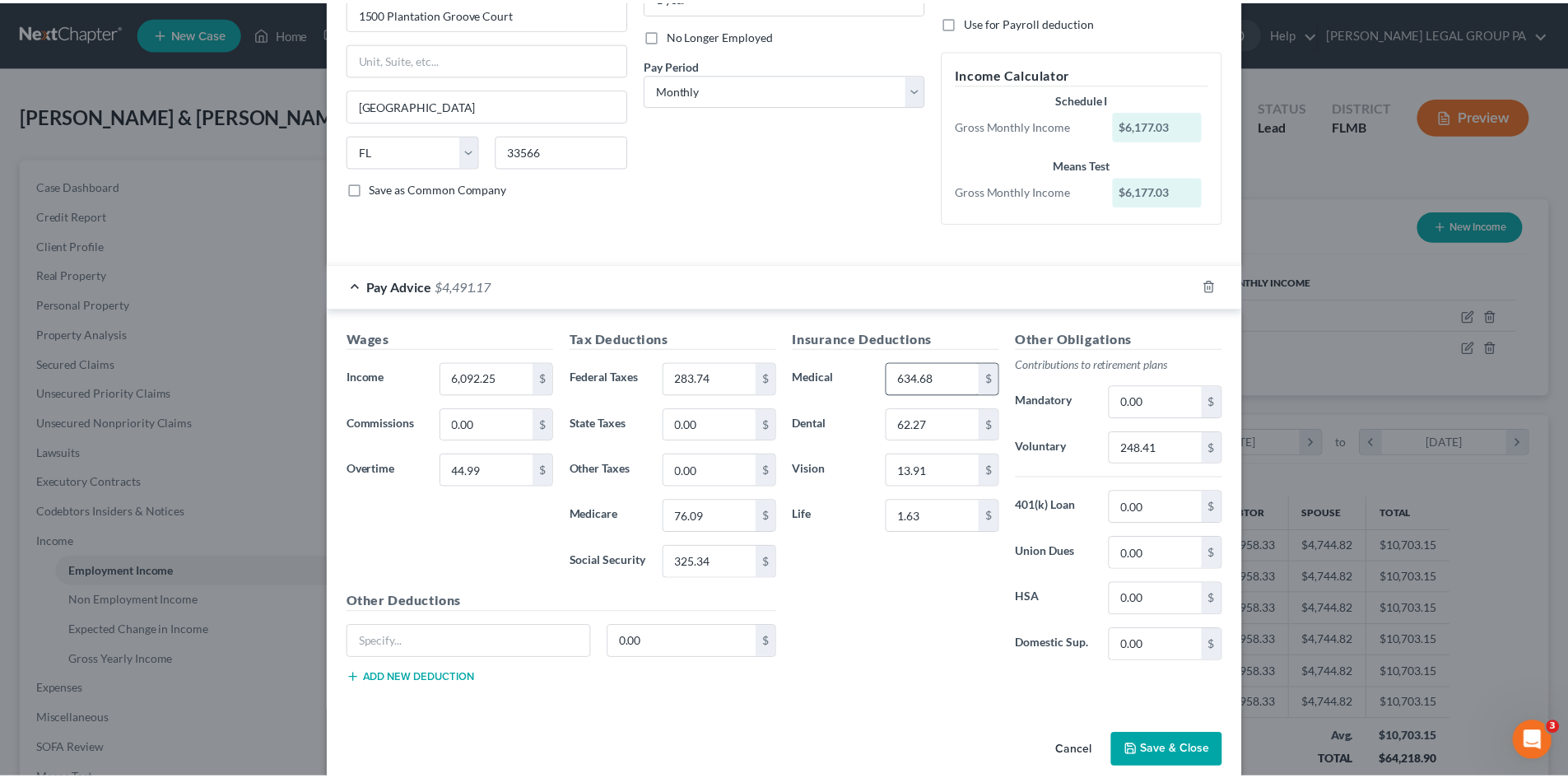
scroll to position [229, 0]
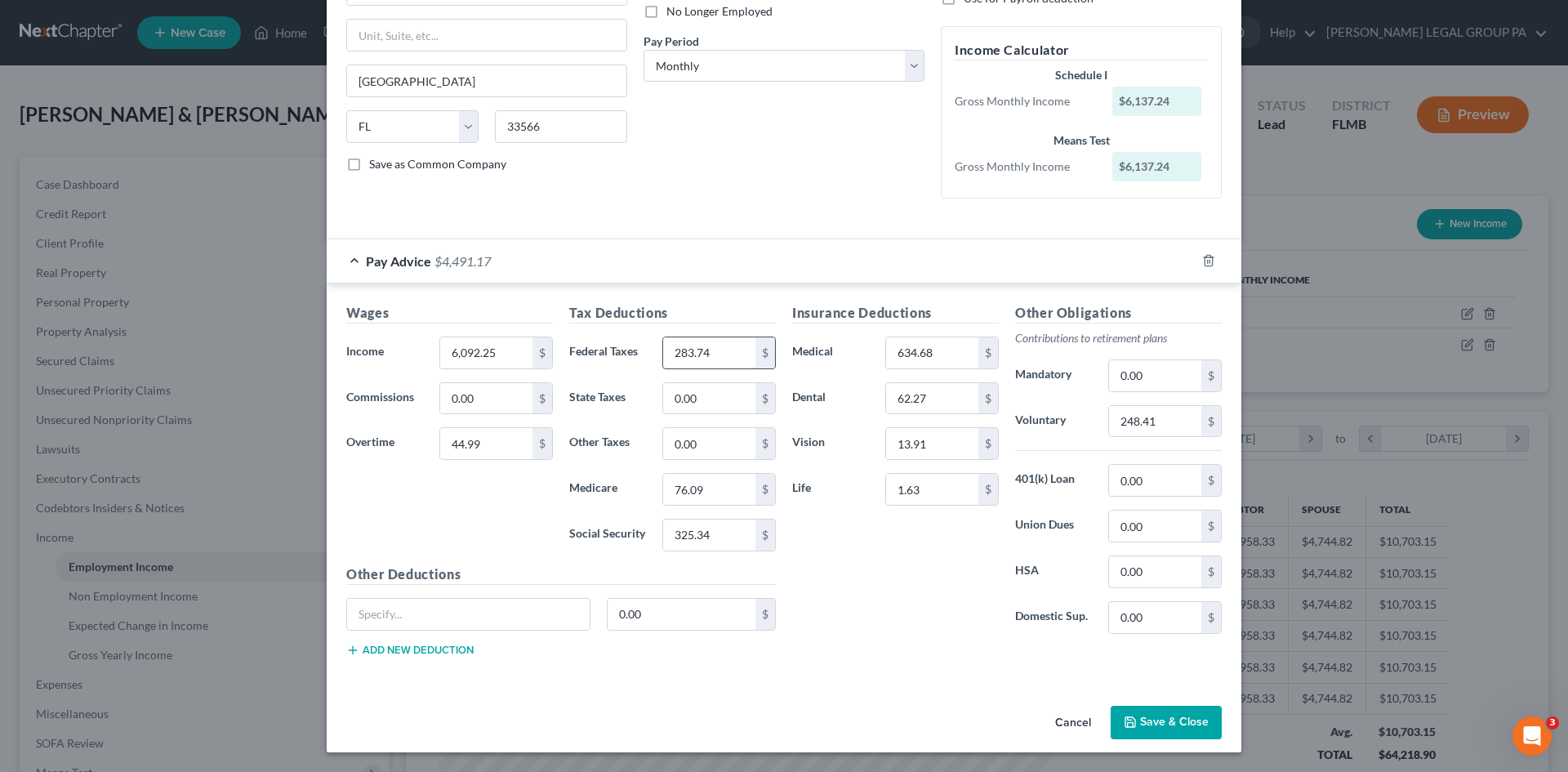
click at [705, 348] on input "283.74" at bounding box center [709, 353] width 92 height 31
type input "325.91"
click at [716, 528] on input "325.34" at bounding box center [709, 535] width 92 height 31
type input "336.23"
click at [721, 487] on input "76.09" at bounding box center [709, 489] width 92 height 31
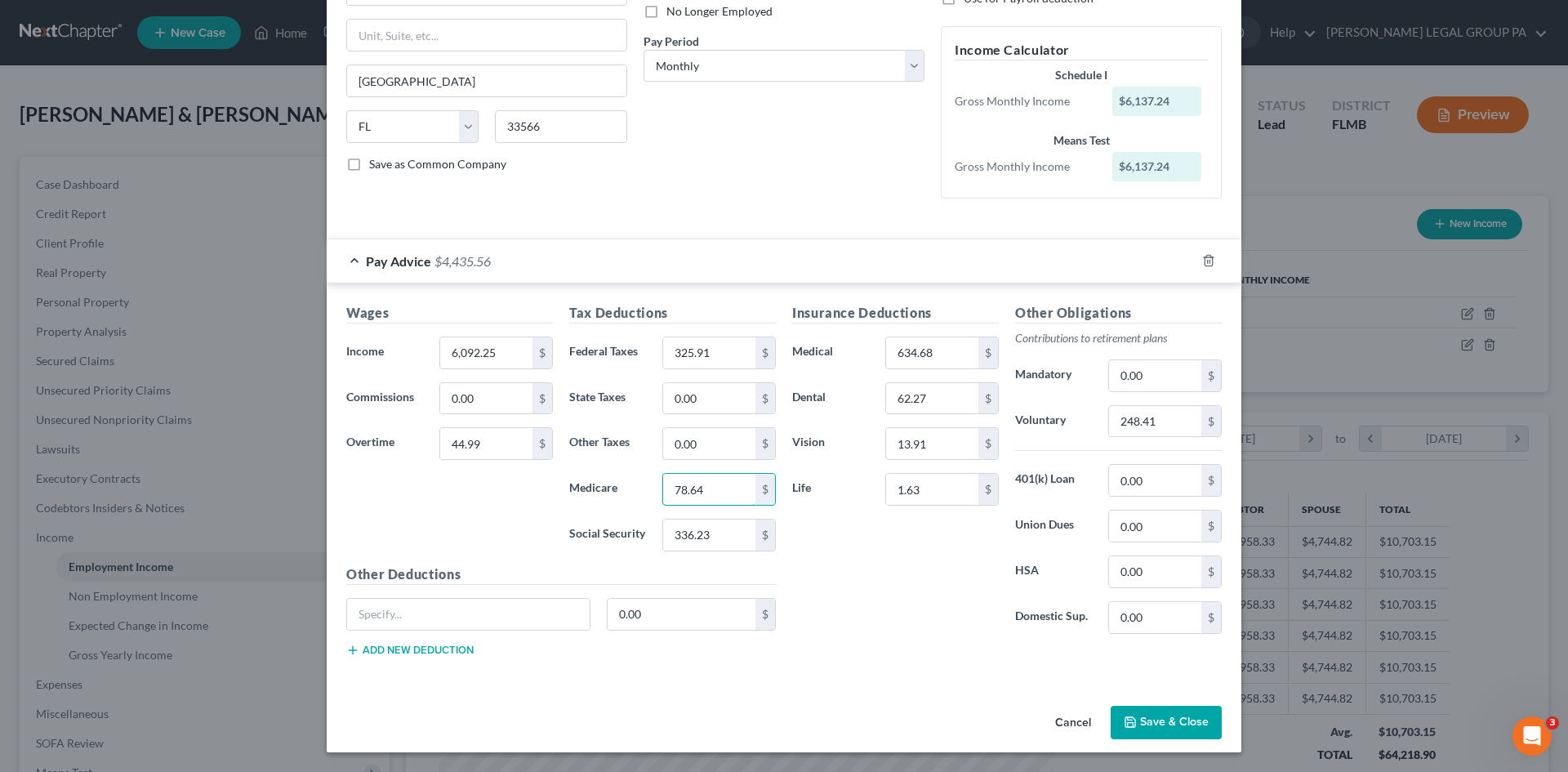
type input "78.64"
click at [935, 614] on div "Insurance Deductions Medical 634.68 $ Dental 62.27 $ Vision 13.91 $ Life 1.63 $" at bounding box center [896, 476] width 223 height 344
click at [910, 359] on input "634.68" at bounding box center [932, 353] width 92 height 31
type input "638.02"
click at [933, 397] on input "62.27" at bounding box center [932, 399] width 92 height 31
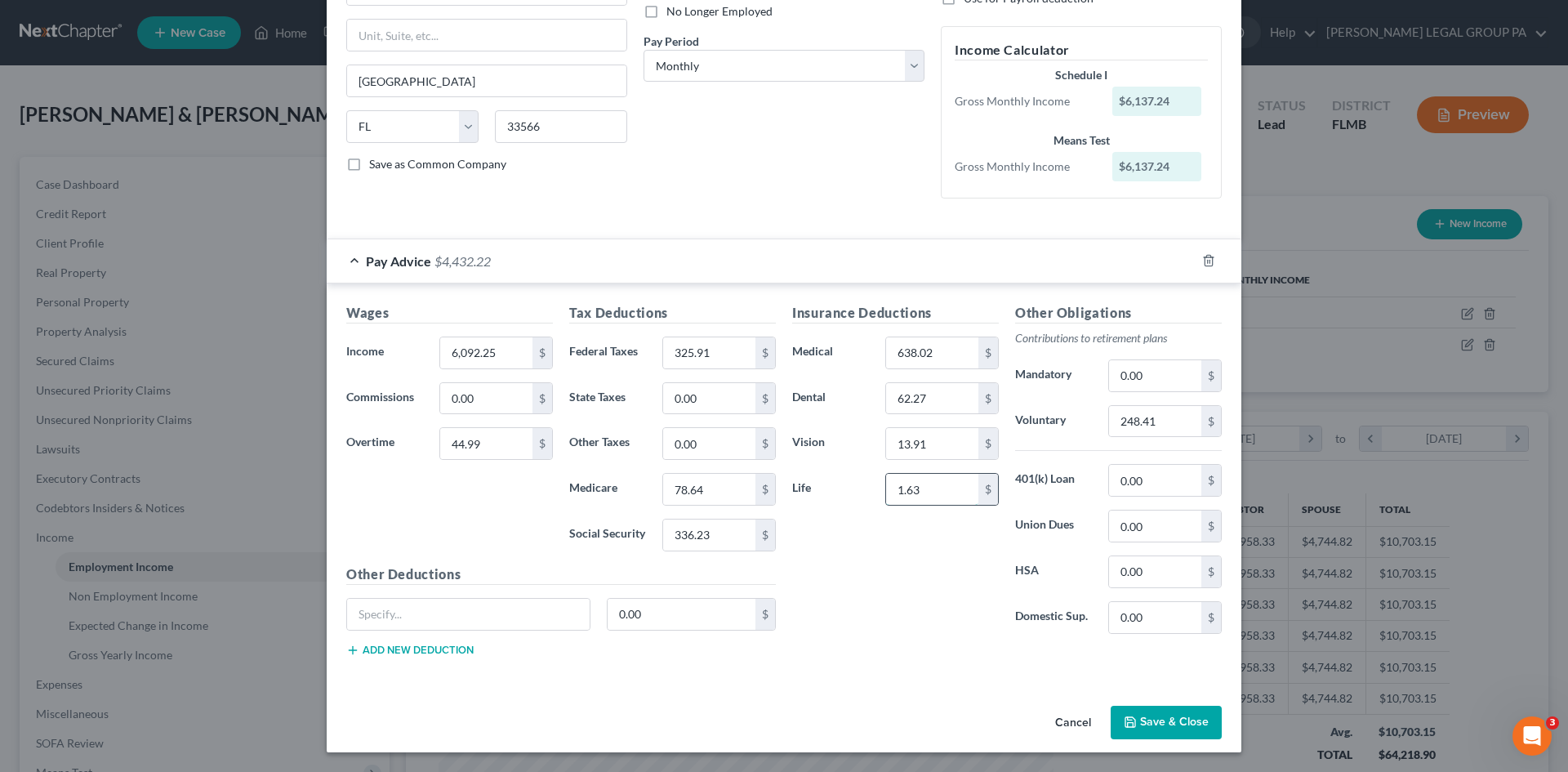
click at [934, 487] on input "1.63" at bounding box center [932, 489] width 92 height 31
click at [1175, 435] on input "248.41" at bounding box center [1155, 422] width 92 height 31
type input "254.39"
click at [904, 563] on div "Insurance Deductions Medical 638.02 $ Dental 62.27 $ Vision 13.91 $ Life 1.63 $" at bounding box center [896, 476] width 223 height 344
click at [1161, 720] on button "Save & Close" at bounding box center [1167, 722] width 112 height 34
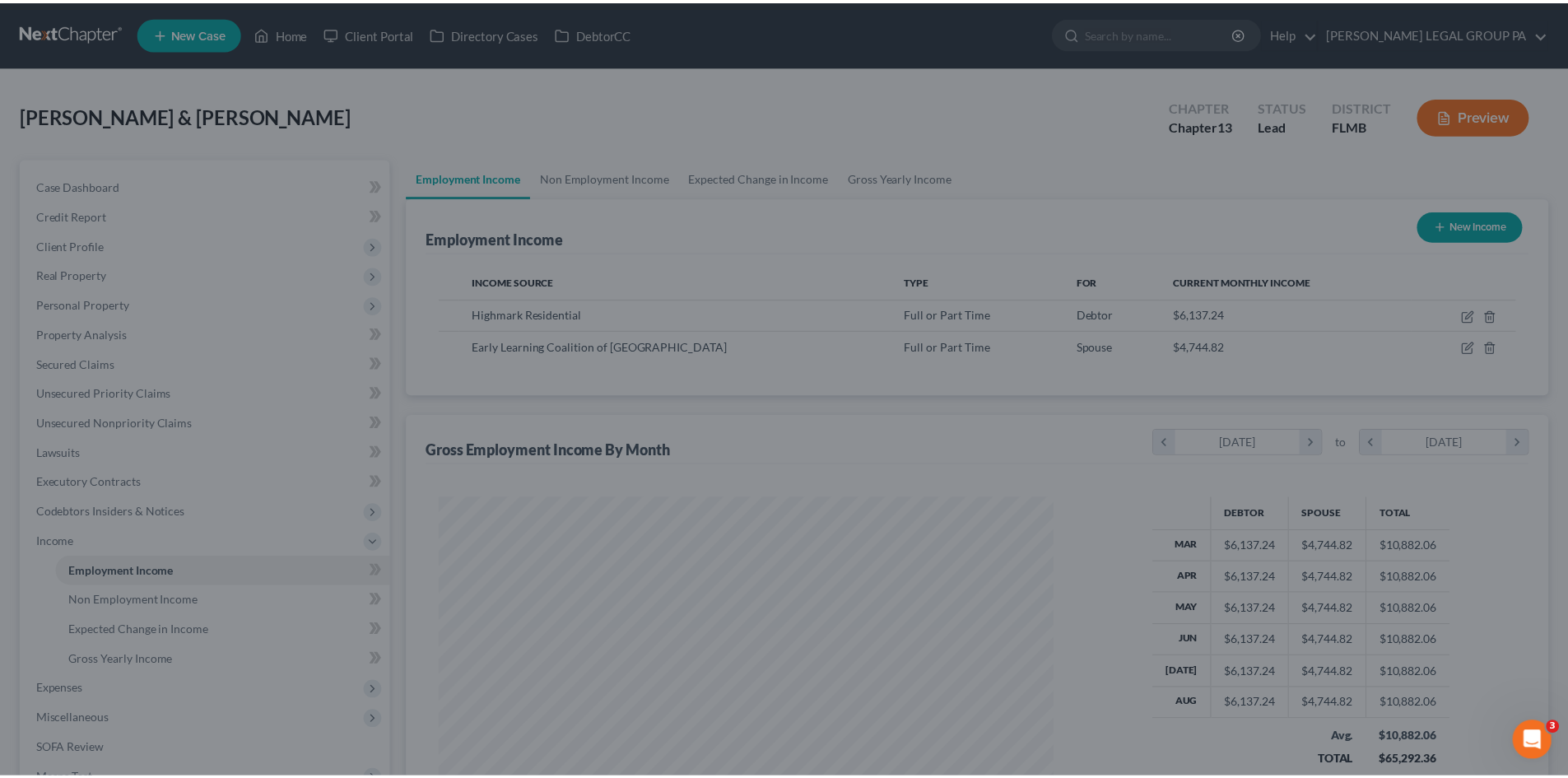
scroll to position [823047, 822278]
